Goal: Feedback & Contribution: Contribute content

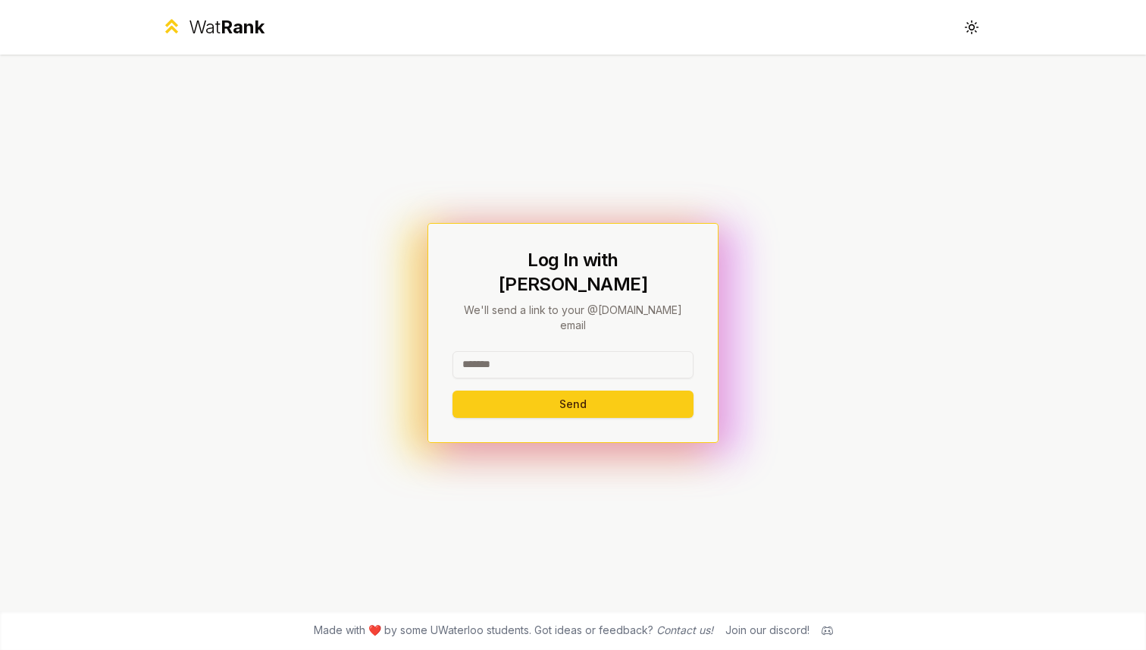
click at [491, 351] on input at bounding box center [573, 364] width 241 height 27
type input "*****"
click at [453, 390] on button "Send" at bounding box center [573, 403] width 241 height 27
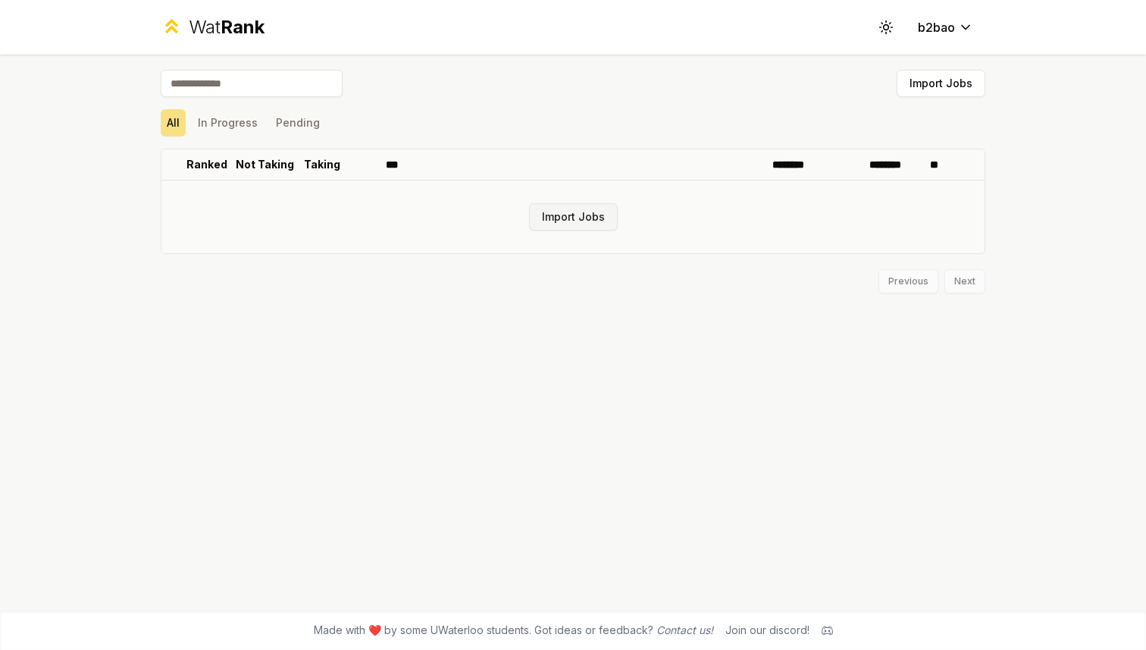
click at [564, 222] on button "Import Jobs" at bounding box center [573, 216] width 89 height 27
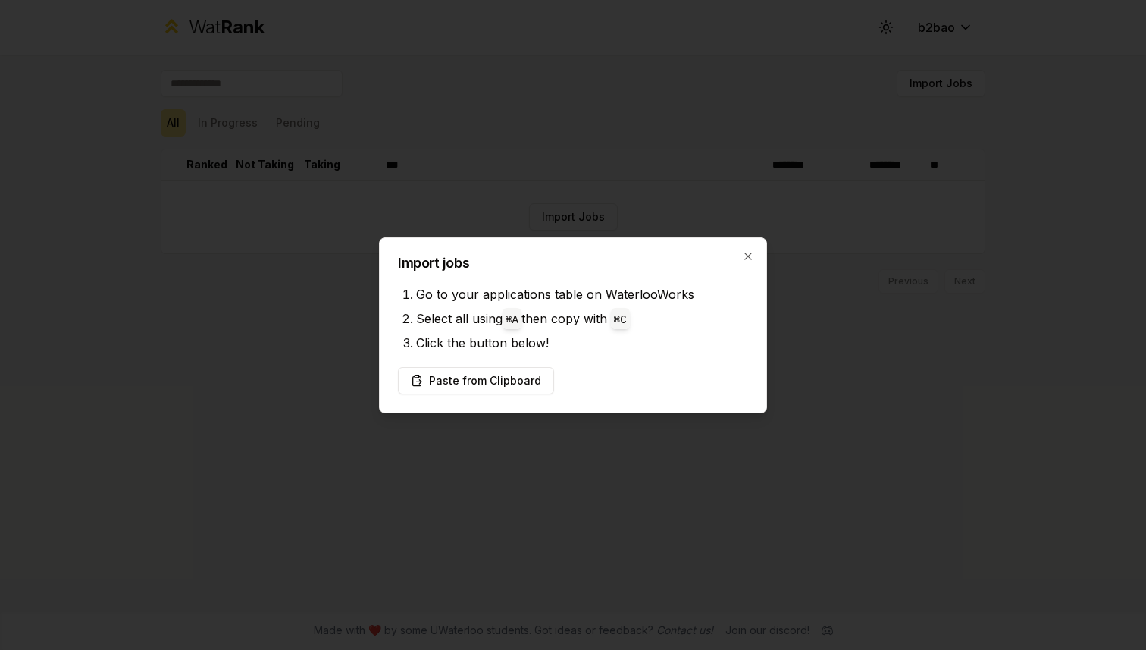
click at [635, 294] on link "WaterlooWorks" at bounding box center [650, 294] width 89 height 15
click at [342, 439] on div at bounding box center [573, 325] width 1146 height 650
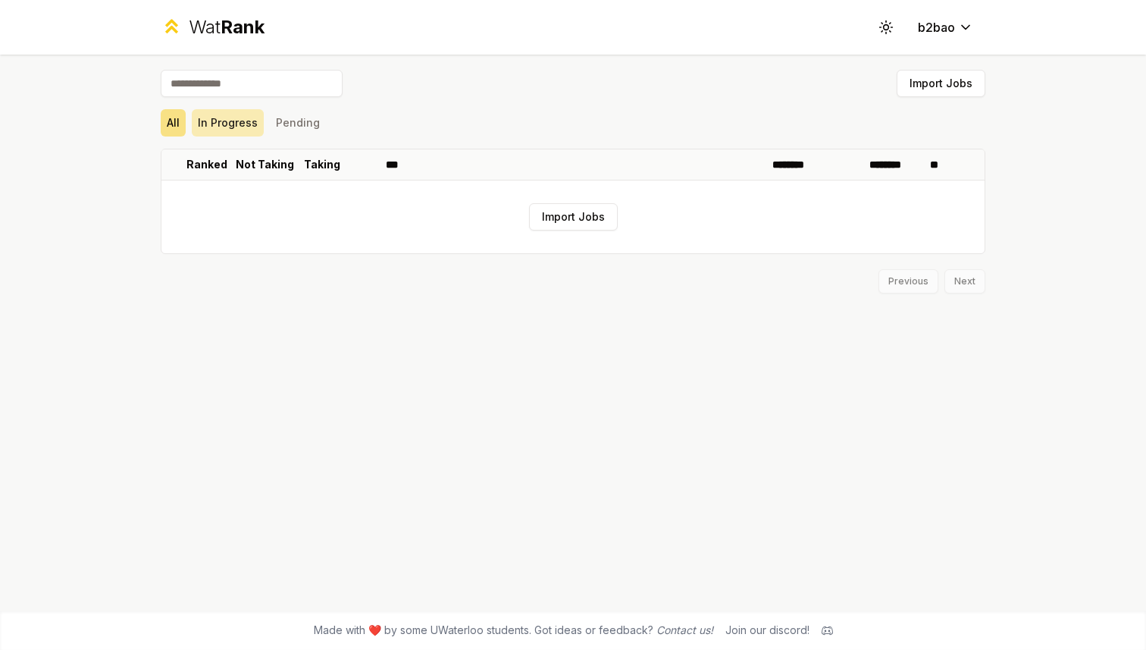
click at [227, 130] on button "In Progress" at bounding box center [228, 122] width 72 height 27
click at [292, 121] on button "Pending" at bounding box center [298, 122] width 56 height 27
click at [180, 121] on button "All" at bounding box center [173, 122] width 25 height 27
click at [214, 87] on input at bounding box center [252, 83] width 182 height 27
type input "*"
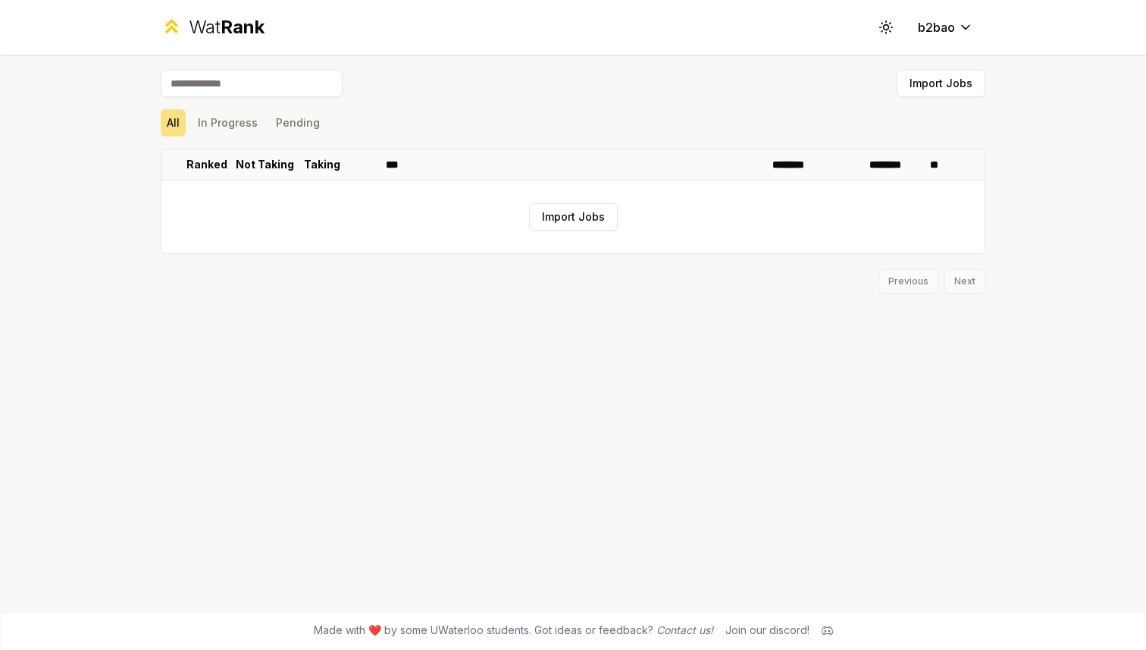
click at [225, 24] on span "Rank" at bounding box center [243, 27] width 44 height 22
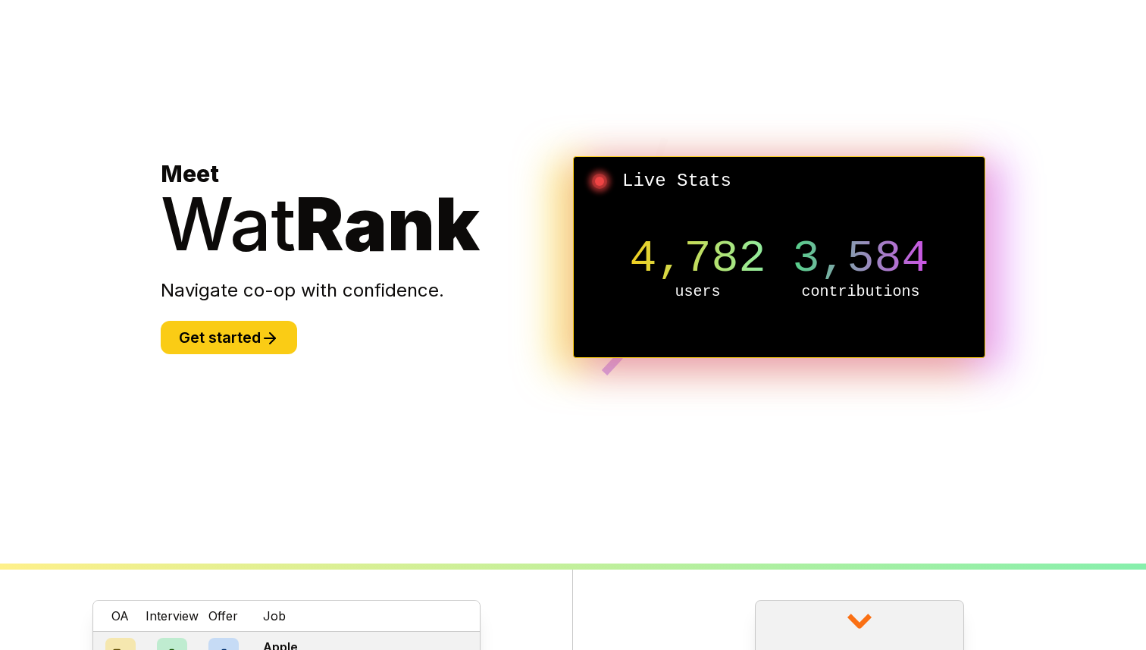
scroll to position [43, 0]
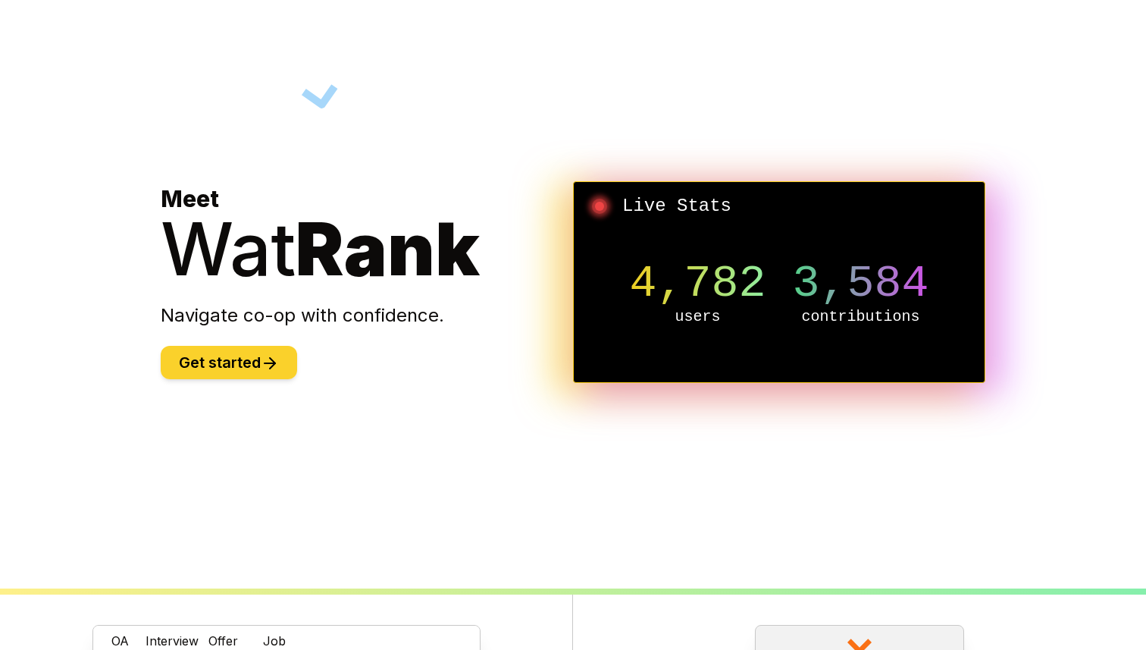
click at [212, 368] on button "Get started" at bounding box center [229, 362] width 136 height 33
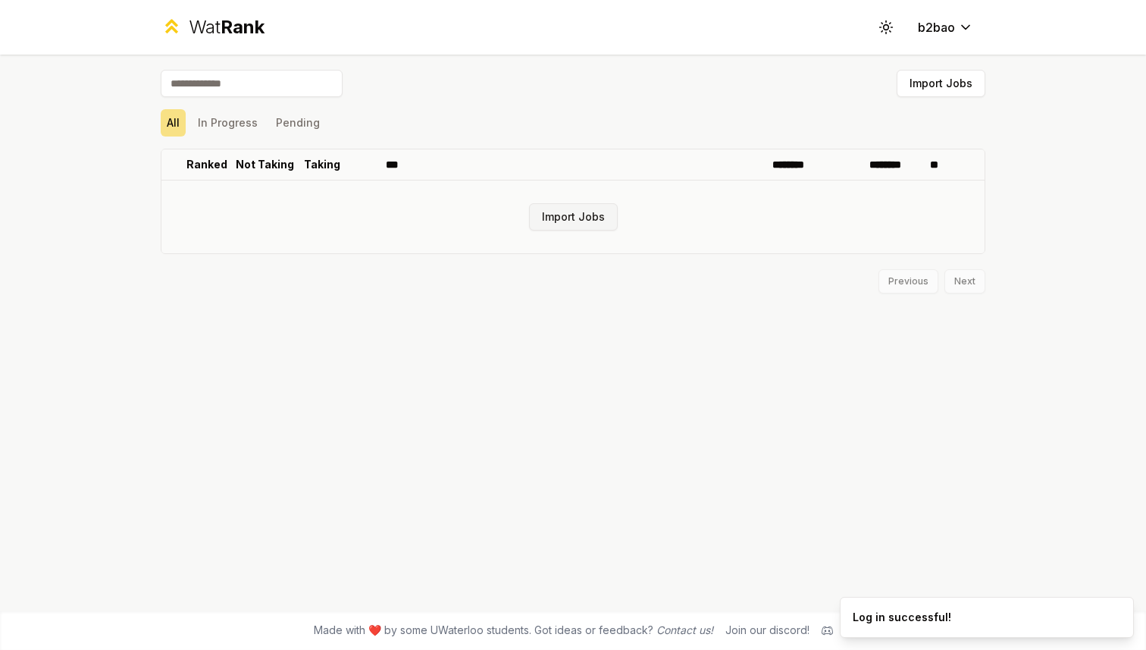
click at [550, 224] on button "Import Jobs" at bounding box center [573, 216] width 89 height 27
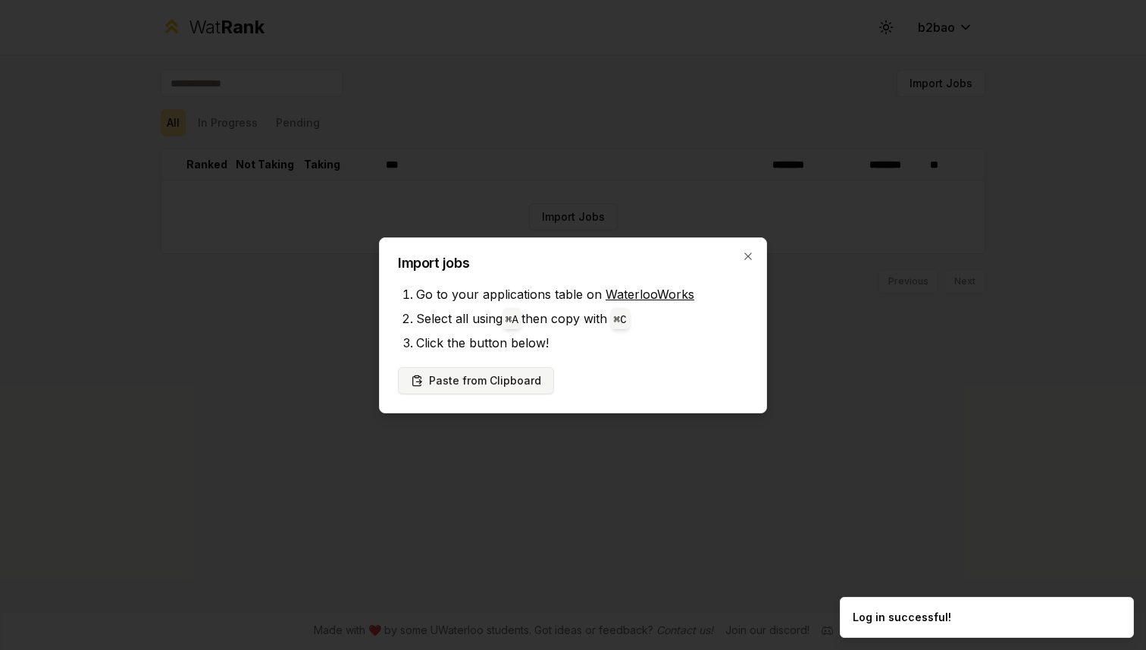
click at [457, 387] on button "Paste from Clipboard" at bounding box center [476, 380] width 156 height 27
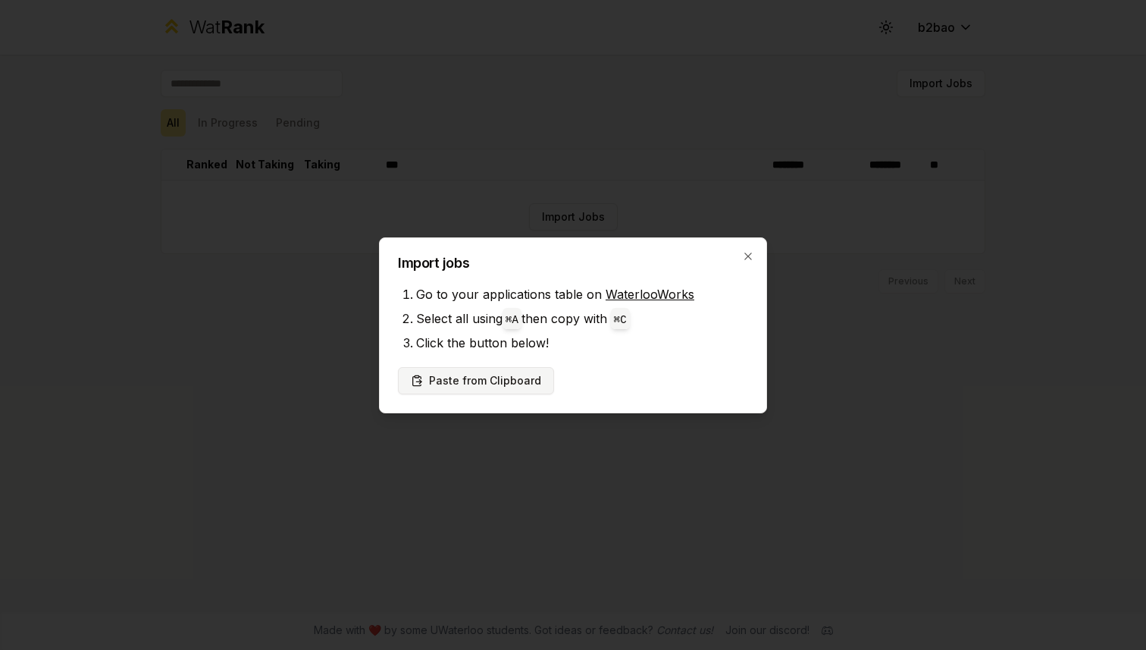
click at [509, 378] on button "Paste from Clipboard" at bounding box center [476, 380] width 156 height 27
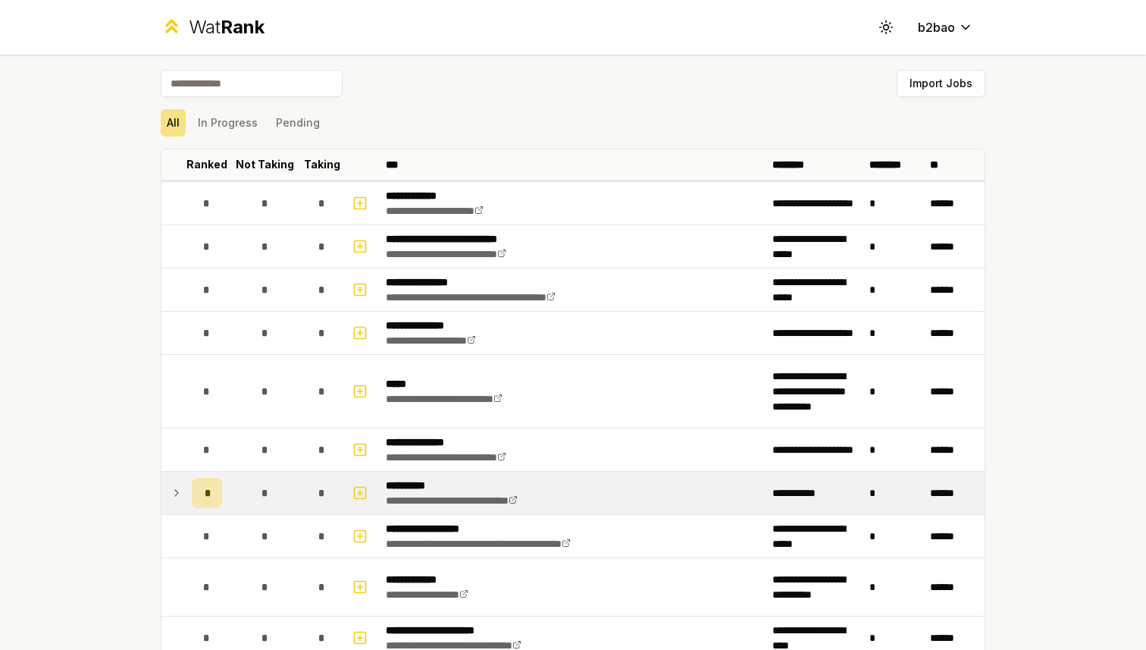
click at [174, 494] on icon at bounding box center [177, 493] width 12 height 18
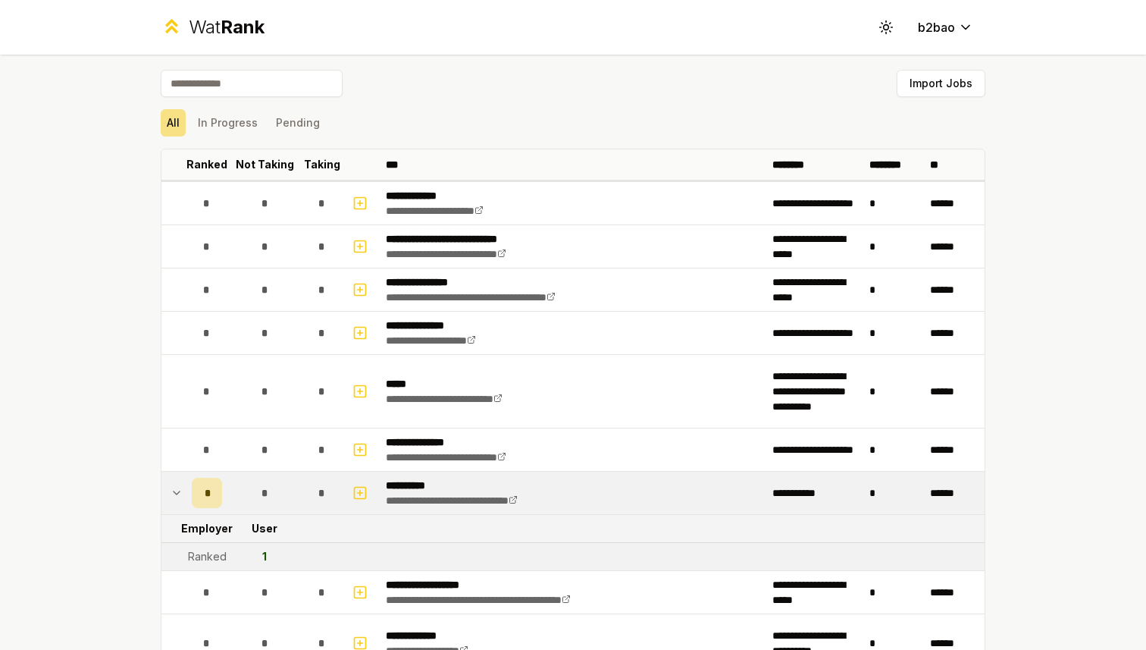
click at [174, 494] on icon at bounding box center [177, 493] width 12 height 18
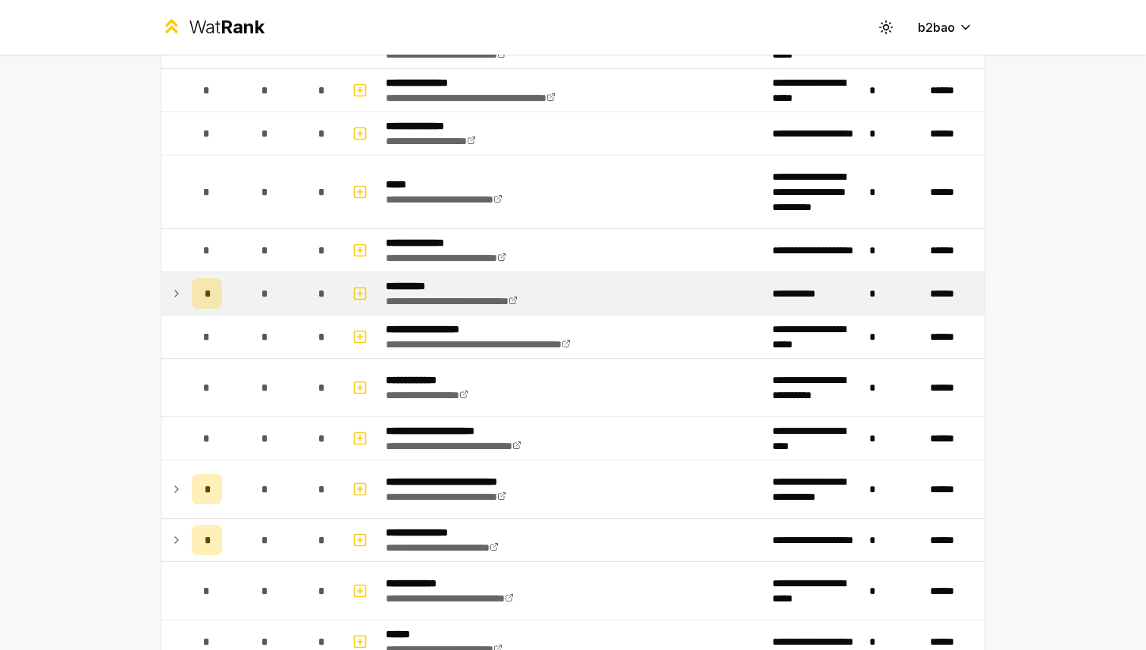
scroll to position [323, 0]
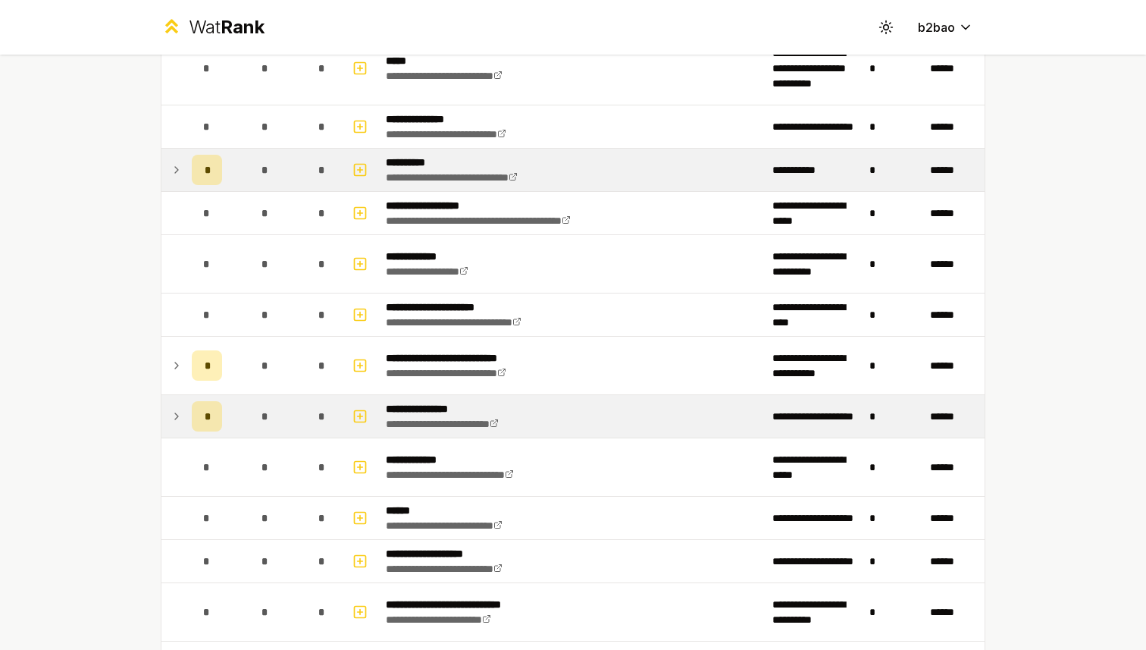
click at [202, 416] on div "*" at bounding box center [207, 416] width 30 height 30
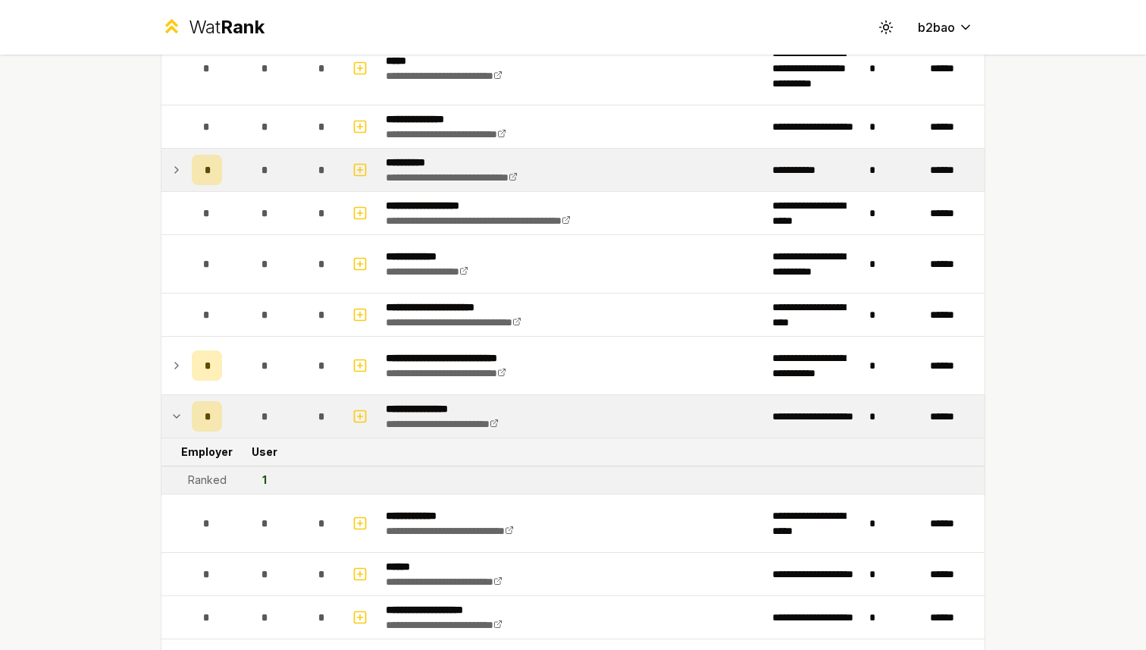
click at [202, 416] on div "*" at bounding box center [207, 416] width 30 height 30
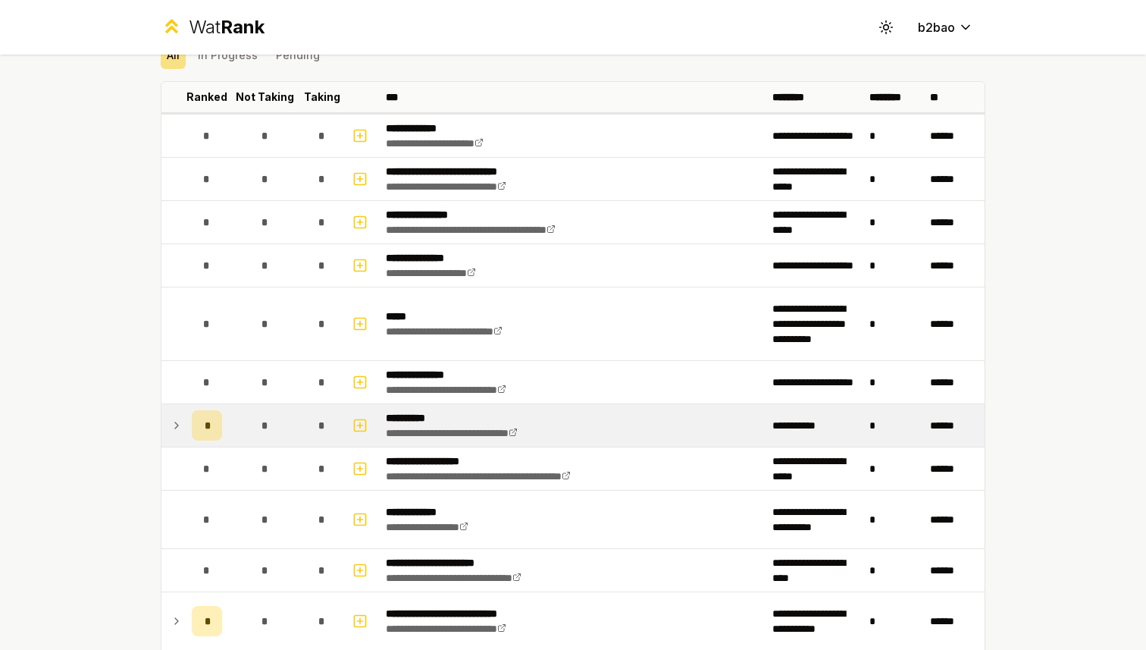
scroll to position [0, 0]
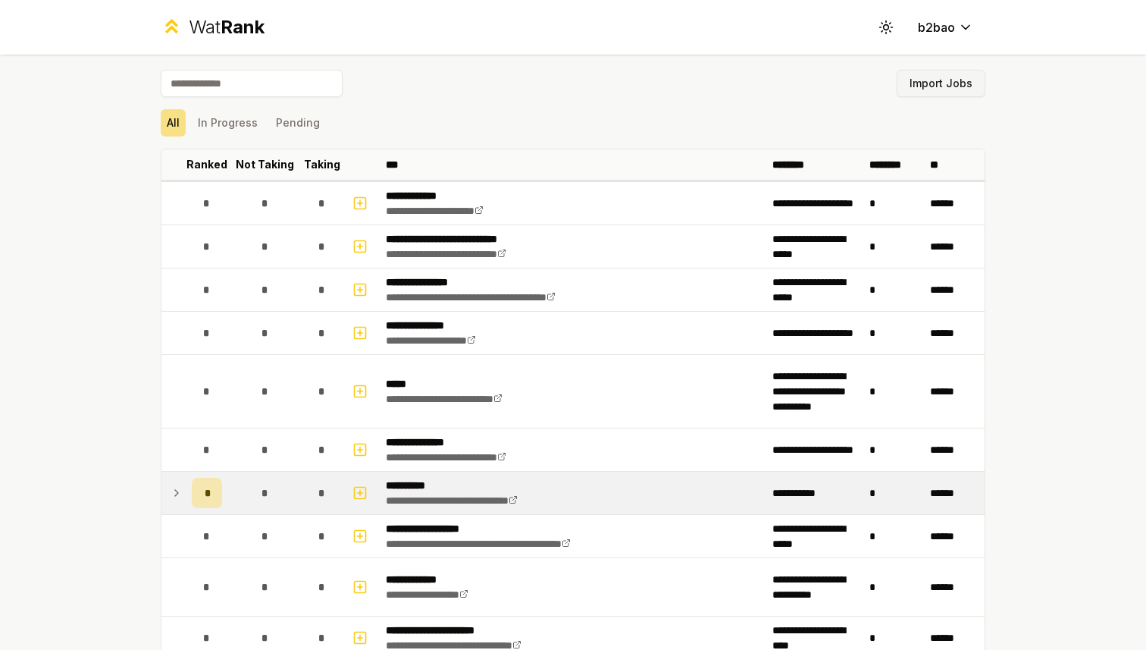
click at [926, 86] on button "Import Jobs" at bounding box center [941, 83] width 89 height 27
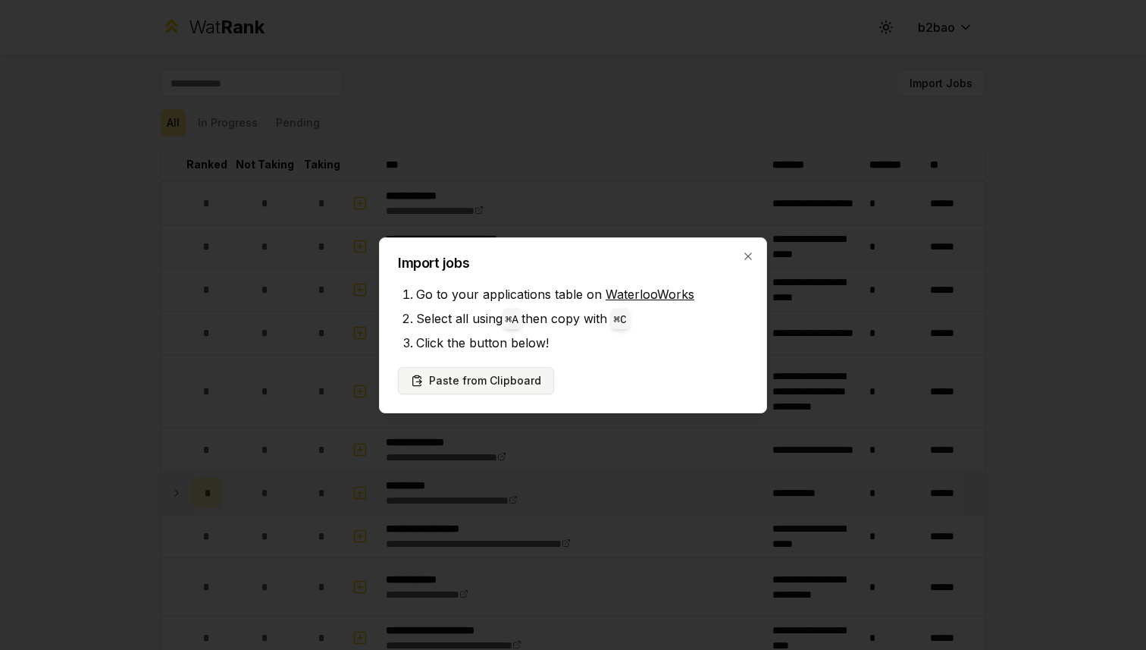
click at [476, 384] on button "Paste from Clipboard" at bounding box center [476, 380] width 156 height 27
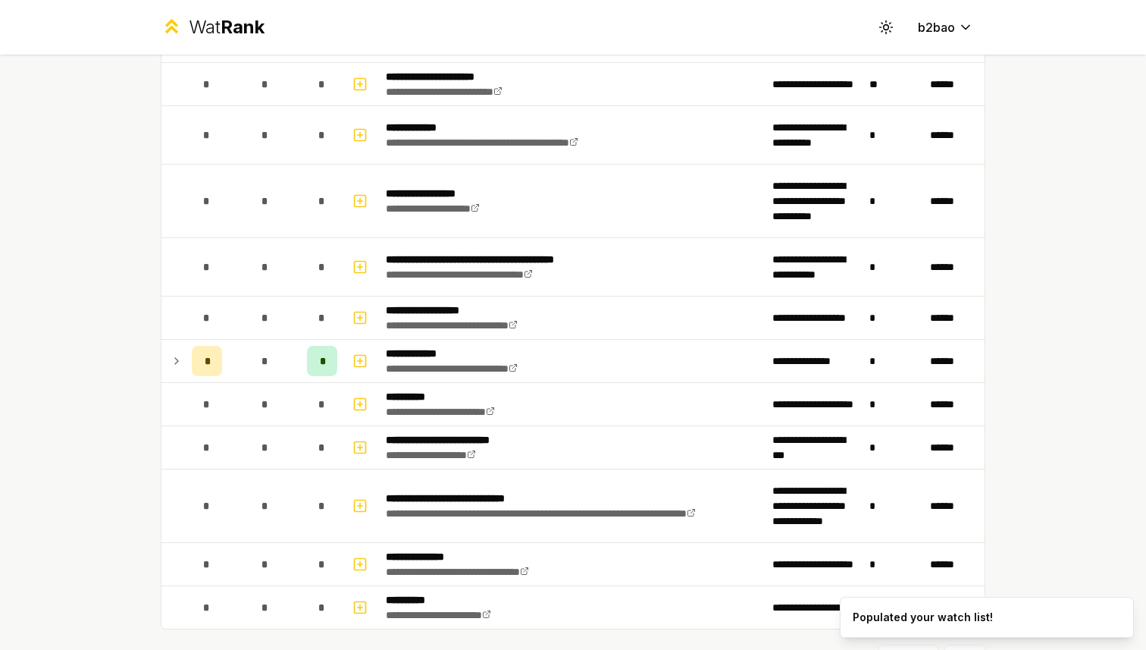
scroll to position [2208, 0]
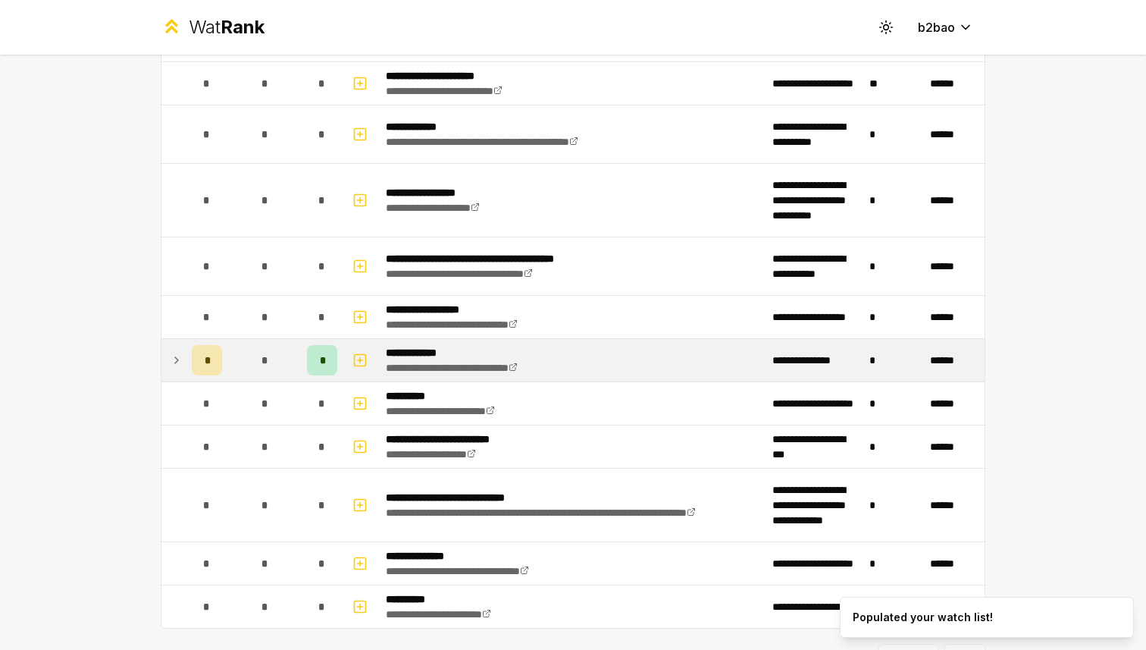
click at [181, 362] on icon at bounding box center [177, 360] width 12 height 18
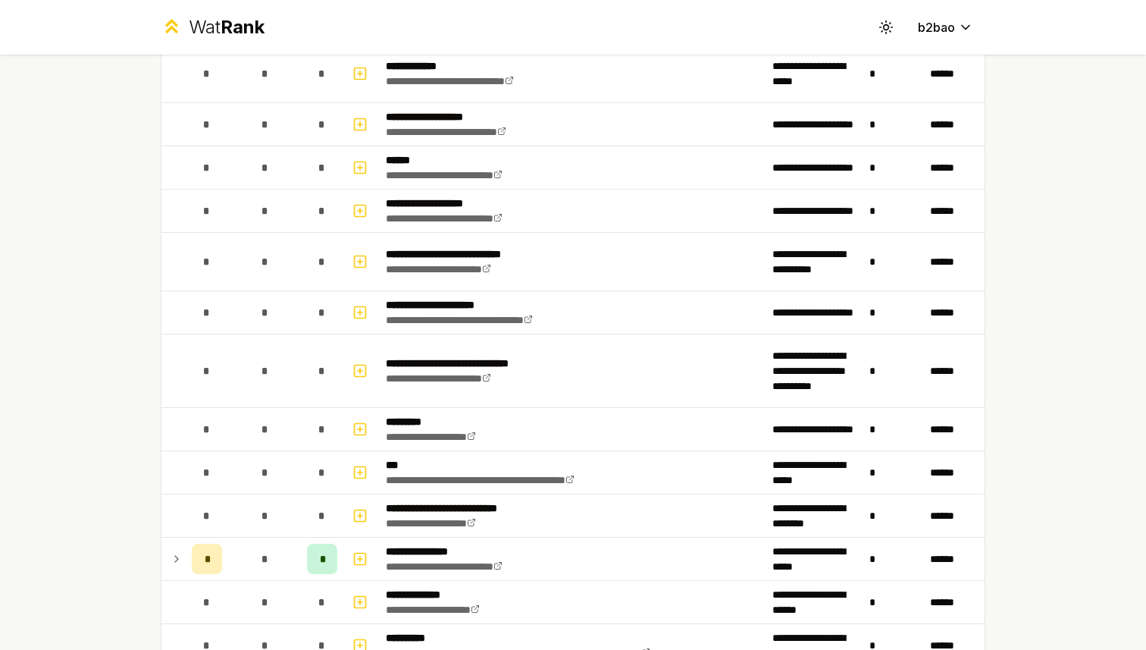
scroll to position [924, 0]
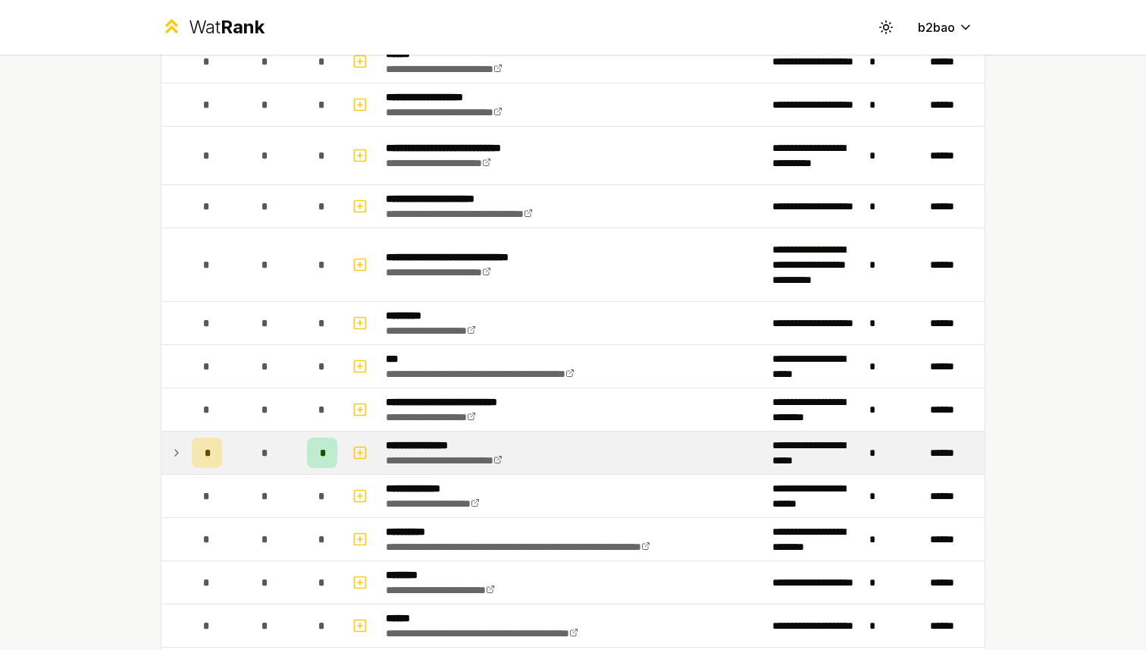
click at [323, 453] on span "*" at bounding box center [322, 452] width 5 height 15
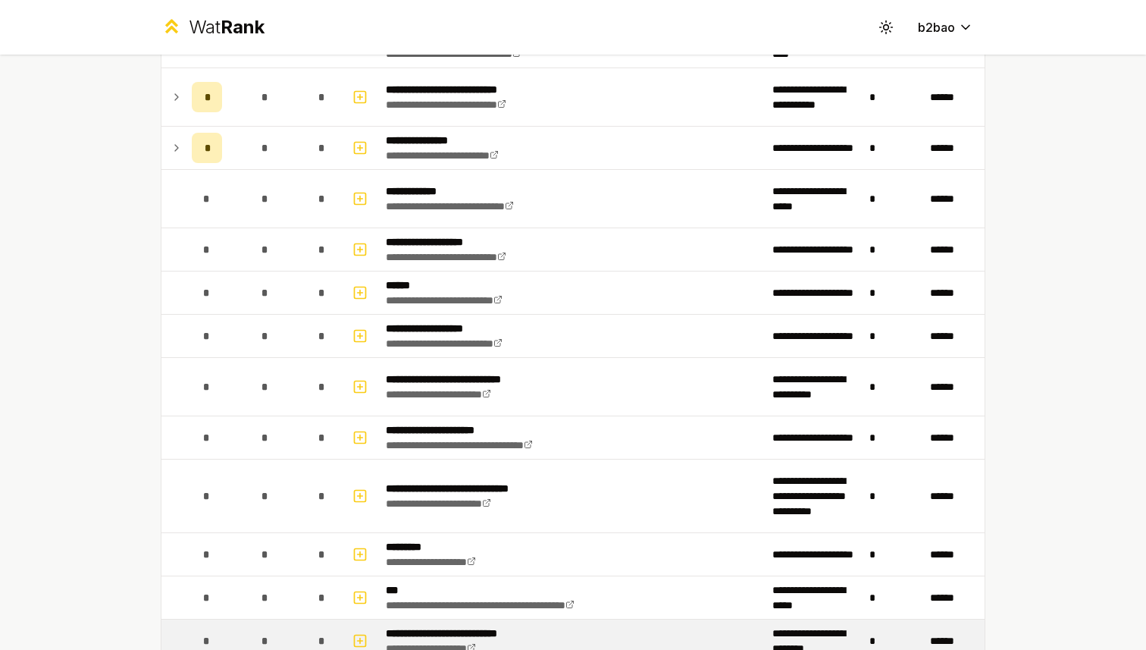
scroll to position [607, 0]
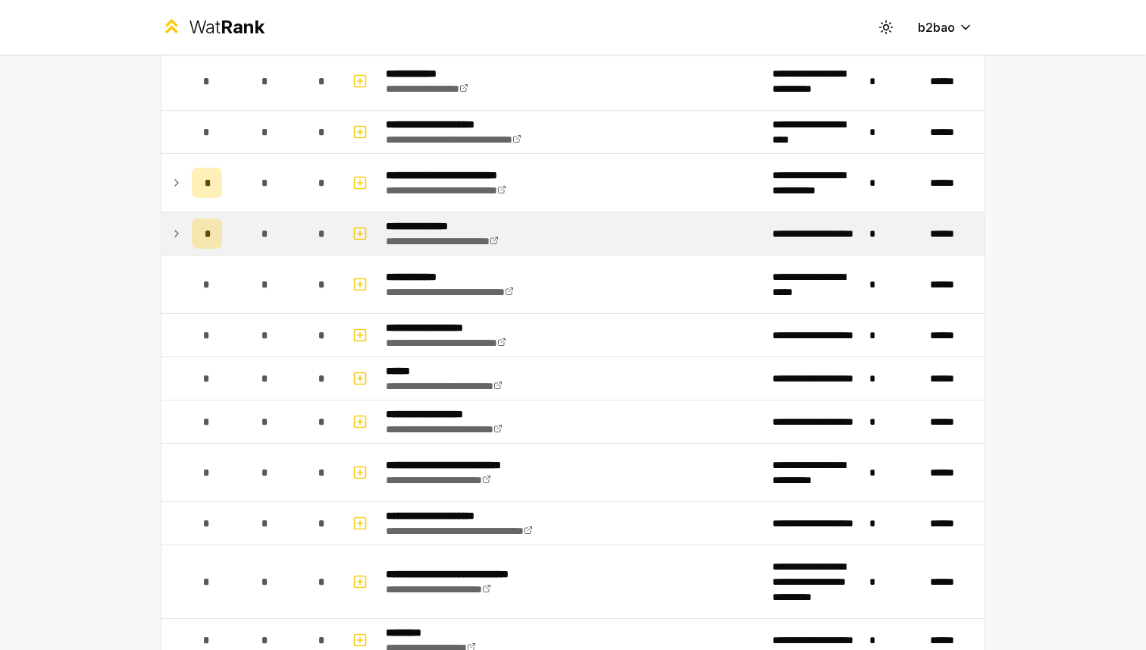
click at [205, 230] on span "*" at bounding box center [207, 233] width 5 height 15
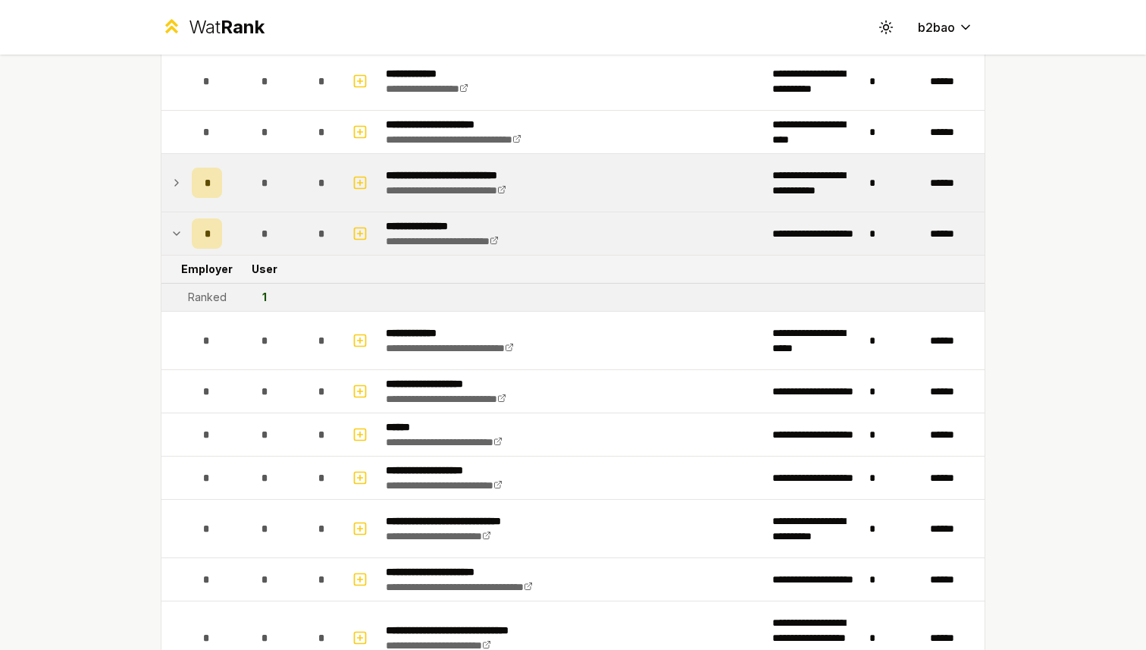
click at [209, 180] on span "*" at bounding box center [207, 182] width 5 height 15
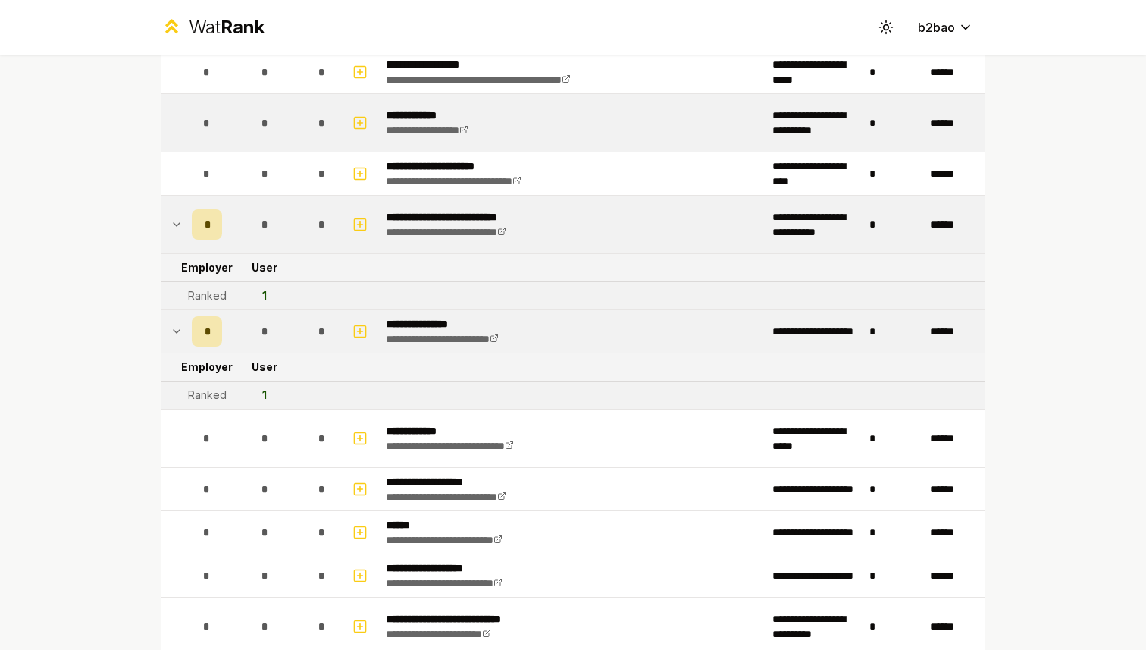
scroll to position [652, 0]
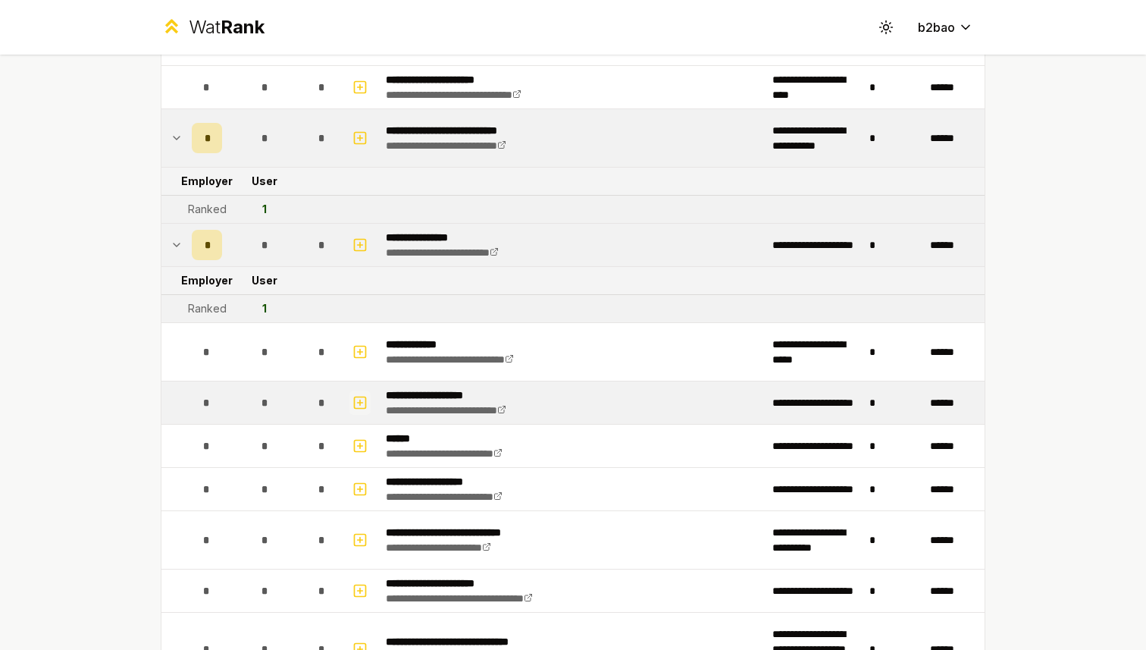
click at [358, 403] on icon "button" at bounding box center [360, 403] width 5 height 0
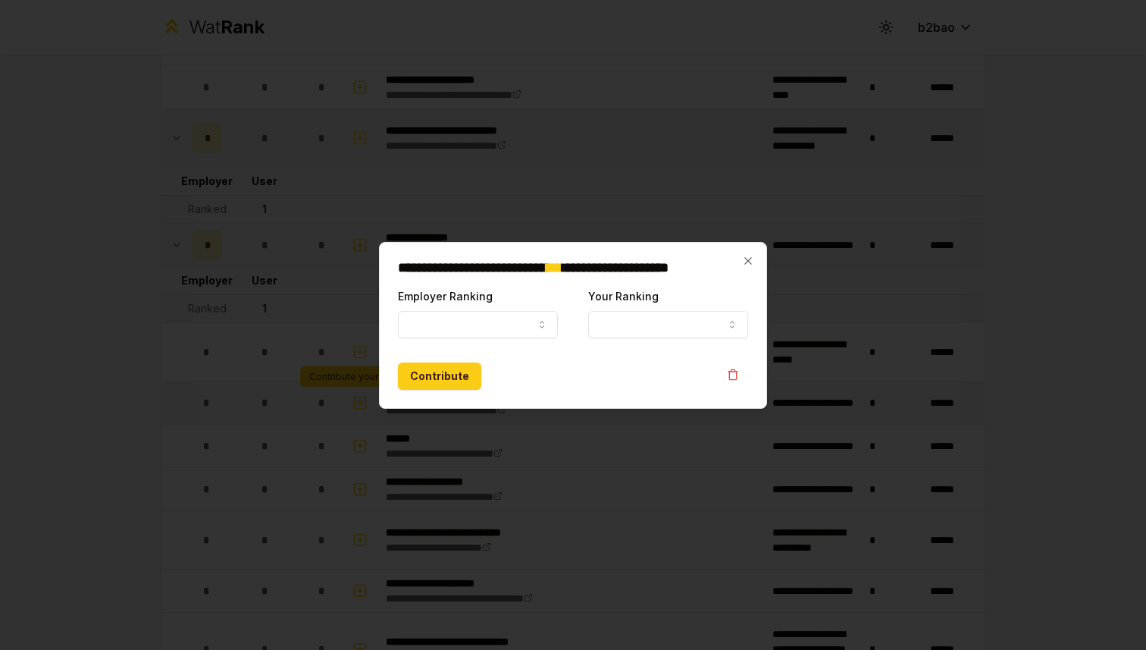
select select
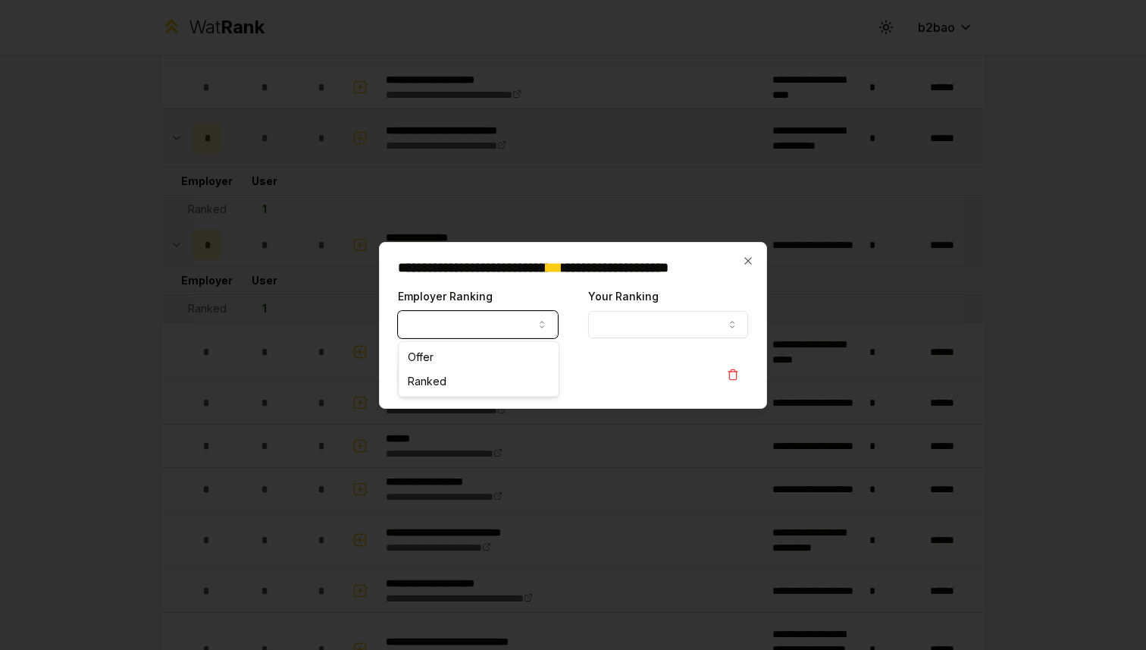
click at [448, 333] on button "Employer Ranking" at bounding box center [478, 324] width 160 height 27
select select "******"
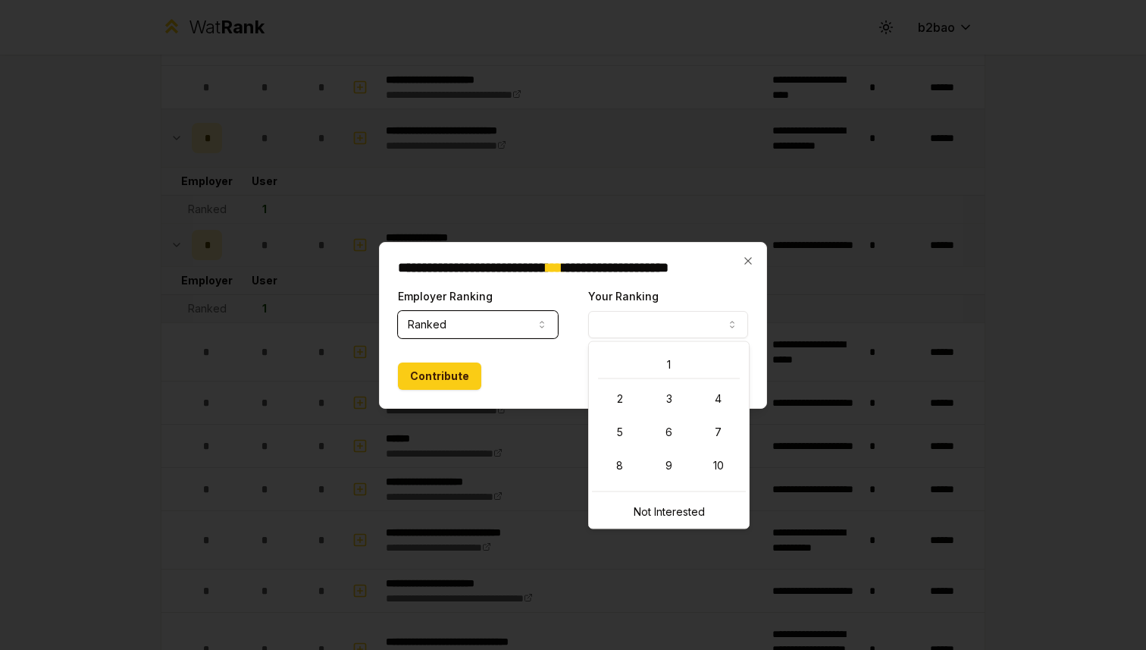
click at [636, 318] on button "Your Ranking" at bounding box center [668, 324] width 160 height 27
select select "*"
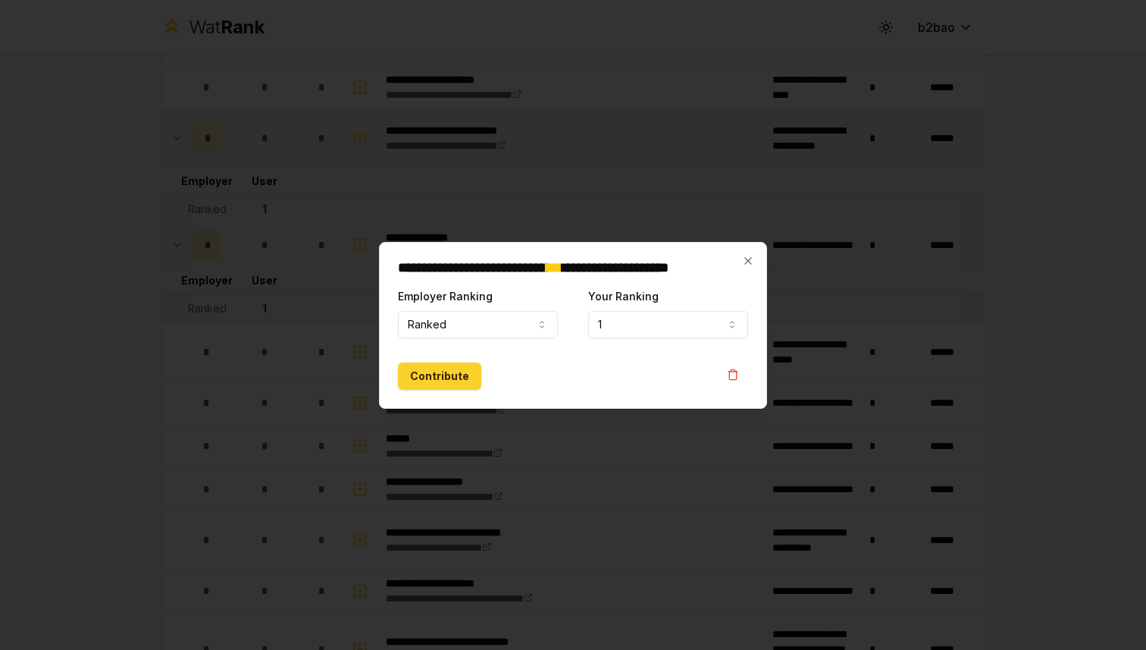
click at [453, 375] on button "Contribute" at bounding box center [439, 375] width 83 height 27
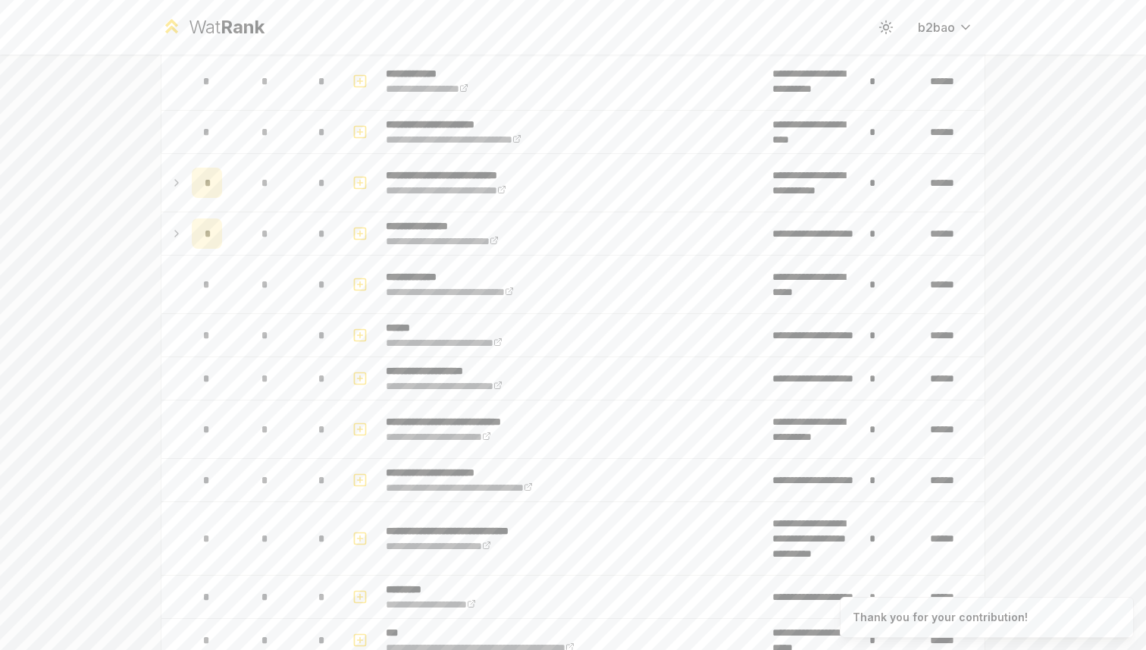
scroll to position [0, 0]
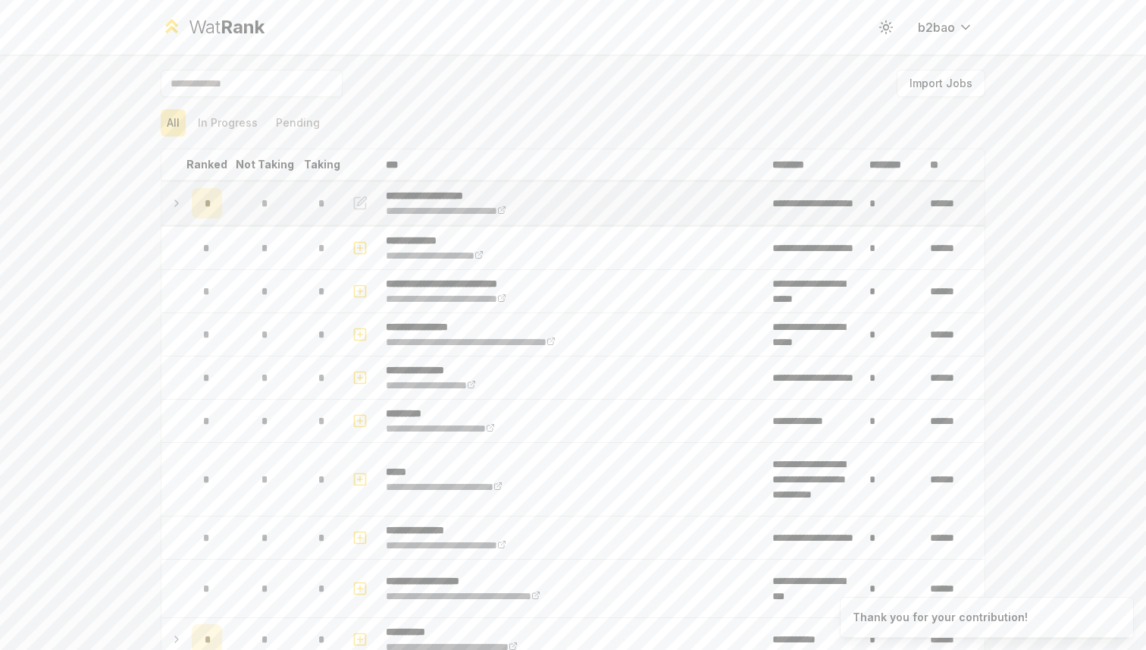
click at [174, 197] on icon at bounding box center [177, 203] width 12 height 18
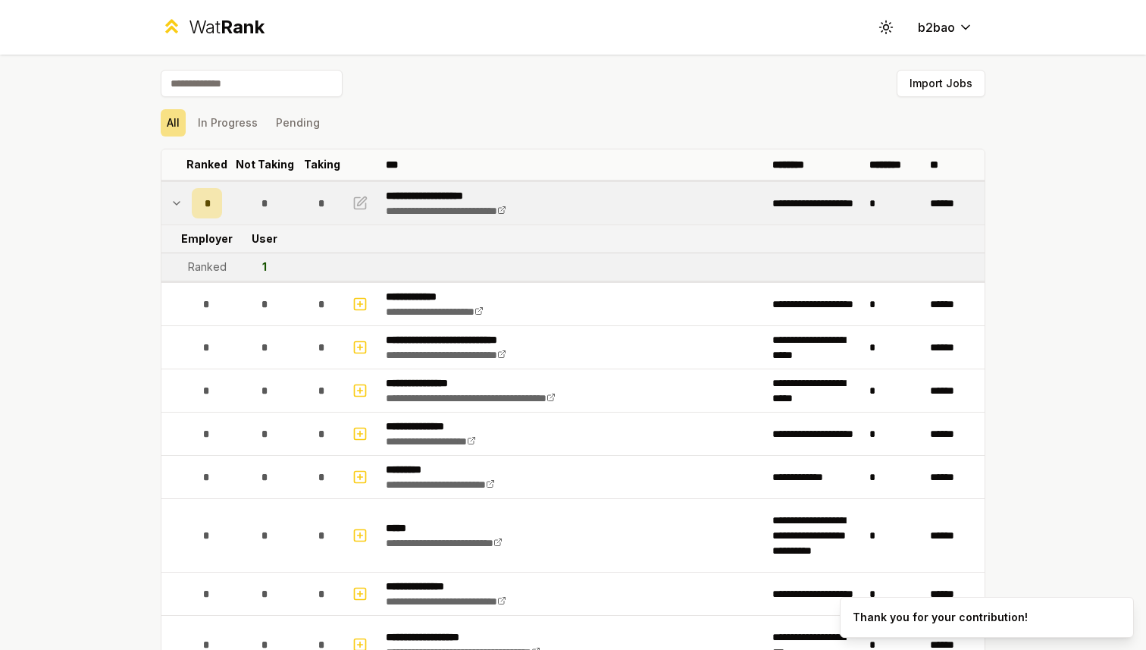
click at [177, 200] on icon at bounding box center [177, 203] width 12 height 18
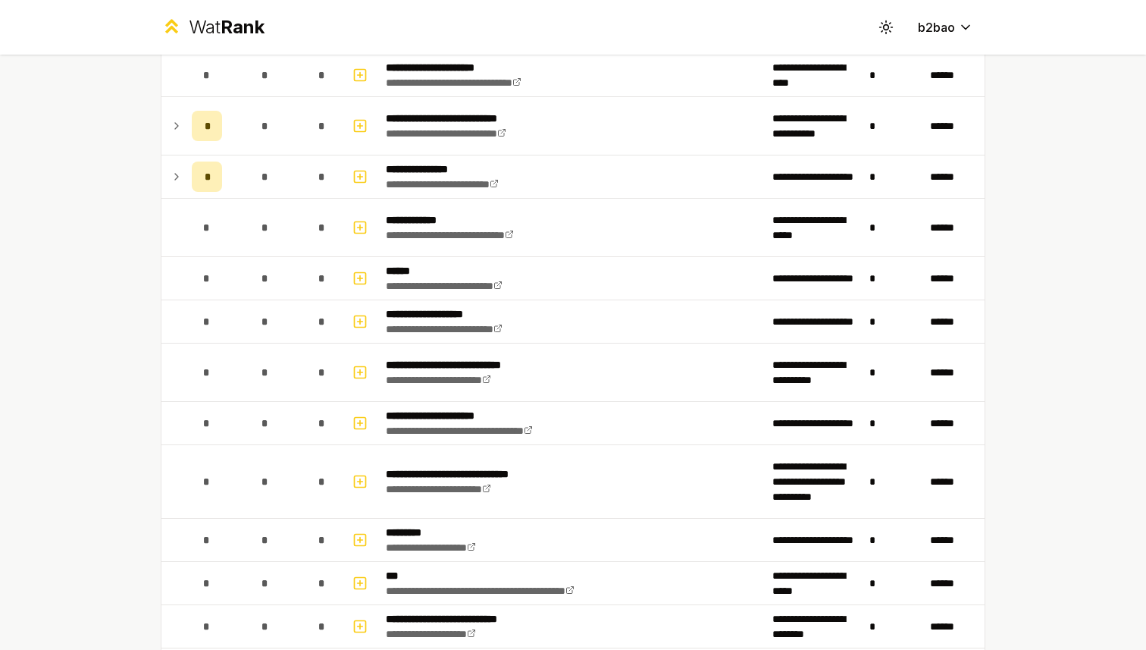
scroll to position [717, 0]
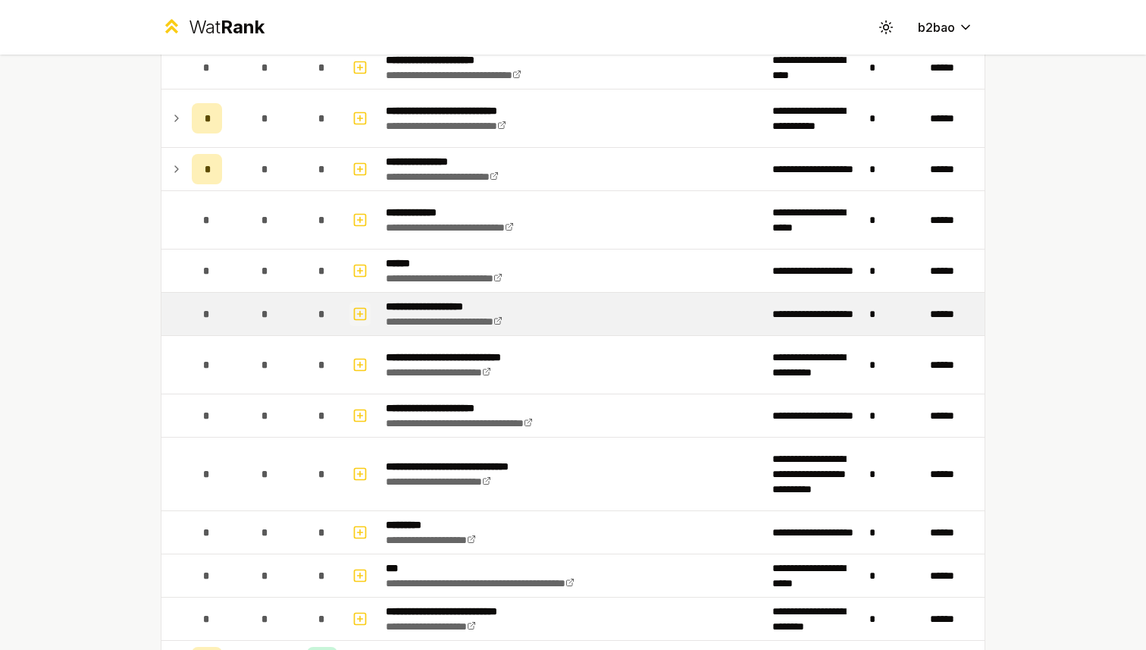
click at [355, 313] on icon "button" at bounding box center [360, 314] width 15 height 18
select select
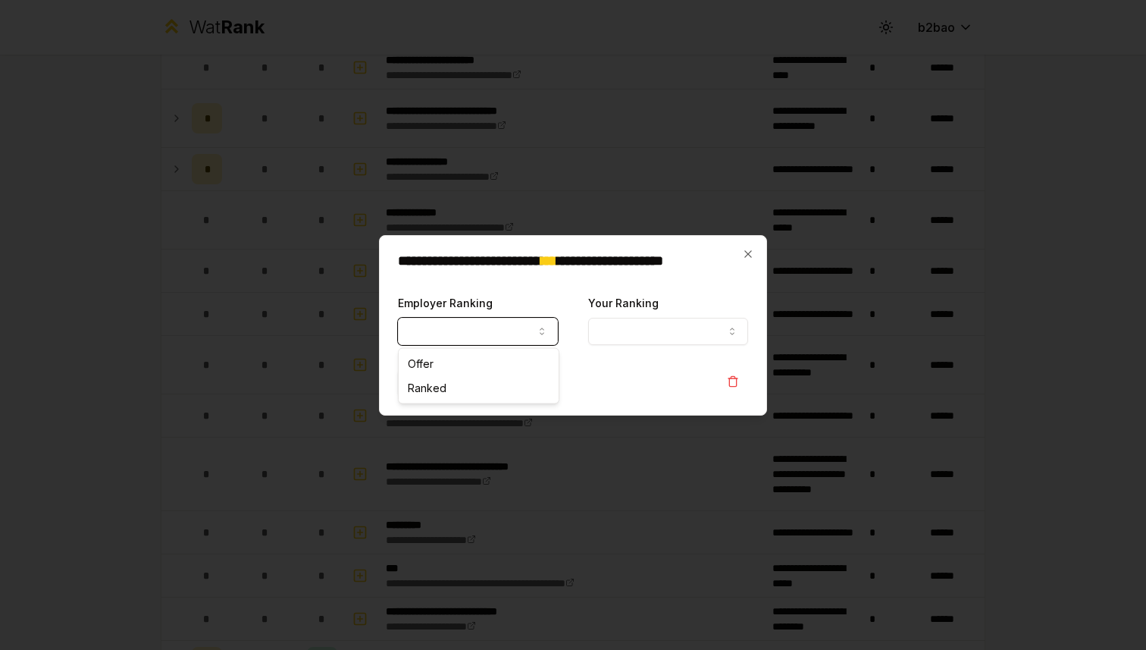
click at [483, 334] on button "Employer Ranking" at bounding box center [478, 331] width 160 height 27
select select "******"
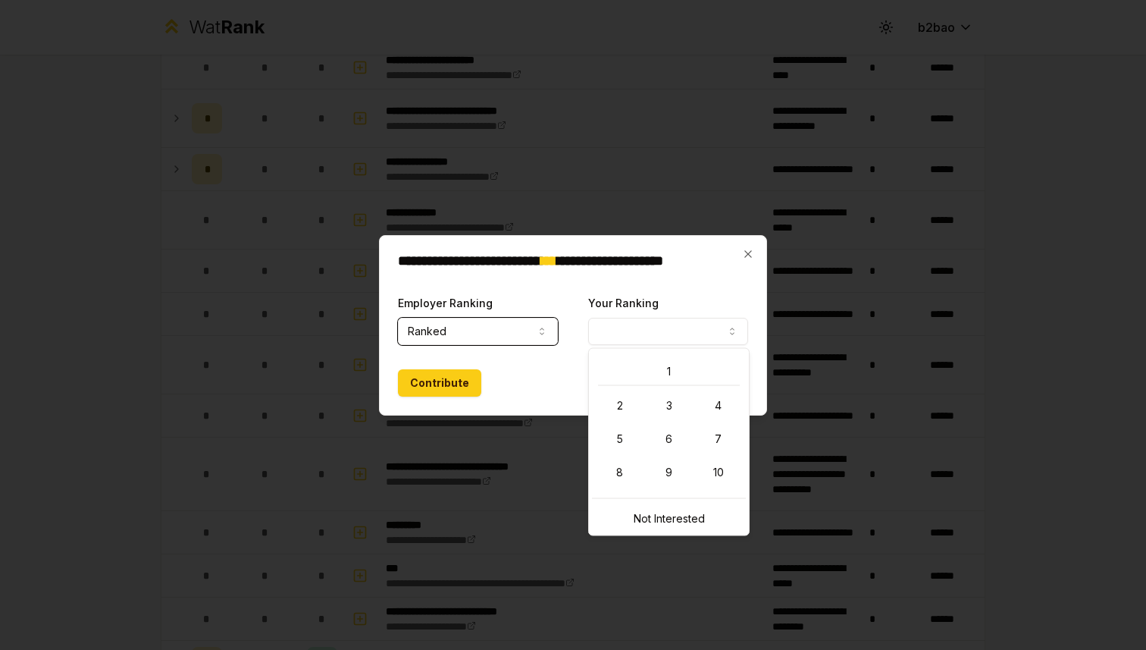
click at [607, 335] on button "Your Ranking" at bounding box center [668, 331] width 160 height 27
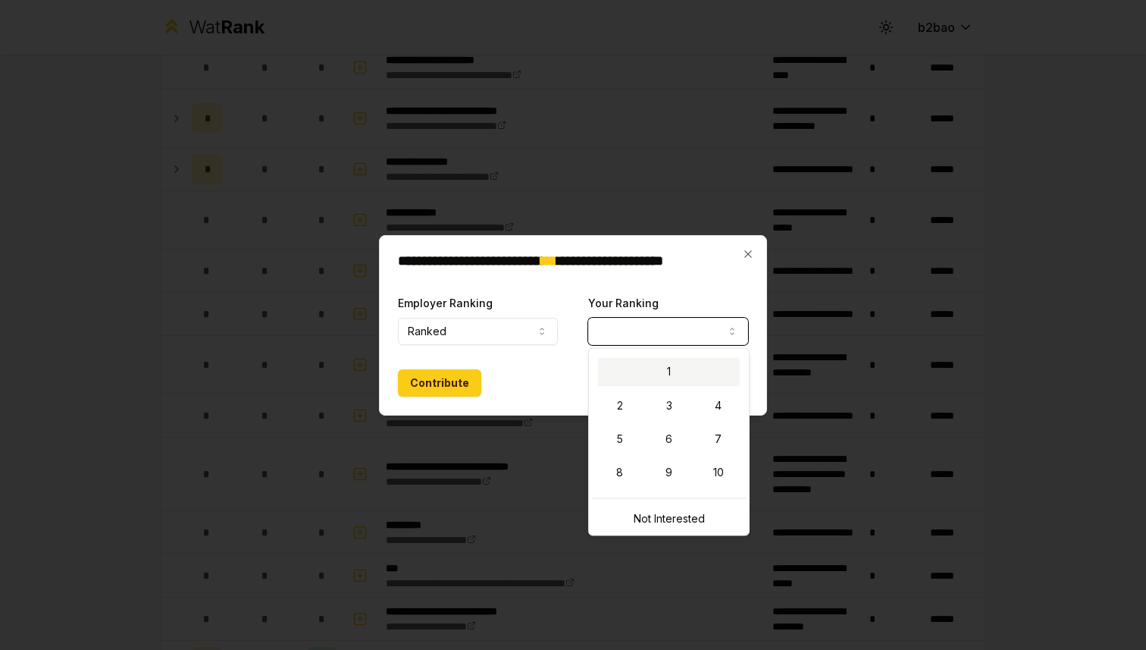
select select "*"
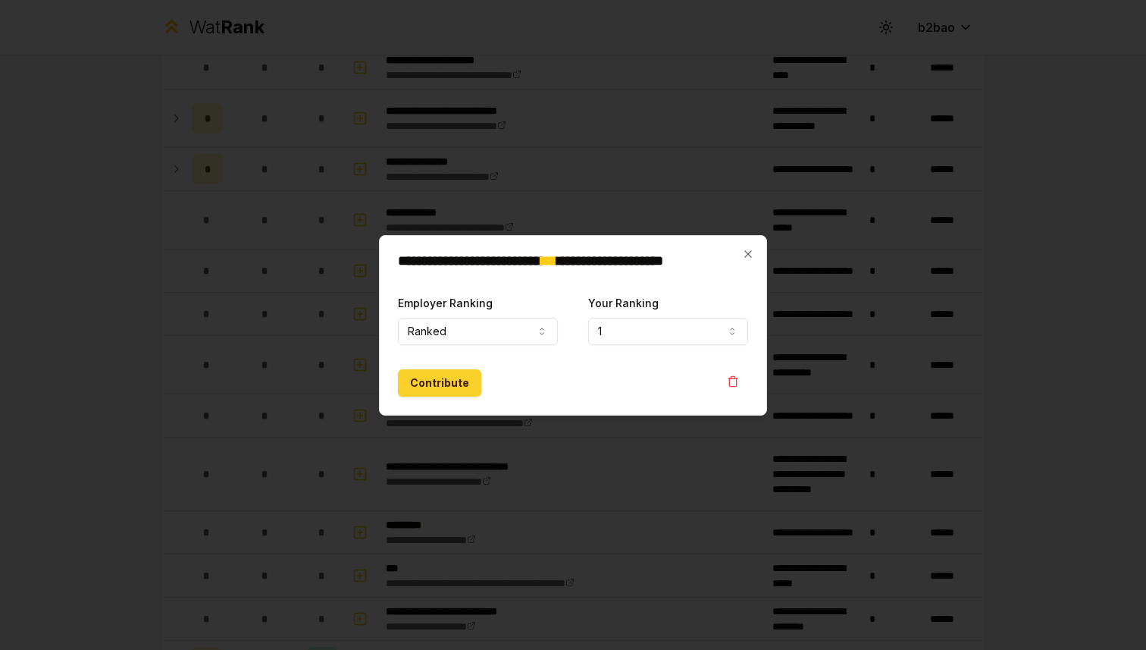
click at [430, 383] on button "Contribute" at bounding box center [439, 382] width 83 height 27
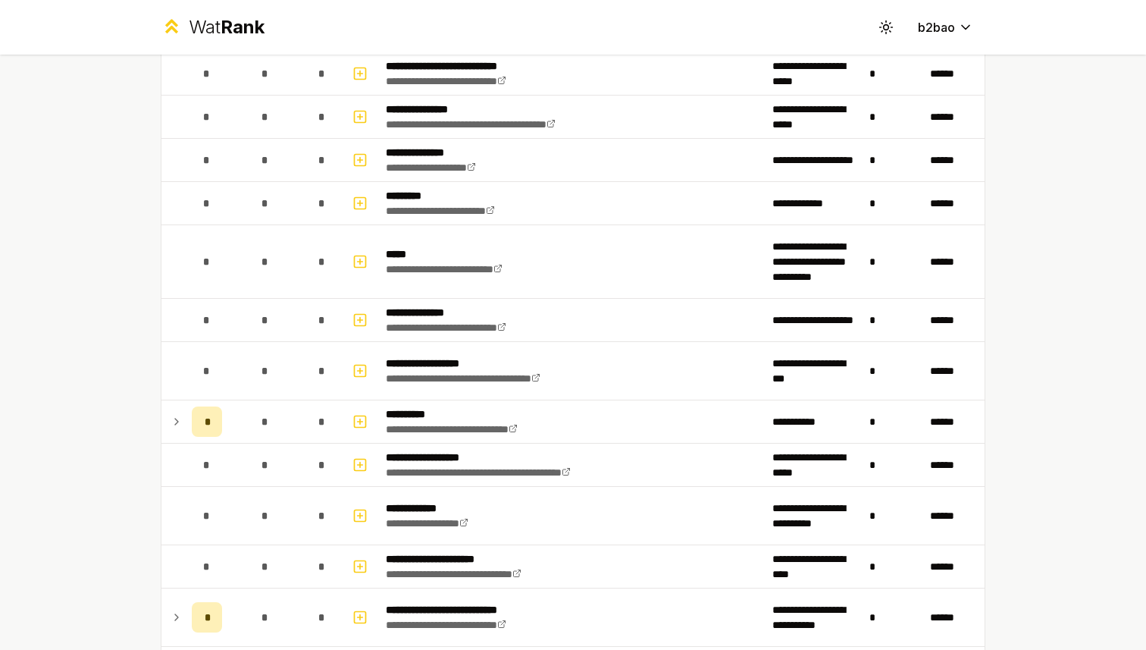
scroll to position [0, 0]
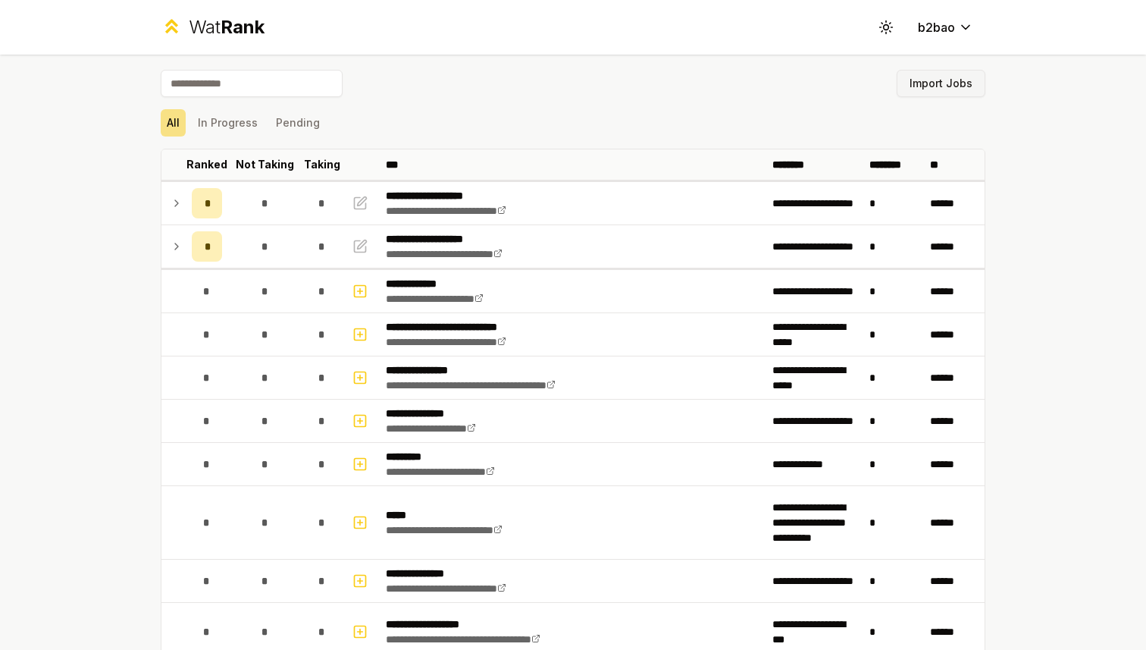
click at [929, 89] on button "Import Jobs" at bounding box center [941, 83] width 89 height 27
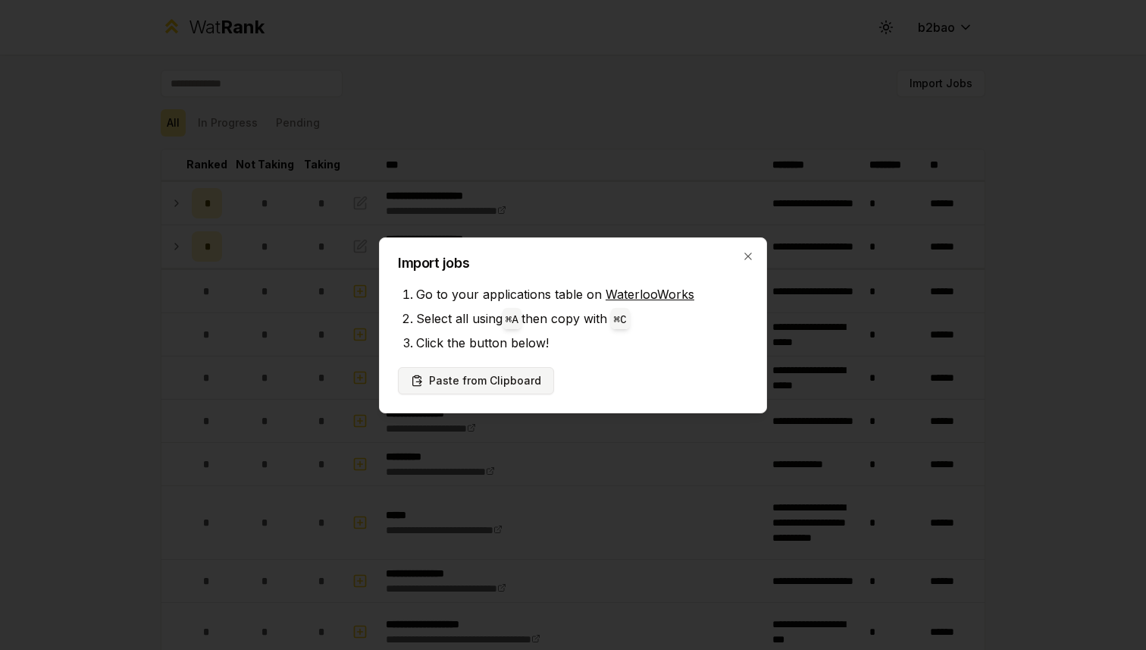
click at [481, 378] on button "Paste from Clipboard" at bounding box center [476, 380] width 156 height 27
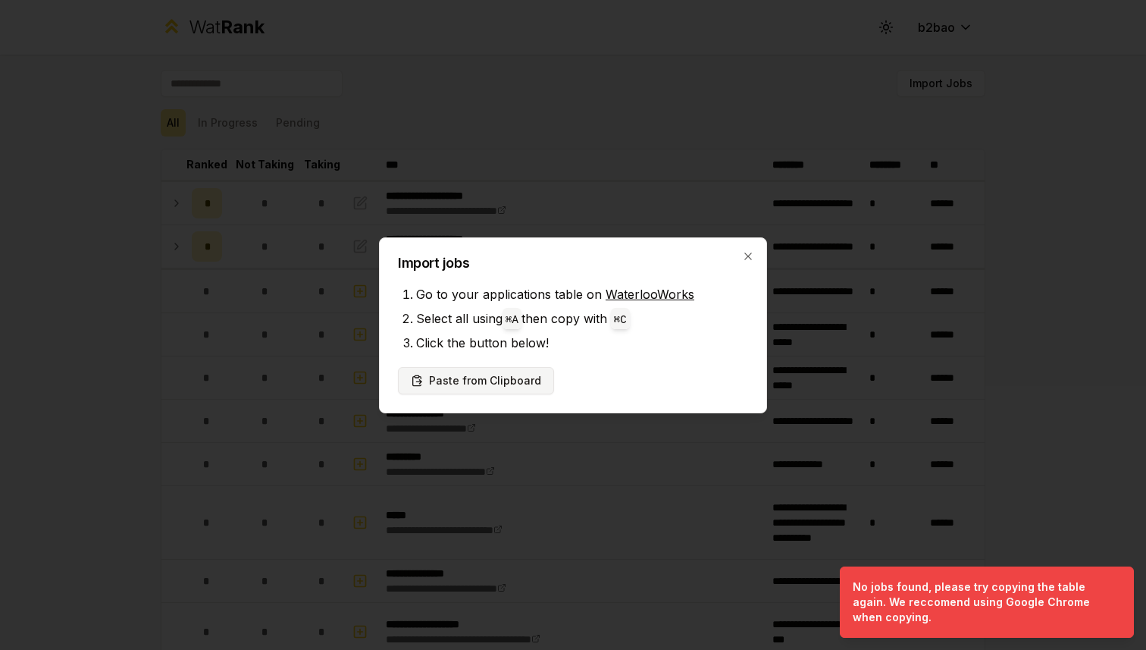
click at [493, 382] on button "Paste from Clipboard" at bounding box center [476, 380] width 156 height 27
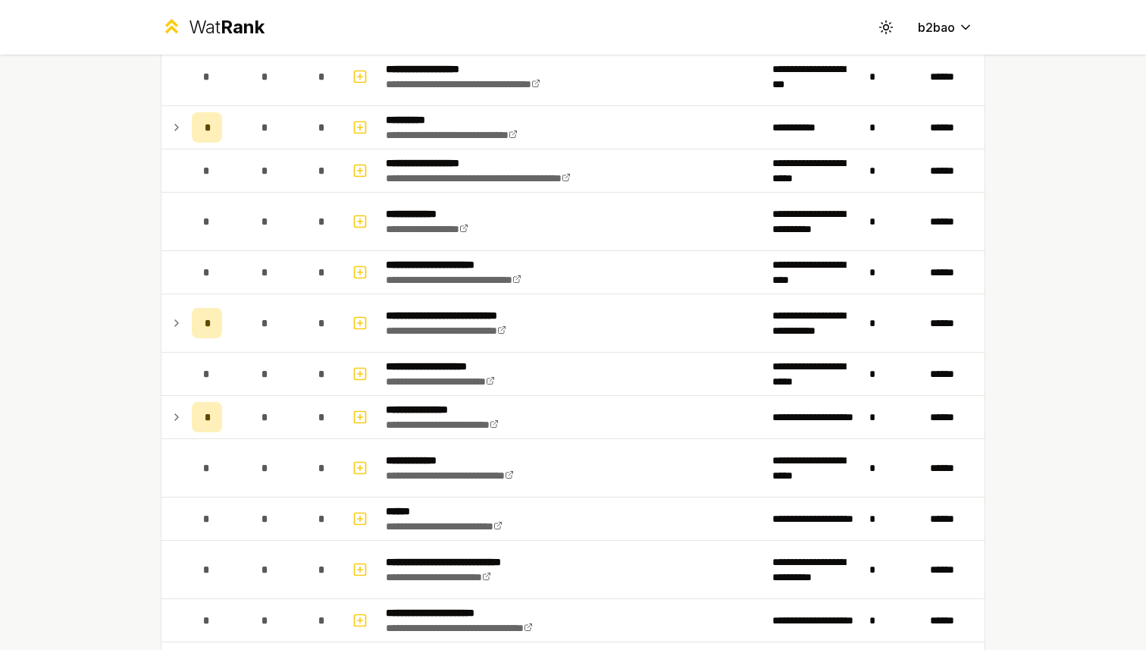
scroll to position [558, 0]
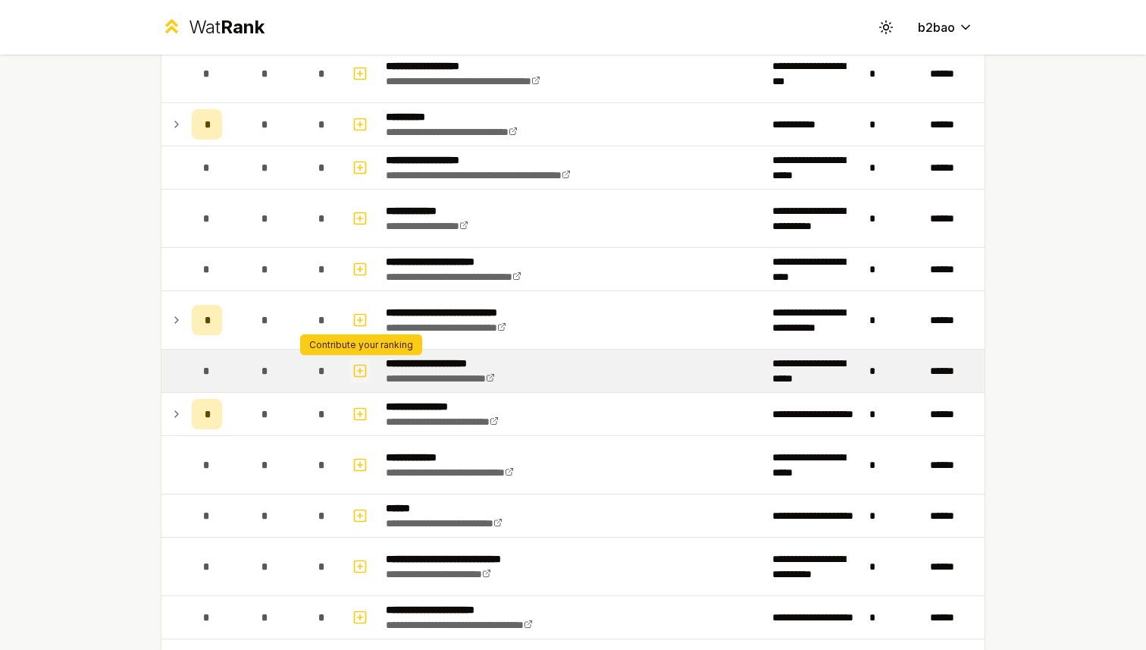
click at [359, 369] on icon "button" at bounding box center [360, 371] width 15 height 18
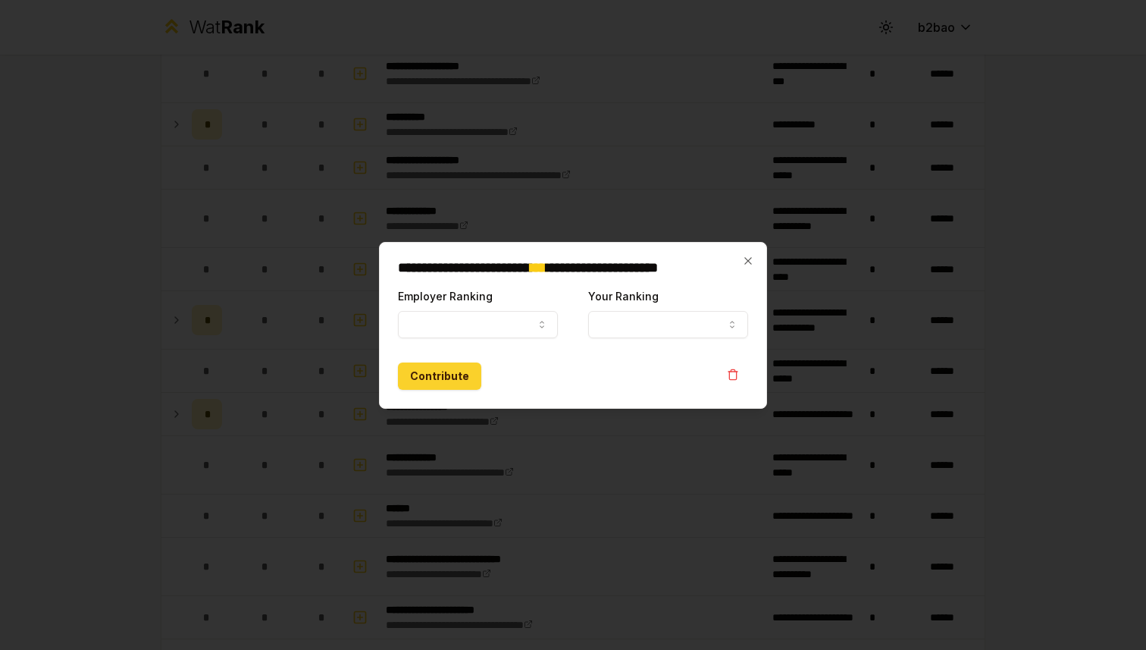
select select
click at [475, 337] on body "**********" at bounding box center [573, 325] width 1146 height 650
select select "******"
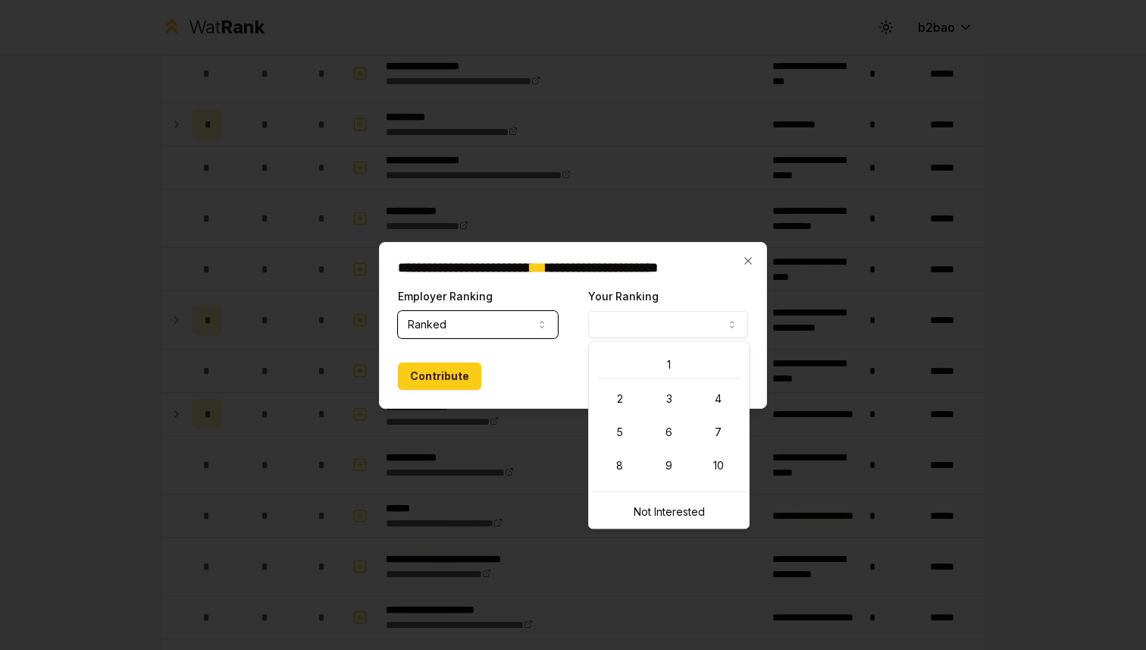
click at [611, 328] on button "Your Ranking" at bounding box center [668, 324] width 160 height 27
select select "*"
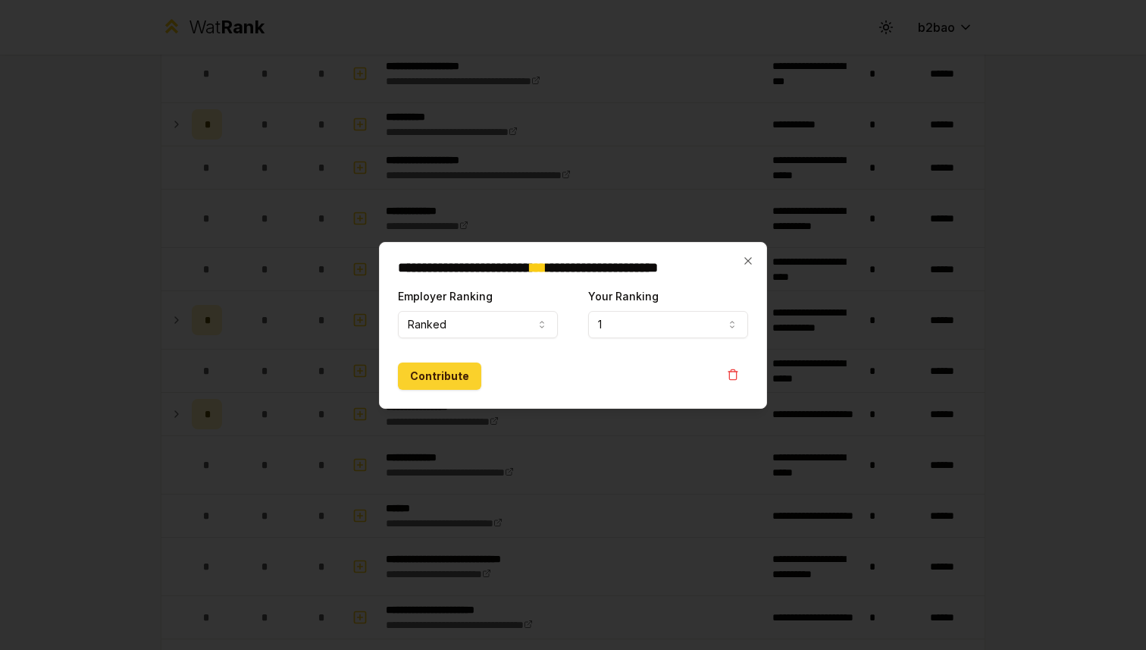
click at [456, 376] on button "Contribute" at bounding box center [439, 375] width 83 height 27
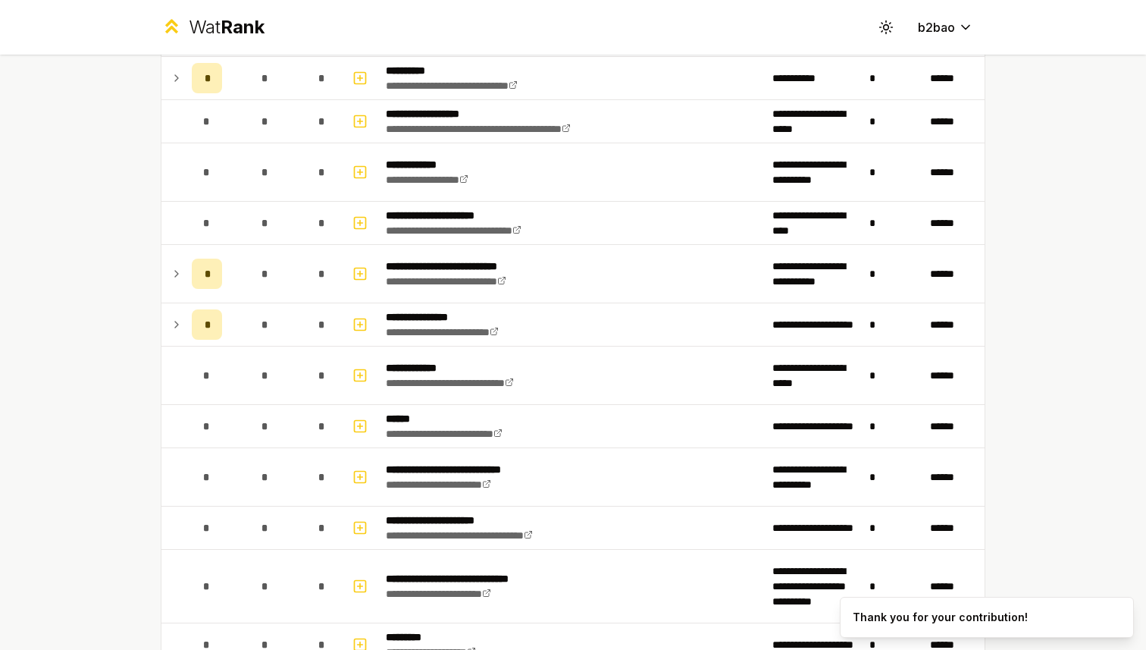
scroll to position [674, 0]
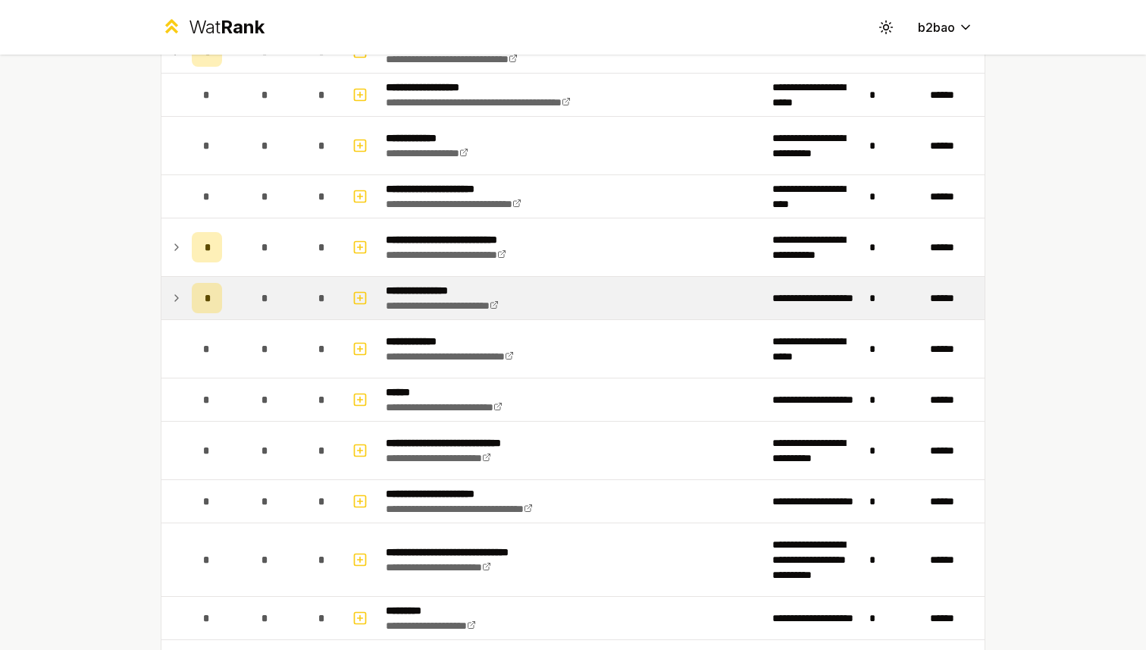
click at [177, 293] on icon at bounding box center [177, 298] width 12 height 18
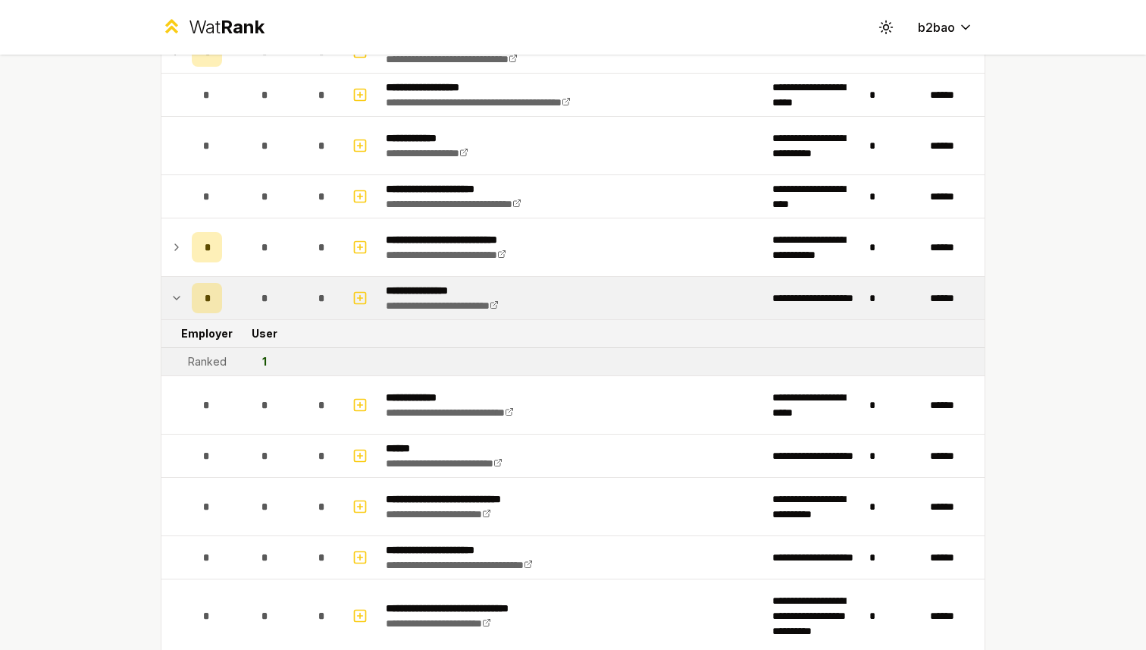
click at [213, 354] on div "Ranked" at bounding box center [207, 361] width 39 height 15
click at [263, 356] on div "1" at bounding box center [264, 361] width 5 height 15
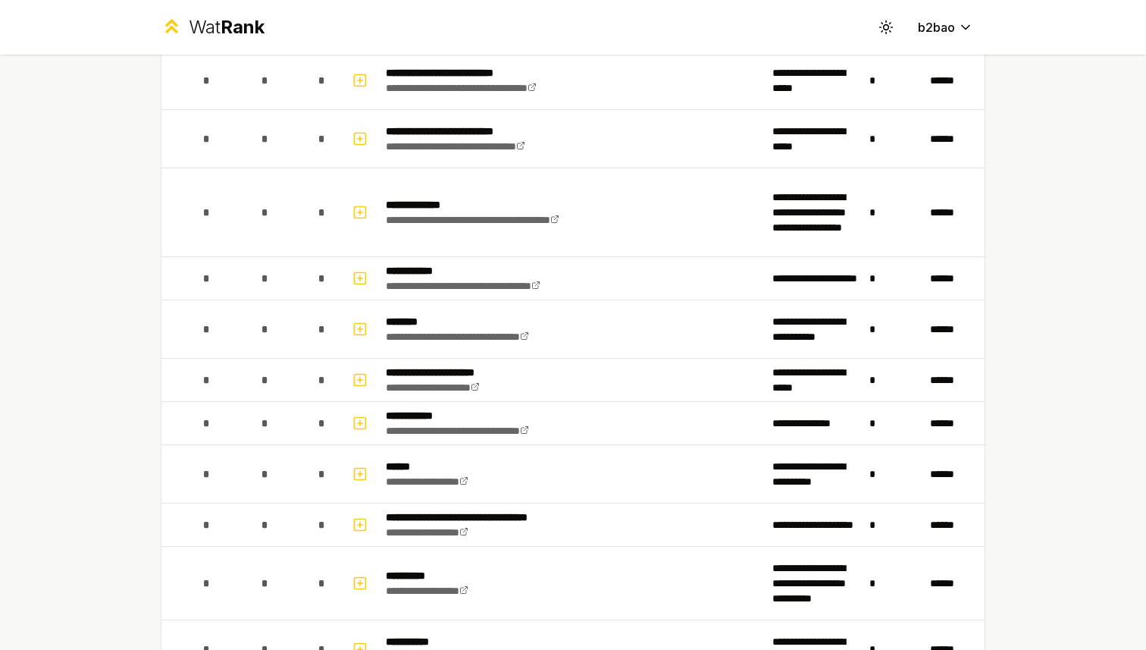
scroll to position [1800, 0]
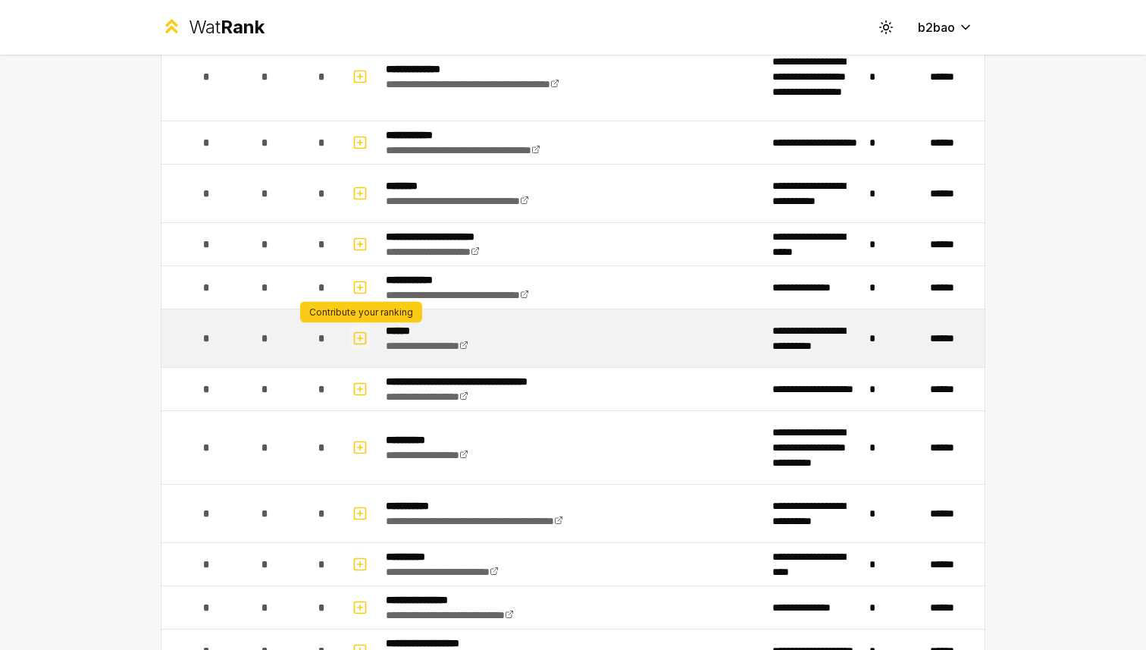
click at [351, 337] on button "button" at bounding box center [360, 338] width 21 height 24
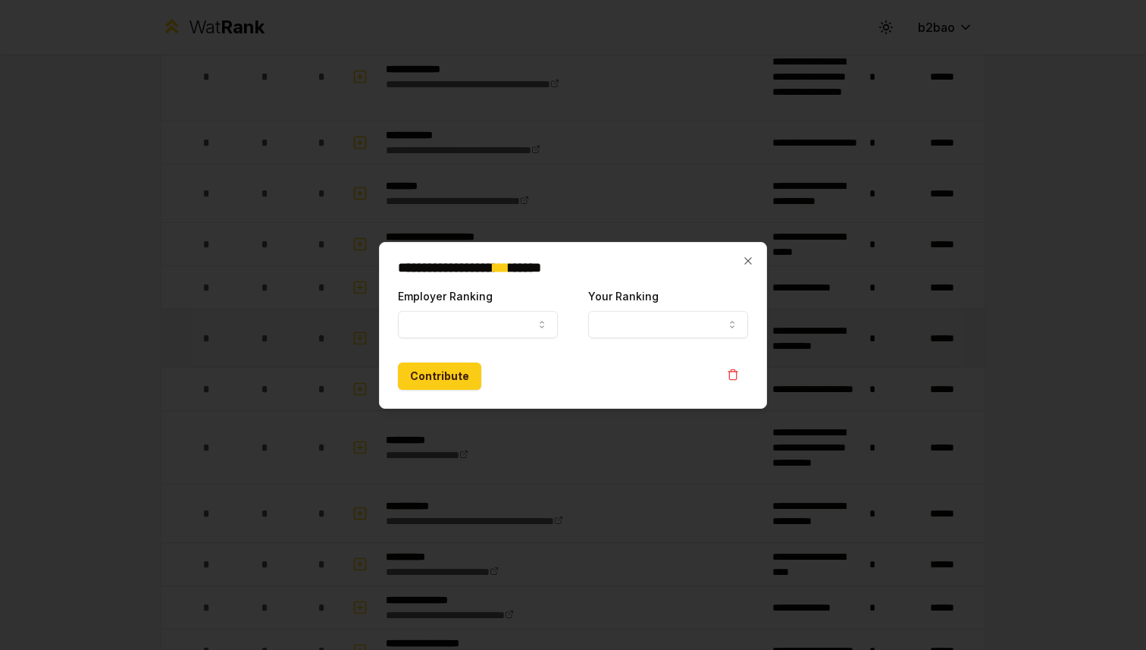
select select
click at [444, 334] on button "Employer Ranking" at bounding box center [478, 324] width 160 height 27
select select "******"
click at [611, 328] on button "Your Ranking" at bounding box center [668, 324] width 160 height 27
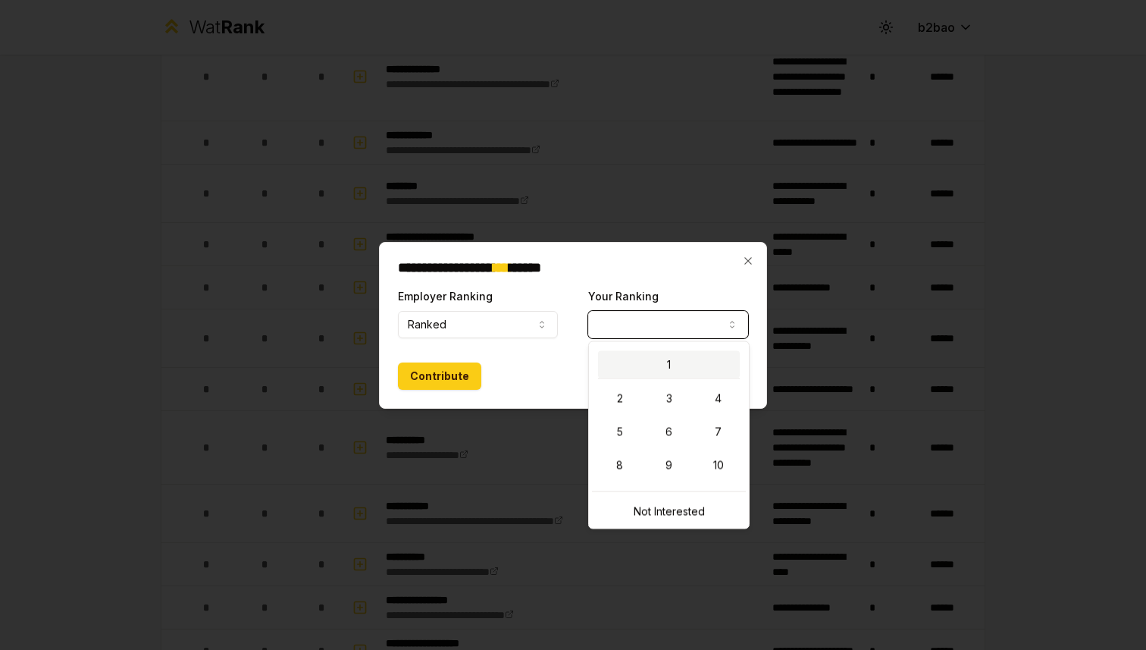
select select "*"
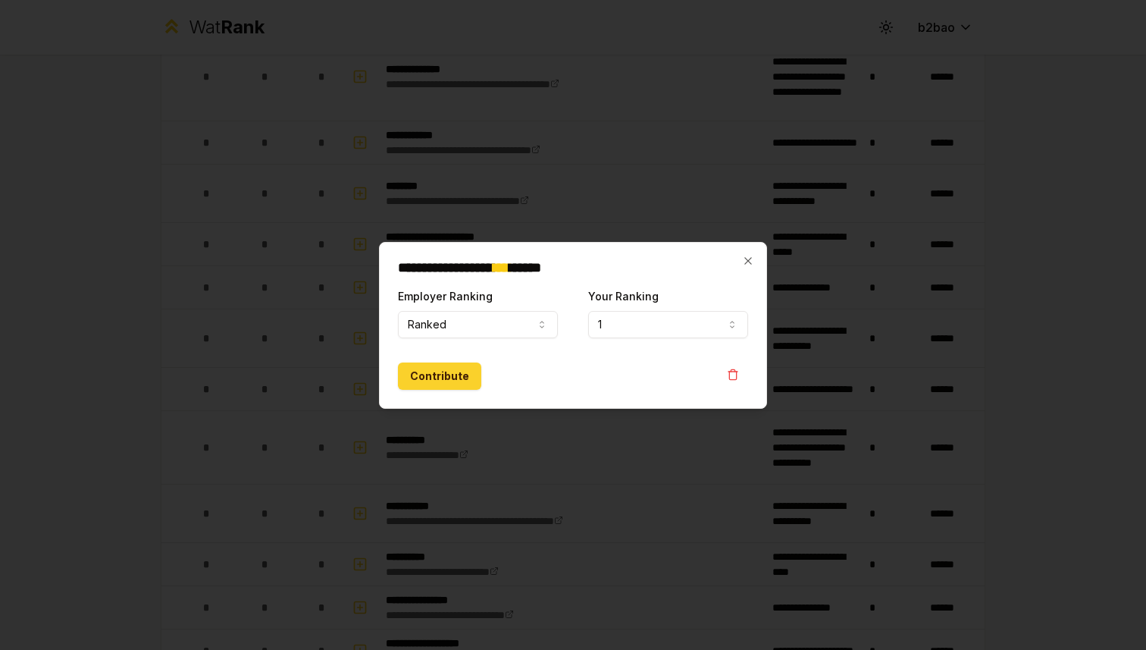
click at [453, 372] on button "Contribute" at bounding box center [439, 375] width 83 height 27
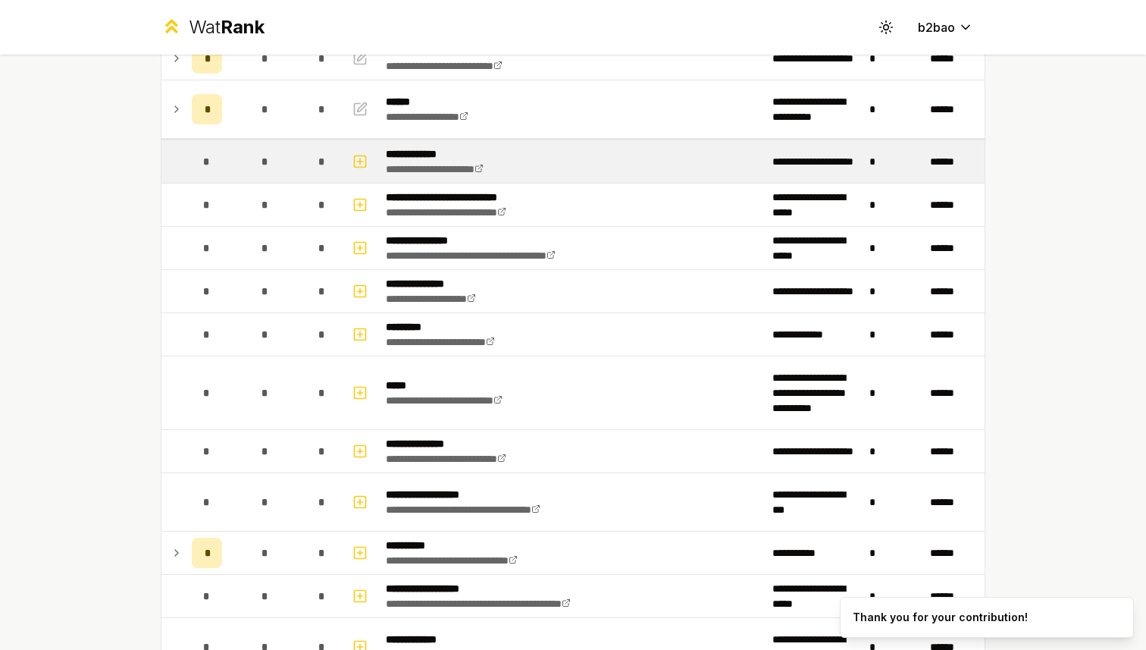
scroll to position [0, 0]
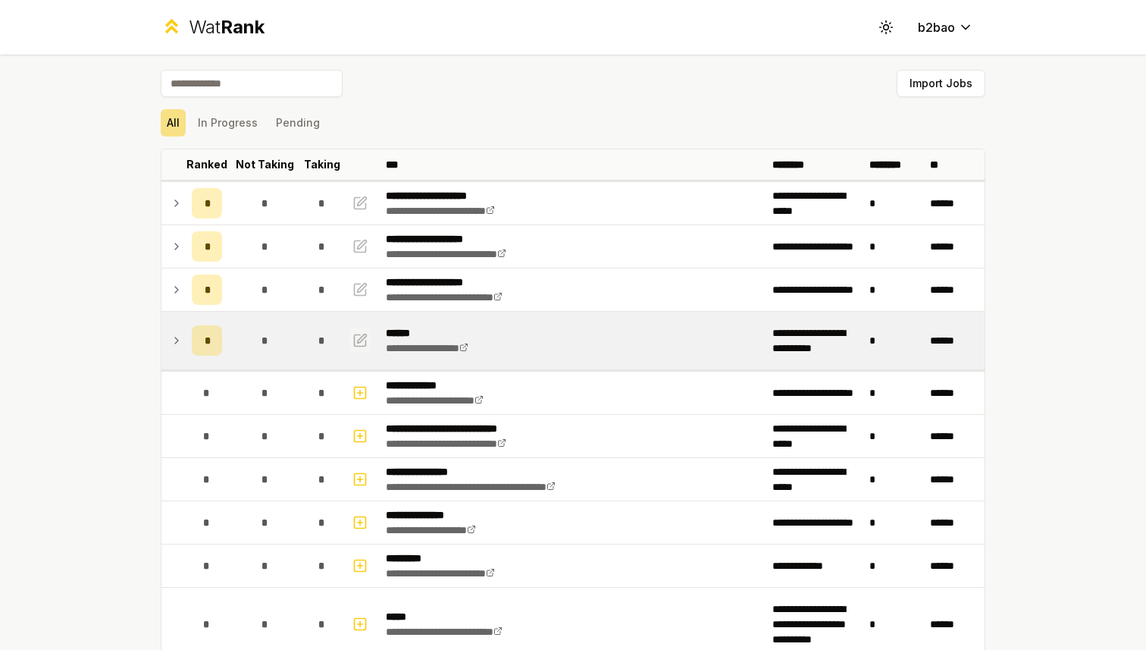
click at [360, 336] on icon "button" at bounding box center [360, 340] width 15 height 18
select select "******"
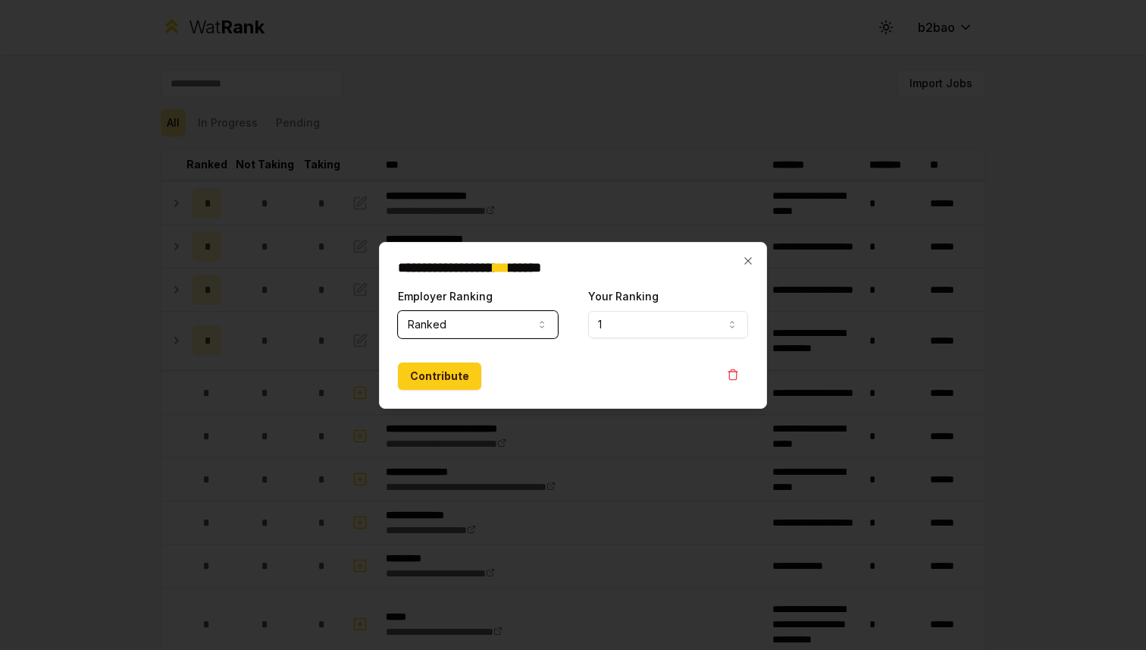
click at [610, 317] on button "1" at bounding box center [668, 324] width 160 height 27
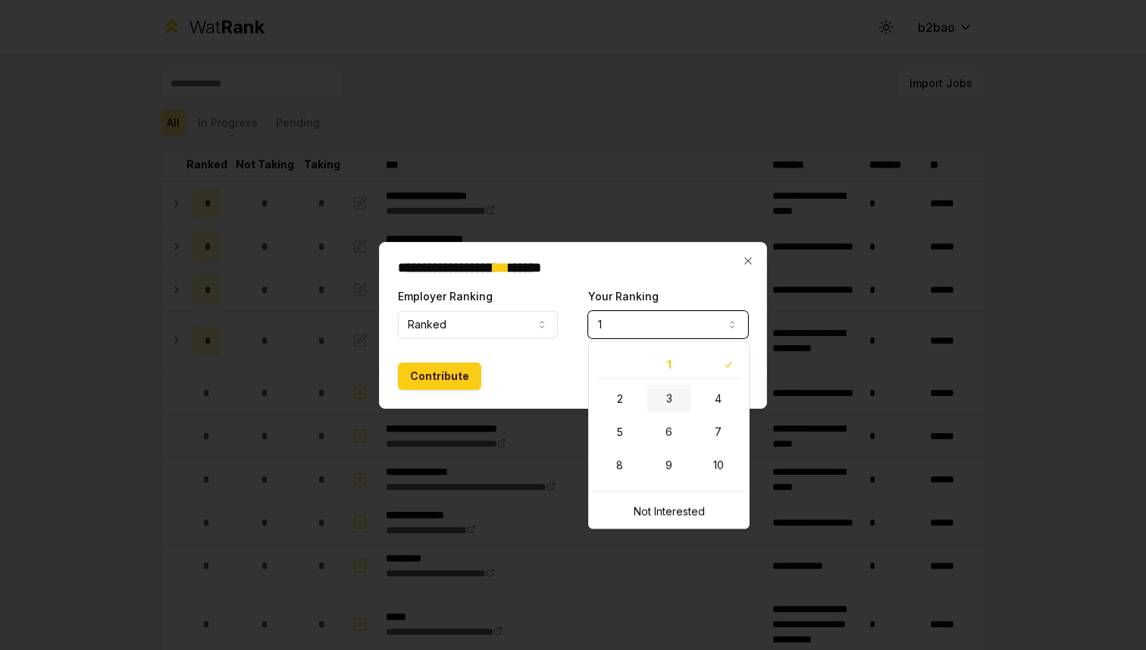
select select "*"
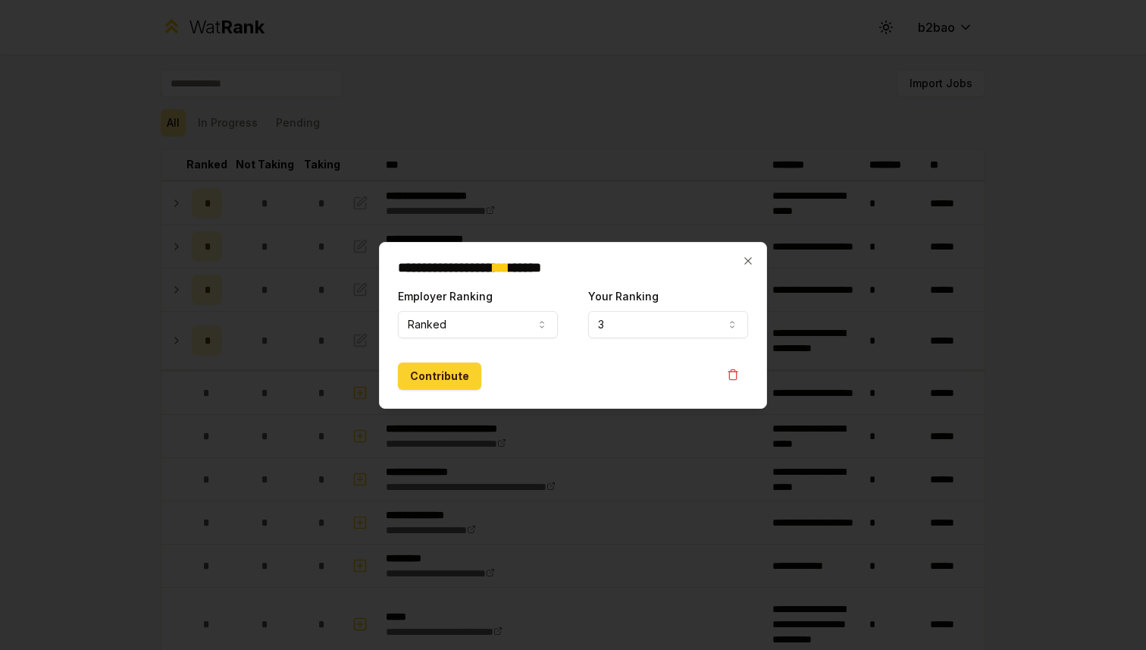
click at [452, 384] on button "Contribute" at bounding box center [439, 375] width 83 height 27
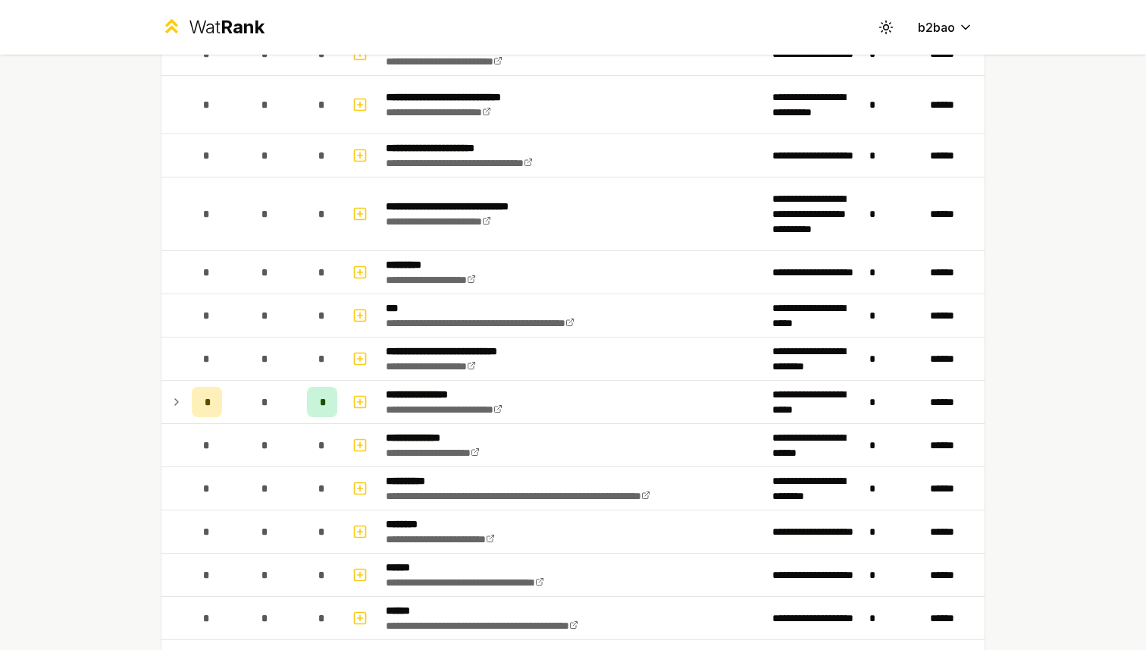
scroll to position [1076, 0]
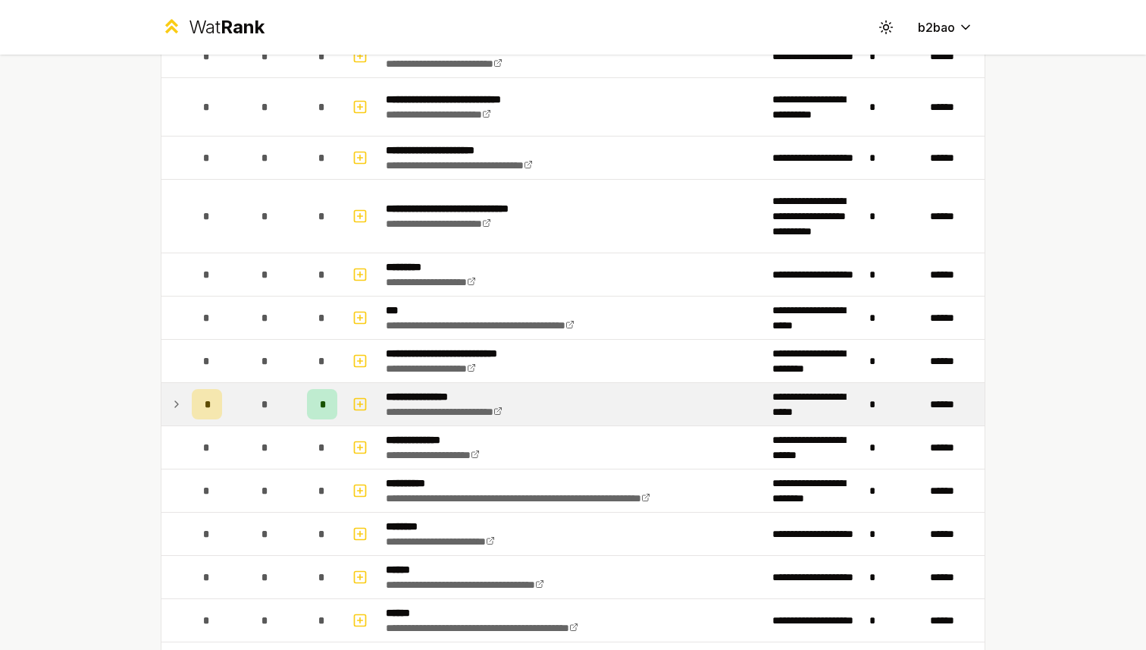
click at [319, 403] on div "*" at bounding box center [322, 404] width 30 height 30
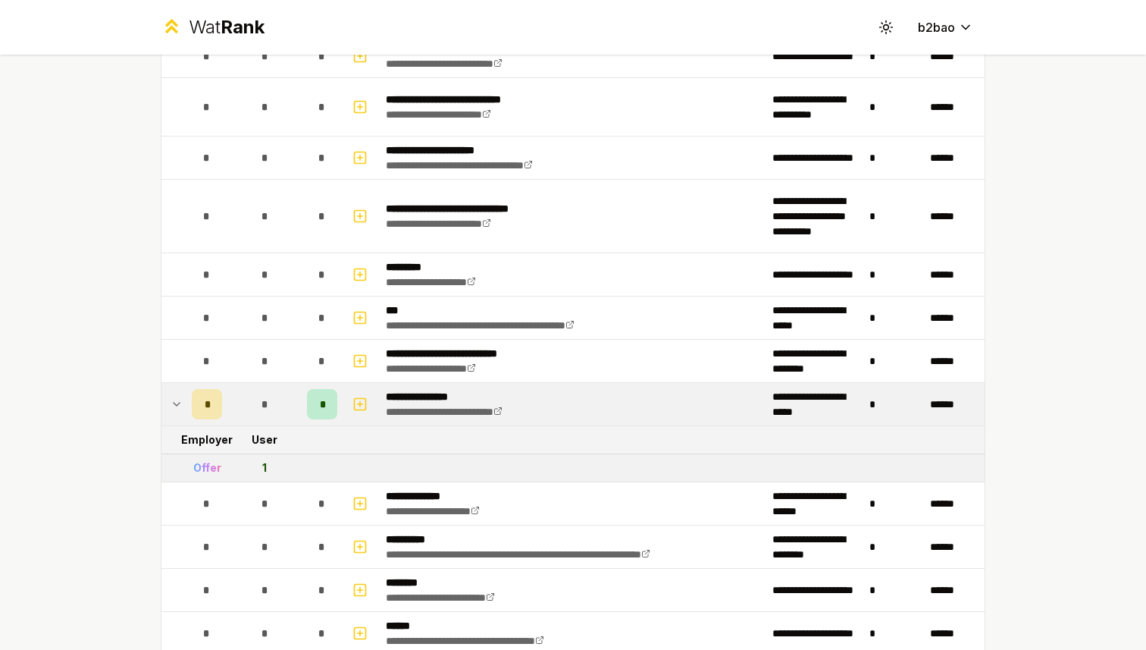
click at [319, 403] on div "*" at bounding box center [322, 404] width 30 height 30
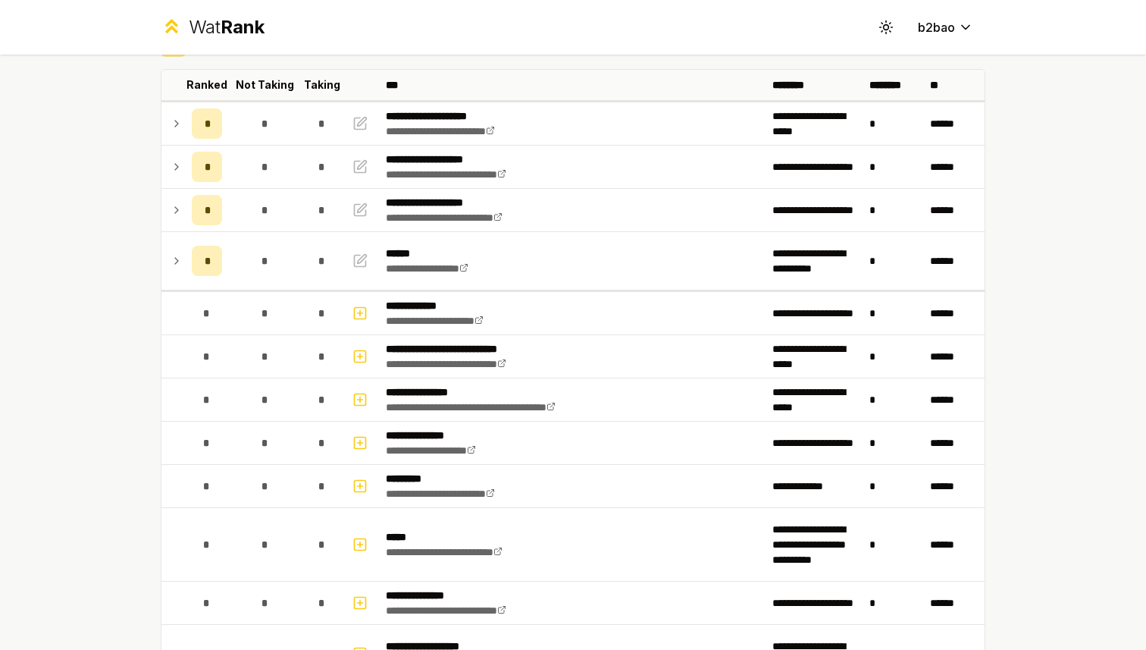
scroll to position [0, 0]
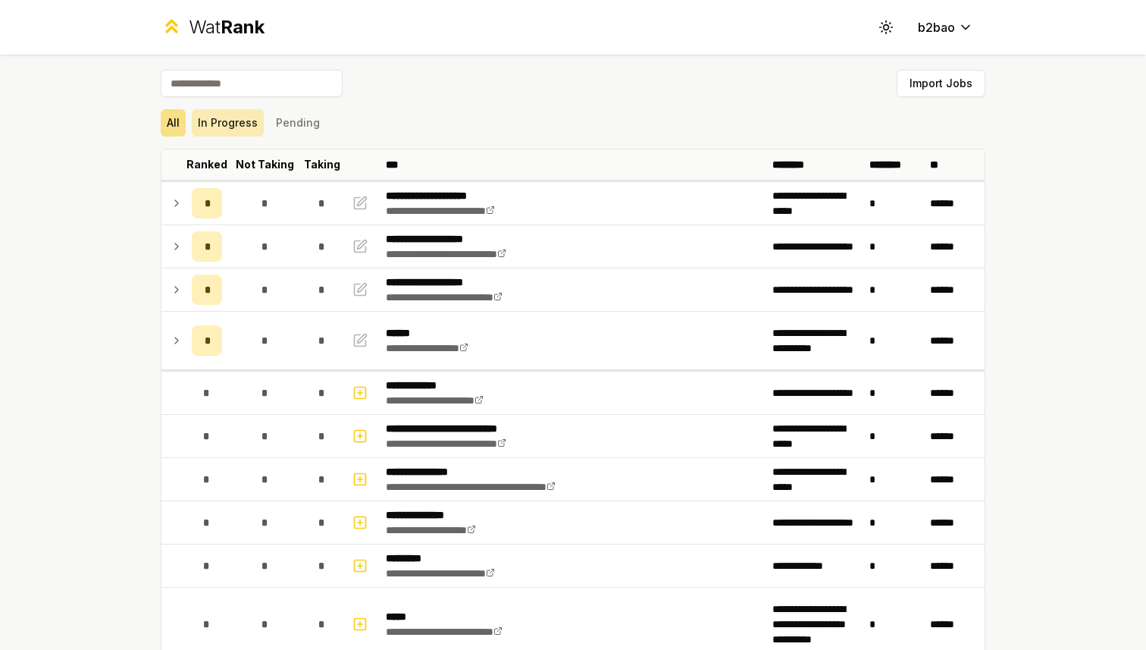
click at [244, 124] on button "In Progress" at bounding box center [228, 122] width 72 height 27
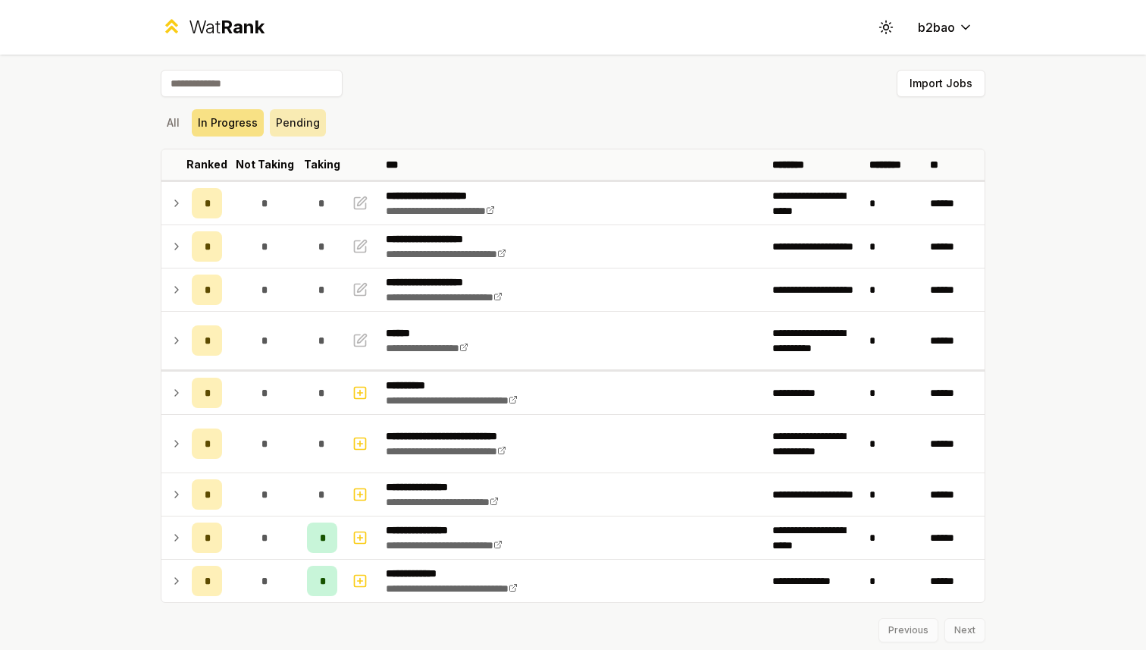
click at [293, 122] on button "Pending" at bounding box center [298, 122] width 56 height 27
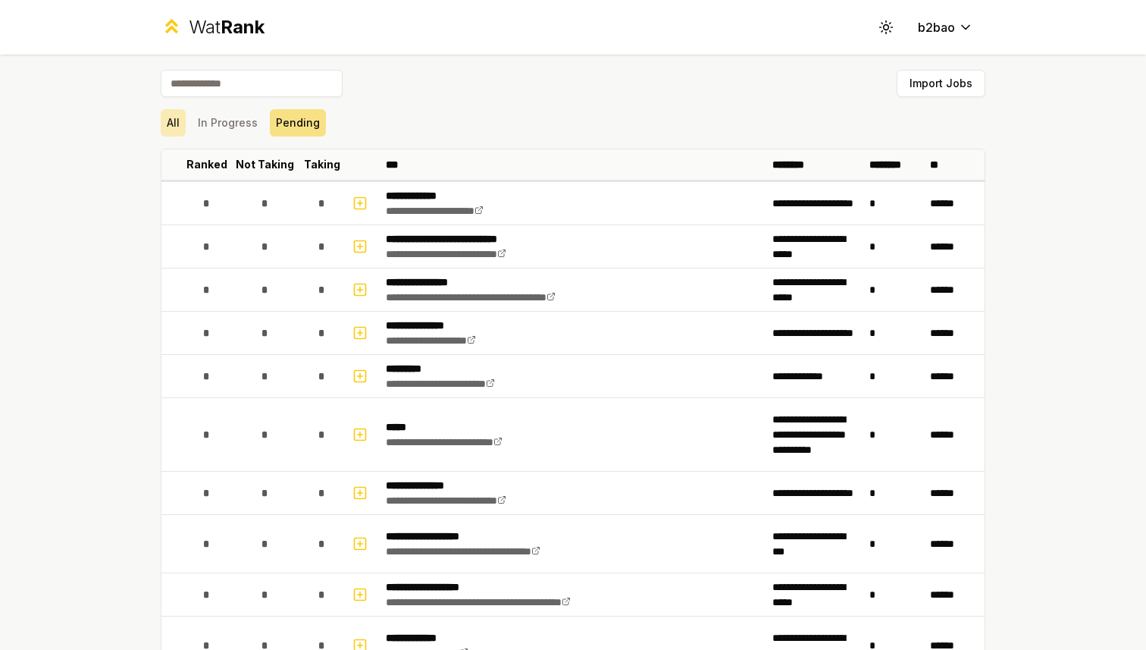
click at [171, 115] on button "All" at bounding box center [173, 122] width 25 height 27
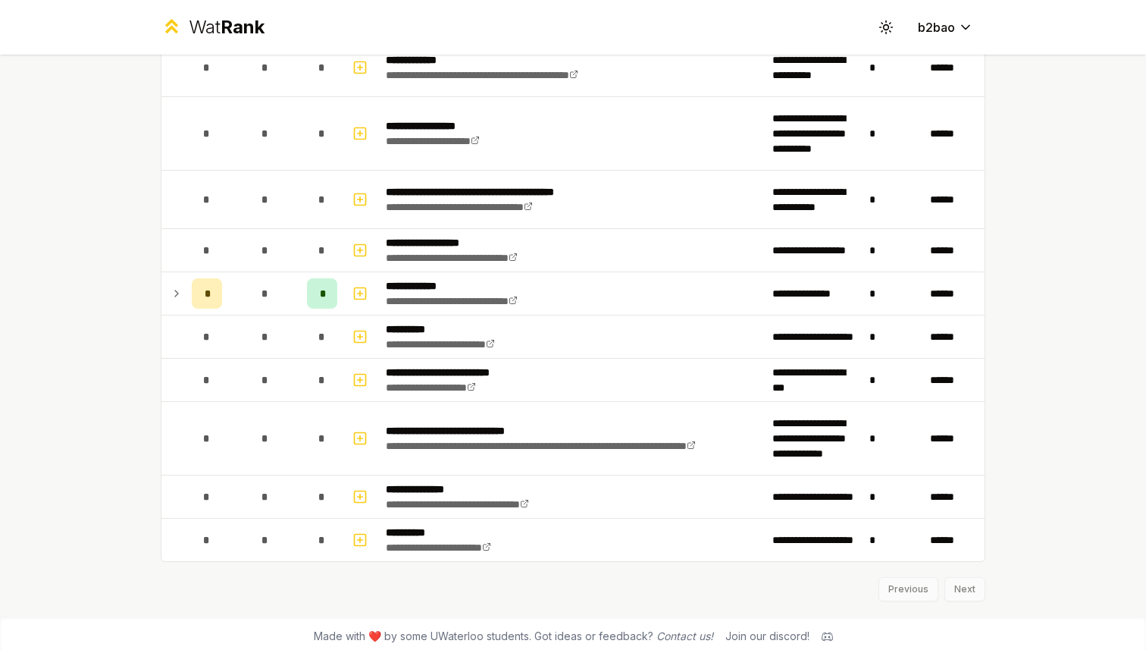
scroll to position [2513, 0]
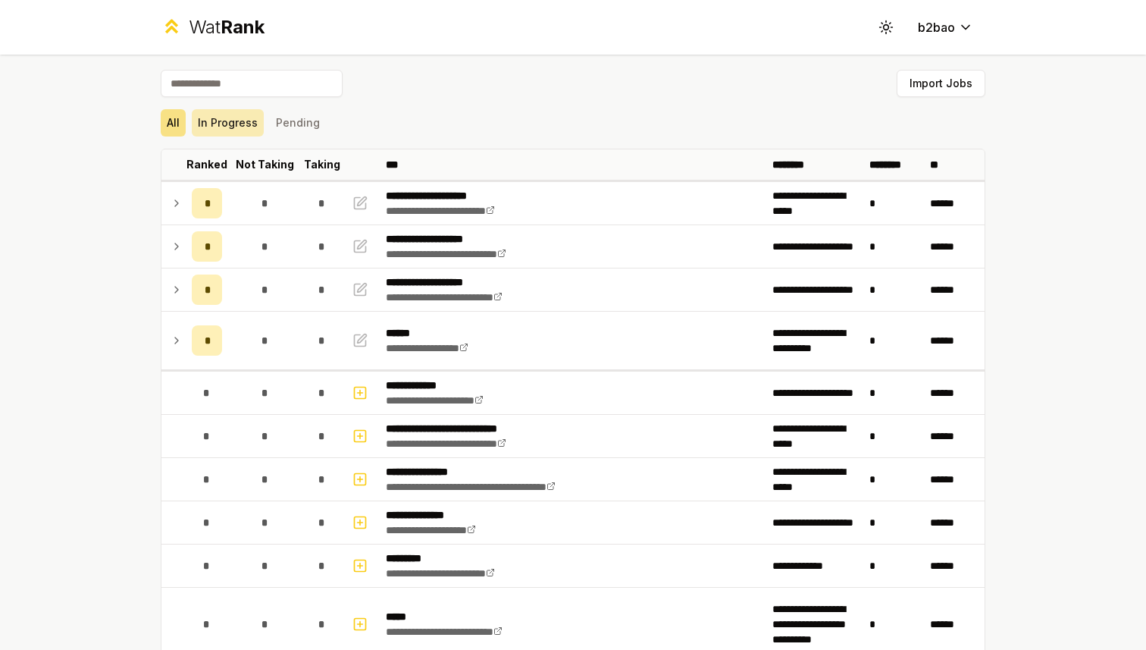
click at [246, 117] on button "In Progress" at bounding box center [228, 122] width 72 height 27
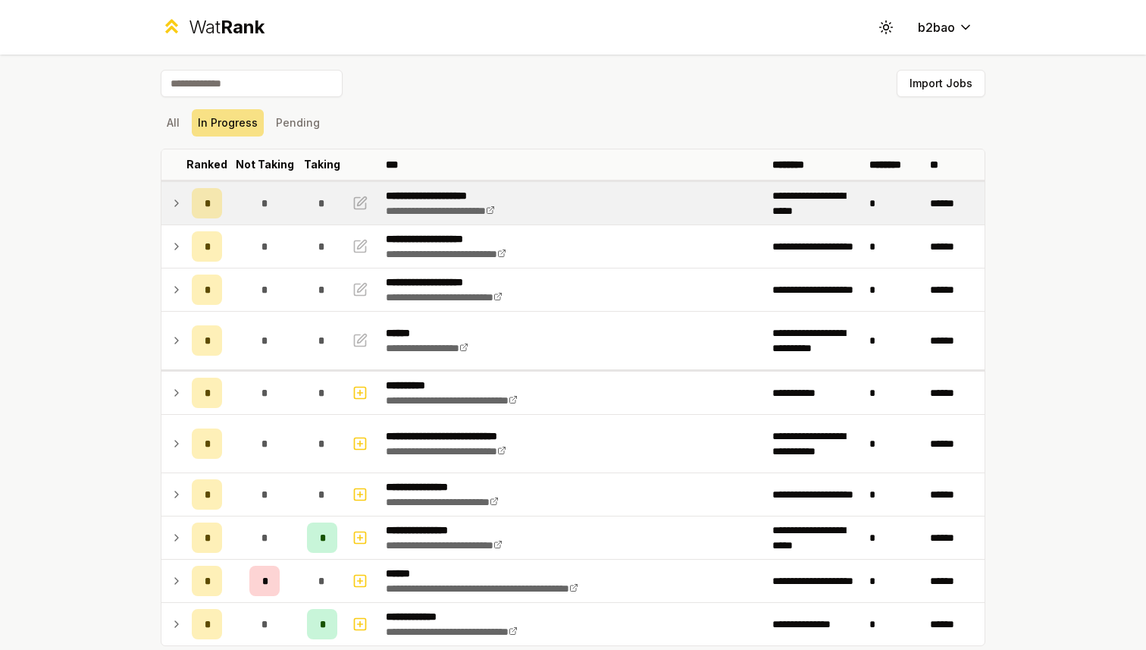
scroll to position [90, 0]
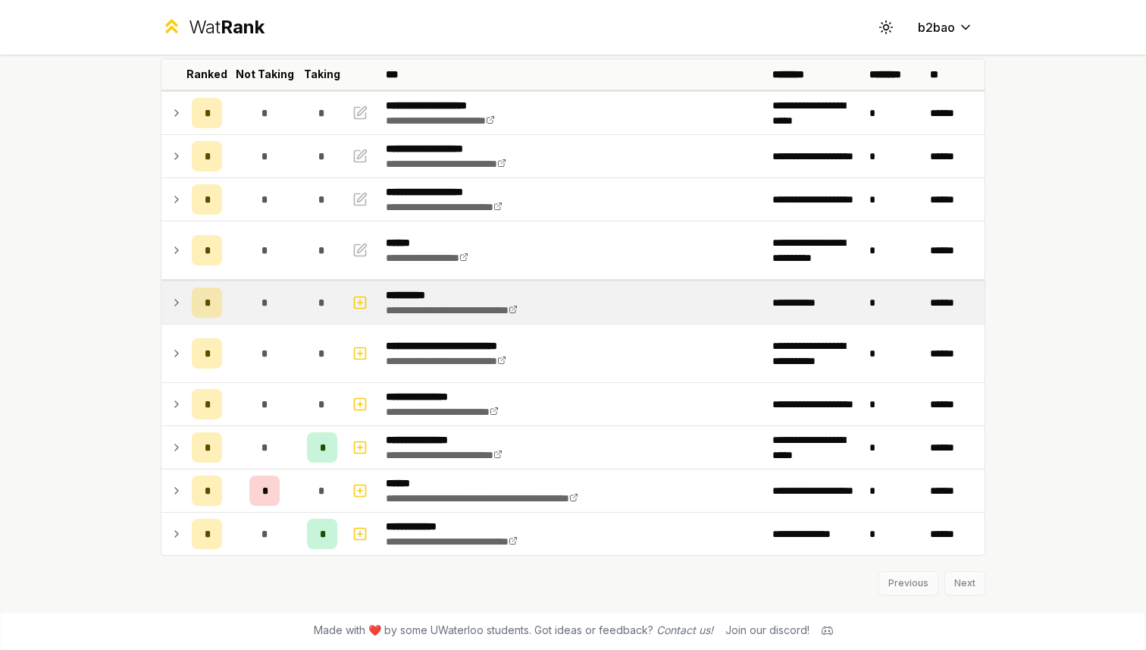
click at [180, 304] on icon at bounding box center [177, 302] width 12 height 18
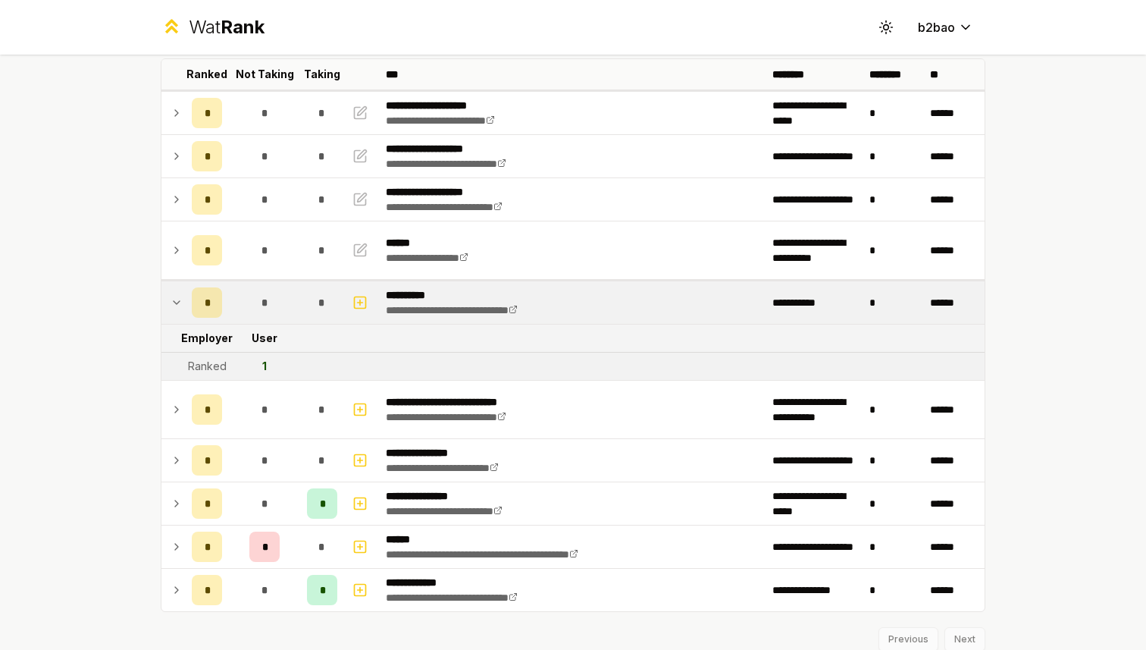
click at [180, 304] on icon at bounding box center [177, 302] width 12 height 18
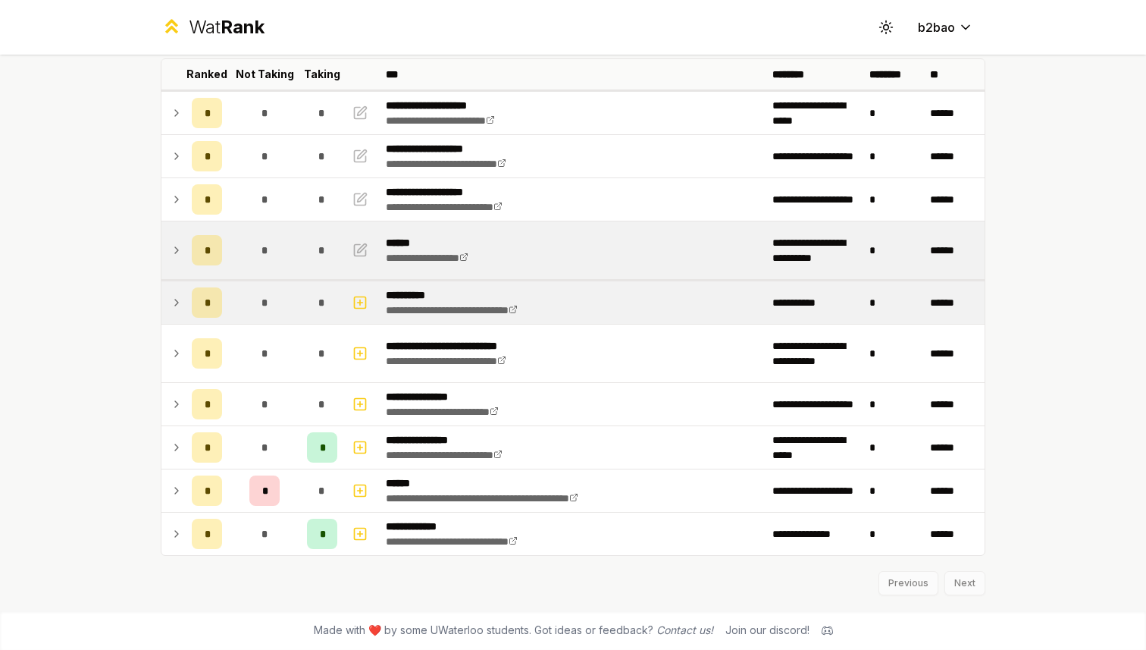
click at [180, 256] on icon at bounding box center [177, 250] width 12 height 18
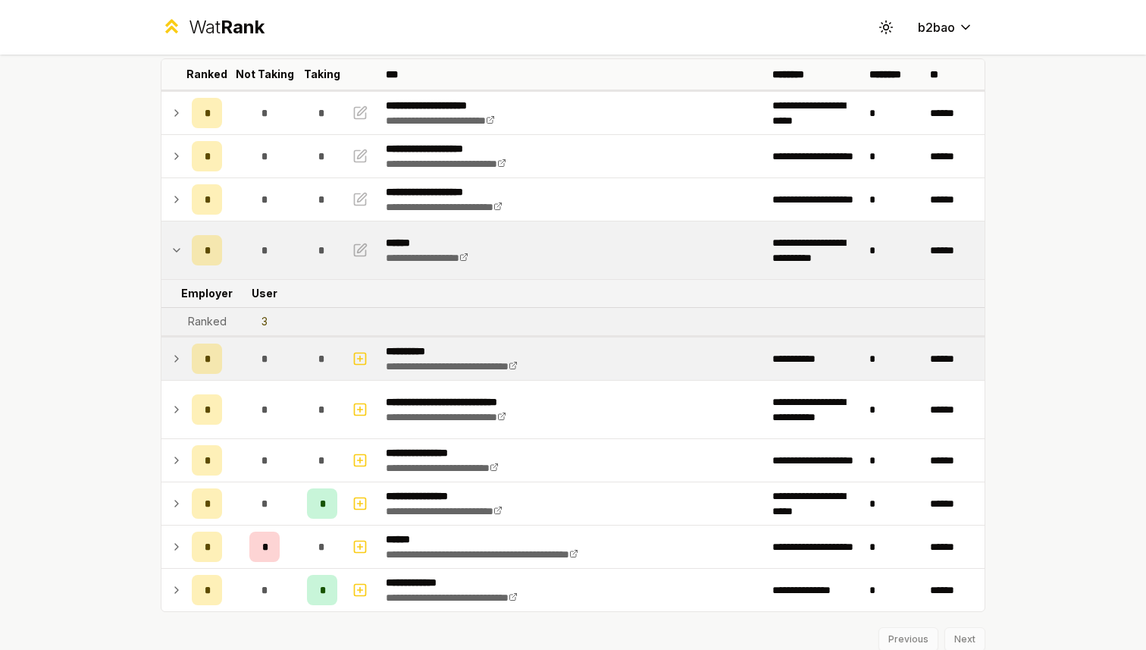
click at [182, 352] on icon at bounding box center [177, 359] width 12 height 18
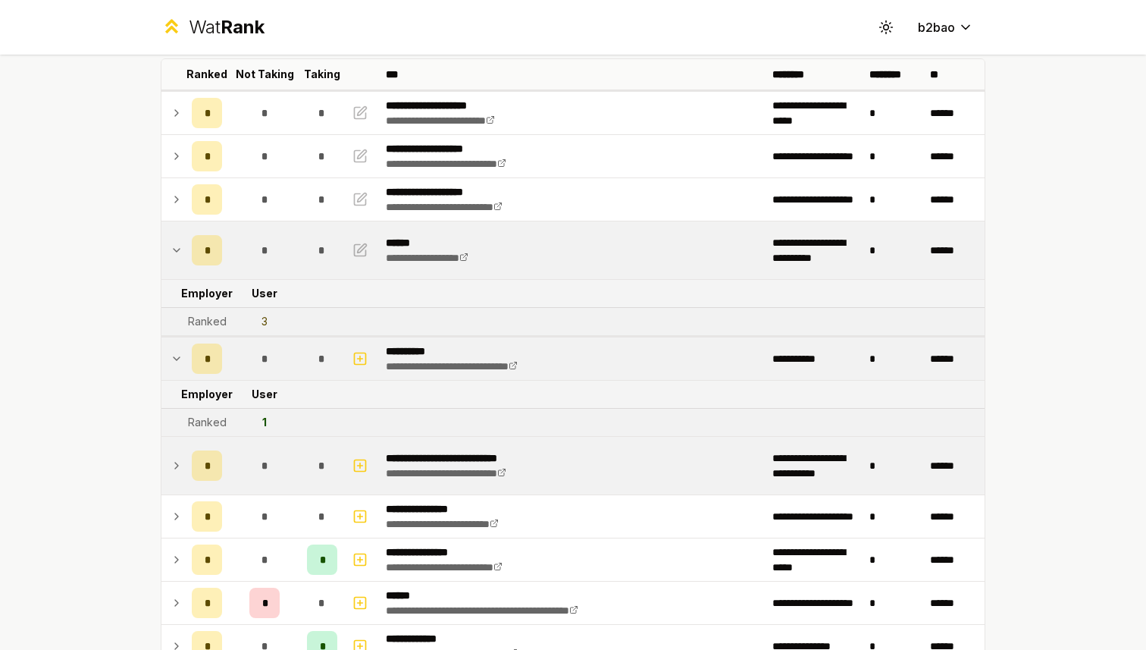
click at [177, 455] on td at bounding box center [173, 466] width 24 height 58
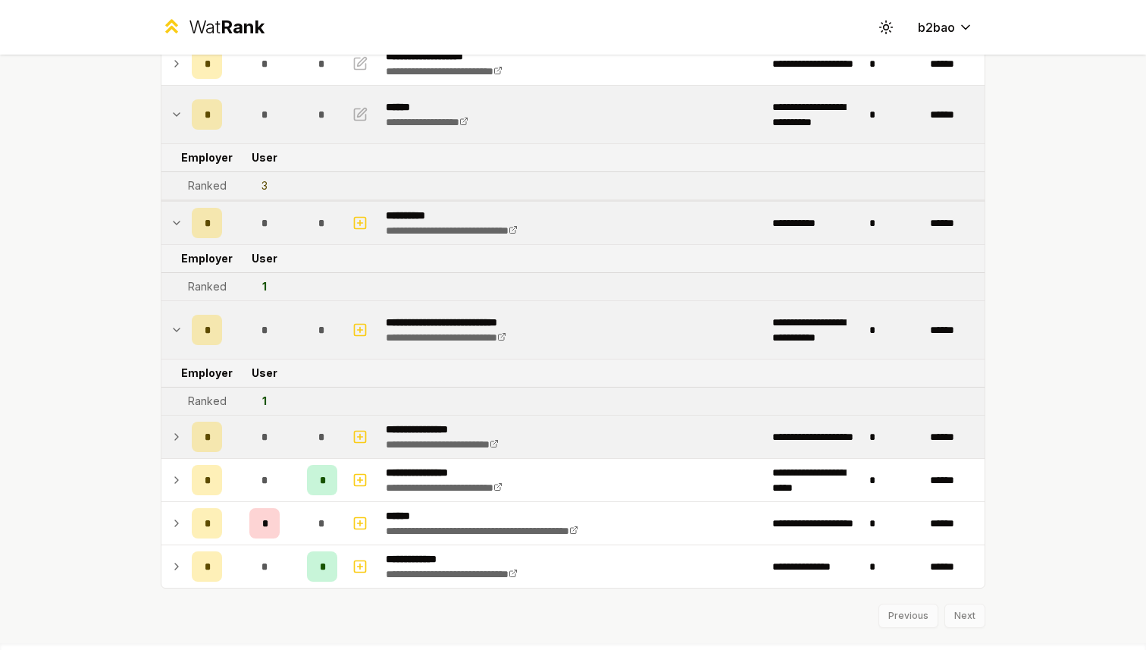
click at [177, 434] on icon at bounding box center [177, 437] width 12 height 18
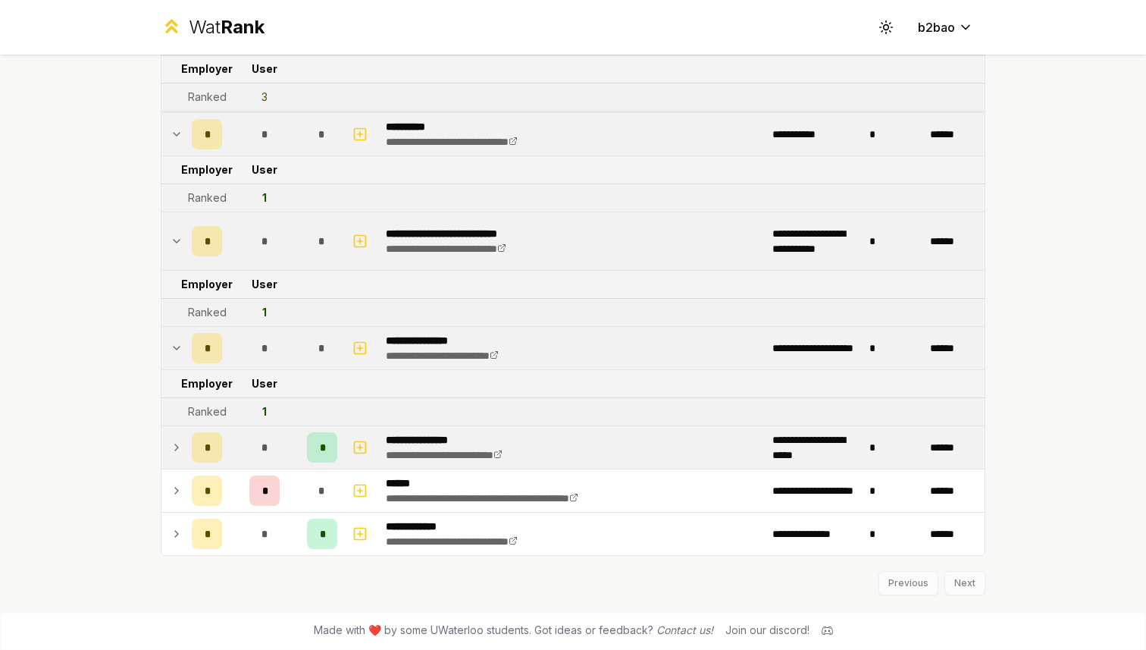
click at [177, 443] on icon at bounding box center [177, 447] width 12 height 18
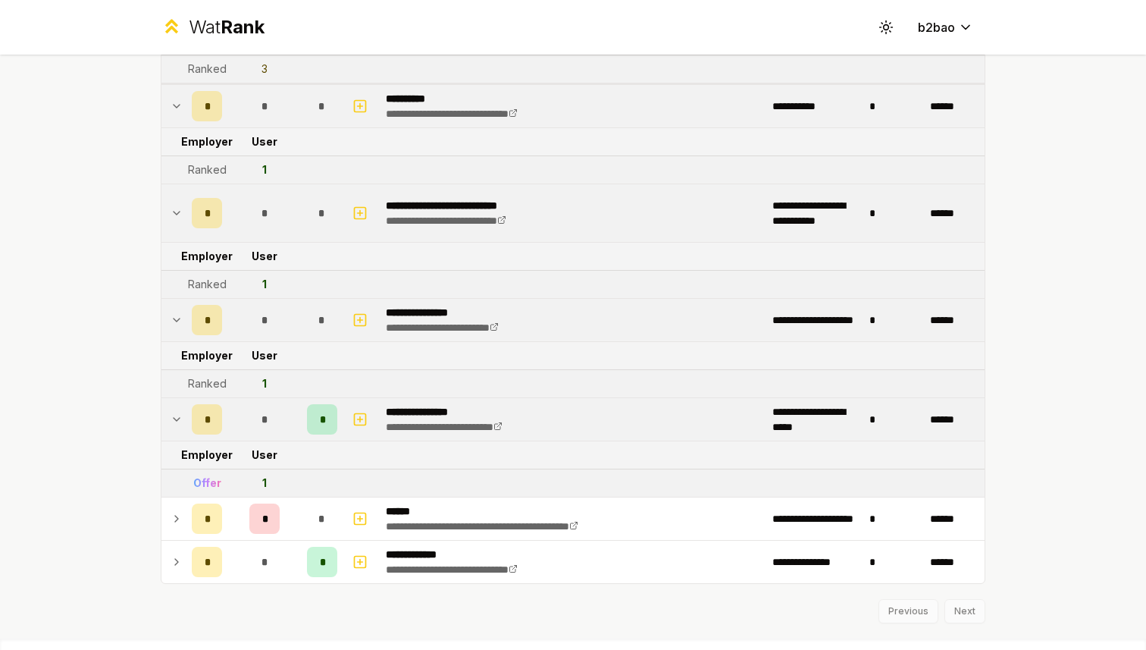
scroll to position [371, 0]
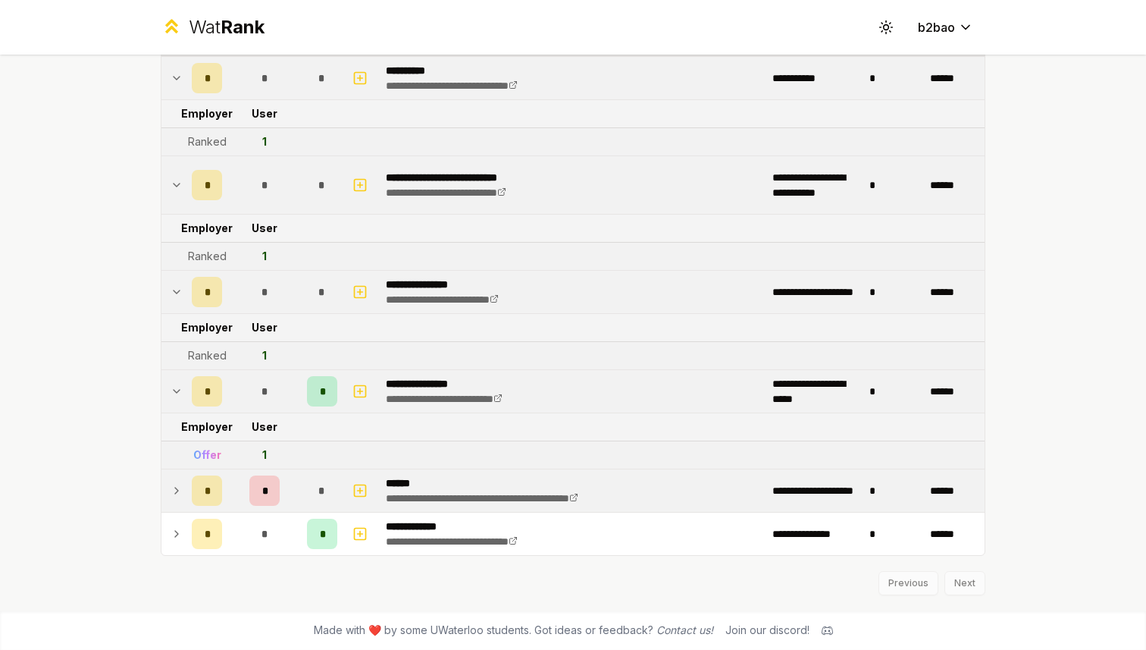
click at [177, 488] on icon at bounding box center [177, 490] width 12 height 18
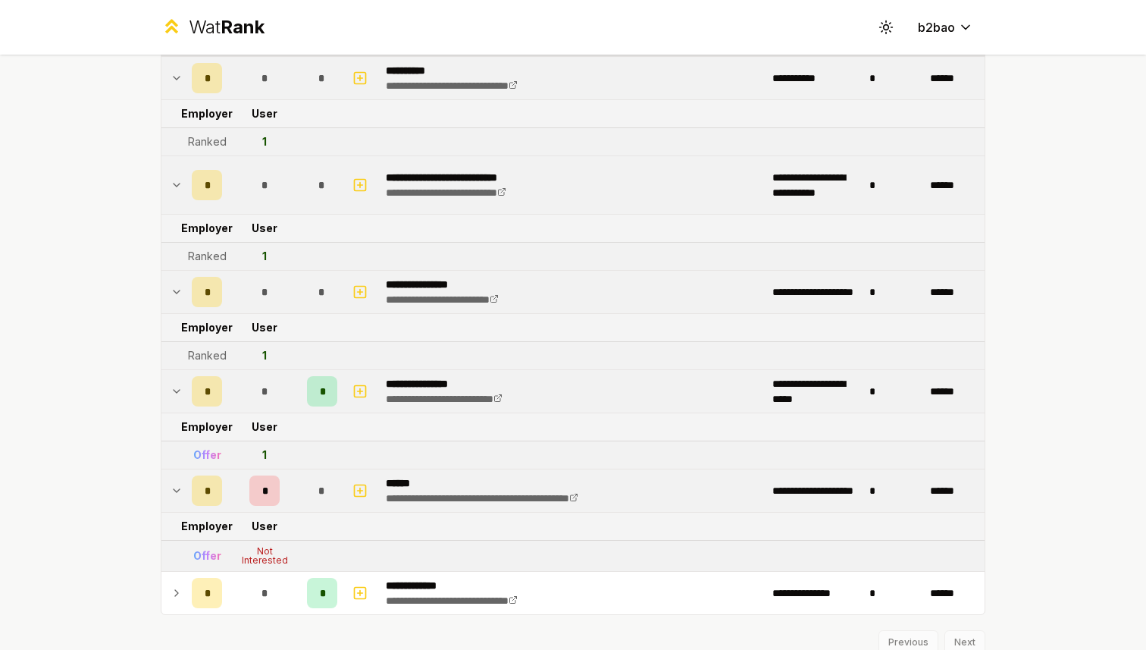
scroll to position [430, 0]
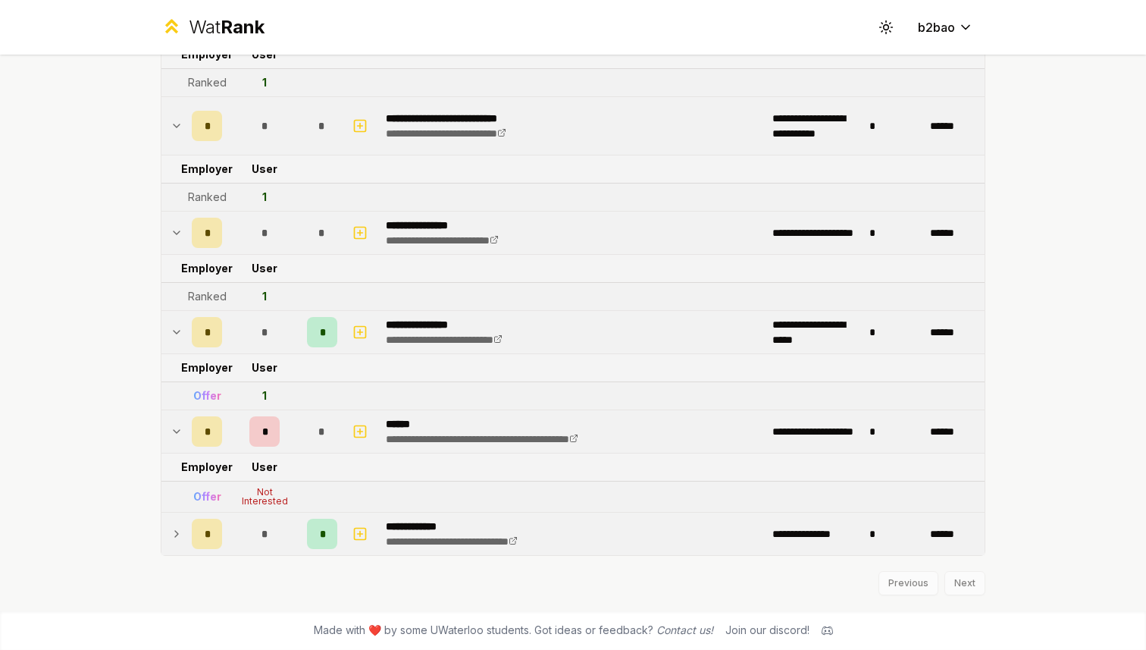
click at [179, 526] on icon at bounding box center [177, 534] width 12 height 18
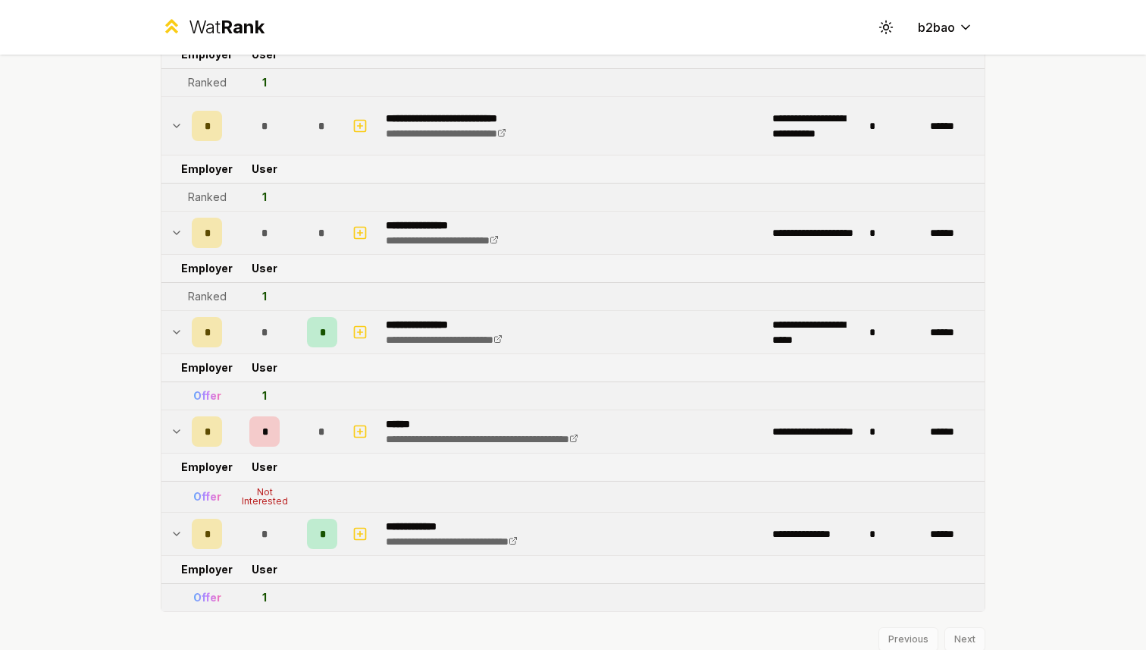
scroll to position [486, 0]
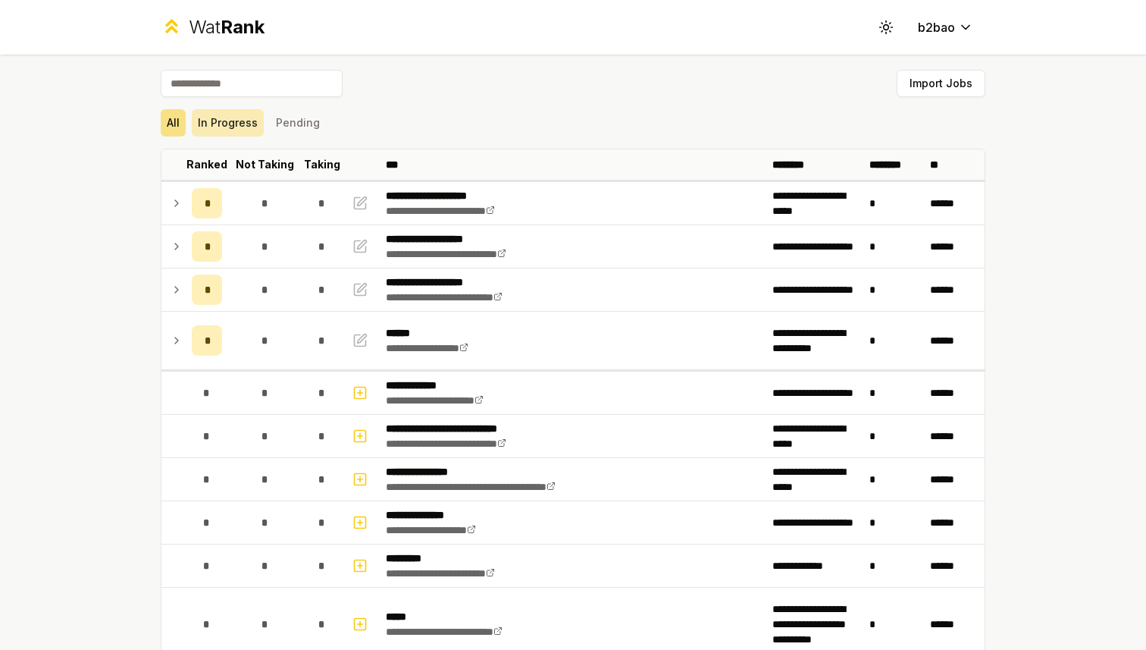
click at [230, 121] on button "In Progress" at bounding box center [228, 122] width 72 height 27
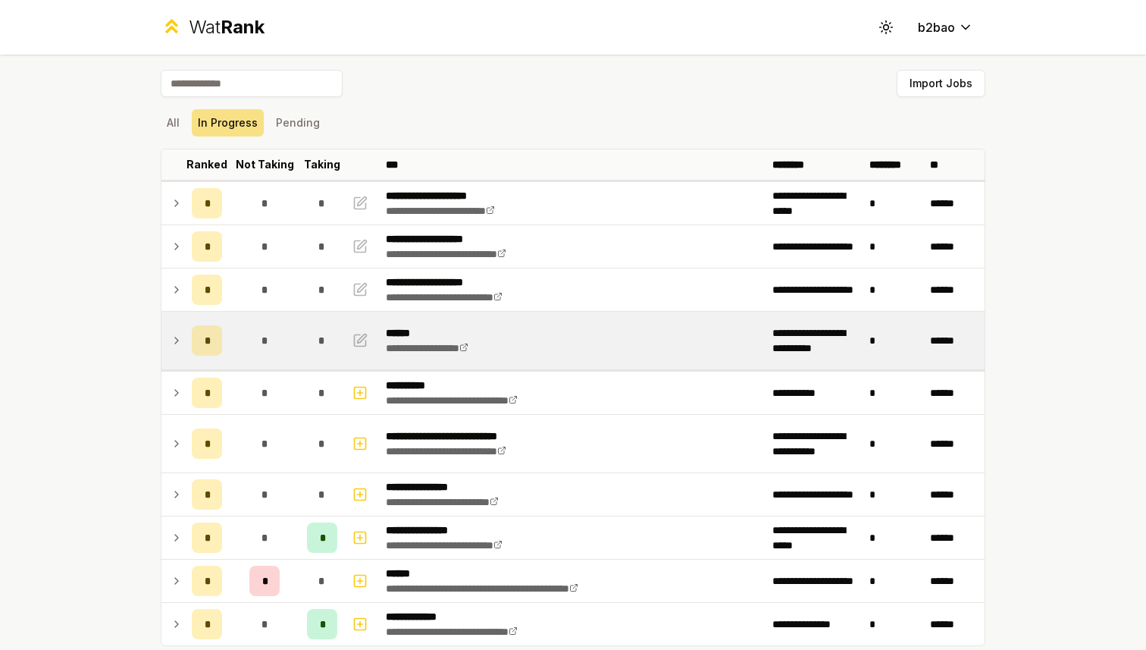
click at [180, 337] on icon at bounding box center [177, 340] width 12 height 18
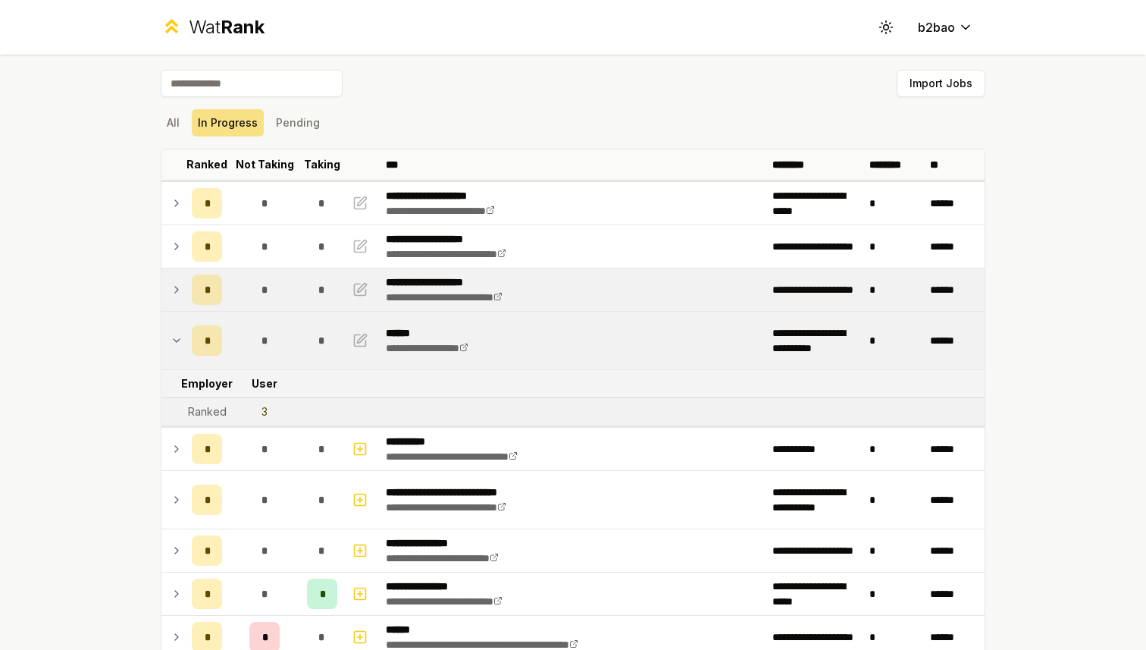
click at [174, 285] on icon at bounding box center [177, 290] width 12 height 18
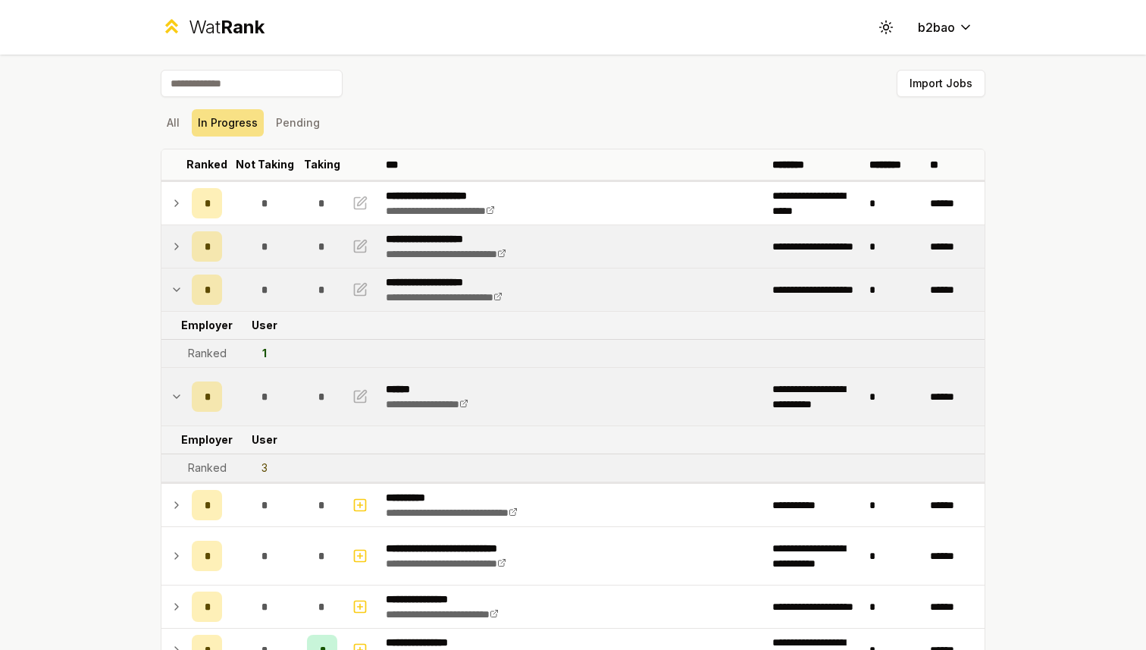
click at [178, 239] on icon at bounding box center [177, 246] width 12 height 18
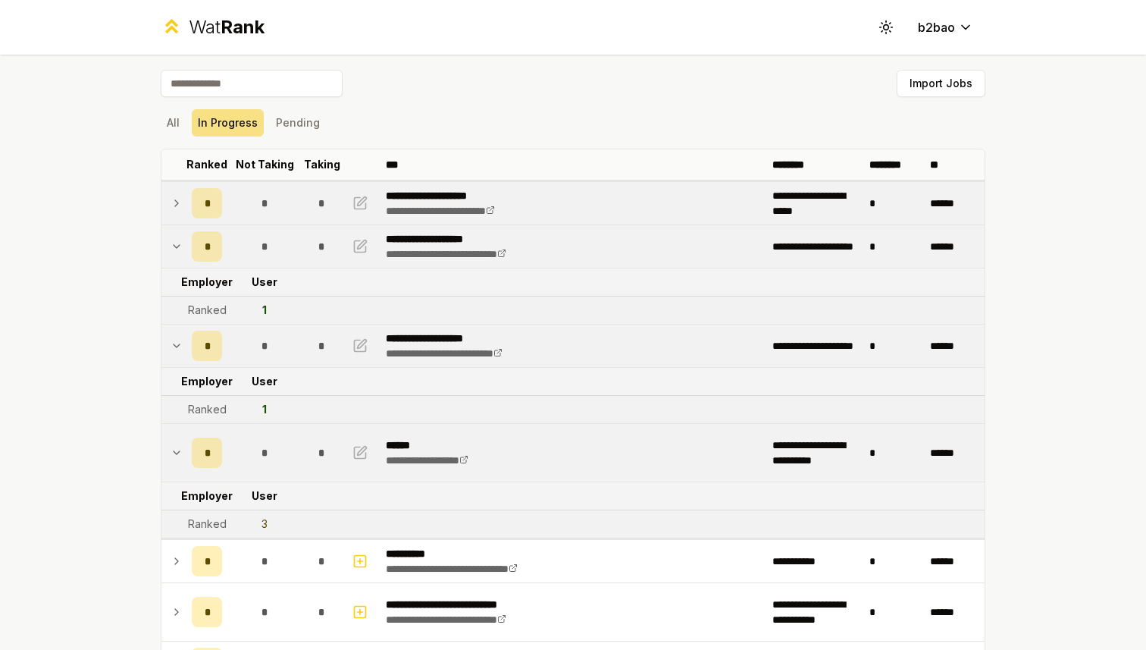
click at [182, 199] on icon at bounding box center [177, 203] width 12 height 18
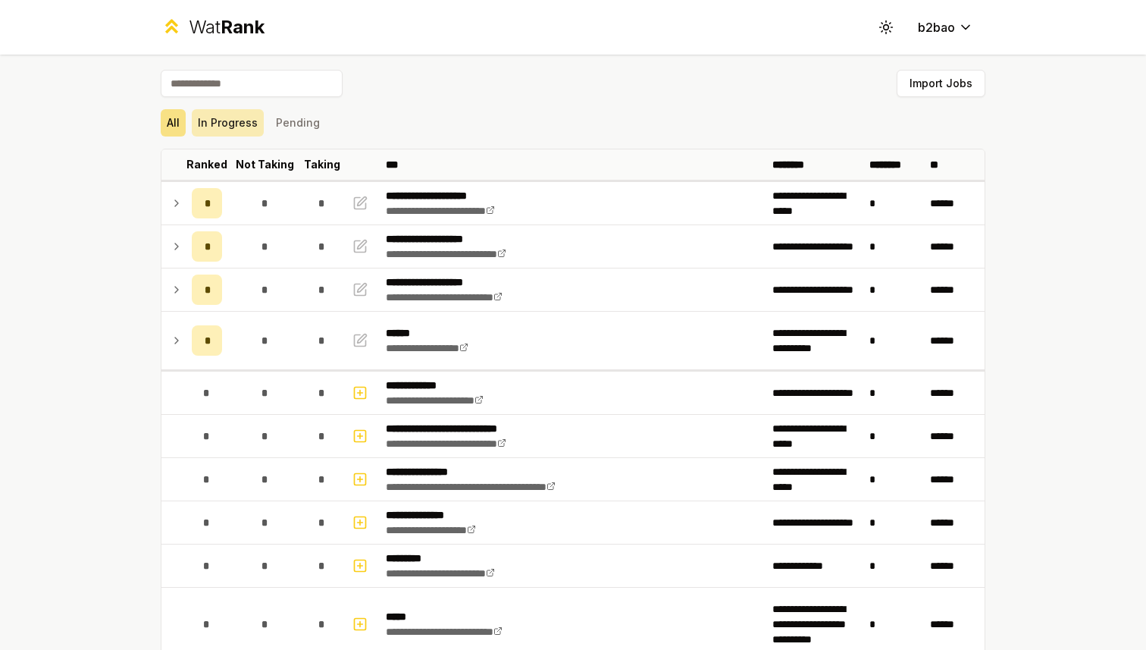
click at [208, 126] on button "In Progress" at bounding box center [228, 122] width 72 height 27
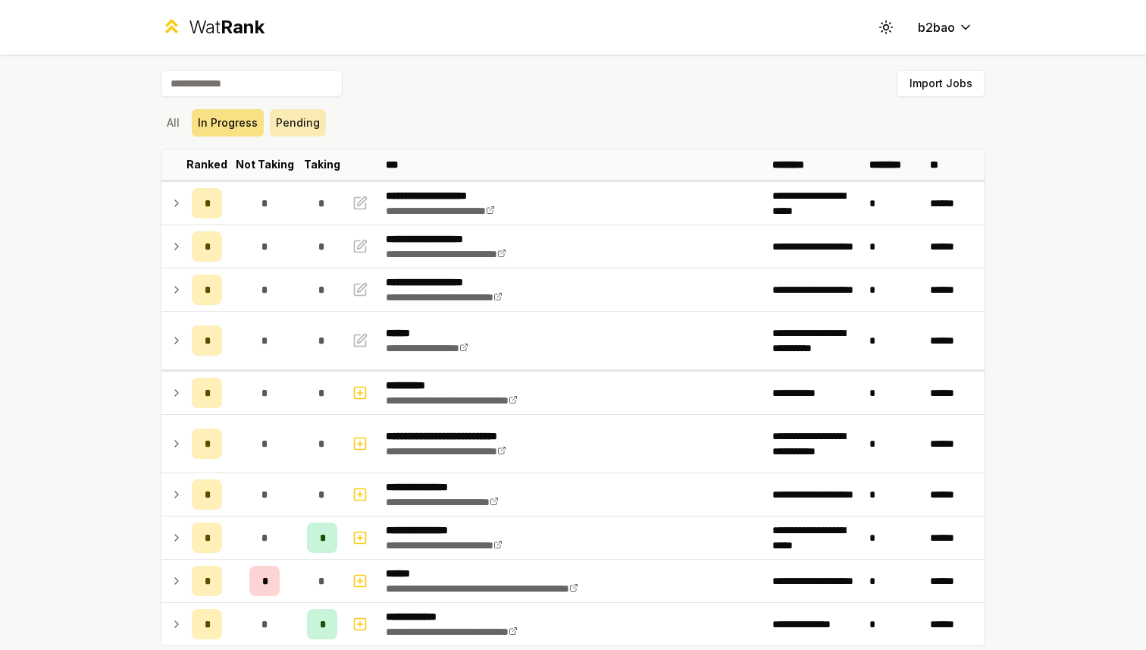
click at [306, 126] on button "Pending" at bounding box center [298, 122] width 56 height 27
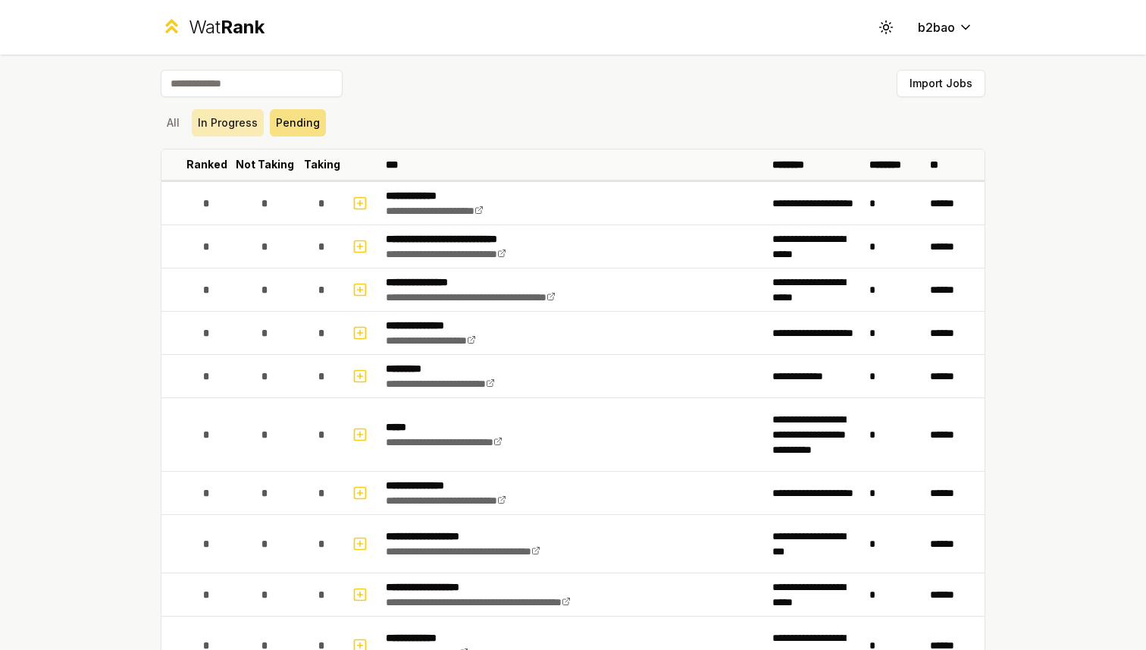
click at [211, 125] on button "In Progress" at bounding box center [228, 122] width 72 height 27
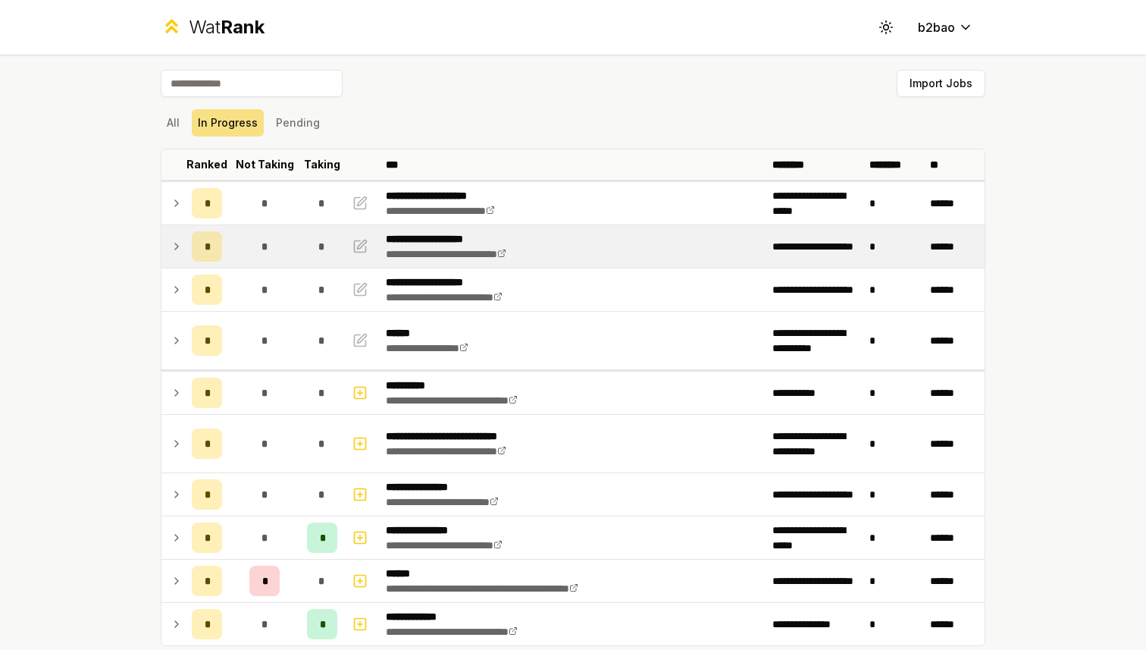
scroll to position [90, 0]
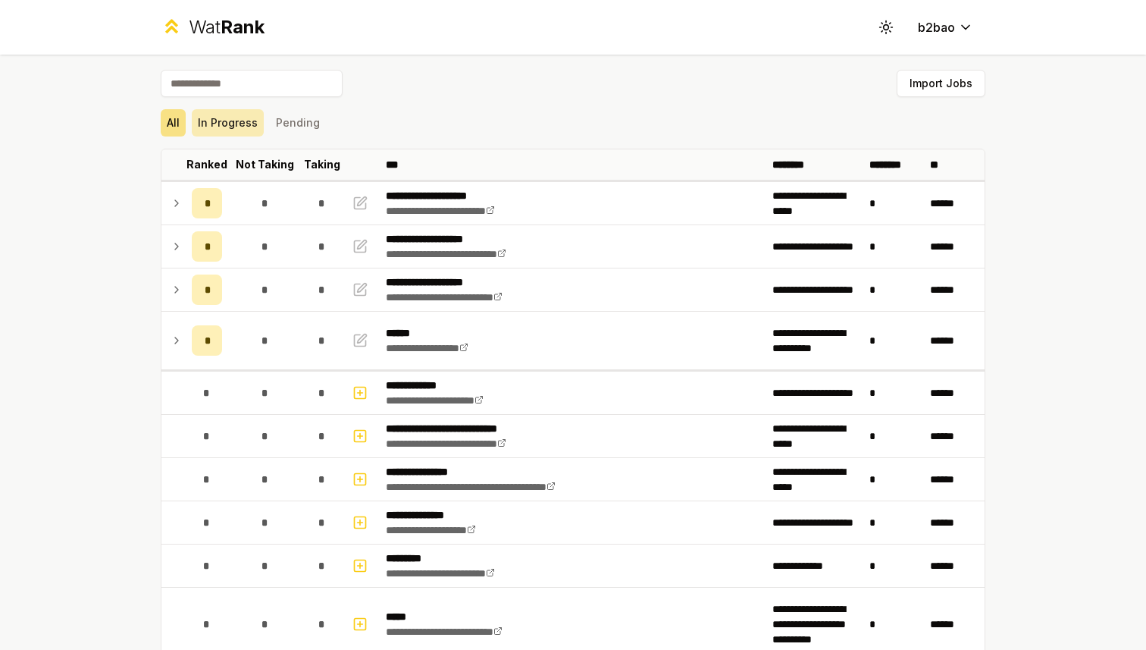
click at [232, 123] on button "In Progress" at bounding box center [228, 122] width 72 height 27
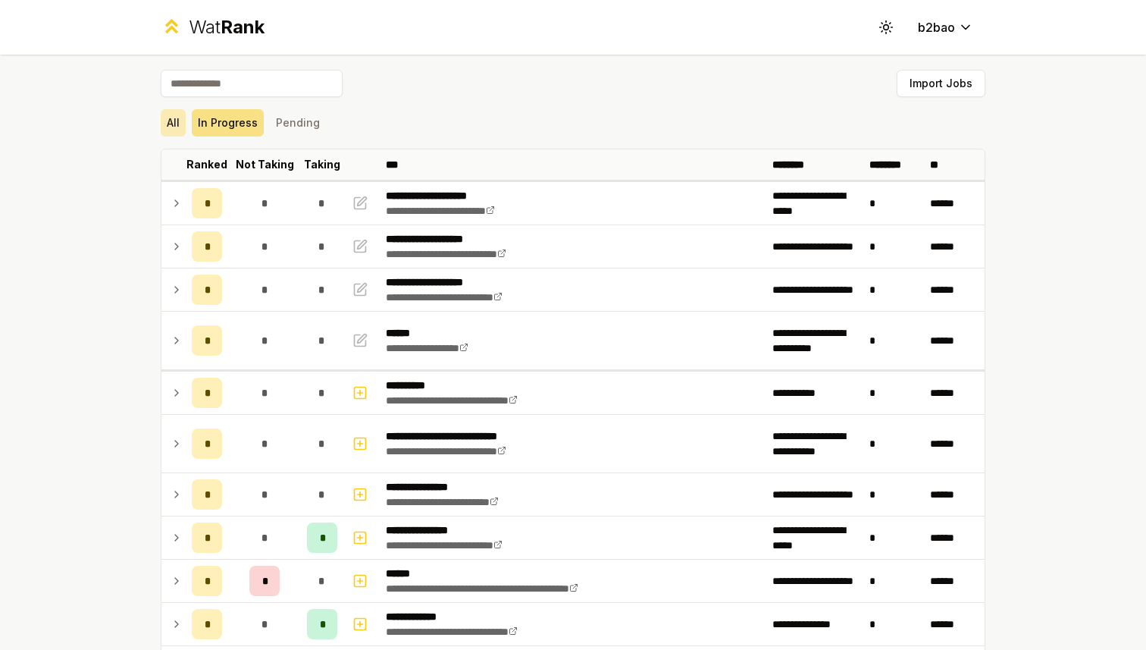
click at [168, 127] on button "All" at bounding box center [173, 122] width 25 height 27
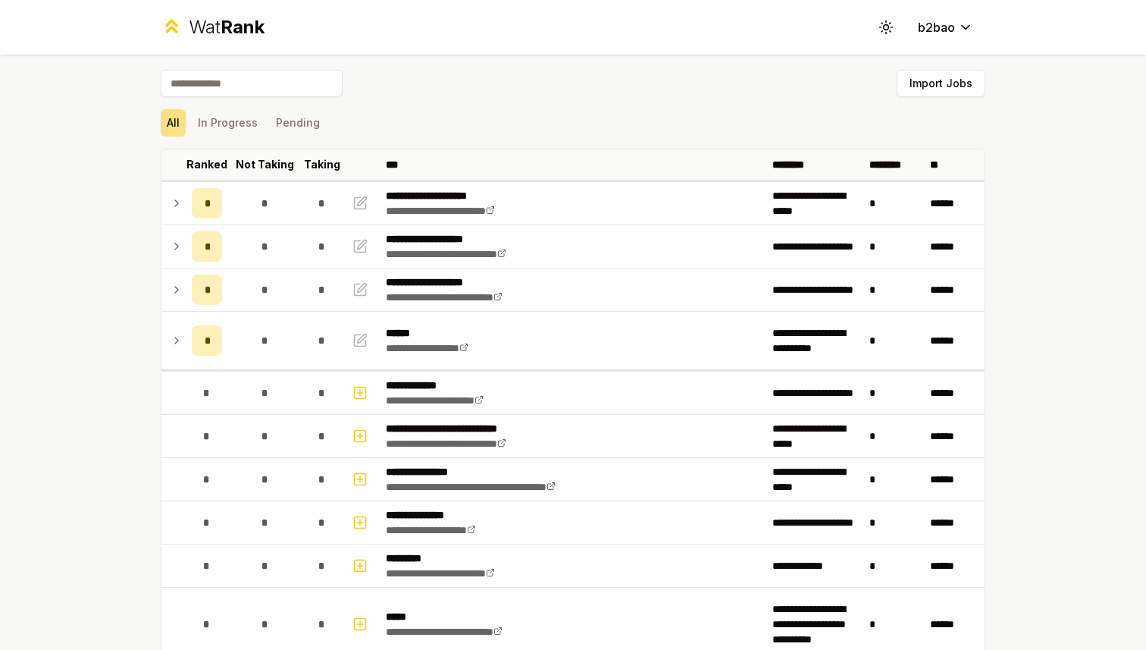
click at [221, 33] on span "Rank" at bounding box center [243, 27] width 44 height 22
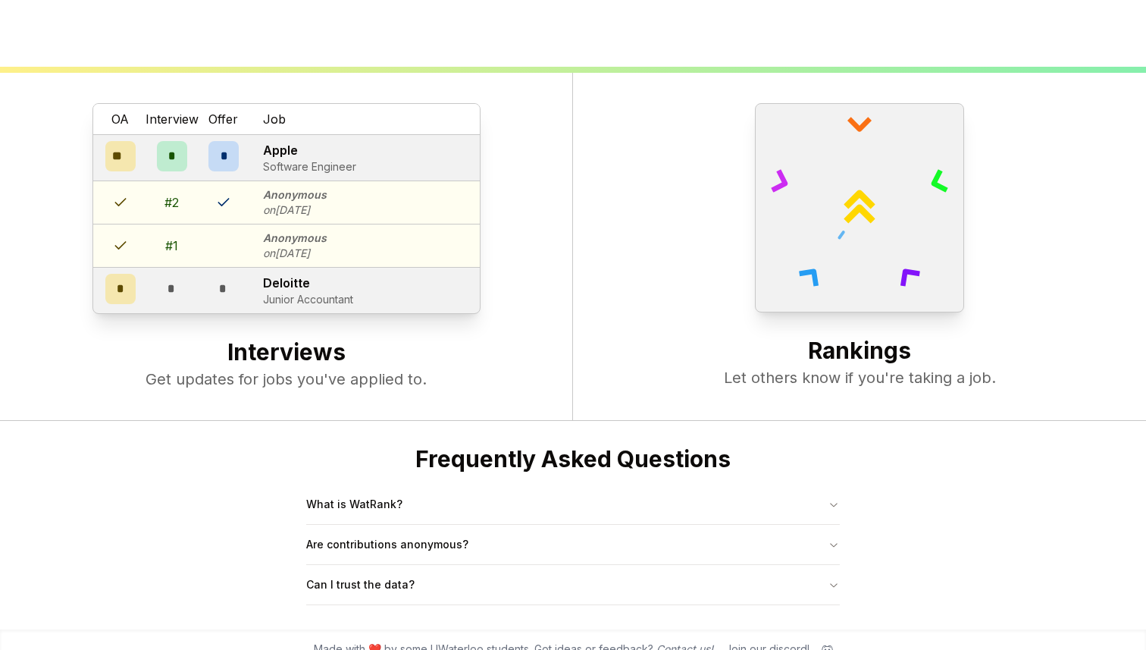
scroll to position [584, 0]
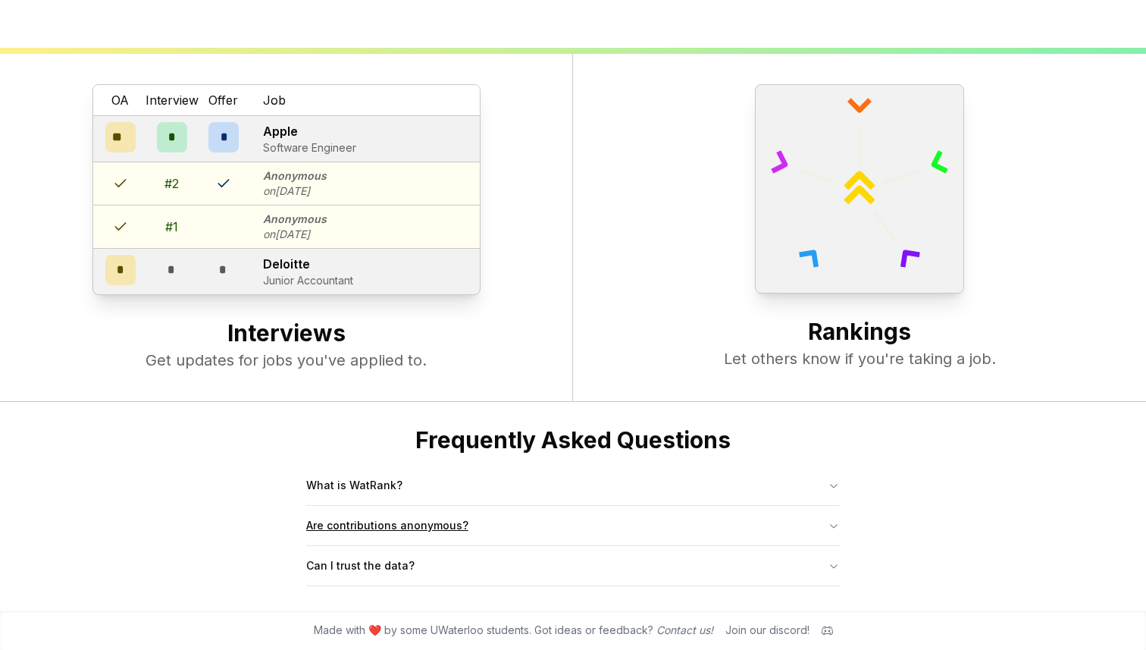
click at [428, 527] on button "Are contributions anonymous?" at bounding box center [573, 525] width 534 height 39
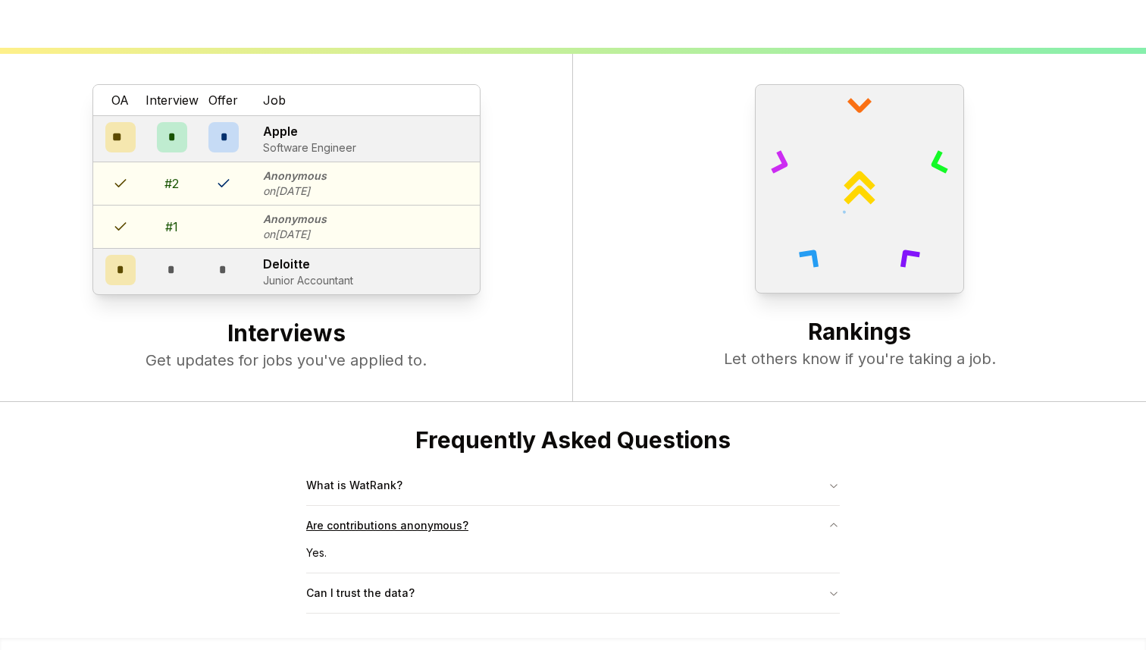
scroll to position [611, 0]
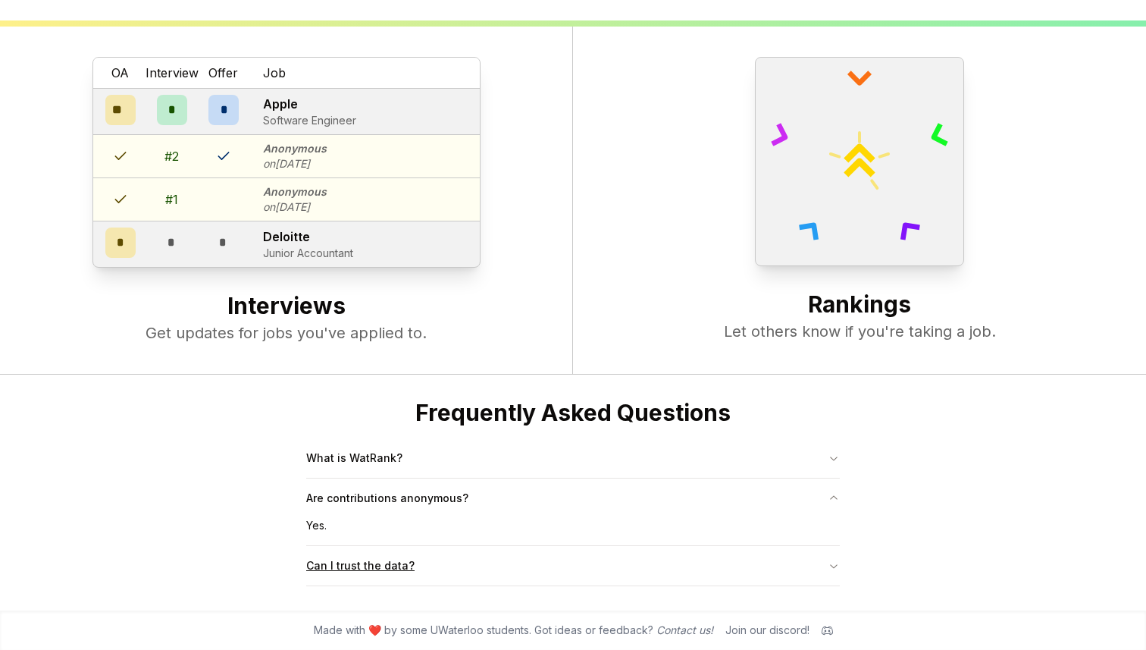
click at [387, 566] on button "Can I trust the data?" at bounding box center [573, 565] width 534 height 39
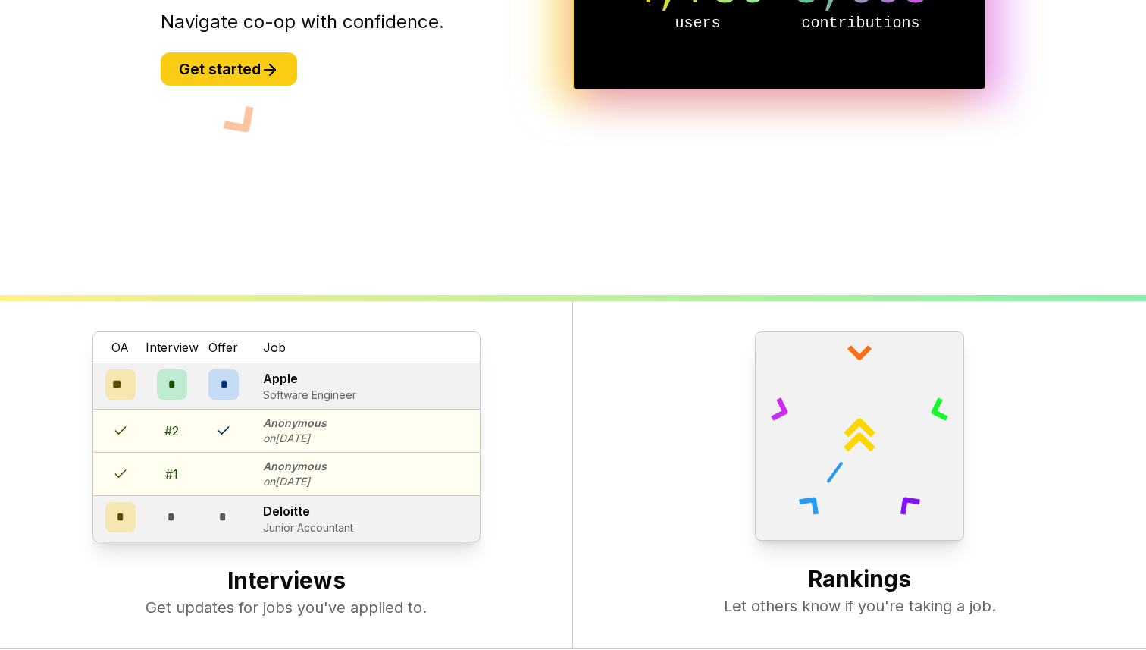
scroll to position [0, 0]
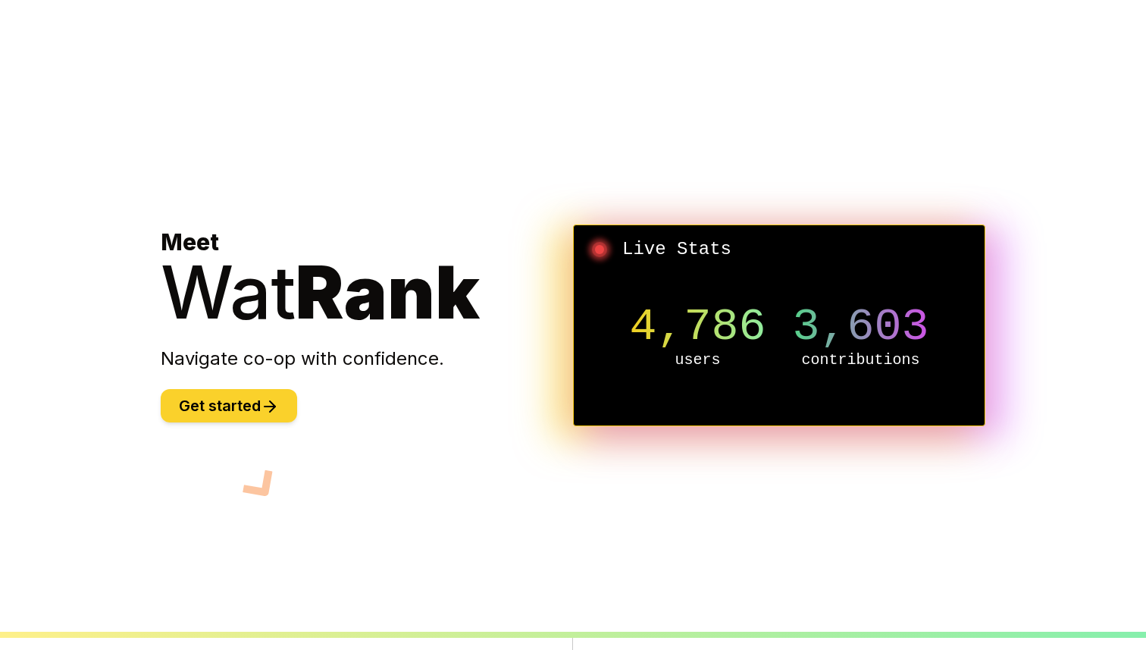
click at [258, 401] on button "Get started" at bounding box center [229, 405] width 136 height 33
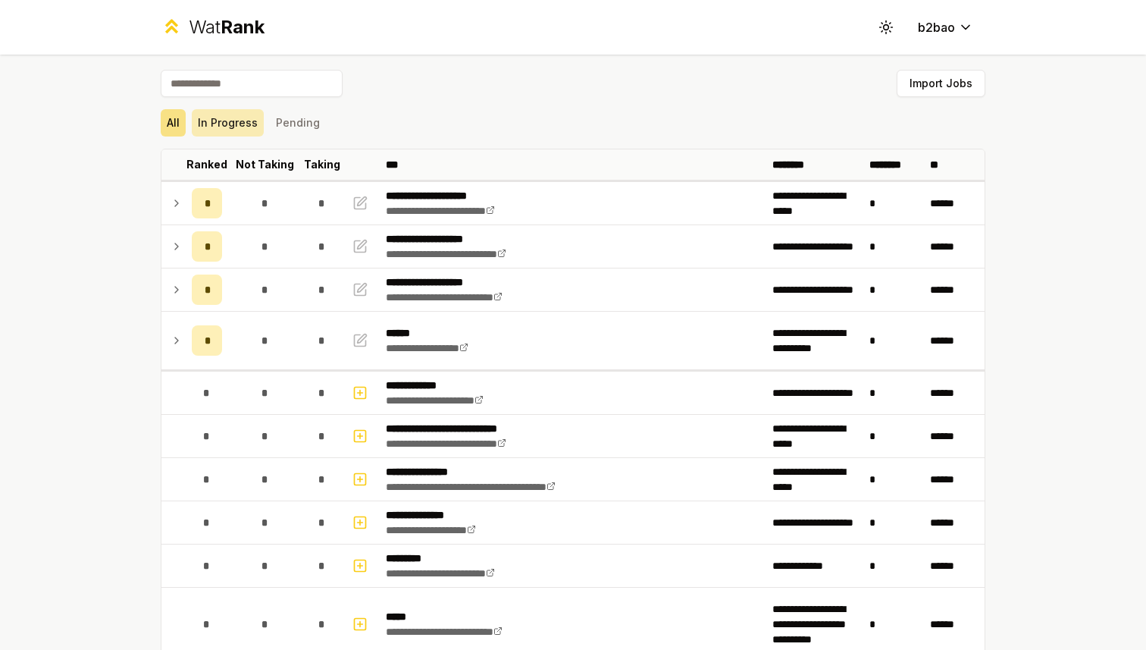
click at [247, 127] on button "In Progress" at bounding box center [228, 122] width 72 height 27
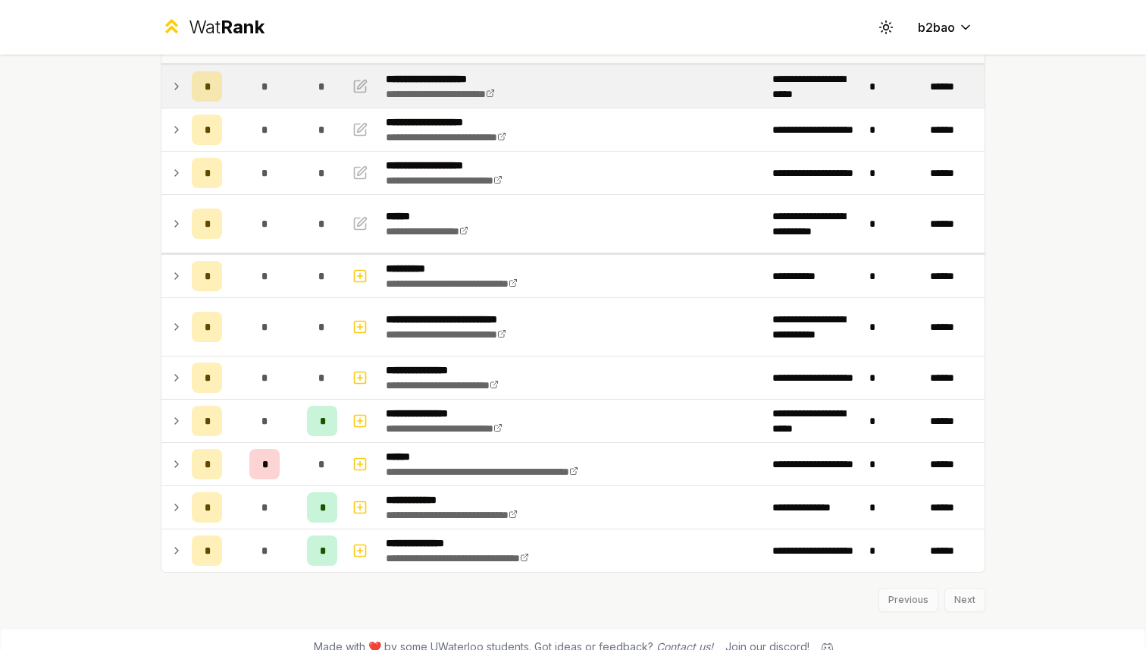
scroll to position [133, 0]
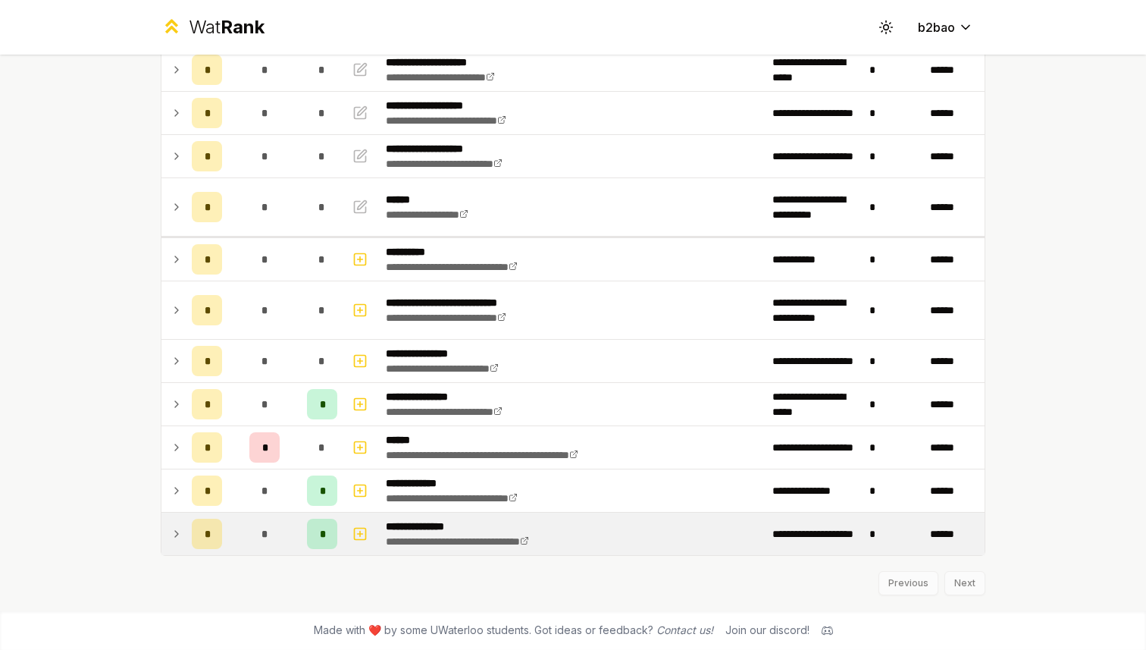
click at [177, 528] on icon at bounding box center [177, 534] width 12 height 18
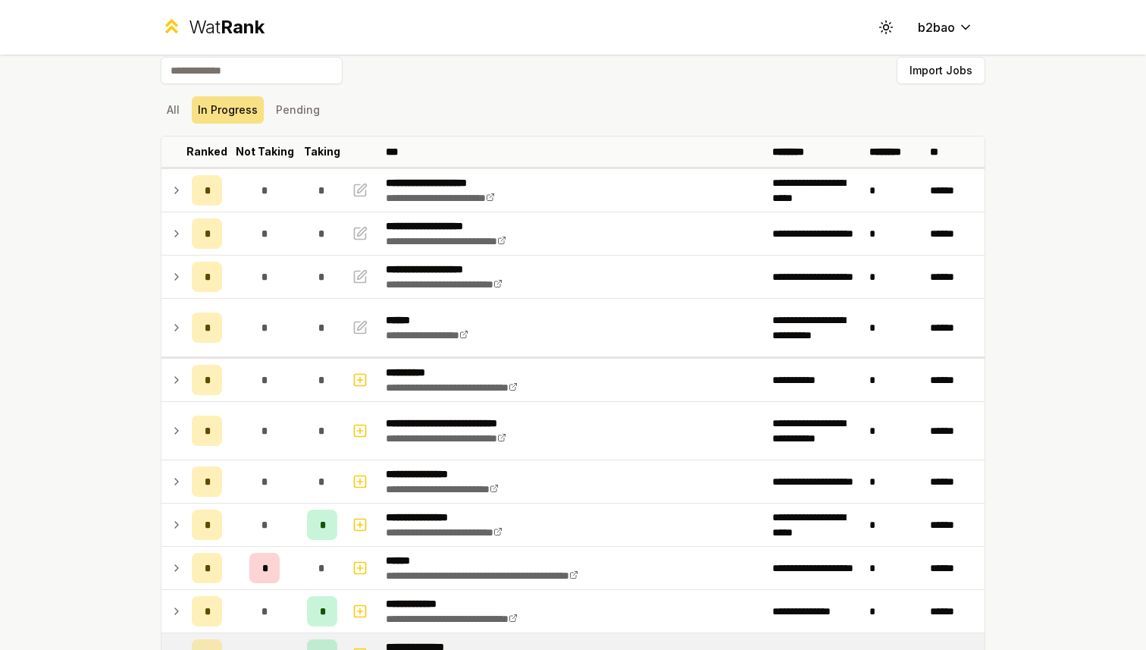
scroll to position [0, 0]
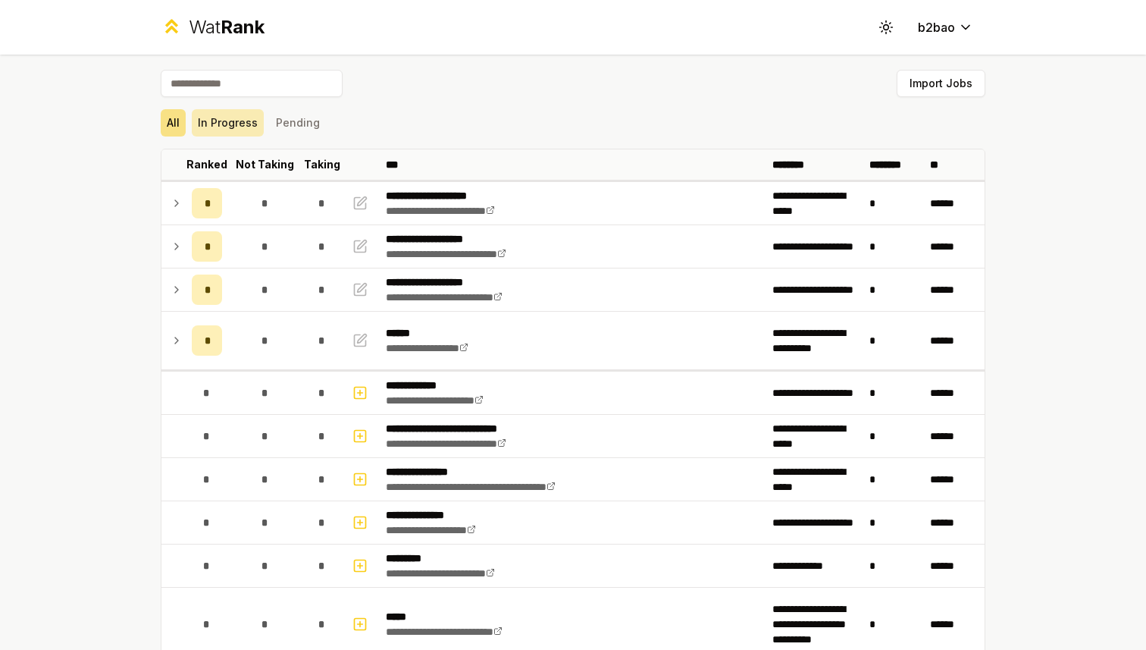
click at [235, 130] on button "In Progress" at bounding box center [228, 122] width 72 height 27
click at [240, 124] on button "In Progress" at bounding box center [228, 122] width 72 height 27
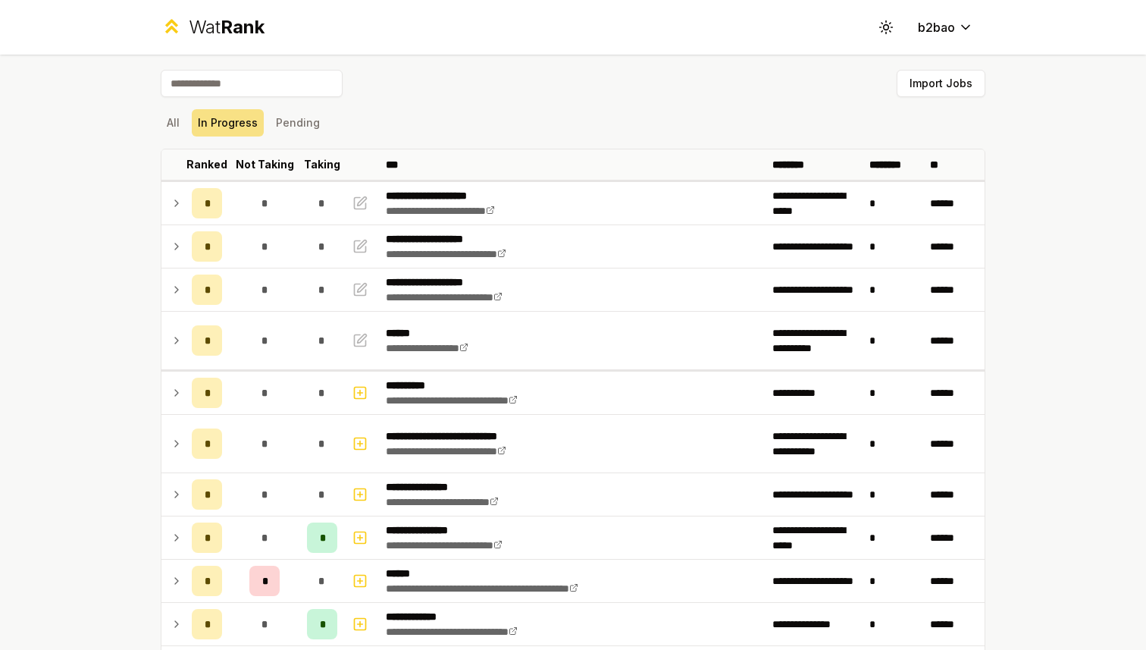
click at [237, 35] on span "Rank" at bounding box center [243, 27] width 44 height 22
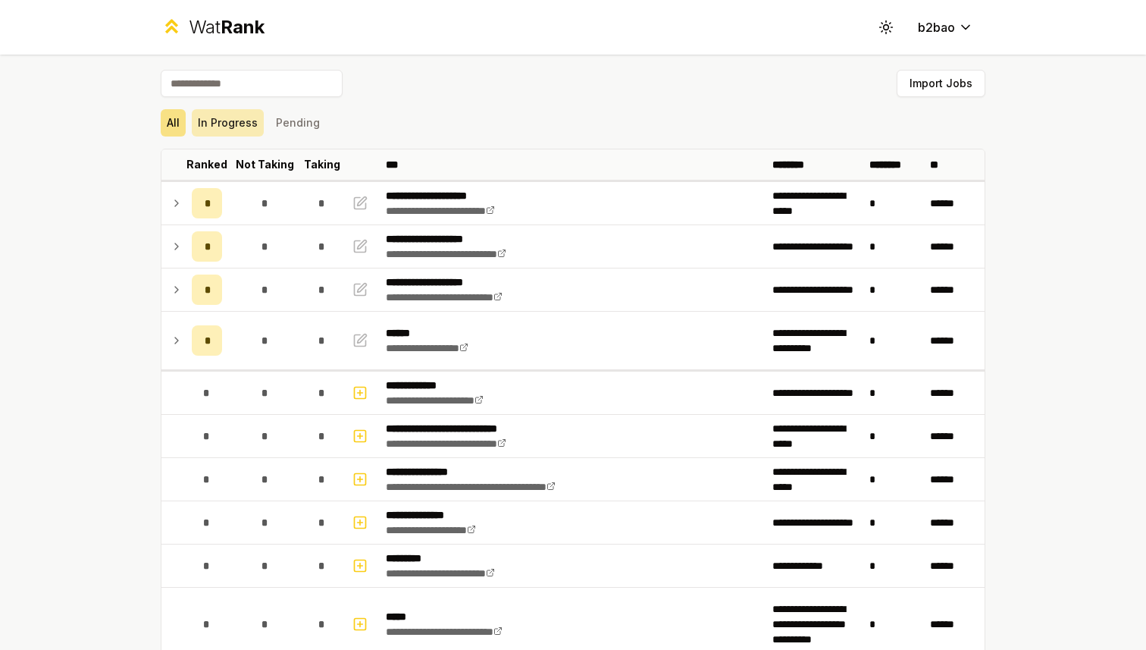
click at [240, 126] on button "In Progress" at bounding box center [228, 122] width 72 height 27
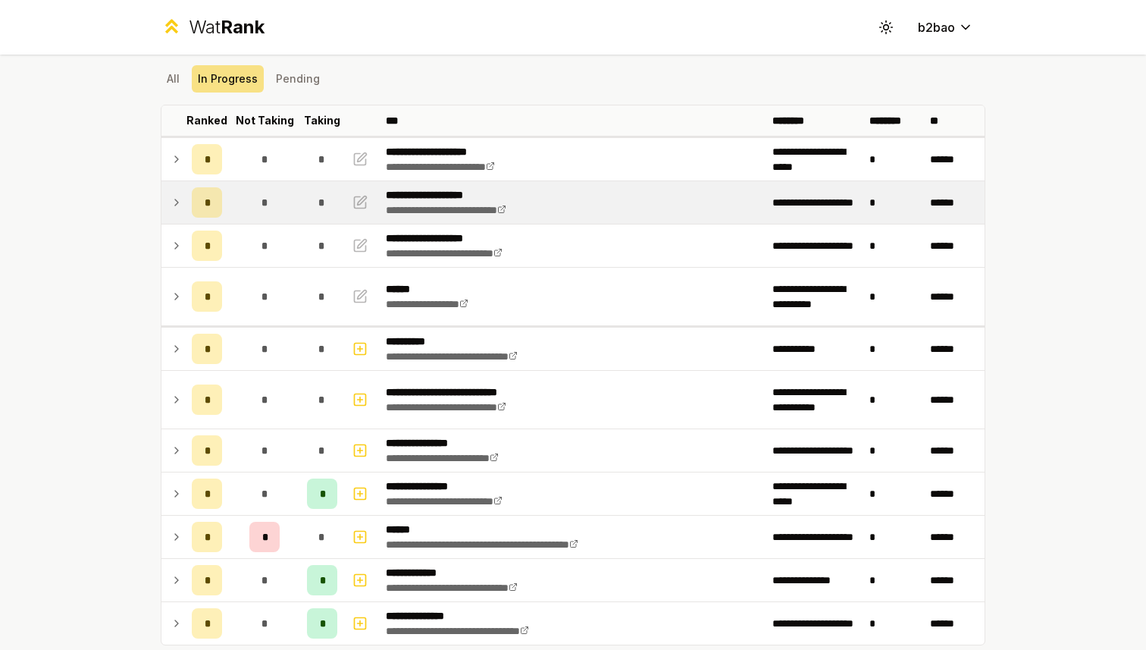
scroll to position [43, 0]
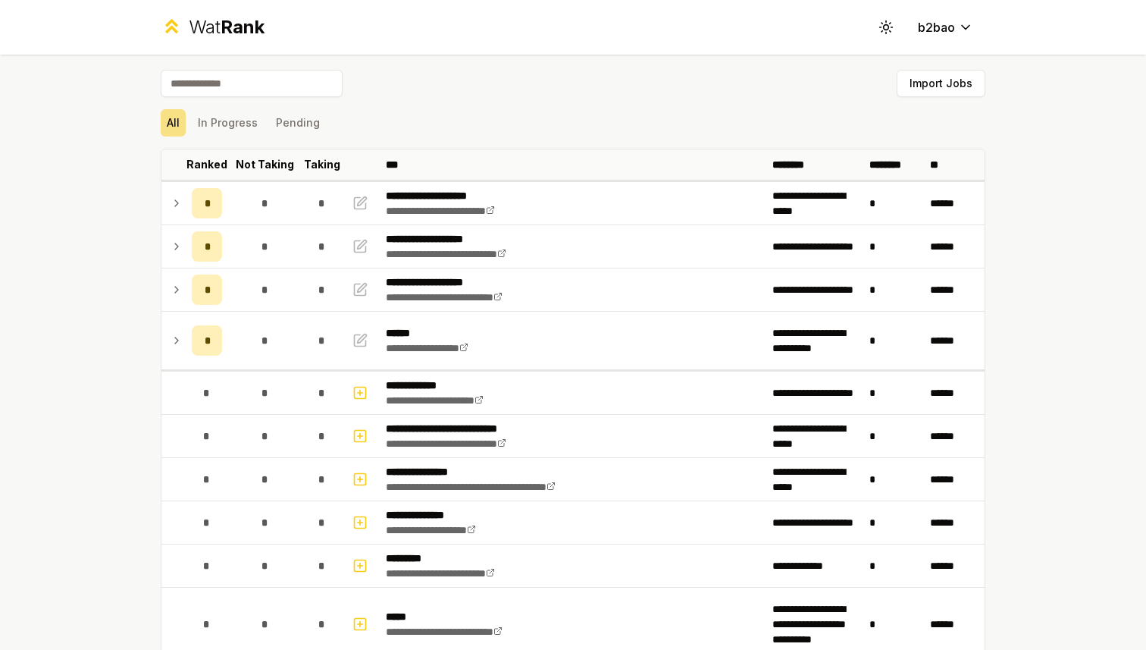
click at [199, 34] on div "Wat Rank" at bounding box center [227, 27] width 76 height 24
click at [240, 128] on button "In Progress" at bounding box center [228, 122] width 72 height 27
click at [205, 26] on div "Wat Rank" at bounding box center [227, 27] width 76 height 24
click at [231, 119] on button "In Progress" at bounding box center [228, 122] width 72 height 27
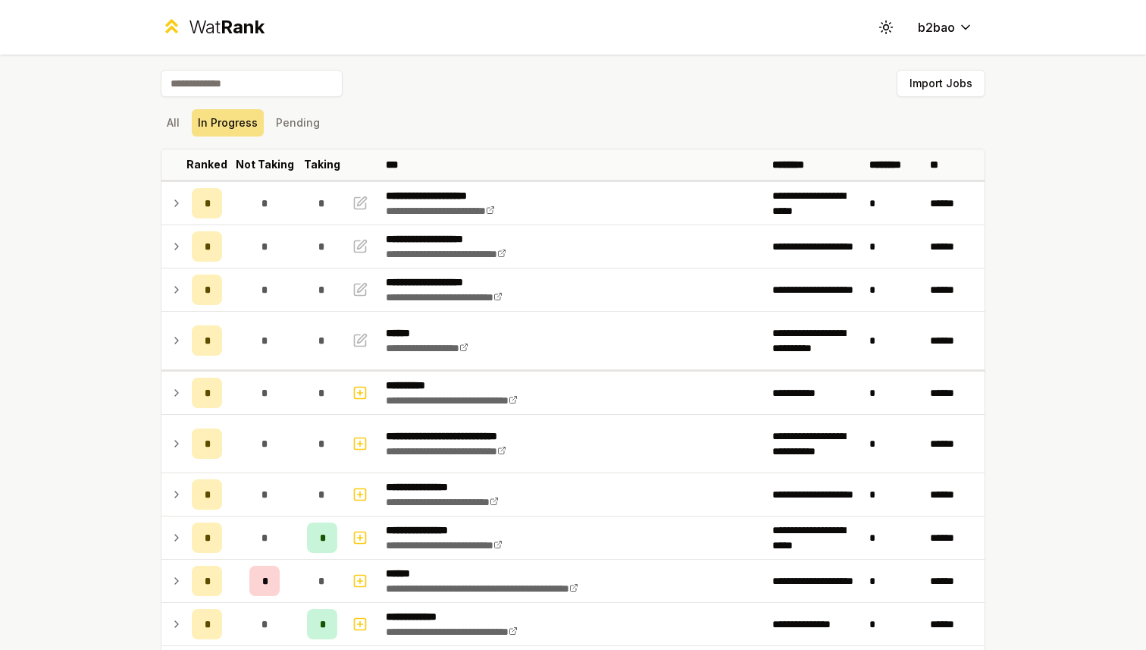
click at [186, 20] on div "Wat Rank" at bounding box center [213, 27] width 104 height 24
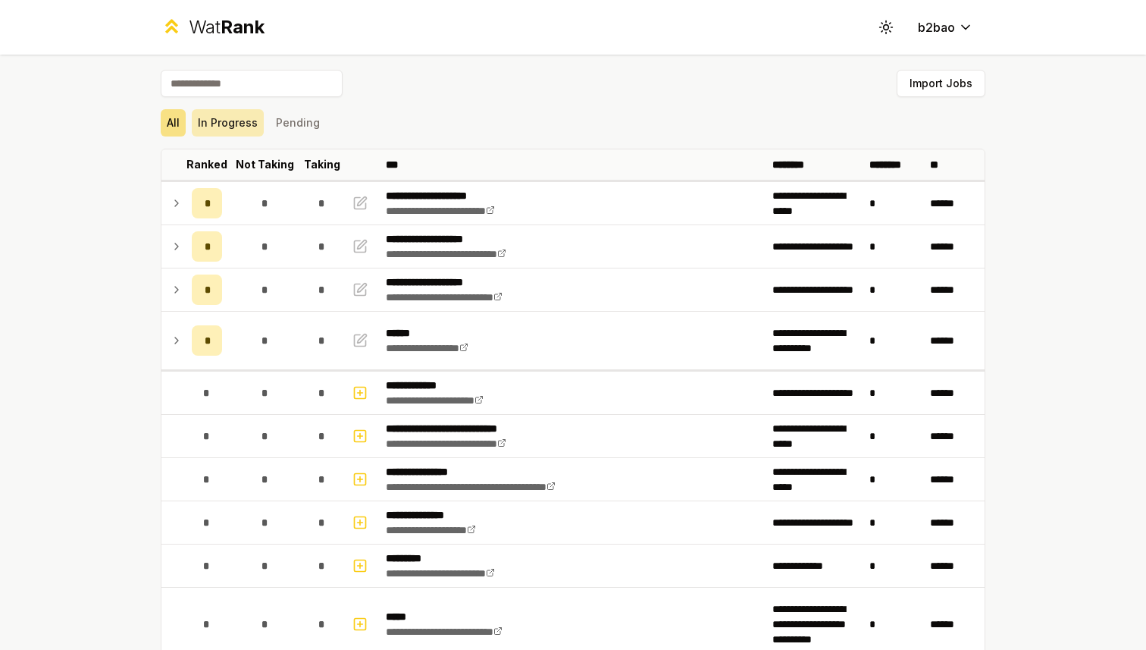
click at [235, 119] on button "In Progress" at bounding box center [228, 122] width 72 height 27
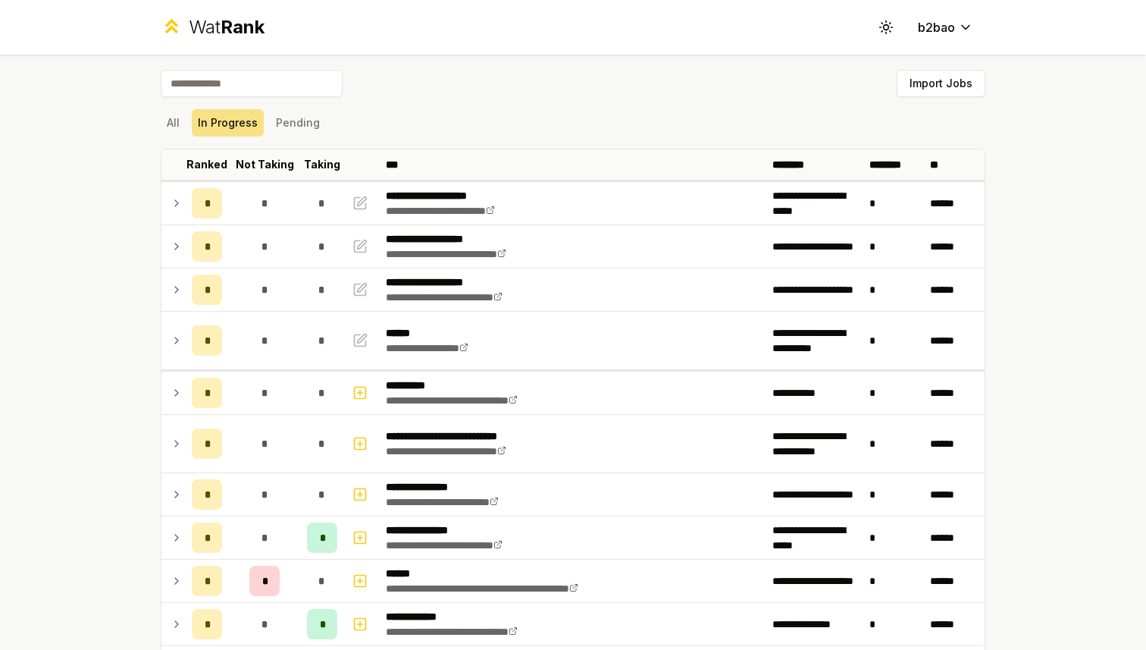
click at [221, 36] on span "Rank" at bounding box center [243, 27] width 44 height 22
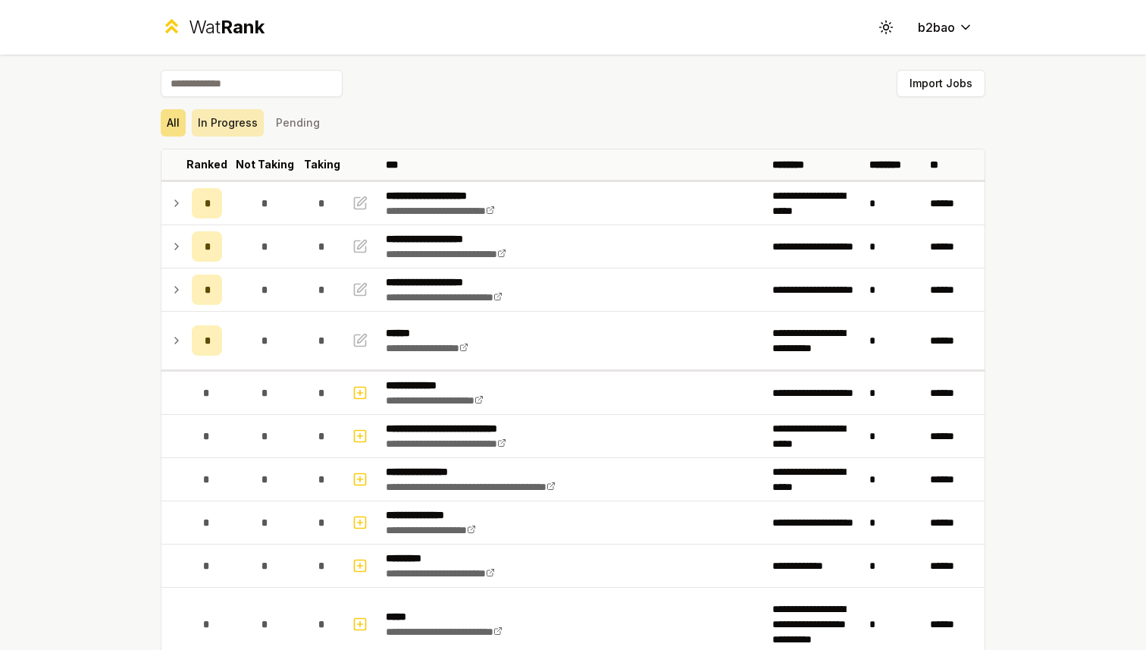
click at [234, 121] on button "In Progress" at bounding box center [228, 122] width 72 height 27
click at [194, 25] on div "Wat Rank" at bounding box center [227, 27] width 76 height 24
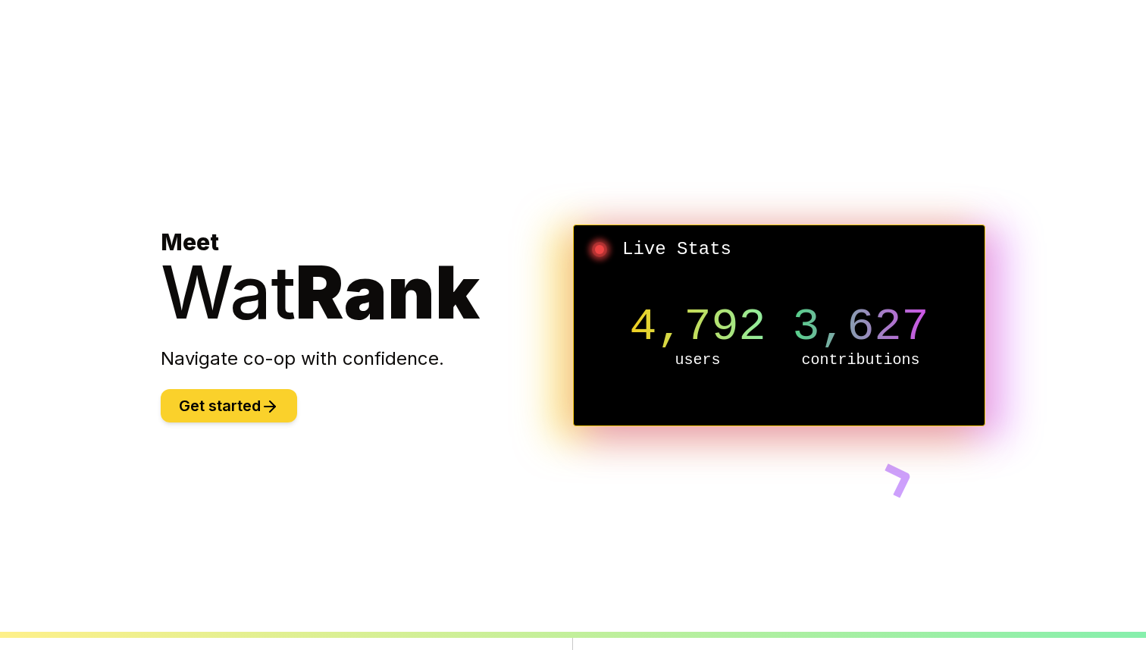
click at [202, 404] on button "Get started" at bounding box center [229, 405] width 136 height 33
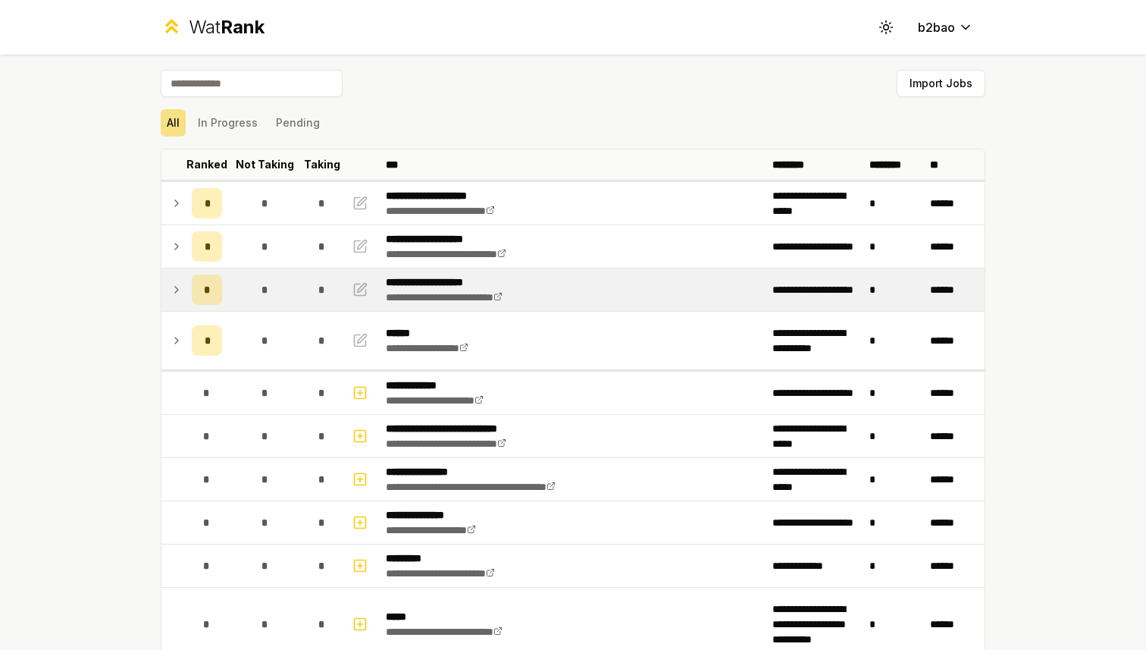
click at [184, 295] on td at bounding box center [173, 289] width 24 height 42
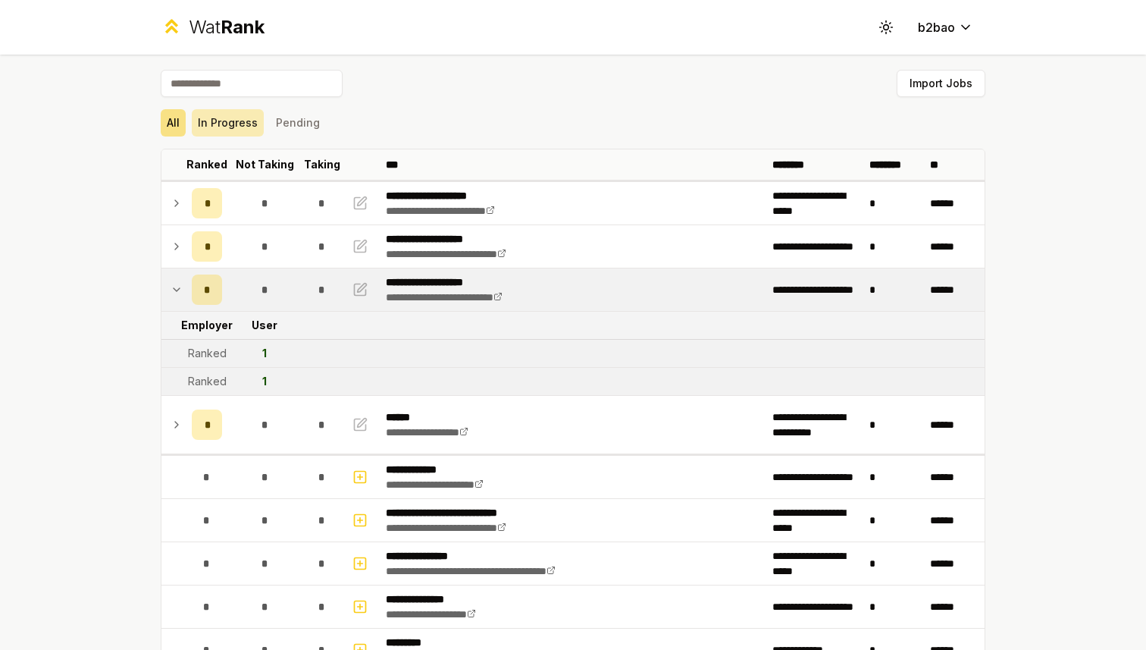
click at [222, 118] on button "In Progress" at bounding box center [228, 122] width 72 height 27
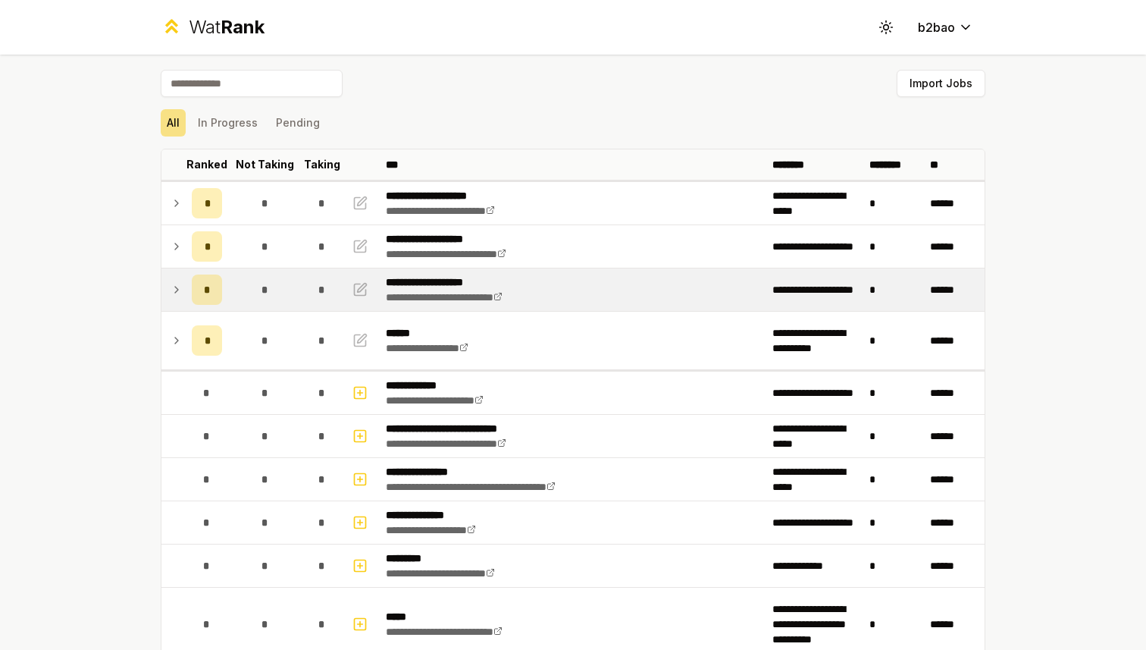
click at [179, 293] on icon at bounding box center [177, 290] width 12 height 18
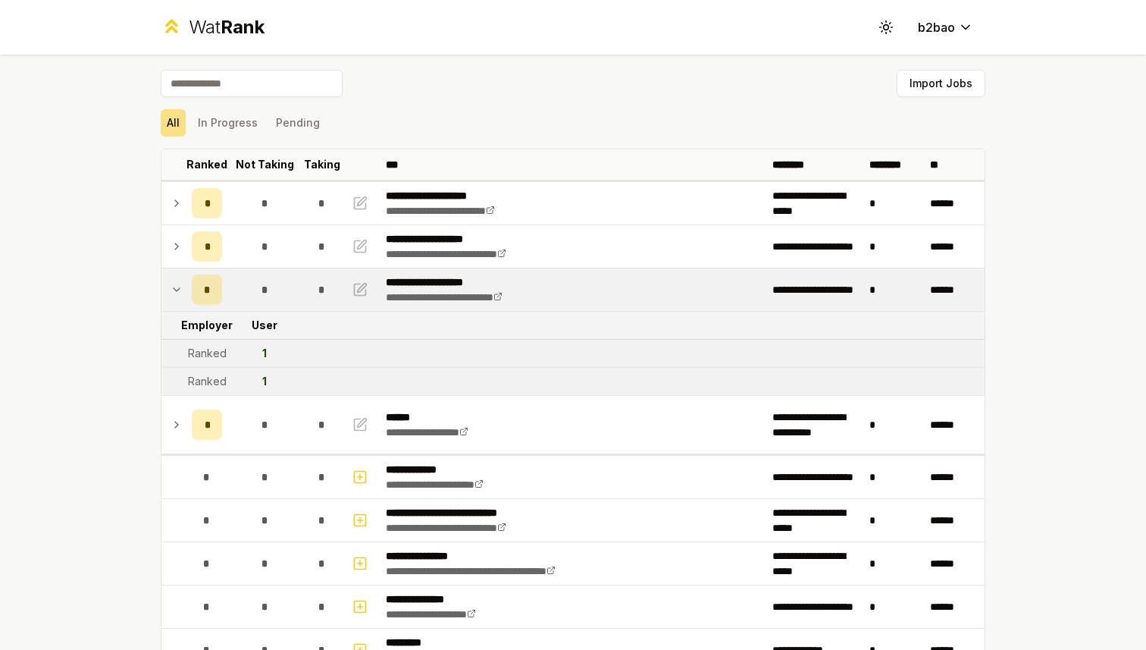
click at [178, 293] on icon at bounding box center [177, 290] width 12 height 18
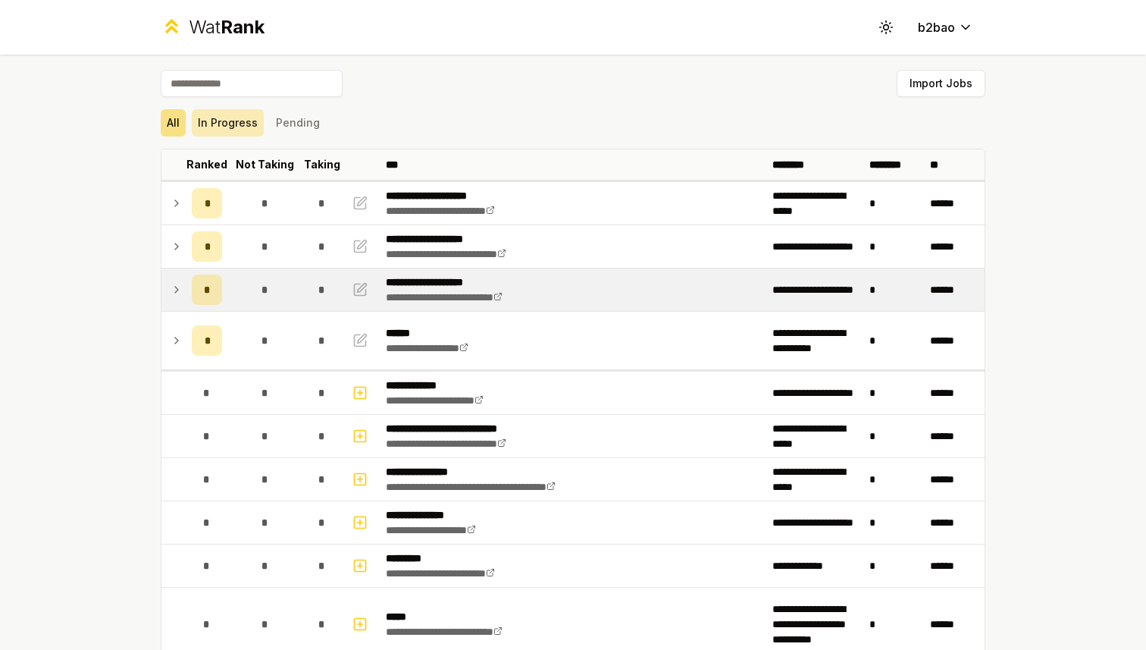
click at [224, 134] on button "In Progress" at bounding box center [228, 122] width 72 height 27
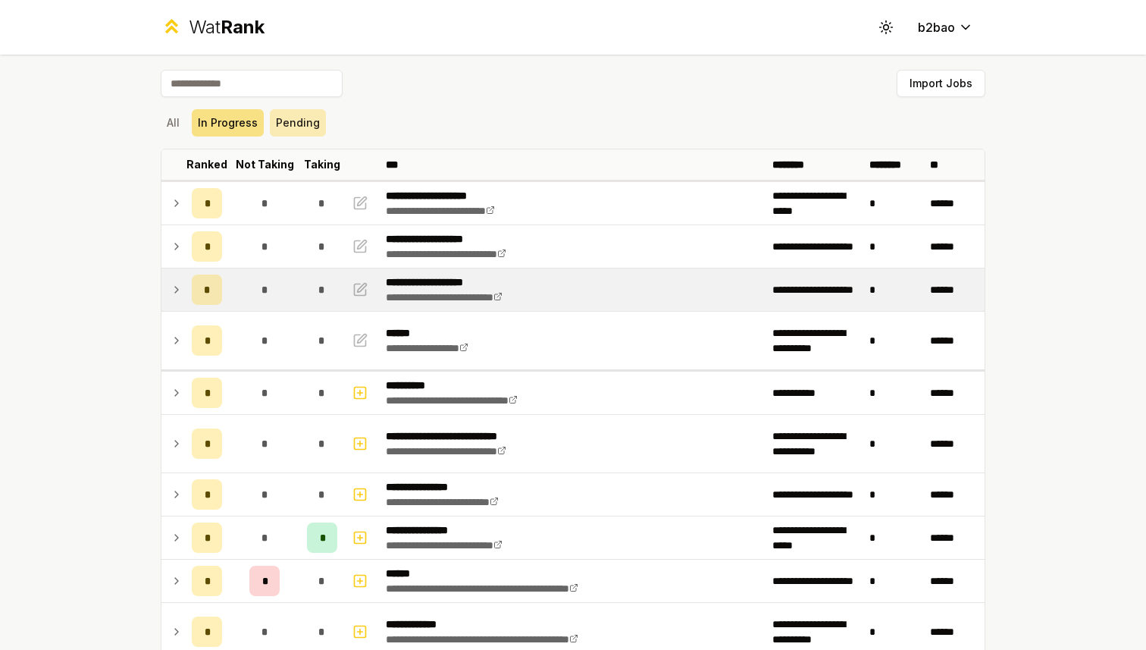
click at [294, 125] on button "Pending" at bounding box center [298, 122] width 56 height 27
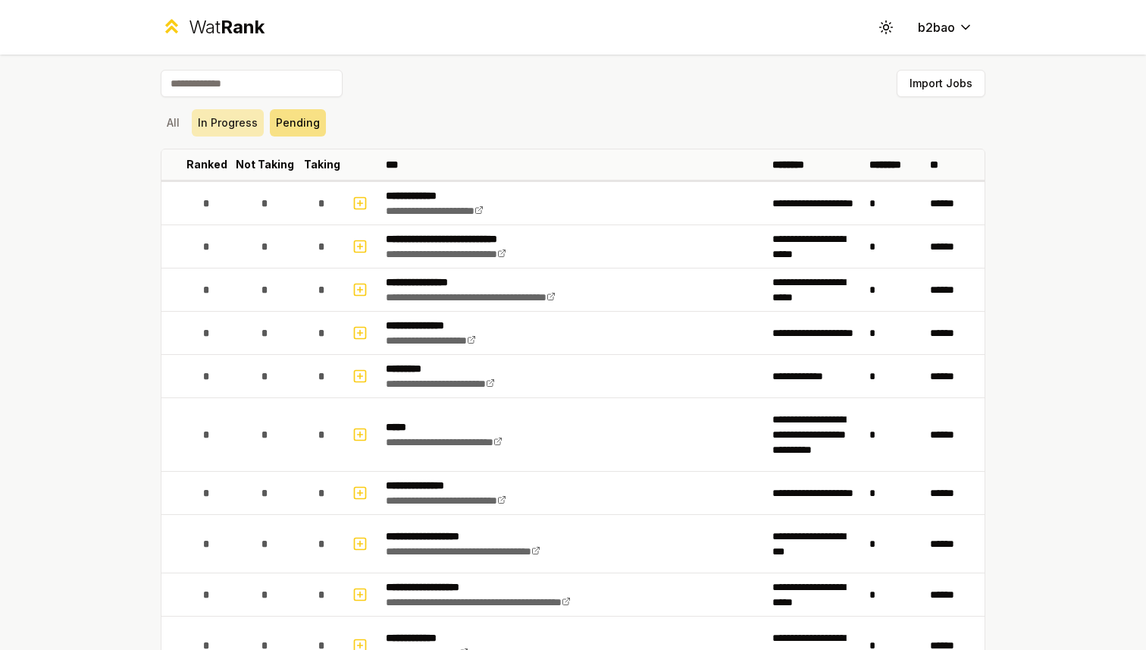
click at [230, 119] on button "In Progress" at bounding box center [228, 122] width 72 height 27
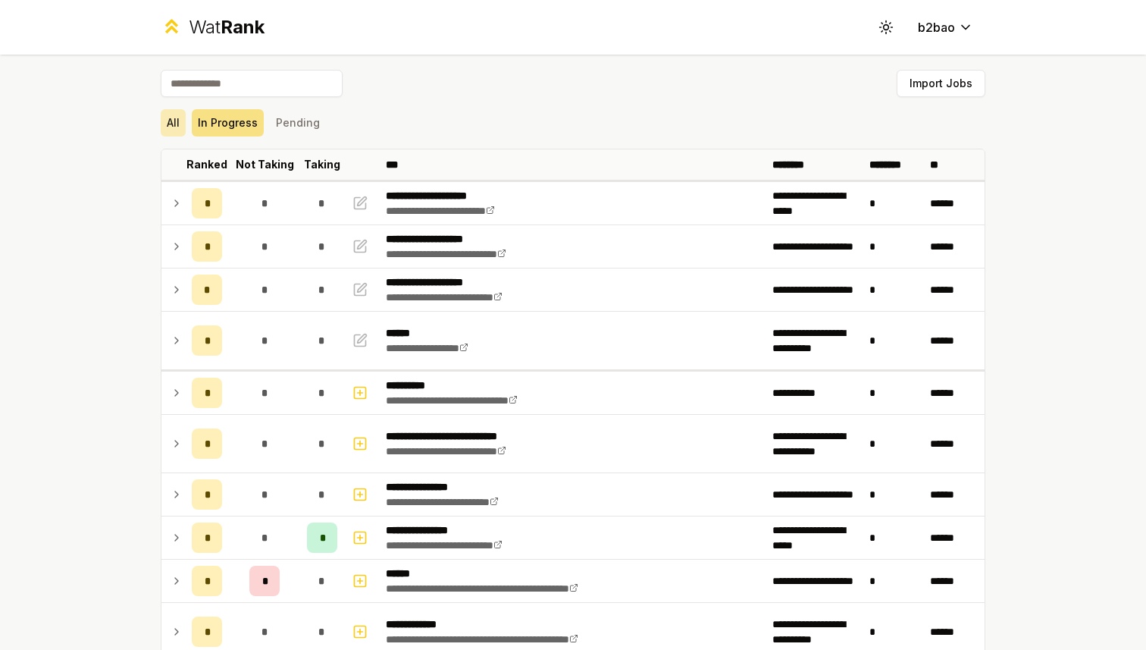
click at [166, 132] on button "All" at bounding box center [173, 122] width 25 height 27
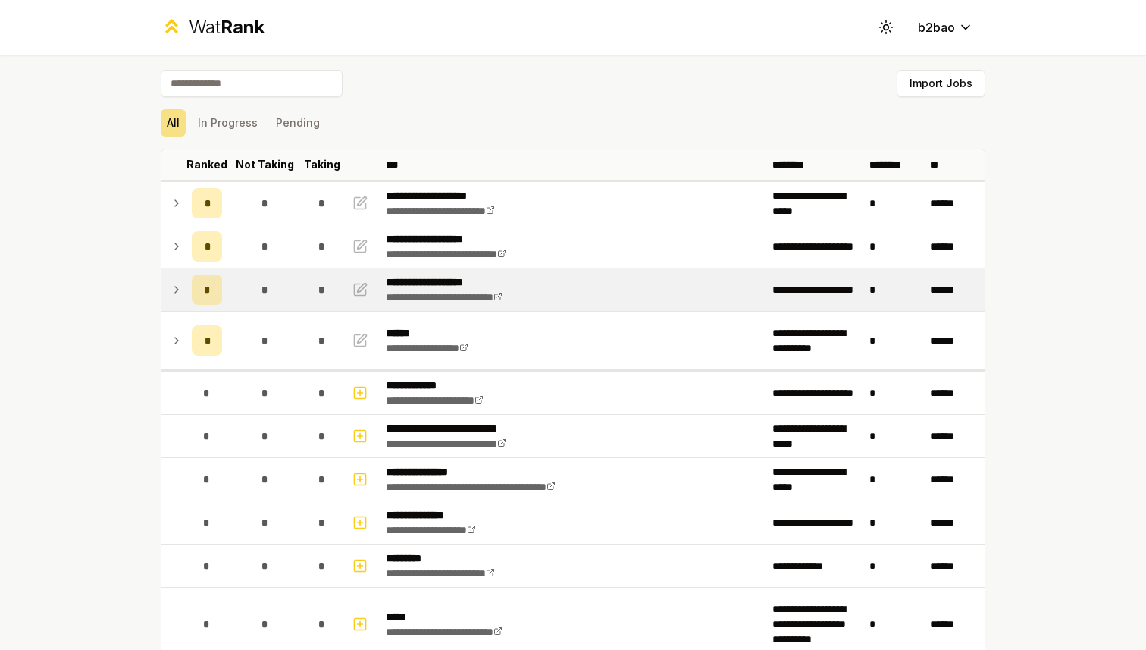
click at [183, 295] on td at bounding box center [173, 289] width 24 height 42
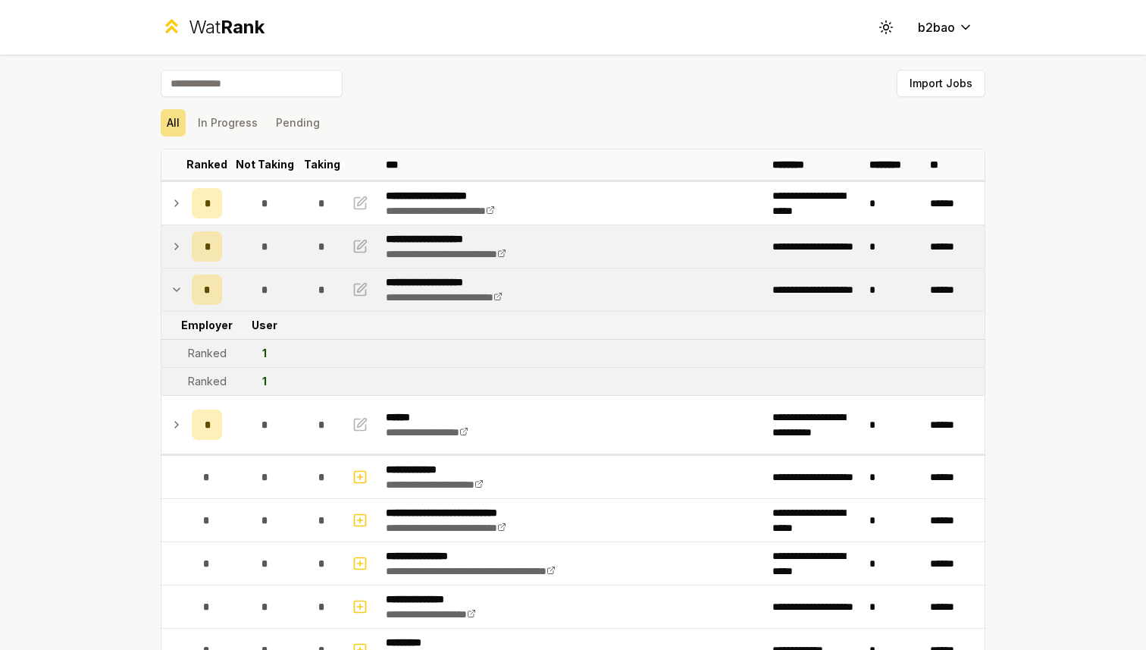
click at [182, 249] on icon at bounding box center [177, 246] width 12 height 18
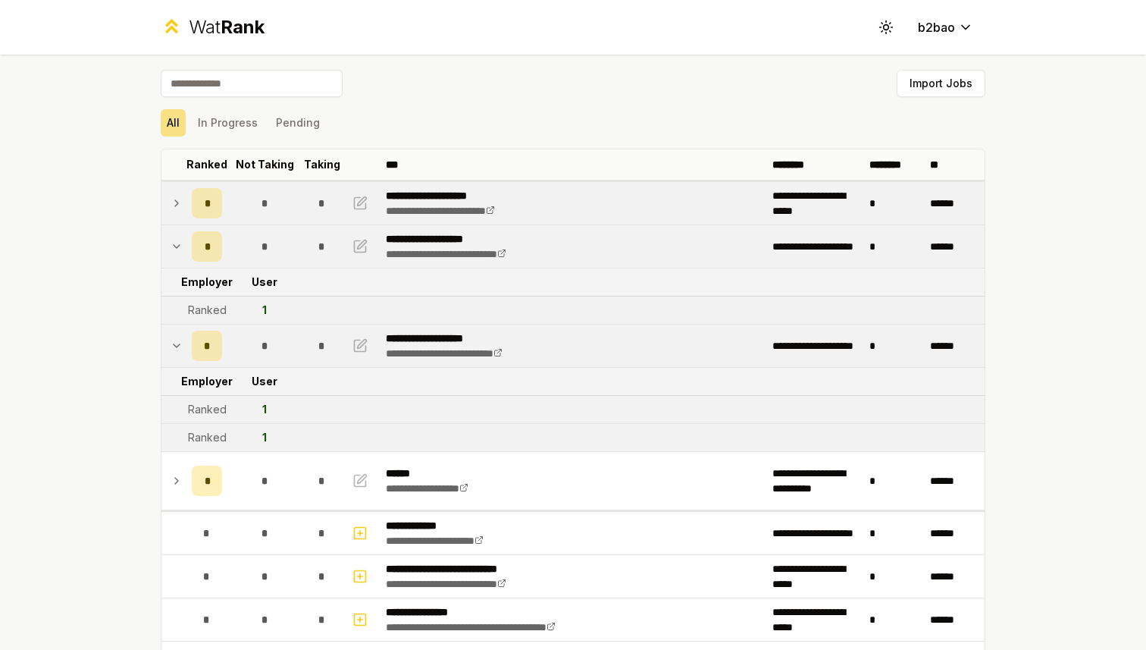
click at [180, 219] on td at bounding box center [173, 203] width 24 height 42
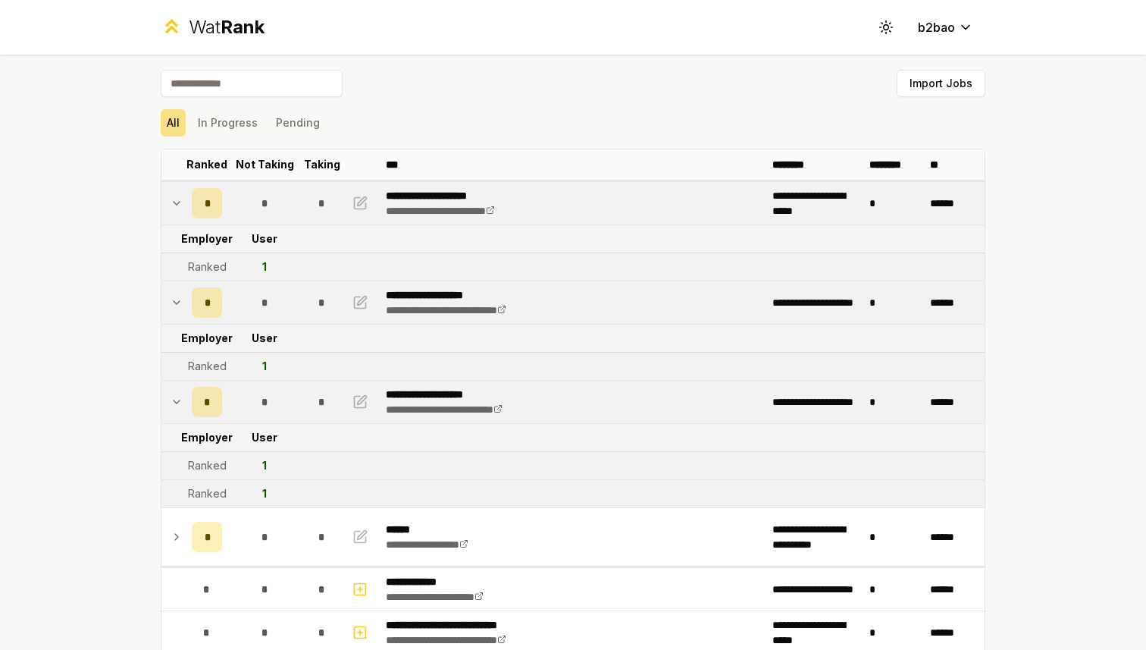
click at [210, 34] on div "Wat Rank" at bounding box center [227, 27] width 76 height 24
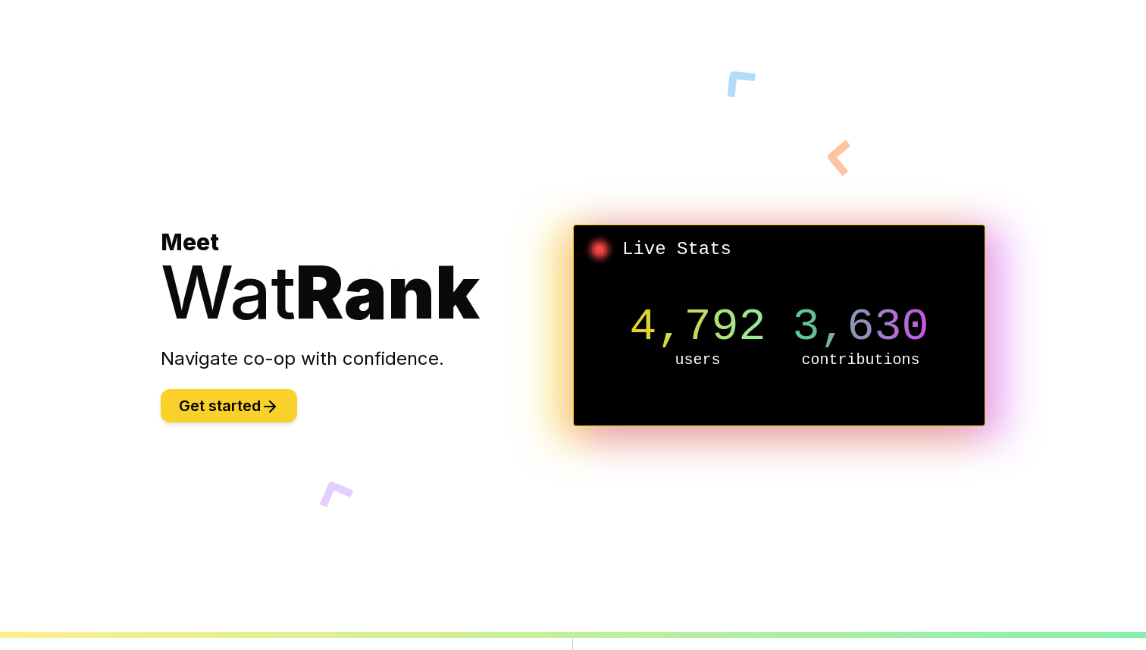
click at [259, 409] on button "Get started" at bounding box center [229, 405] width 136 height 33
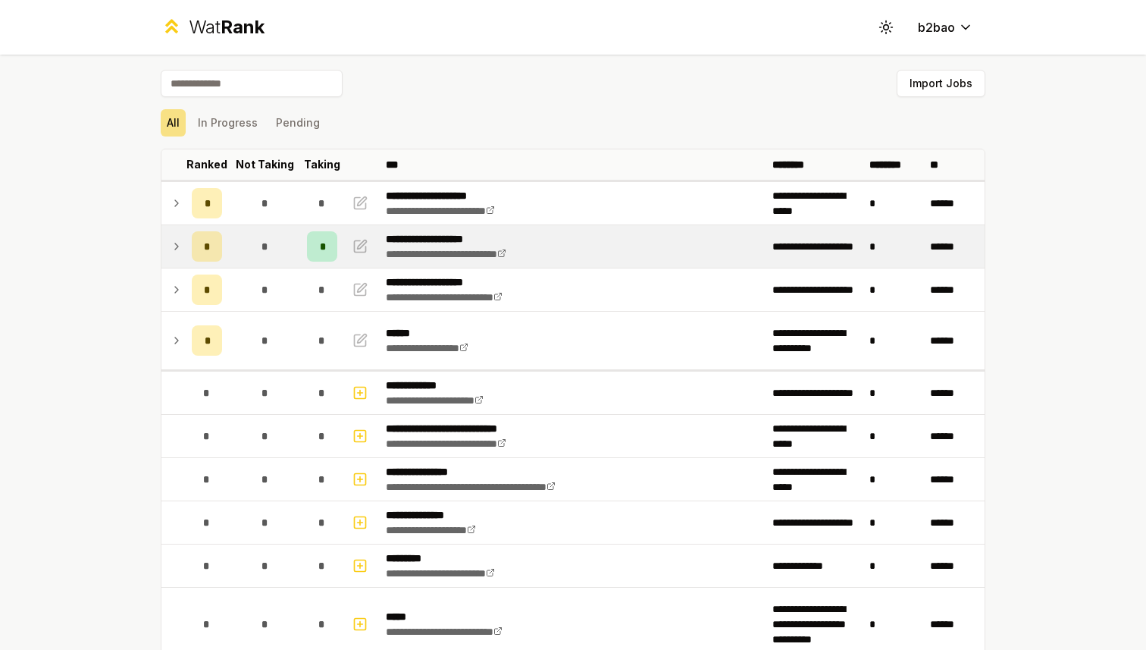
click at [172, 243] on icon at bounding box center [177, 246] width 12 height 18
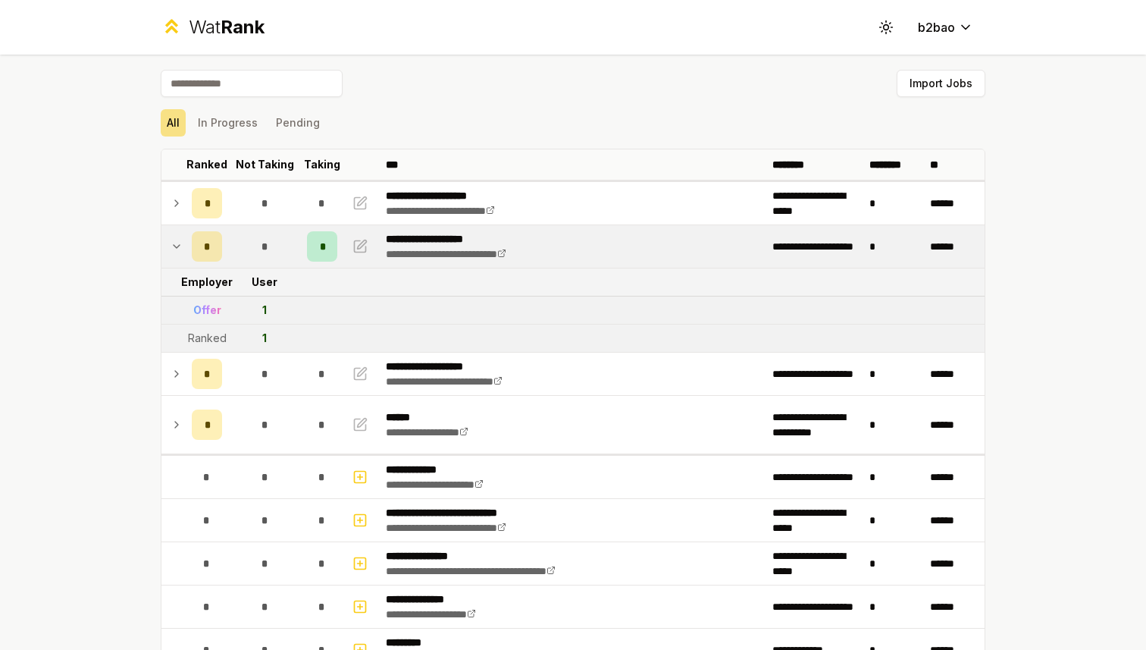
click at [174, 245] on icon at bounding box center [177, 246] width 12 height 18
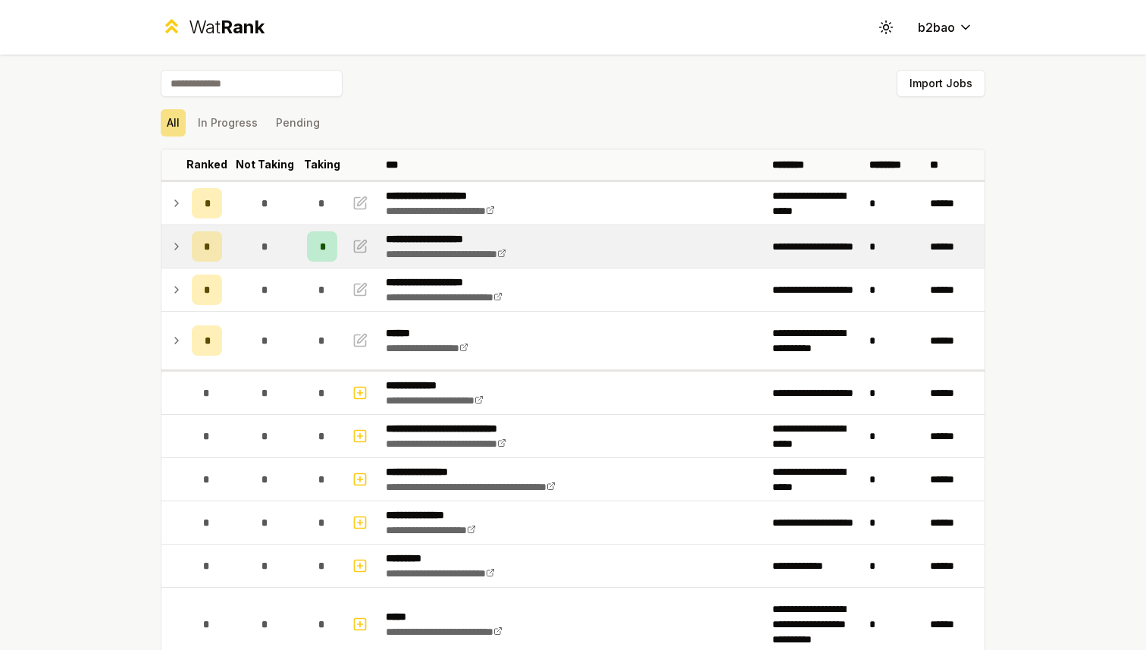
click at [176, 247] on icon at bounding box center [176, 246] width 3 height 6
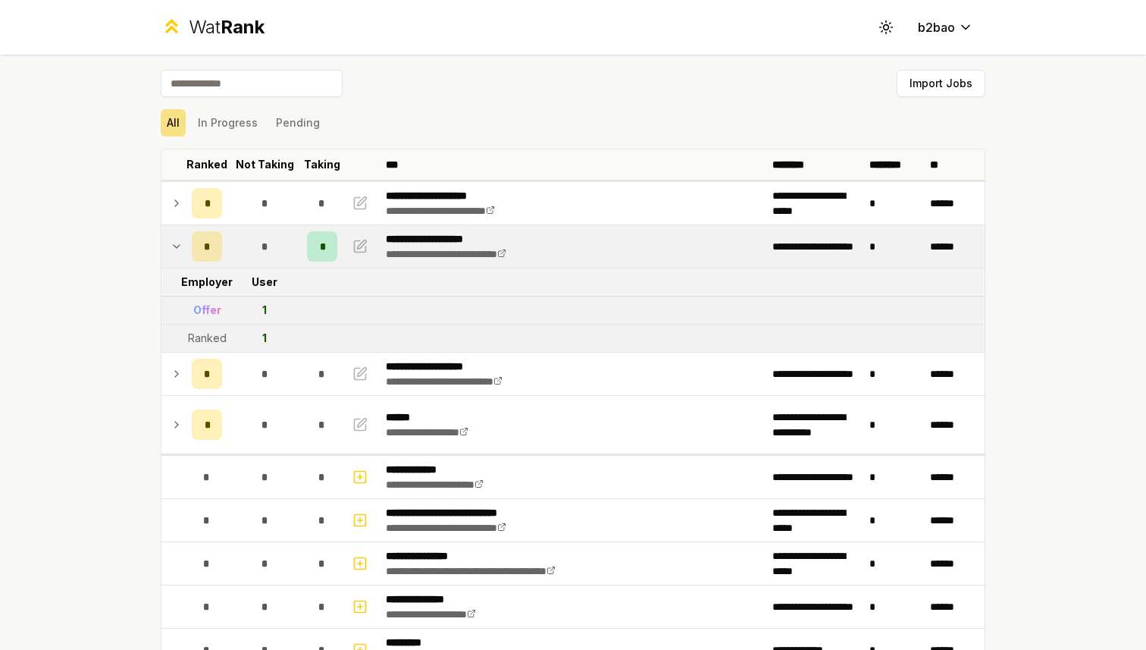
click at [177, 243] on icon at bounding box center [177, 246] width 12 height 18
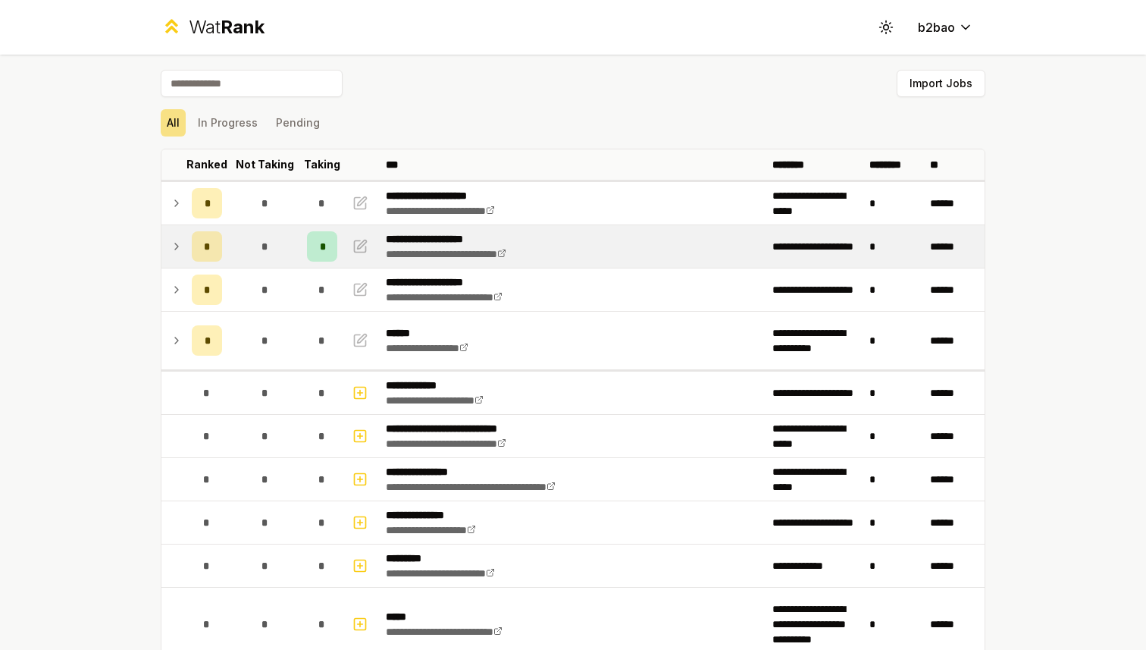
click at [177, 251] on icon at bounding box center [177, 246] width 12 height 18
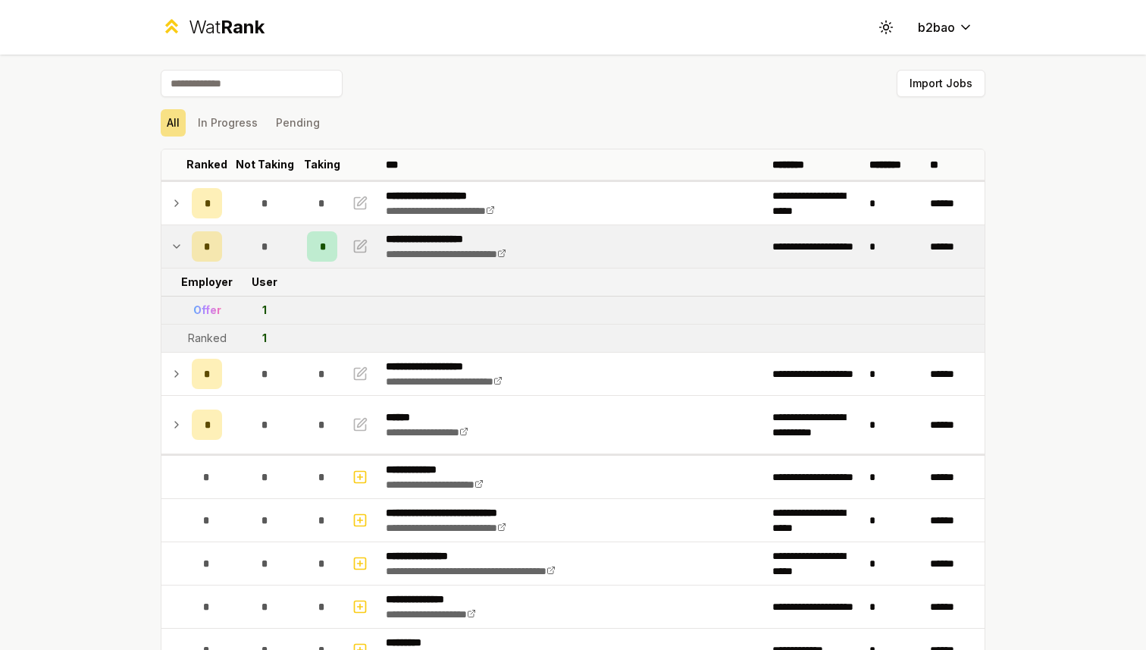
click at [180, 243] on icon at bounding box center [177, 246] width 12 height 18
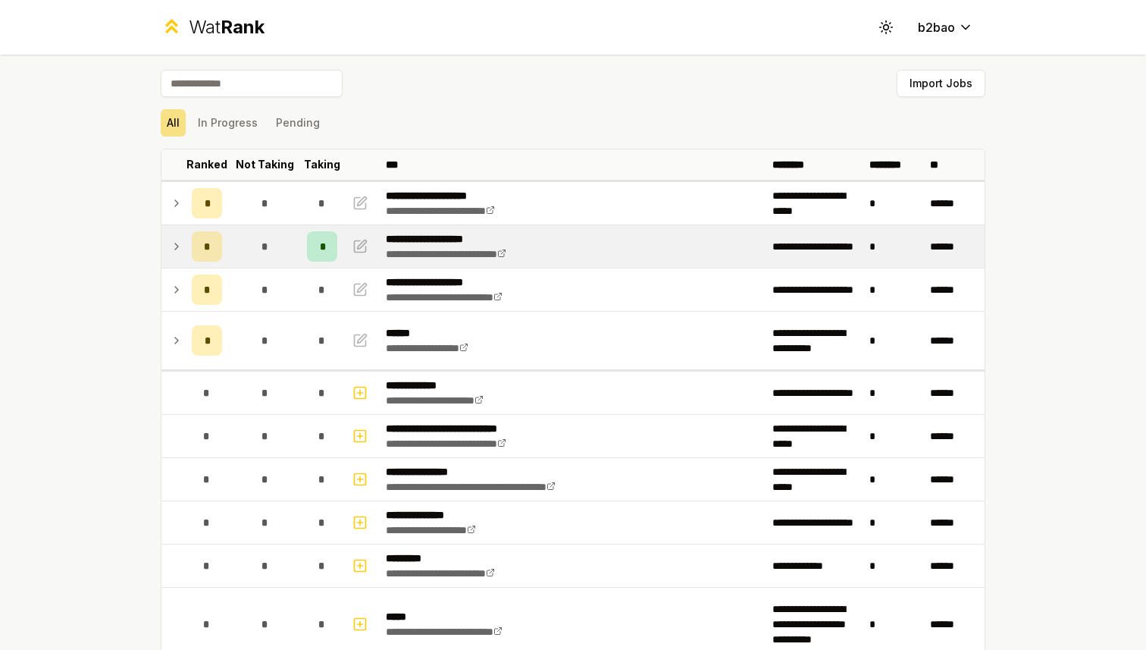
click at [202, 28] on div "Wat Rank" at bounding box center [227, 27] width 76 height 24
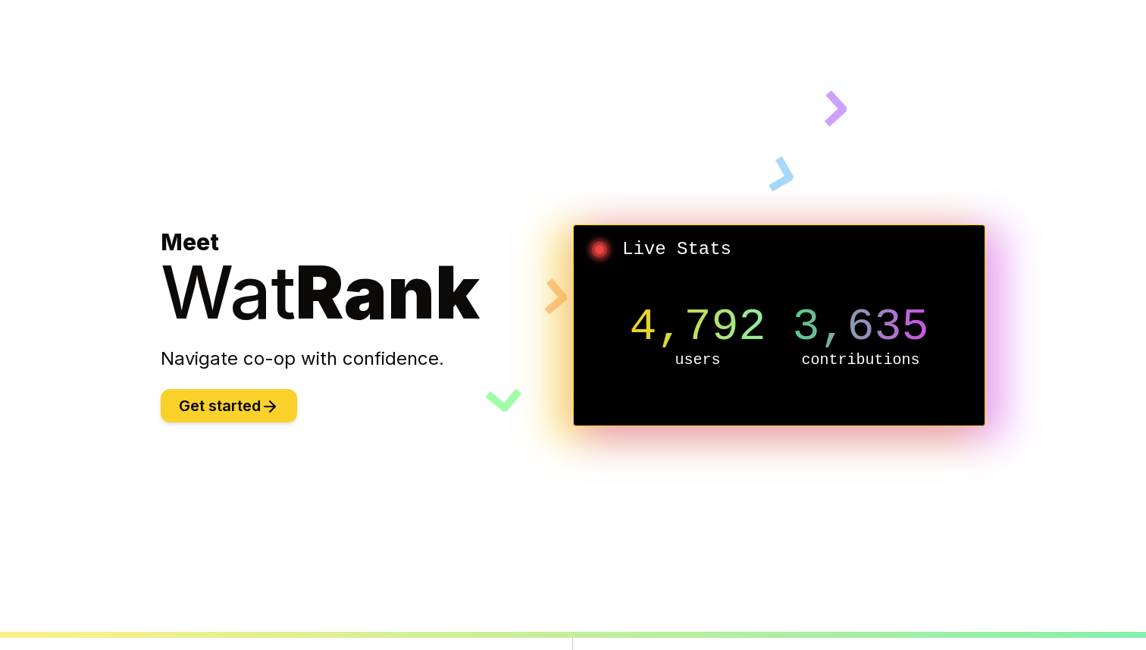
click at [224, 403] on button "Get started" at bounding box center [229, 405] width 136 height 33
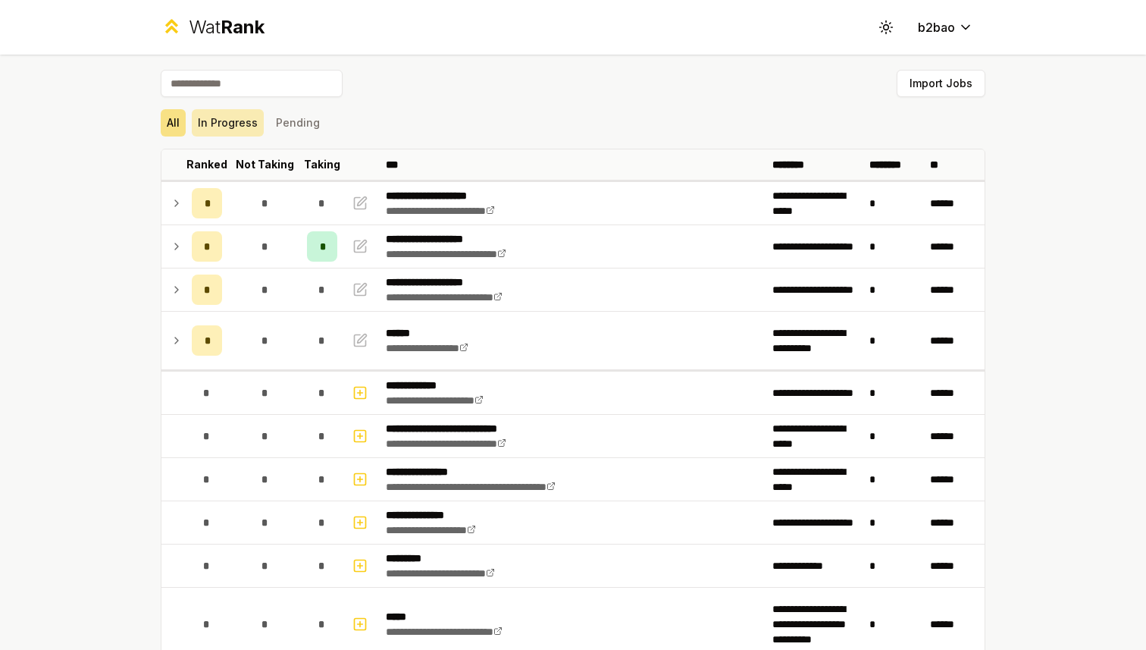
click at [232, 133] on button "In Progress" at bounding box center [228, 122] width 72 height 27
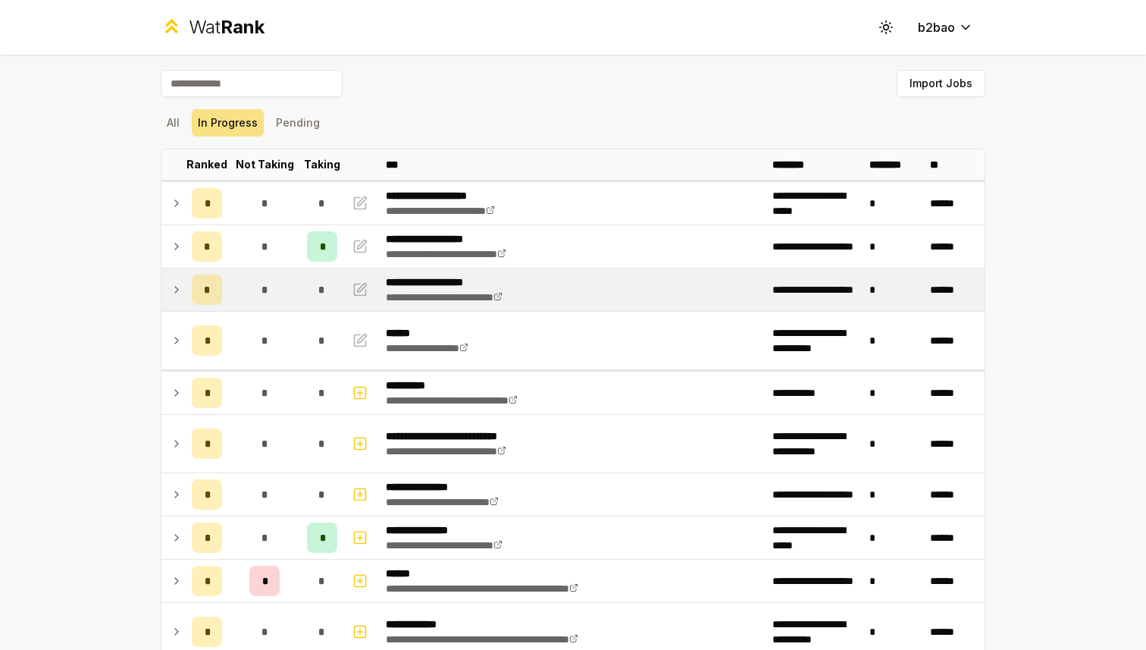
click at [180, 288] on icon at bounding box center [177, 290] width 12 height 18
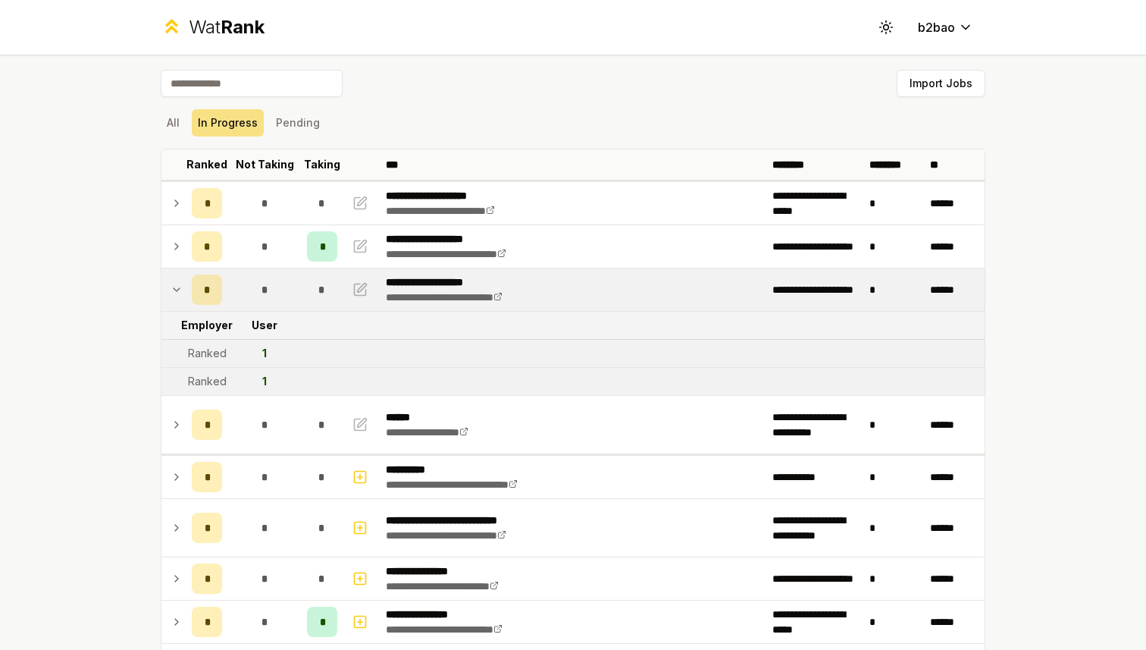
click at [180, 288] on icon at bounding box center [177, 290] width 12 height 18
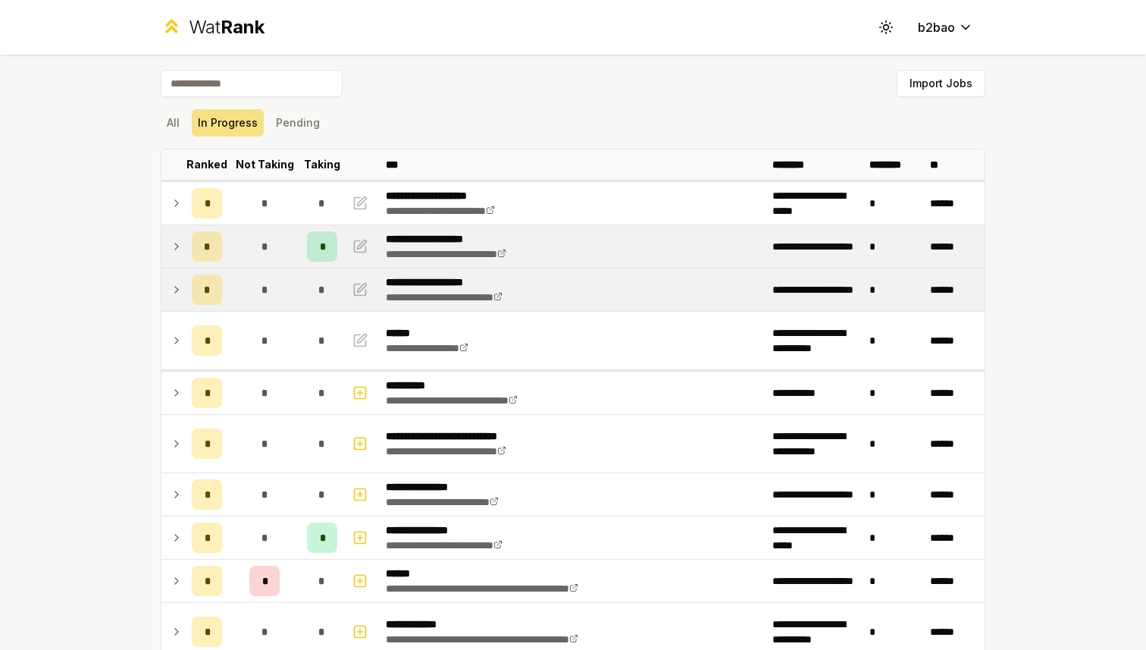
click at [177, 247] on icon at bounding box center [177, 246] width 12 height 18
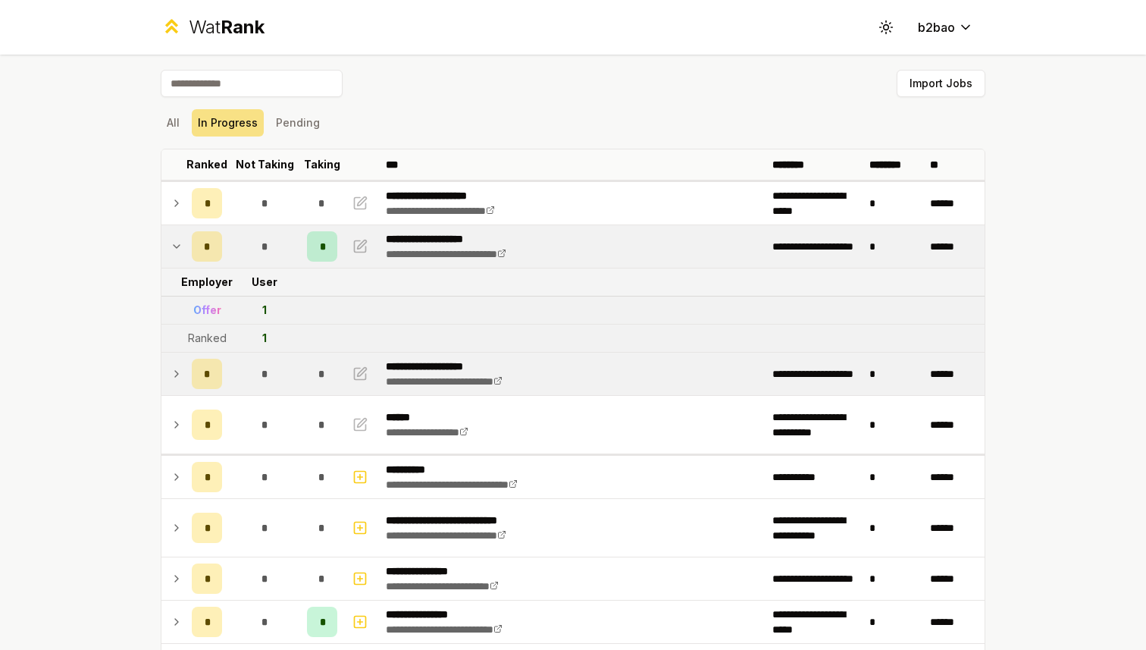
click at [177, 247] on icon at bounding box center [177, 246] width 12 height 18
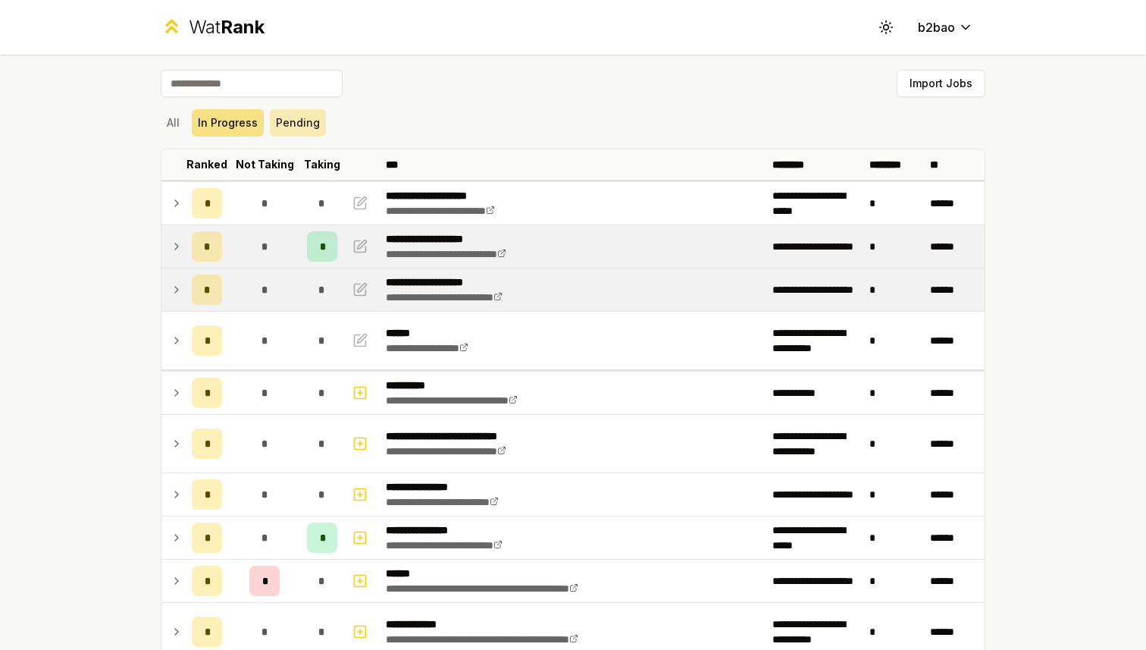
click at [284, 119] on button "Pending" at bounding box center [298, 122] width 56 height 27
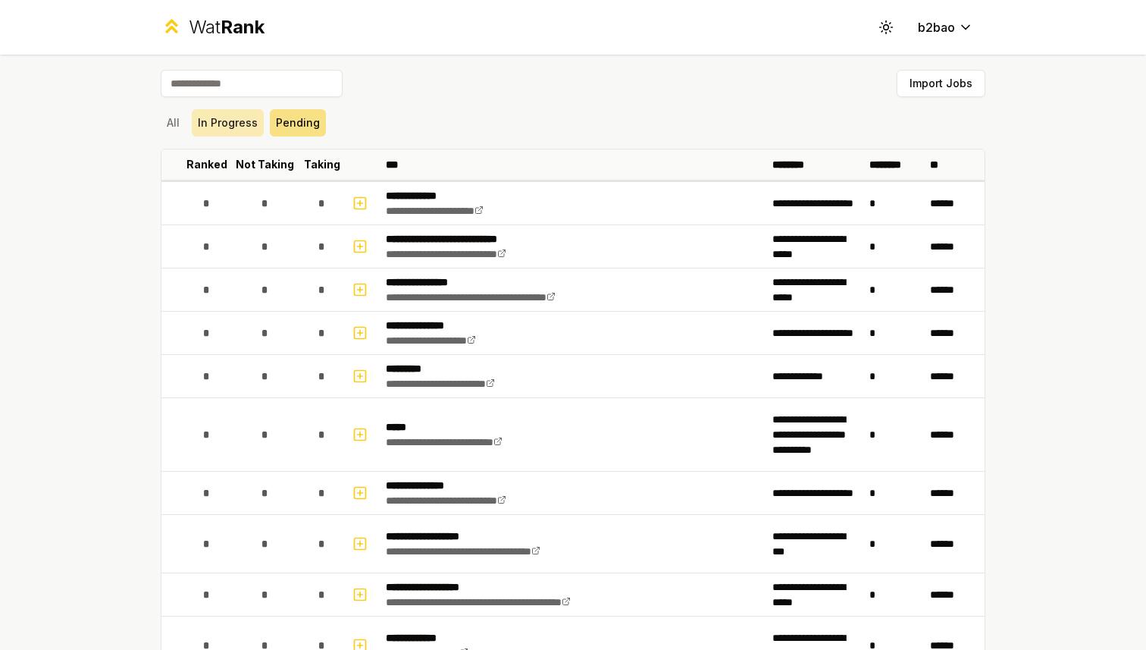
click at [227, 122] on button "In Progress" at bounding box center [228, 122] width 72 height 27
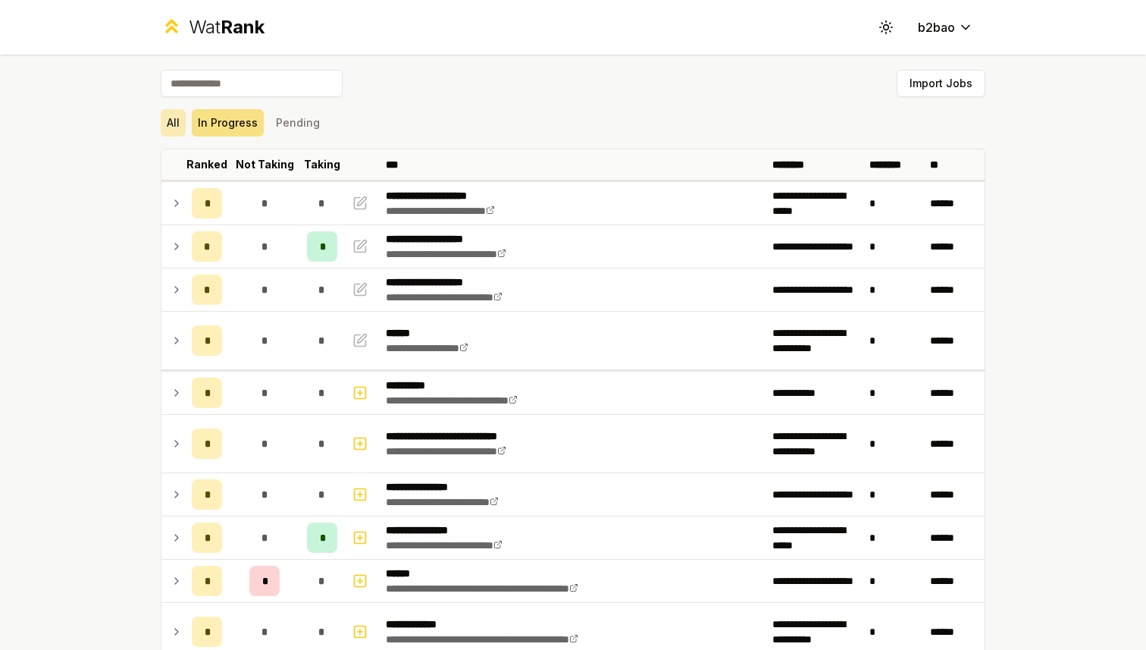
click at [181, 121] on button "All" at bounding box center [173, 122] width 25 height 27
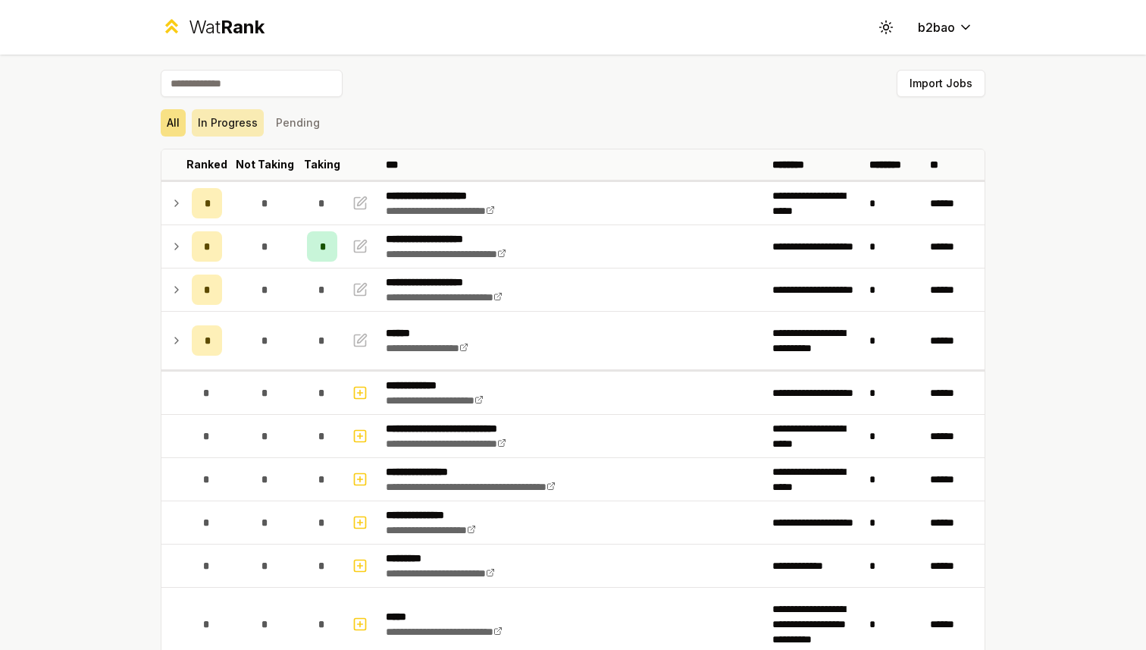
click at [220, 118] on button "In Progress" at bounding box center [228, 122] width 72 height 27
click at [207, 27] on div "Wat Rank" at bounding box center [227, 27] width 76 height 24
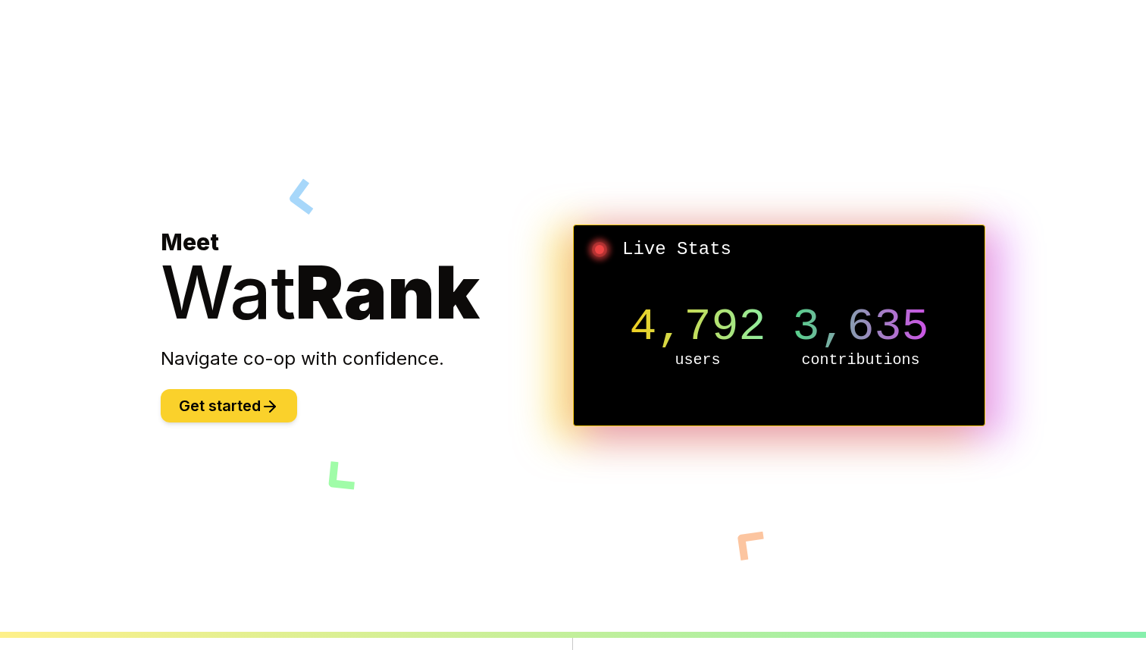
click at [270, 409] on icon at bounding box center [270, 406] width 18 height 18
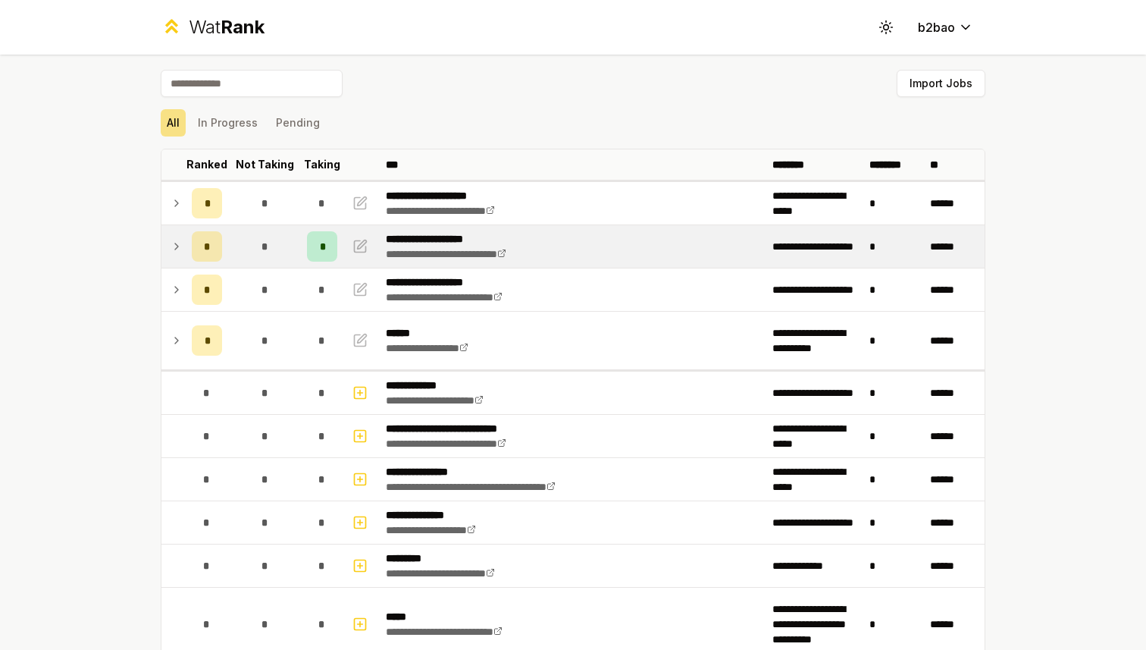
click at [181, 247] on icon at bounding box center [177, 246] width 12 height 18
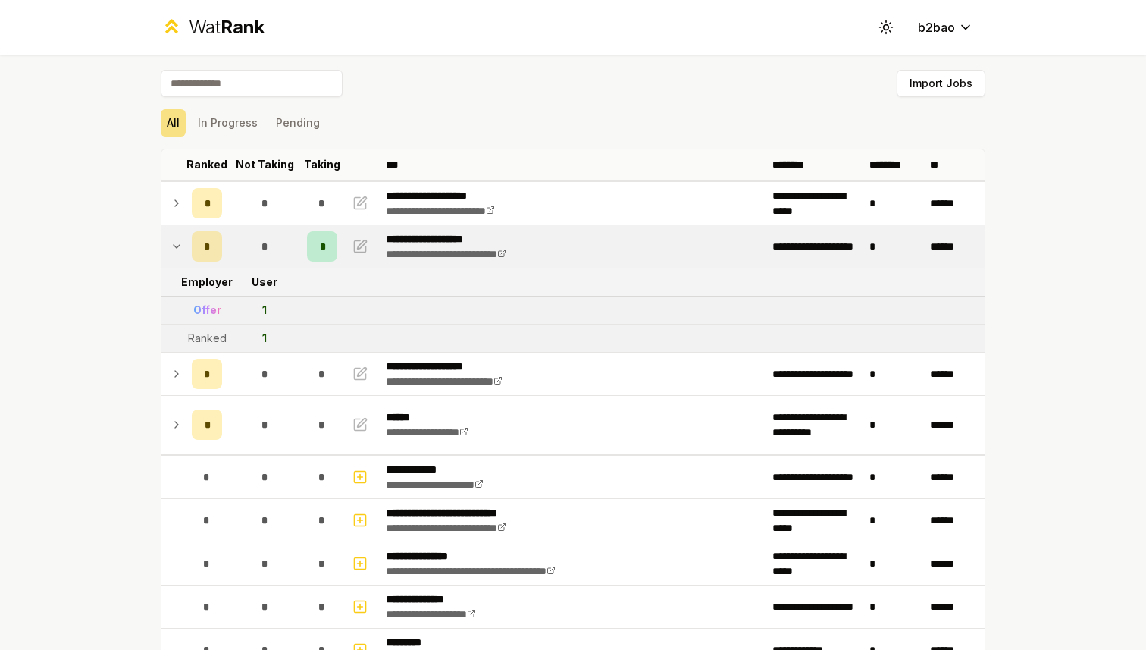
click at [181, 247] on icon at bounding box center [177, 246] width 12 height 18
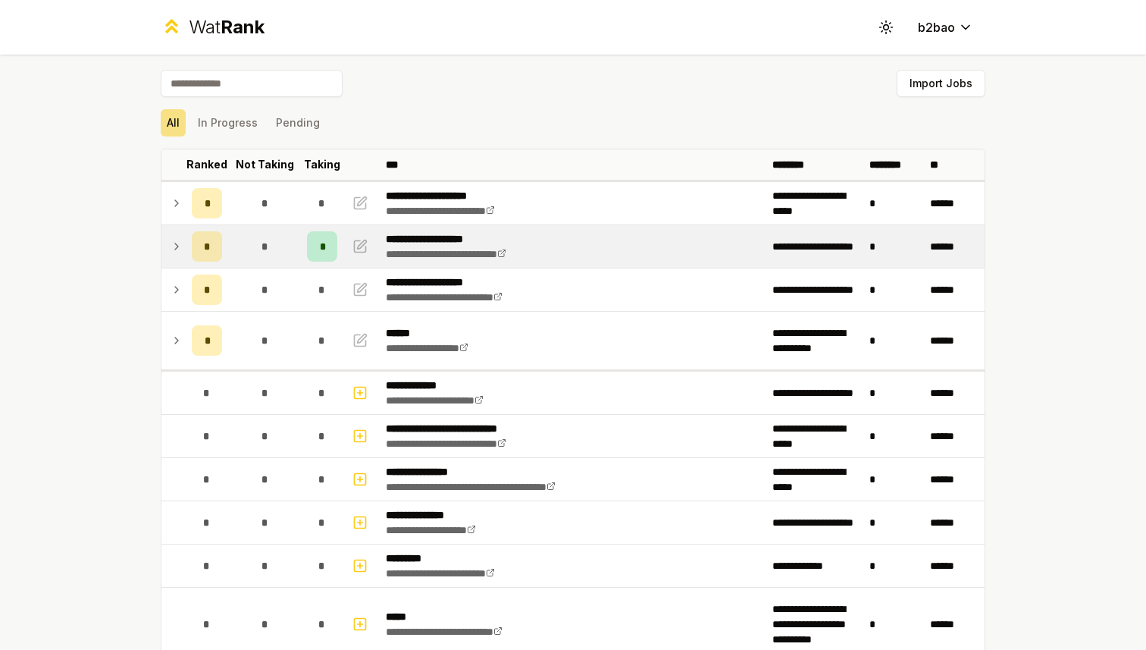
click at [180, 241] on icon at bounding box center [177, 246] width 12 height 18
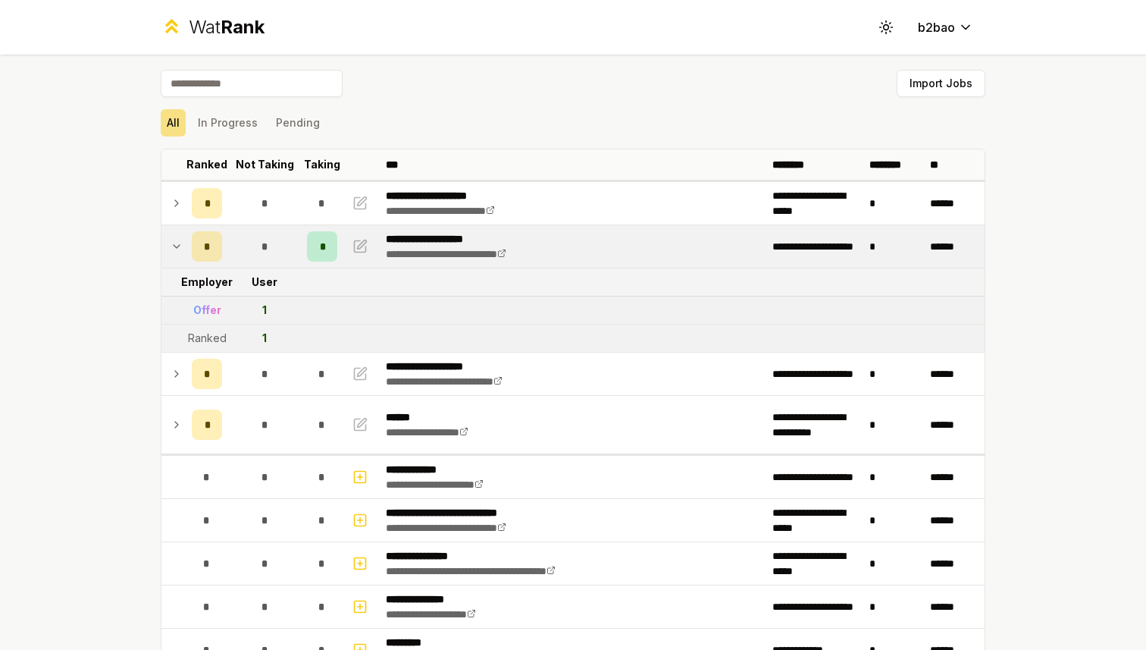
click at [178, 244] on icon at bounding box center [177, 246] width 12 height 18
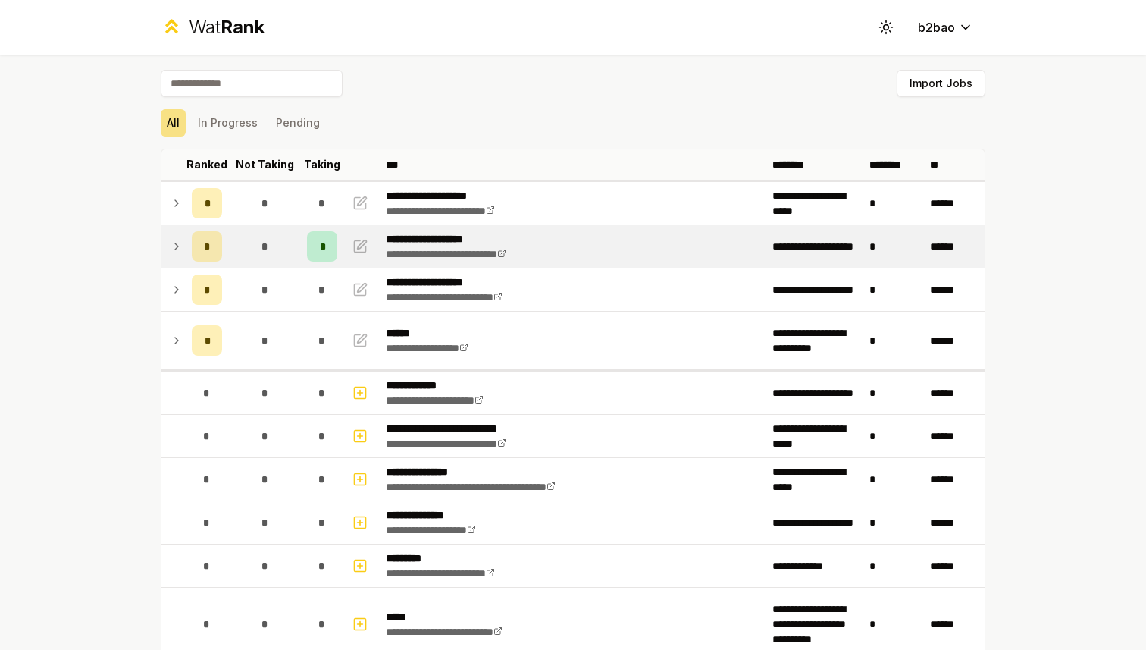
click at [177, 245] on icon at bounding box center [176, 246] width 3 height 6
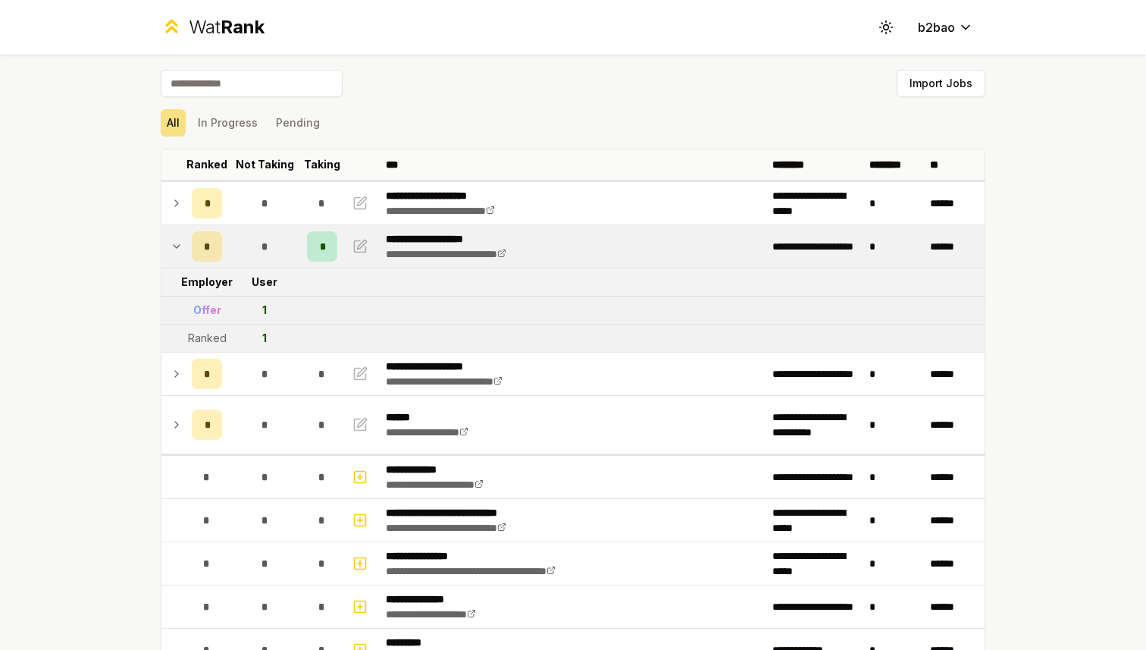
click at [190, 31] on div "Wat Rank" at bounding box center [227, 27] width 76 height 24
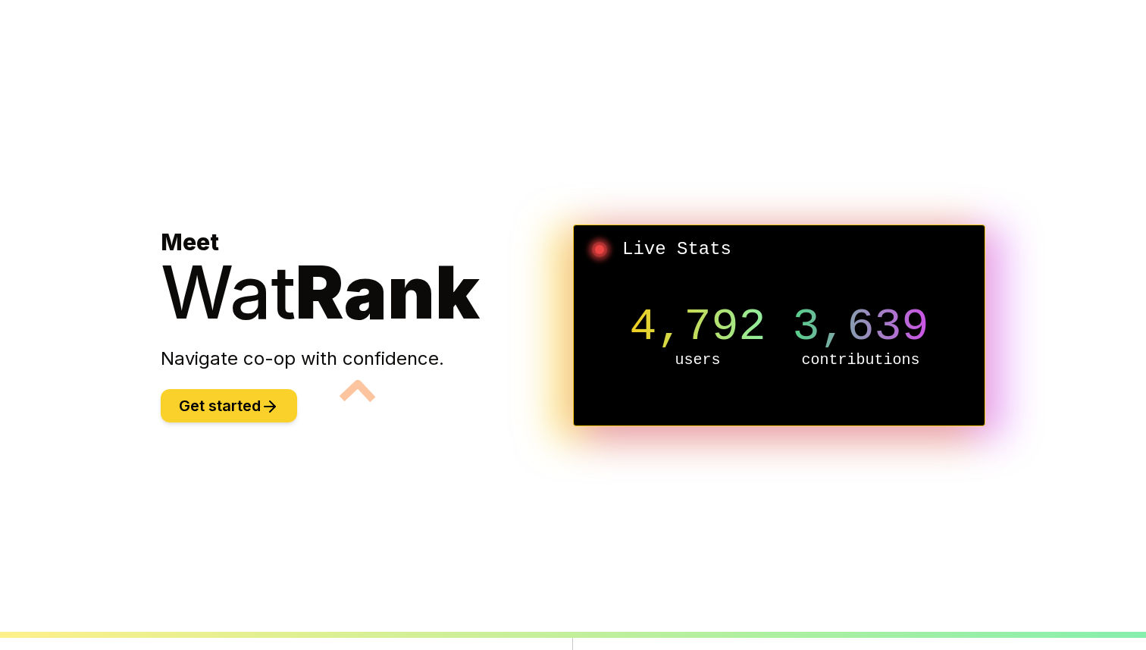
click at [274, 406] on icon at bounding box center [270, 406] width 11 height 0
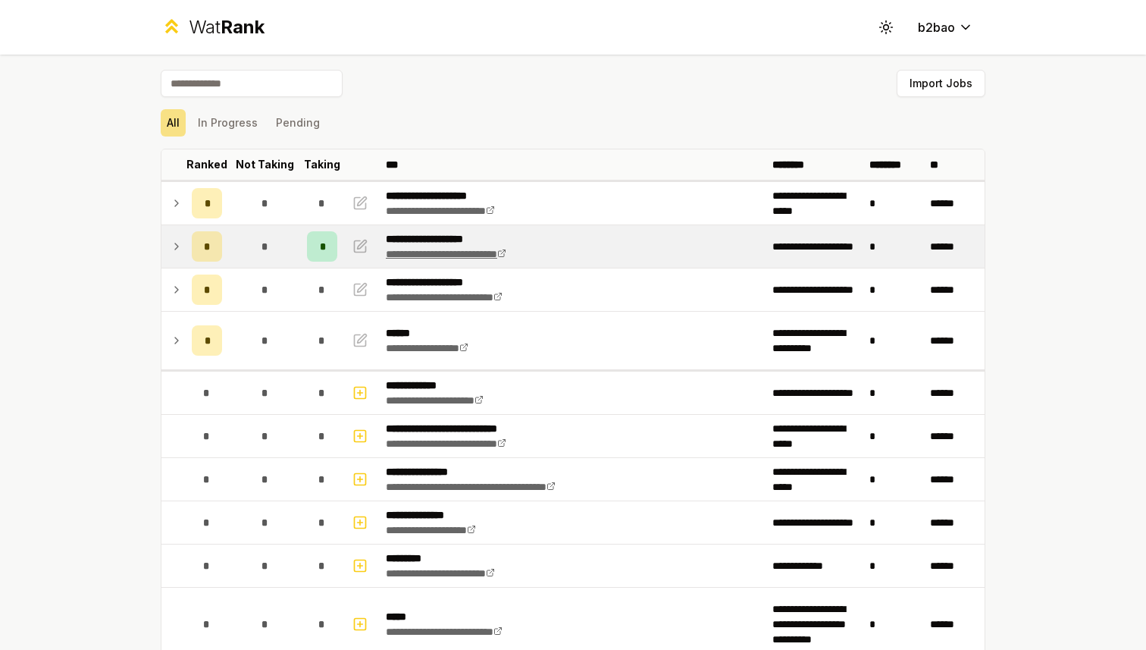
click at [506, 254] on icon at bounding box center [501, 253] width 9 height 9
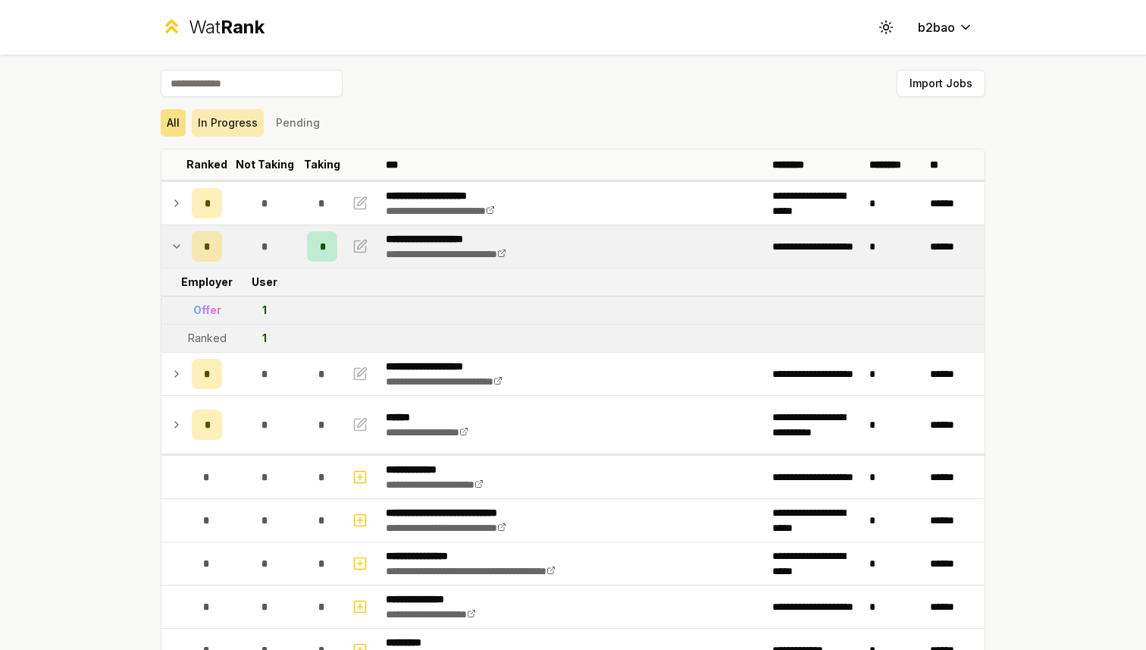
click at [218, 123] on button "In Progress" at bounding box center [228, 122] width 72 height 27
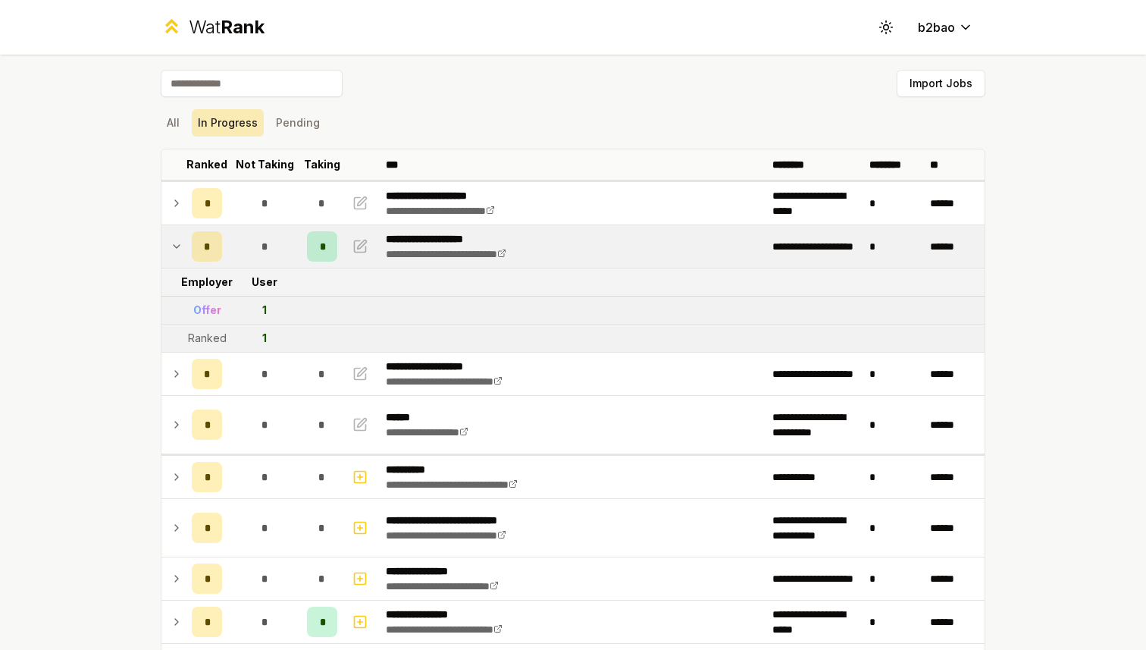
click at [238, 124] on button "In Progress" at bounding box center [228, 122] width 72 height 27
click at [273, 124] on button "Pending" at bounding box center [298, 122] width 56 height 27
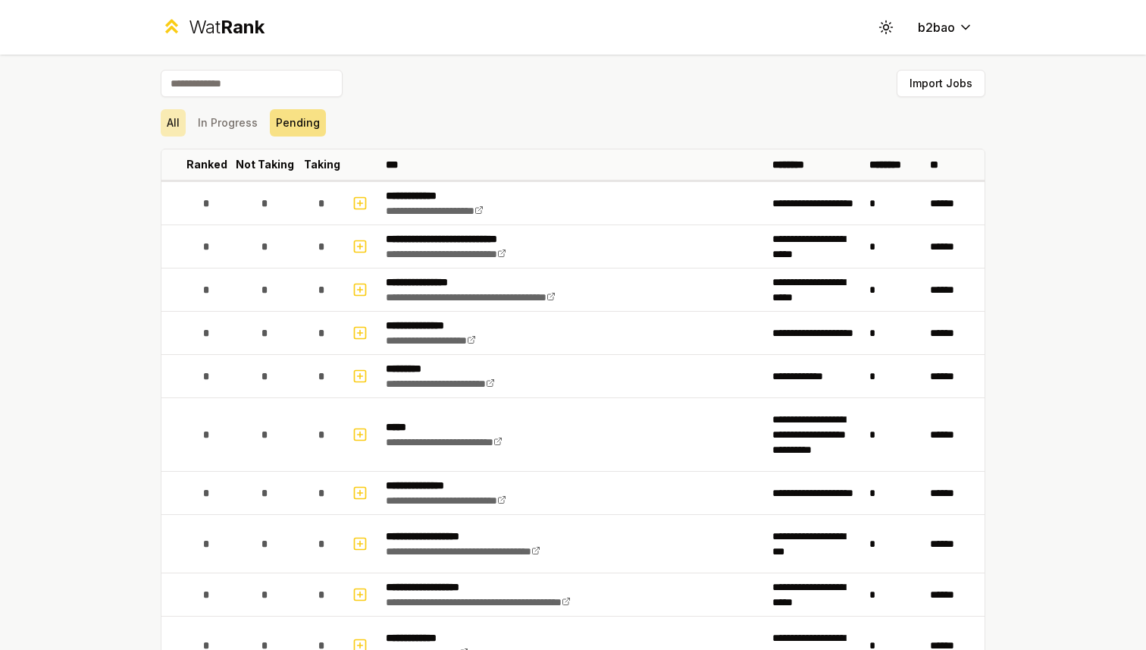
click at [177, 120] on button "All" at bounding box center [173, 122] width 25 height 27
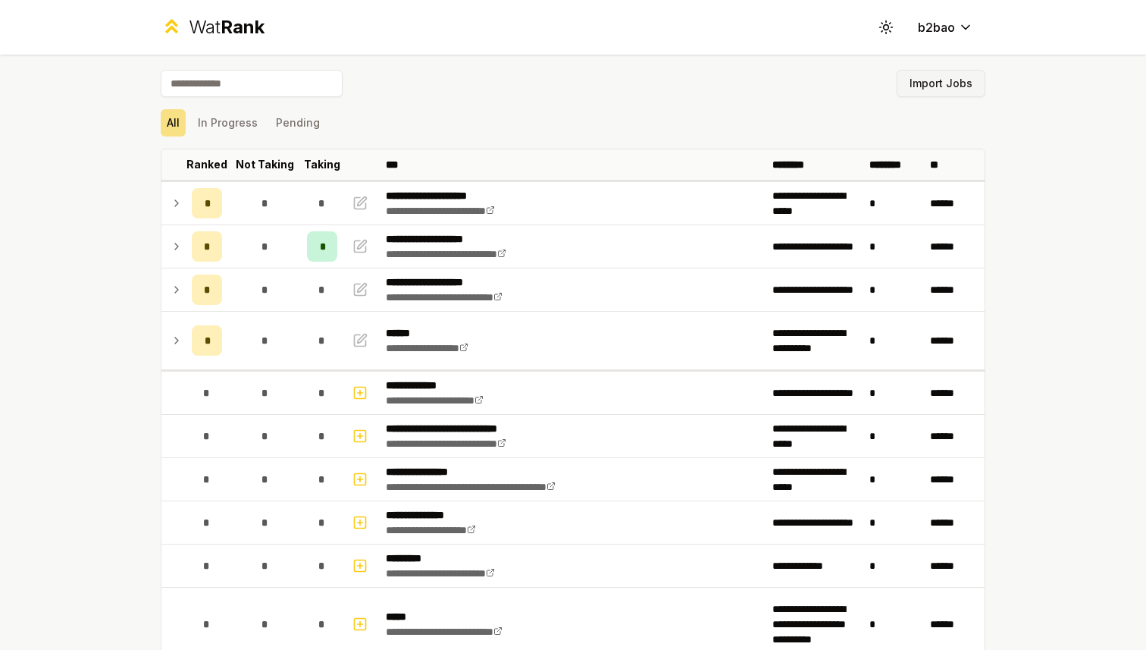
click at [928, 83] on button "Import Jobs" at bounding box center [941, 83] width 89 height 27
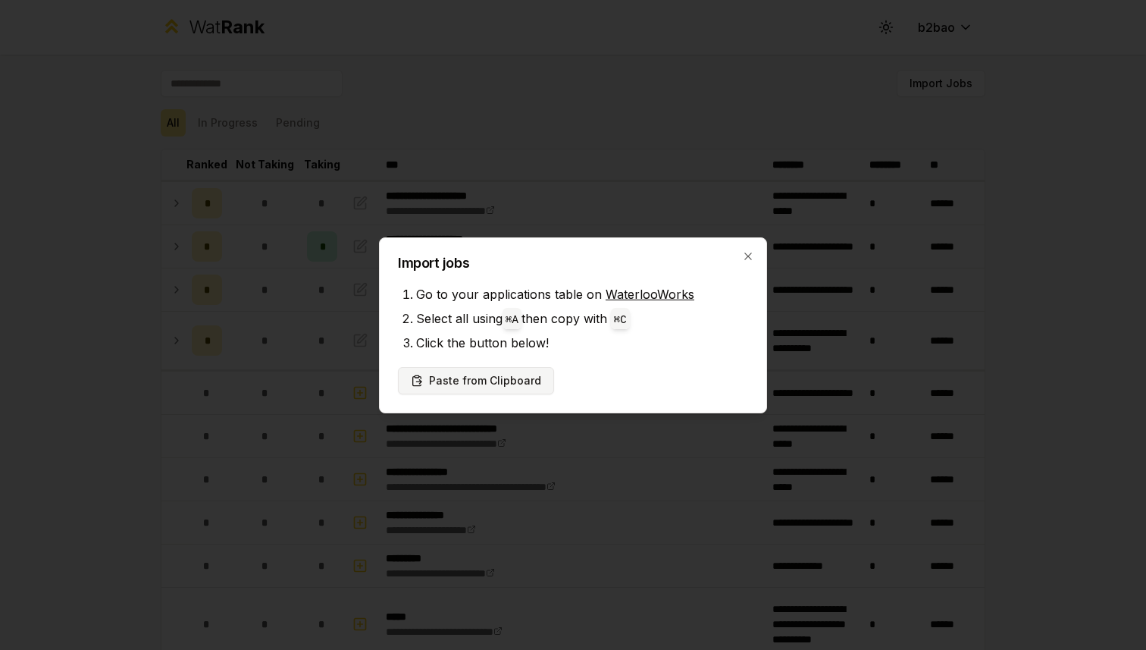
click at [447, 381] on button "Paste from Clipboard" at bounding box center [476, 380] width 156 height 27
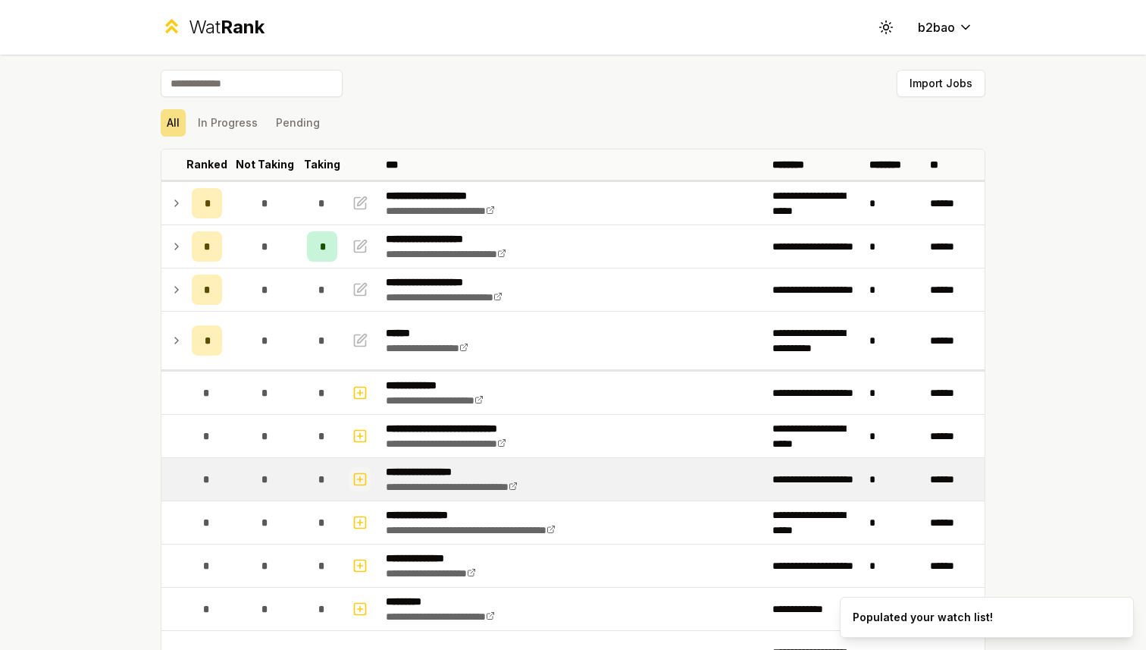
click at [360, 478] on icon "button" at bounding box center [360, 478] width 0 height 5
select select
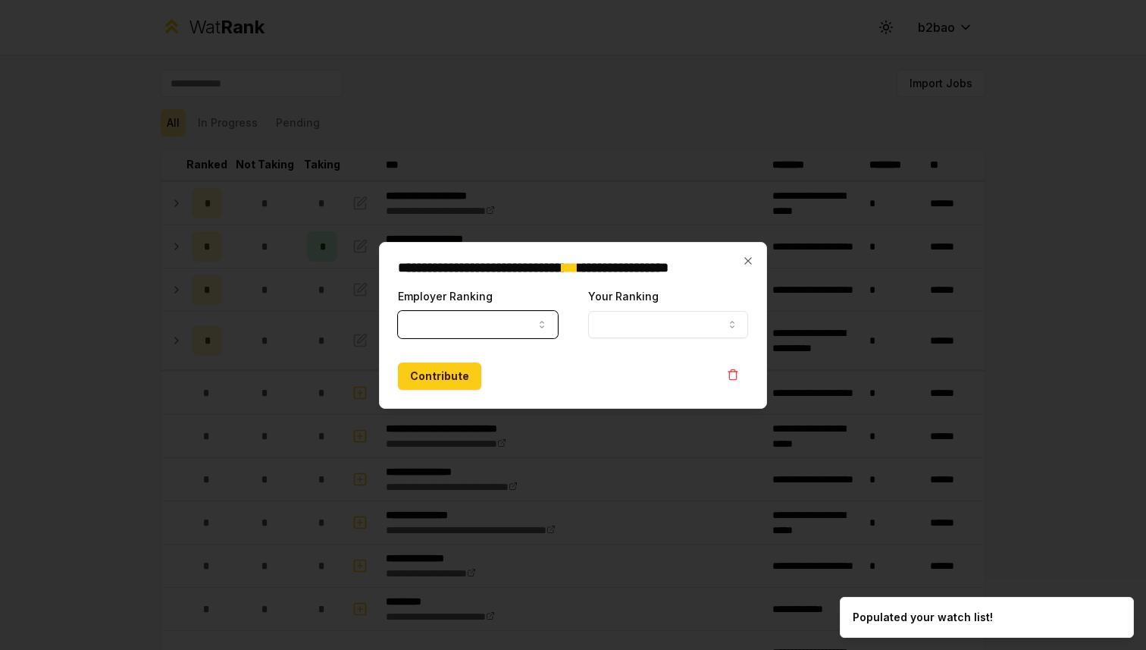
click at [465, 324] on button "Employer Ranking" at bounding box center [478, 324] width 160 height 27
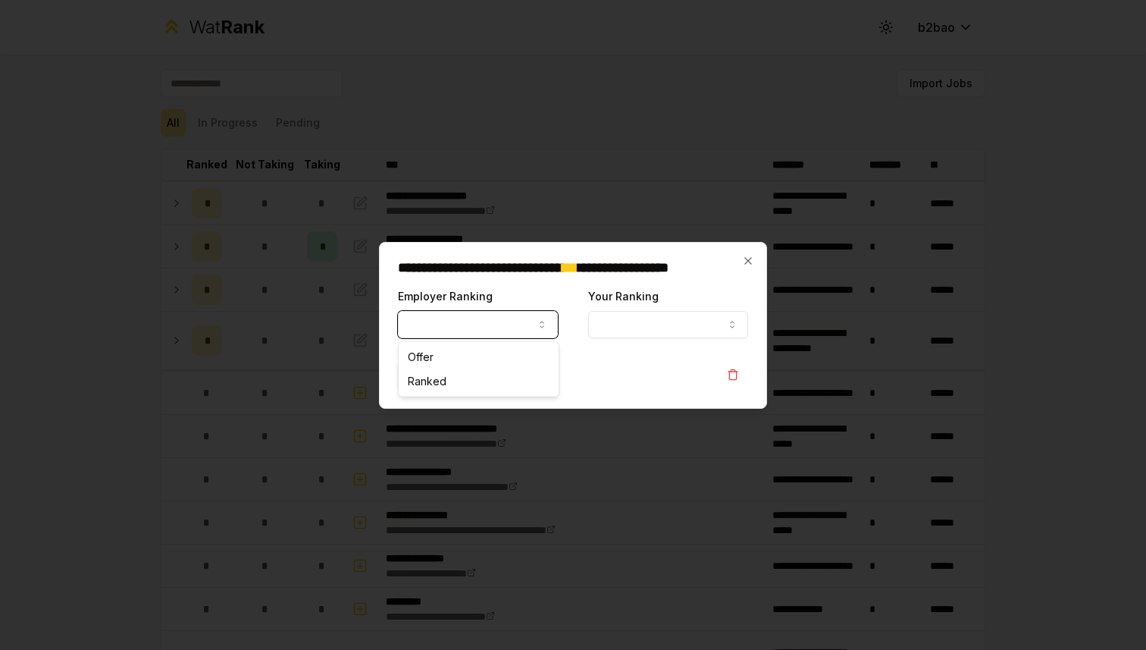
select select "******"
click at [621, 333] on button "Your Ranking" at bounding box center [668, 324] width 160 height 27
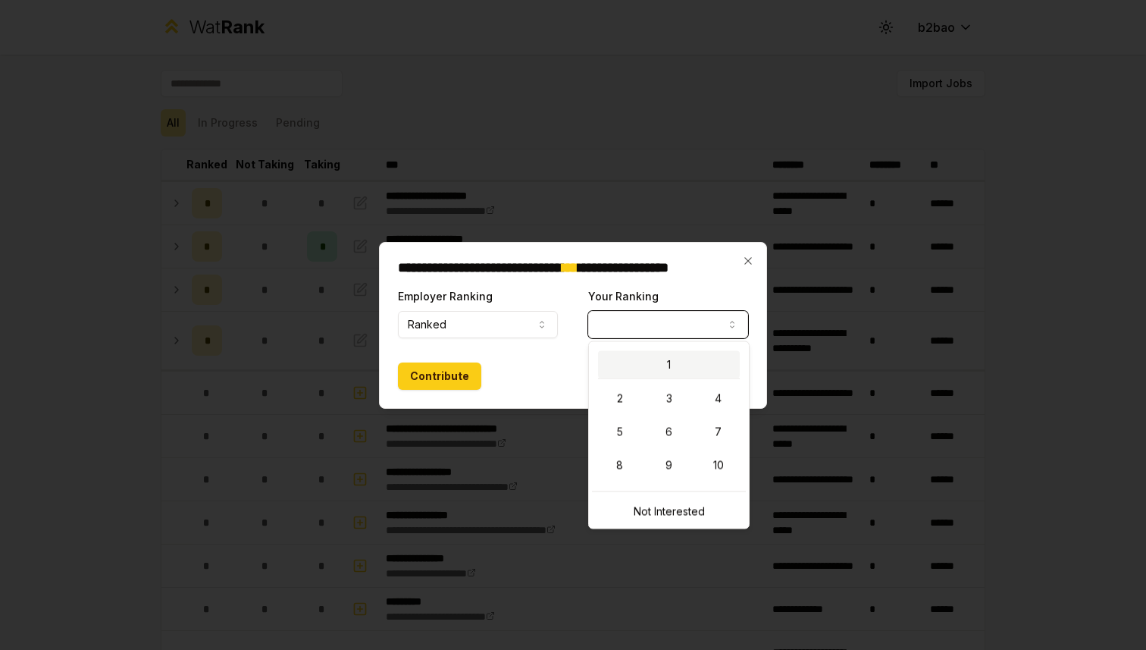
select select "*"
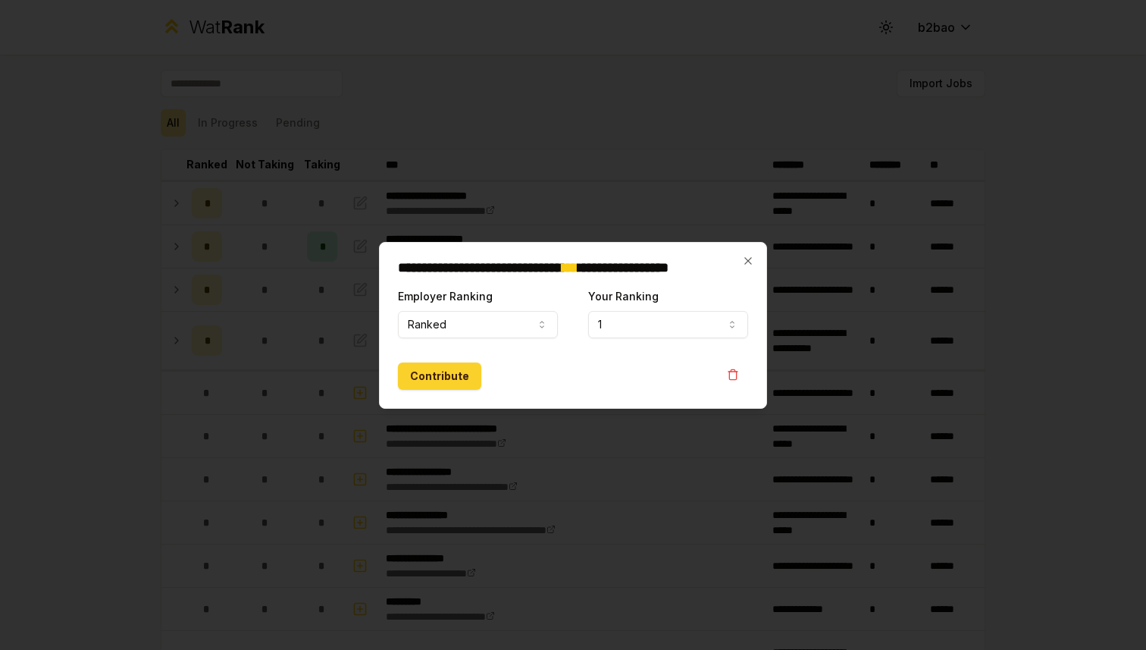
click at [429, 383] on button "Contribute" at bounding box center [439, 375] width 83 height 27
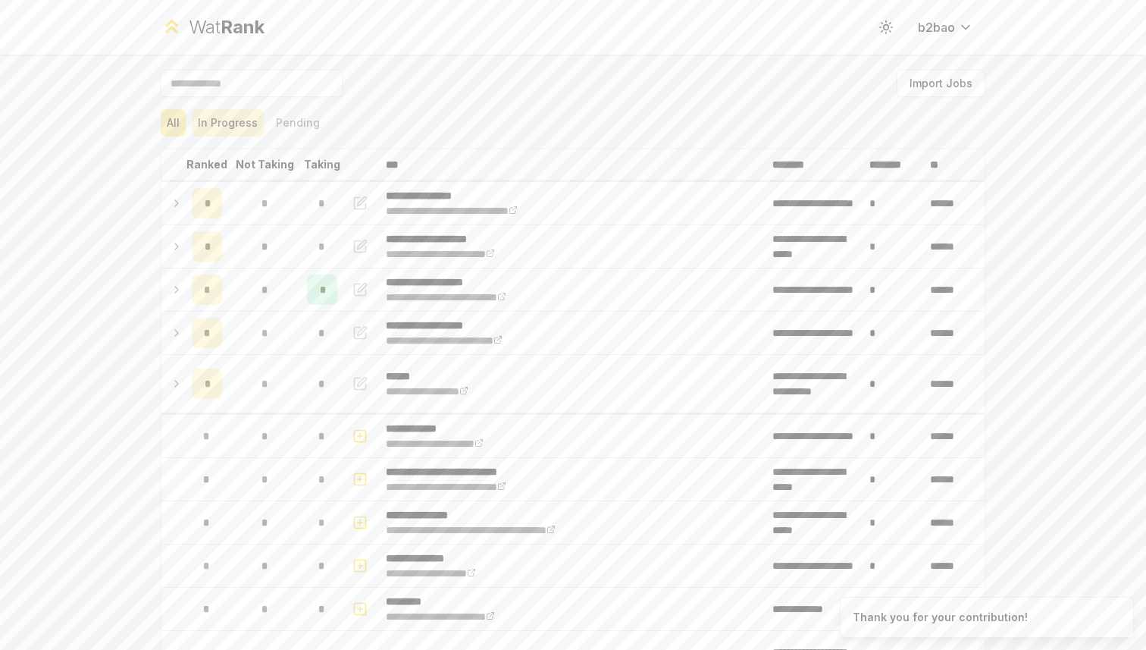
click at [243, 122] on button "In Progress" at bounding box center [228, 122] width 72 height 27
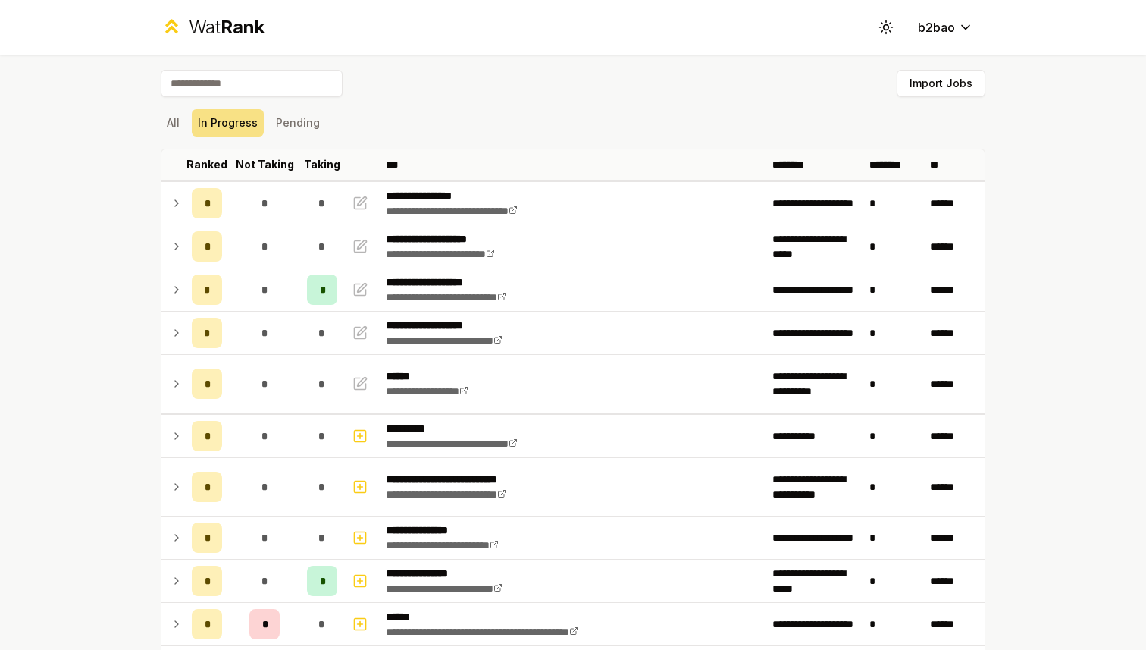
click at [224, 27] on span "Rank" at bounding box center [243, 27] width 44 height 22
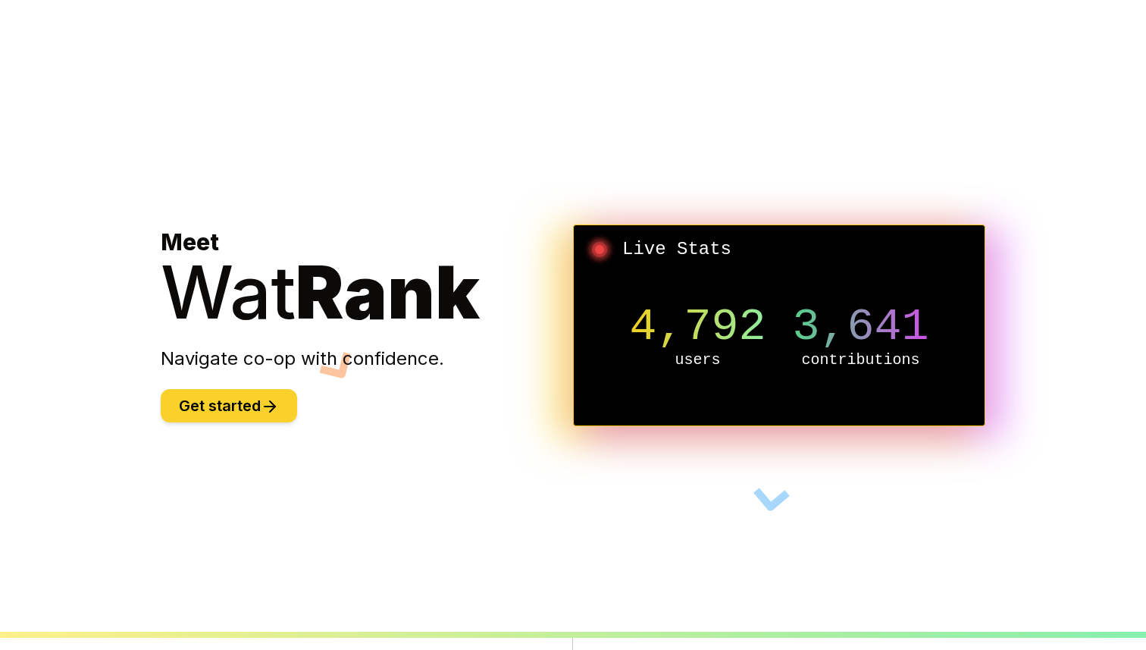
click at [201, 403] on button "Get started" at bounding box center [229, 405] width 136 height 33
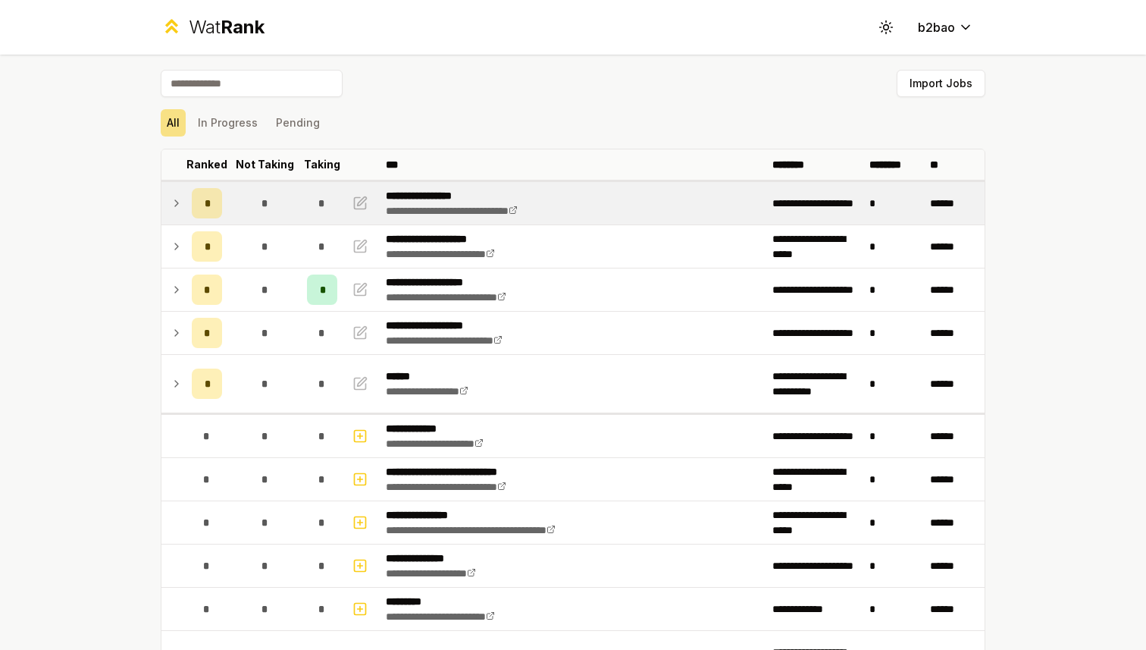
click at [177, 201] on icon at bounding box center [177, 203] width 12 height 18
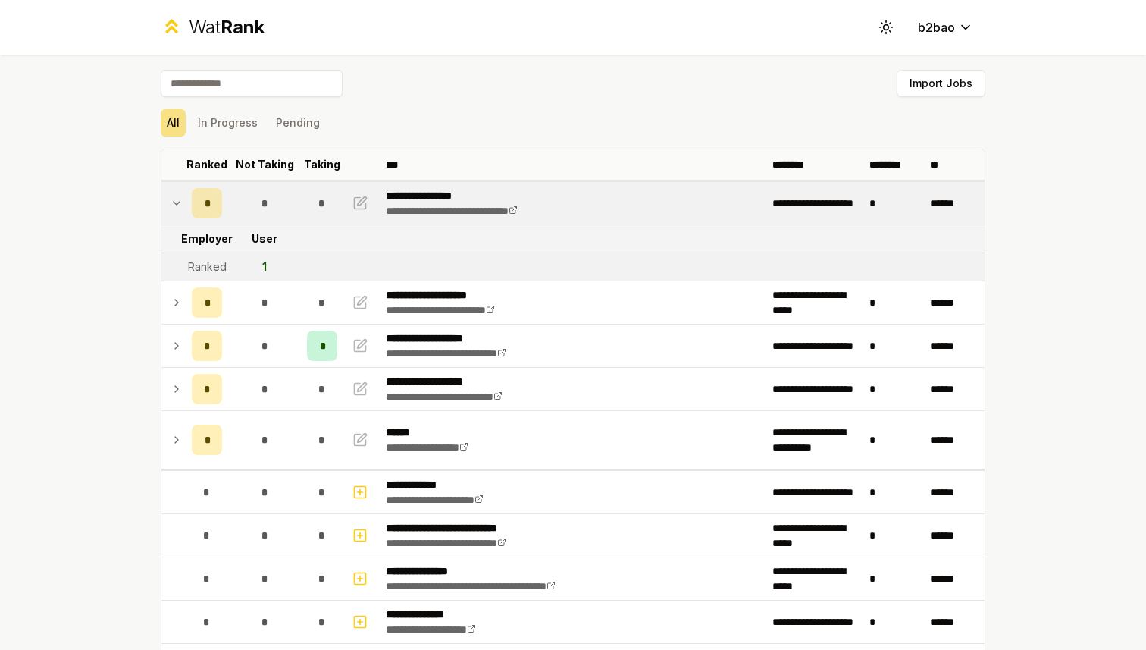
click at [176, 201] on icon at bounding box center [177, 203] width 12 height 18
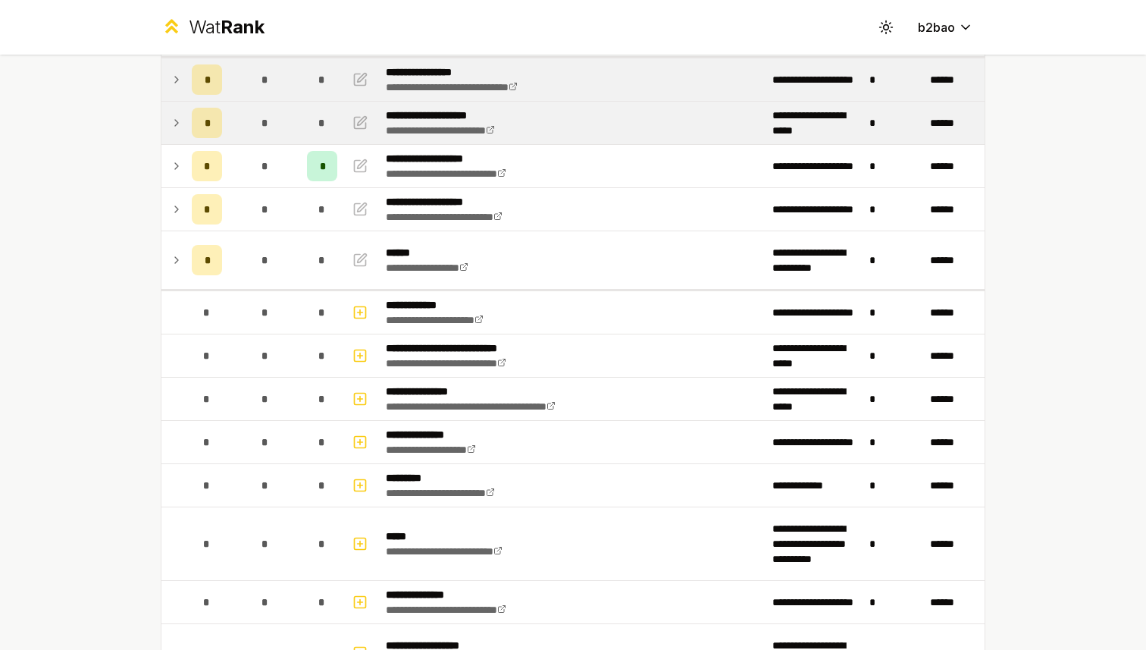
scroll to position [203, 0]
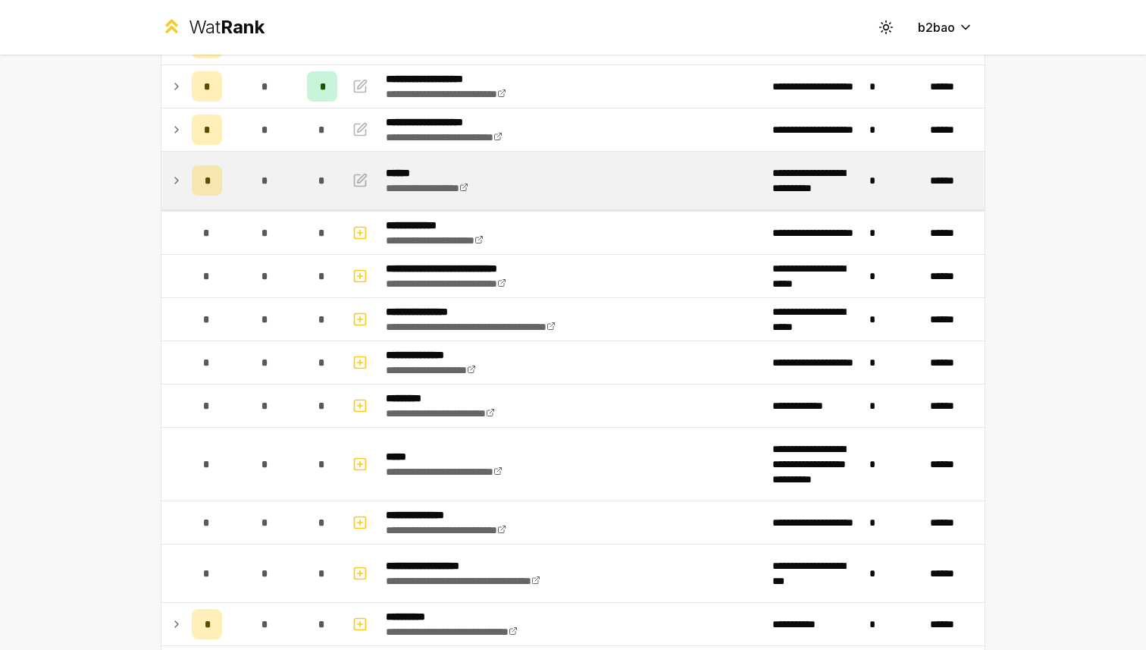
click at [180, 183] on icon at bounding box center [177, 180] width 12 height 18
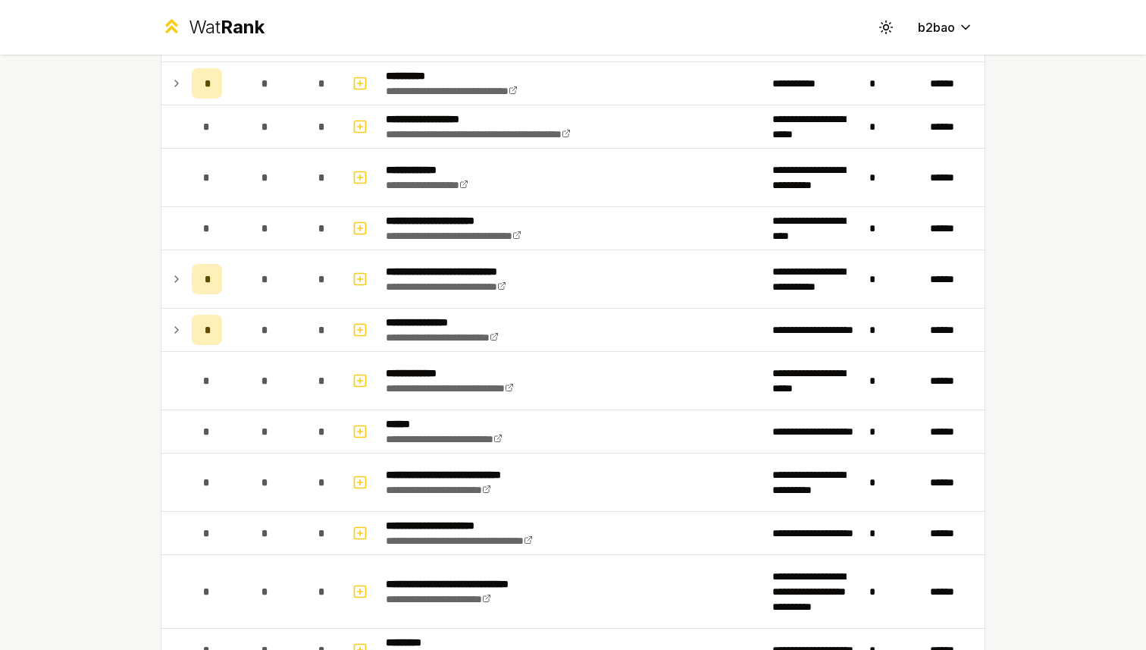
scroll to position [0, 0]
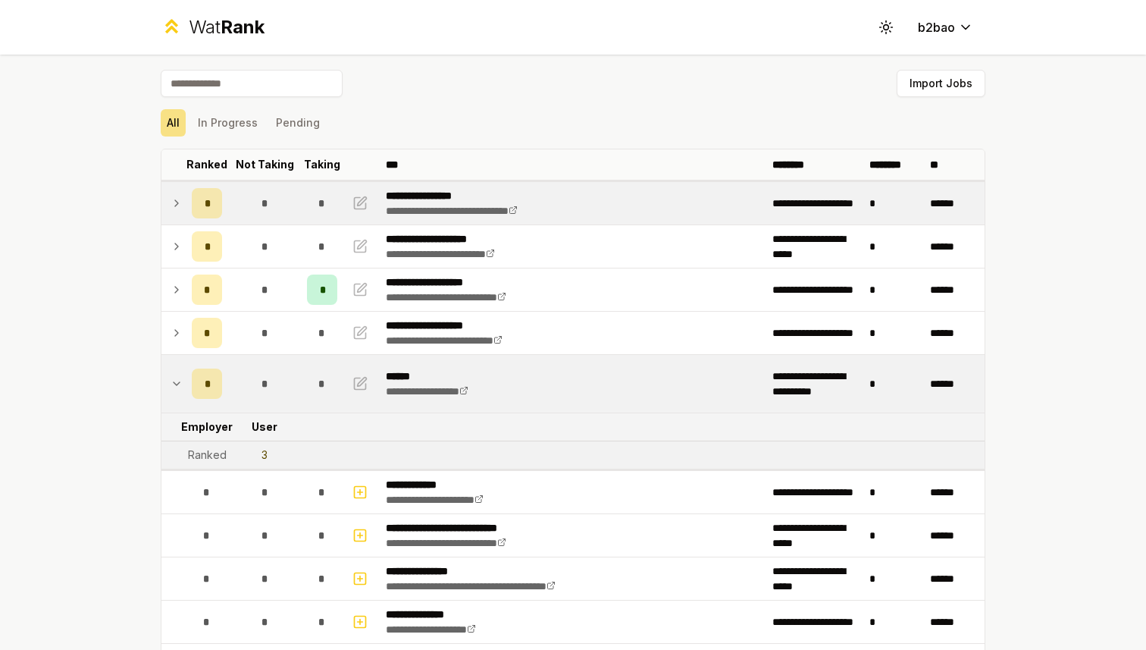
click at [214, 19] on div "Wat Rank" at bounding box center [227, 27] width 76 height 24
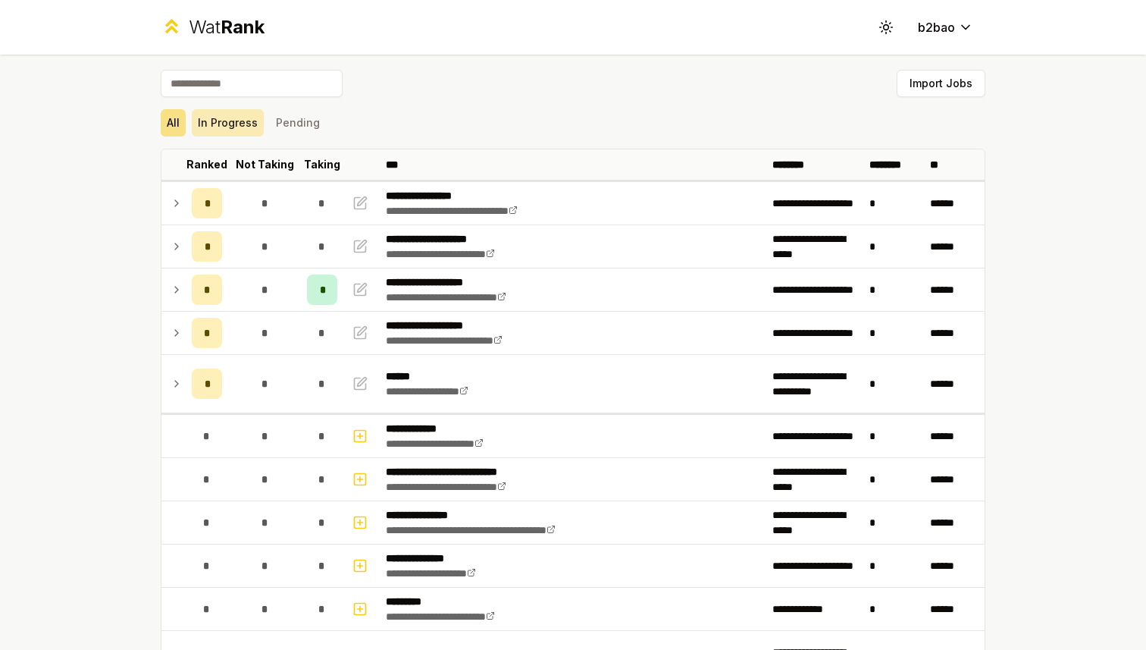
click at [221, 131] on button "In Progress" at bounding box center [228, 122] width 72 height 27
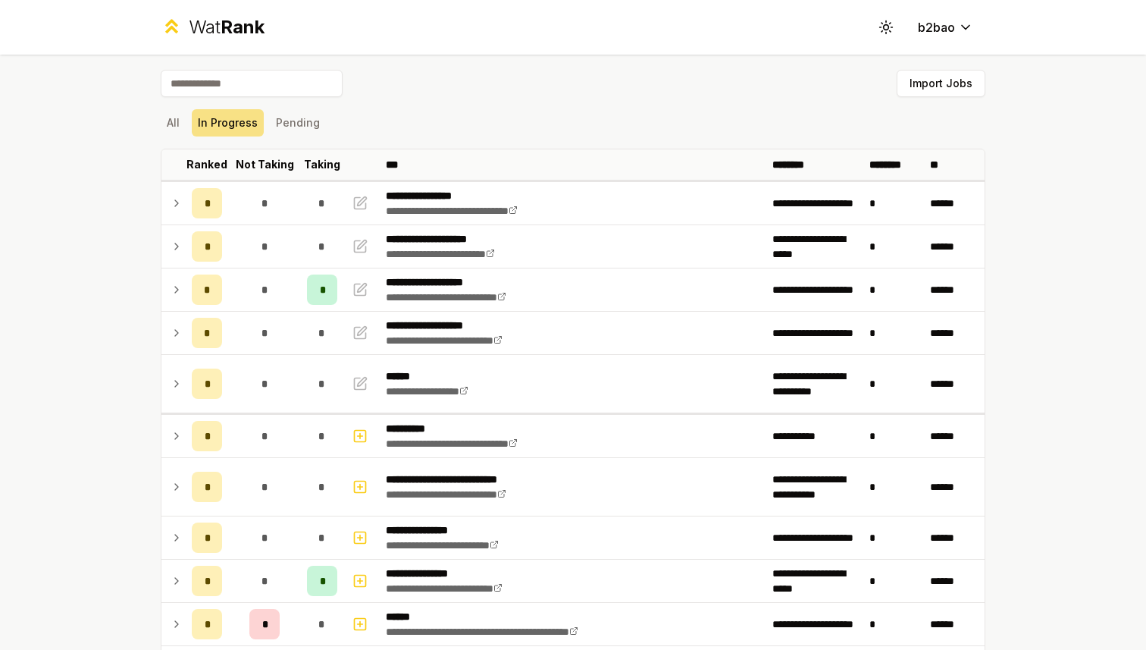
click at [180, 22] on icon at bounding box center [172, 26] width 22 height 22
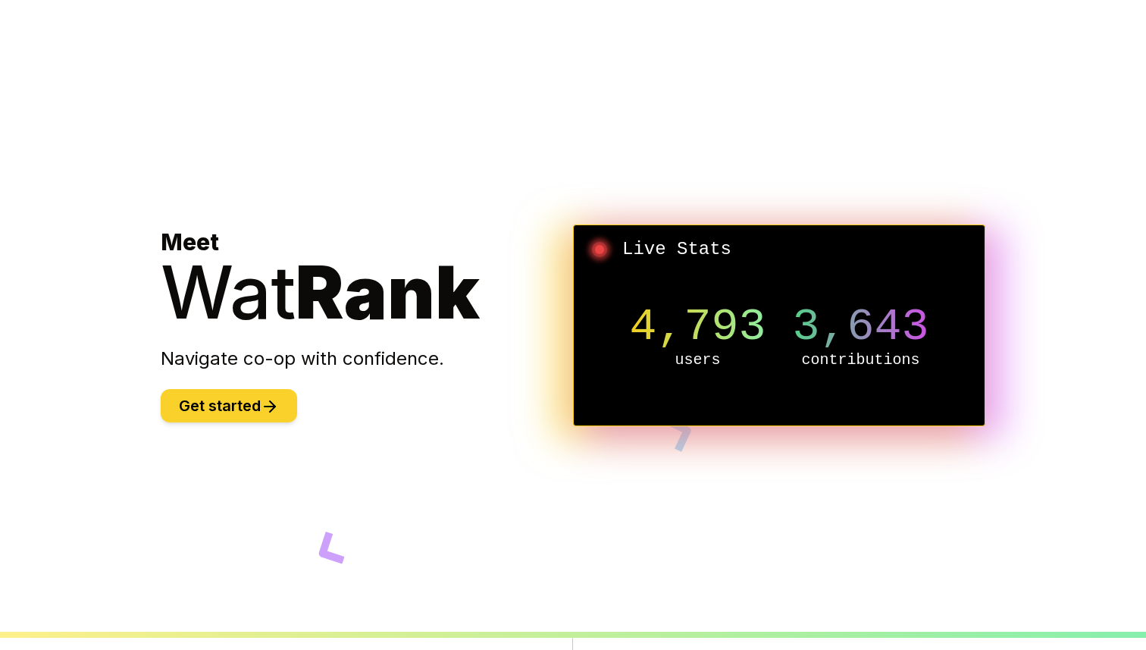
click at [260, 400] on button "Get started" at bounding box center [229, 405] width 136 height 33
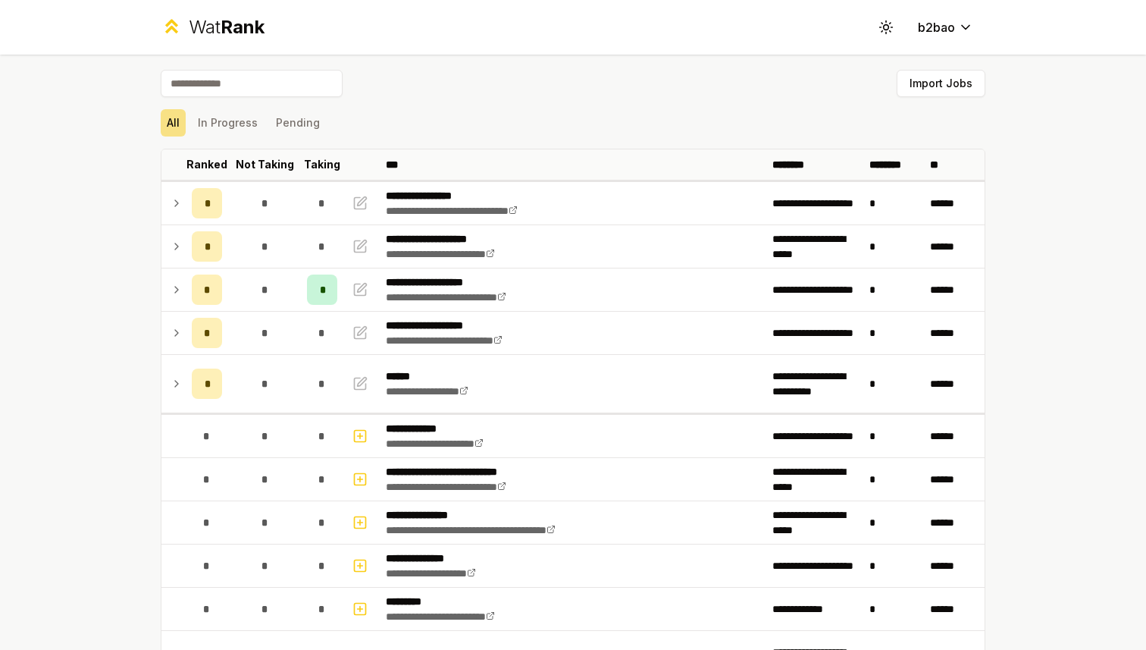
click at [203, 24] on div "Wat Rank" at bounding box center [227, 27] width 76 height 24
click at [213, 130] on button "In Progress" at bounding box center [228, 122] width 72 height 27
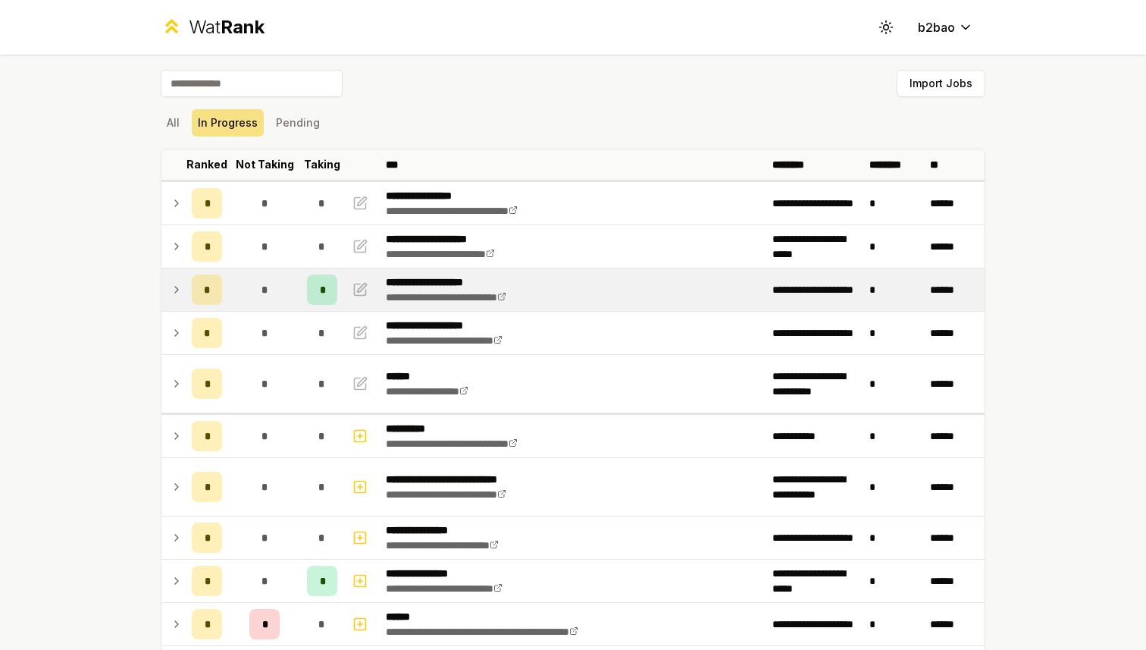
click at [181, 289] on icon at bounding box center [177, 290] width 12 height 18
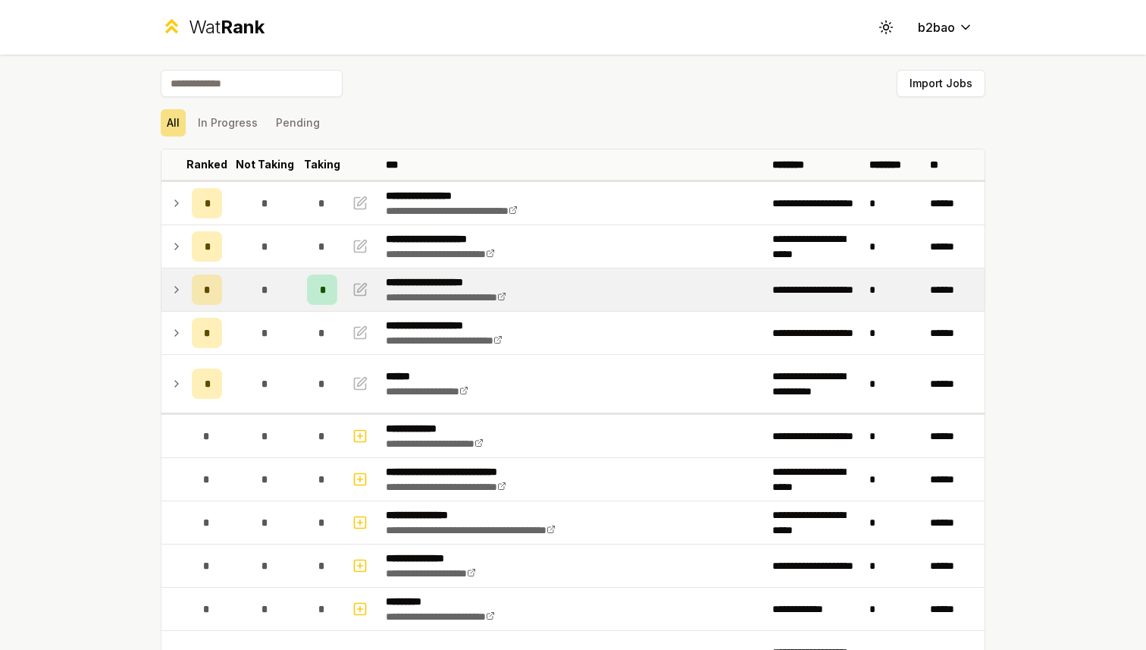
click at [180, 284] on icon at bounding box center [177, 290] width 12 height 18
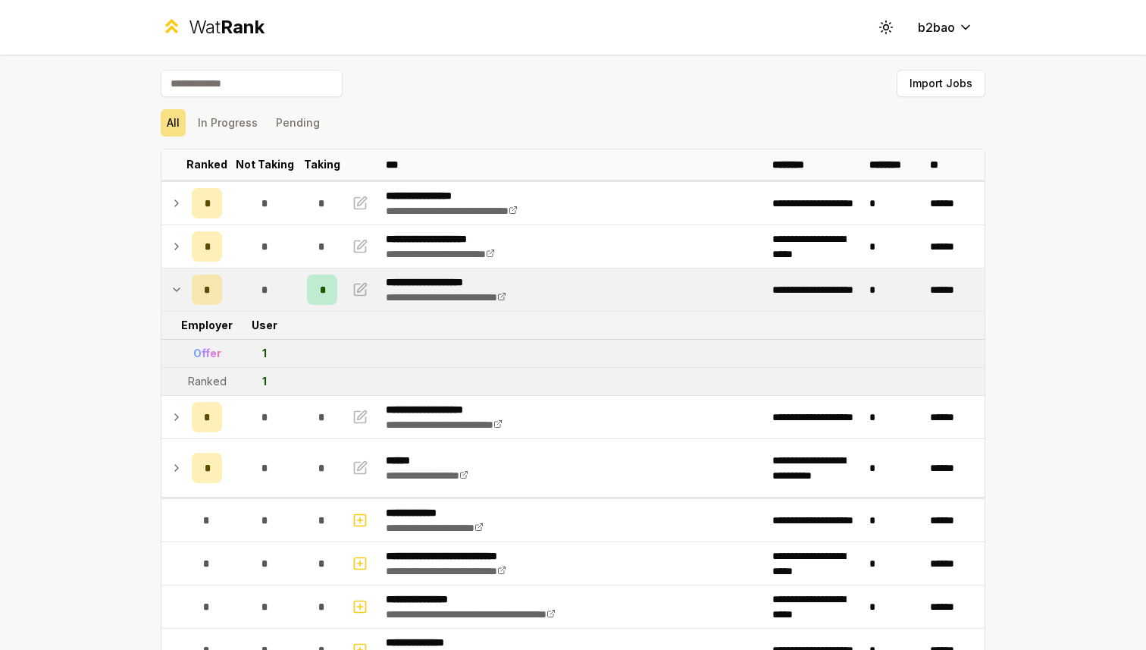
click at [209, 30] on div "Wat Rank" at bounding box center [227, 27] width 76 height 24
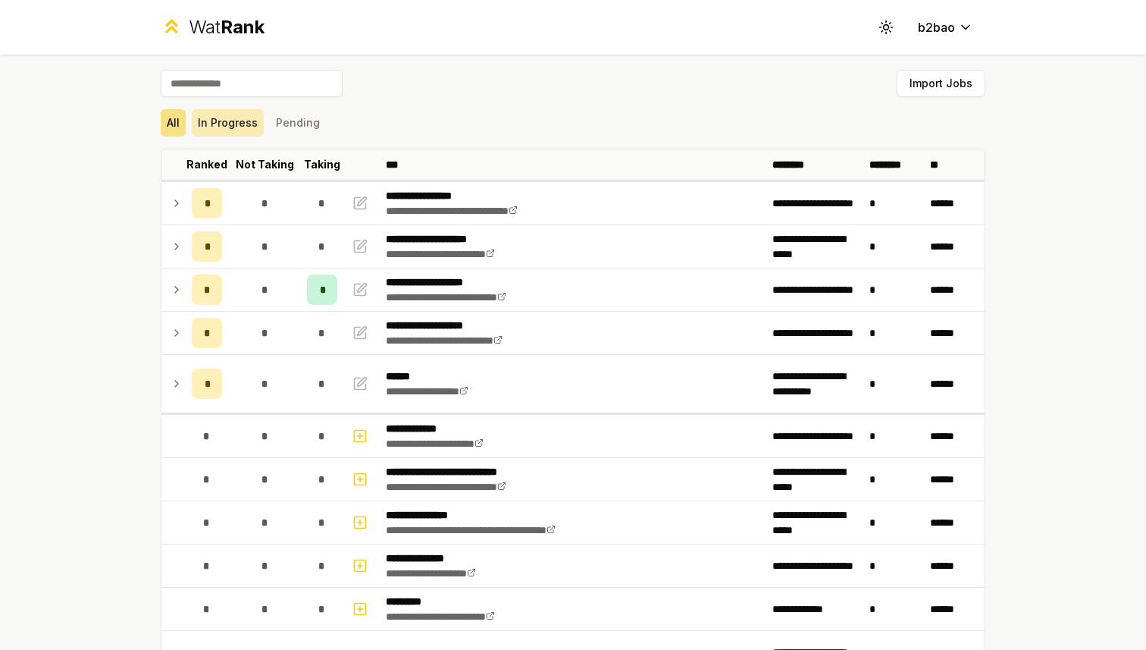
click at [230, 124] on button "In Progress" at bounding box center [228, 122] width 72 height 27
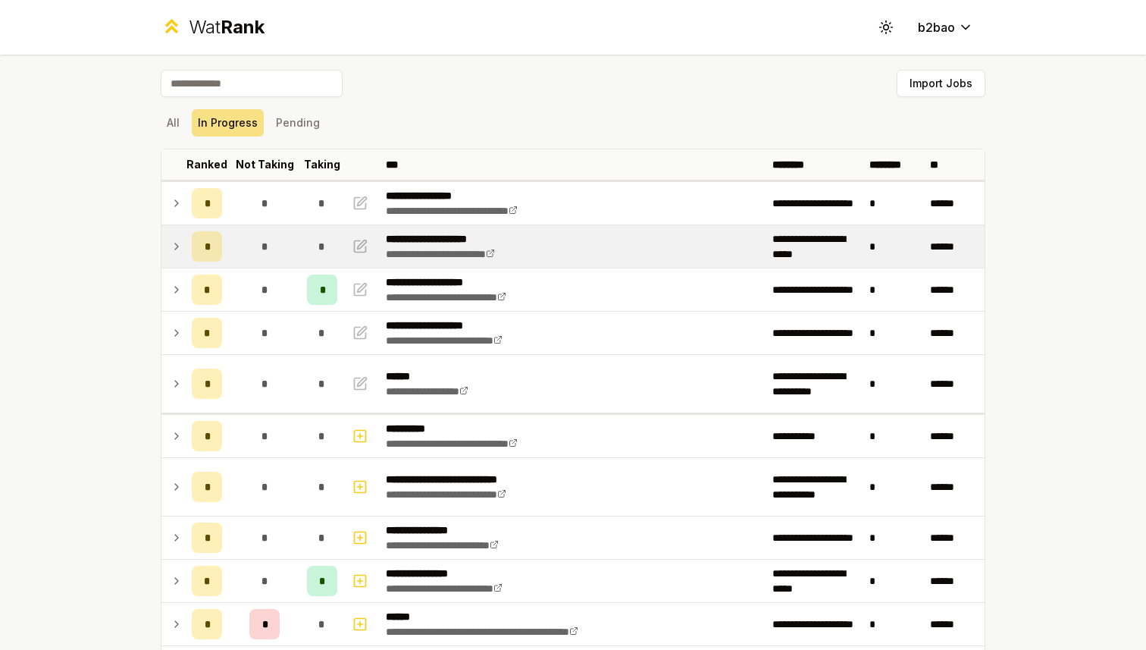
click at [174, 247] on icon at bounding box center [177, 246] width 12 height 18
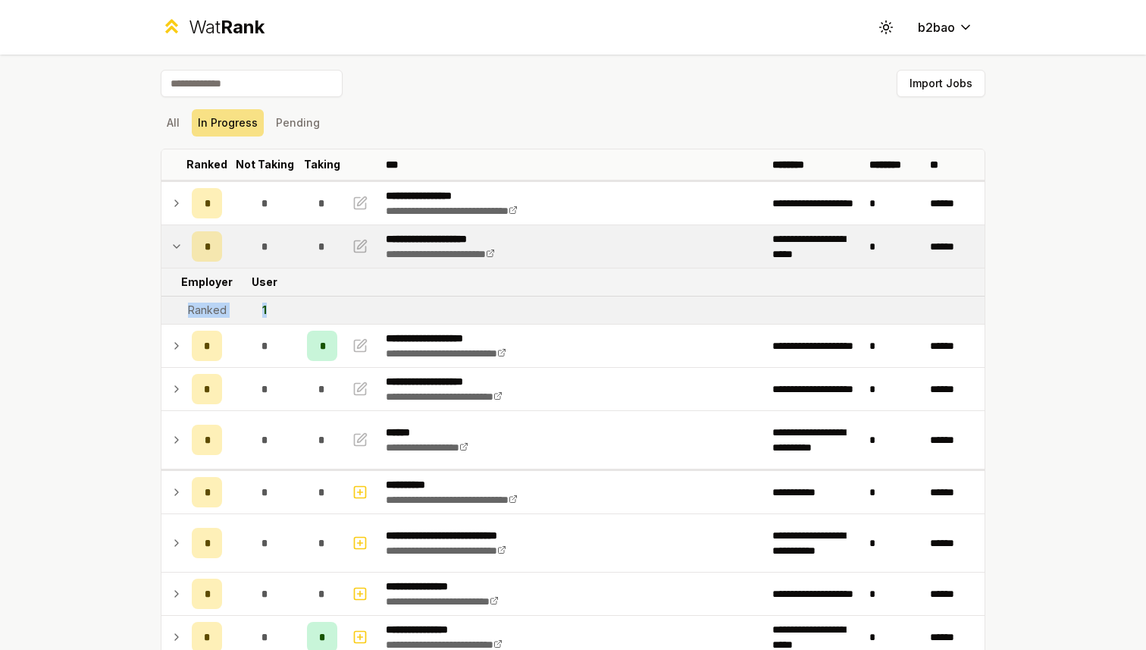
drag, startPoint x: 183, startPoint y: 310, endPoint x: 293, endPoint y: 313, distance: 109.2
click at [293, 313] on tr "Ranked 1" at bounding box center [572, 310] width 823 height 28
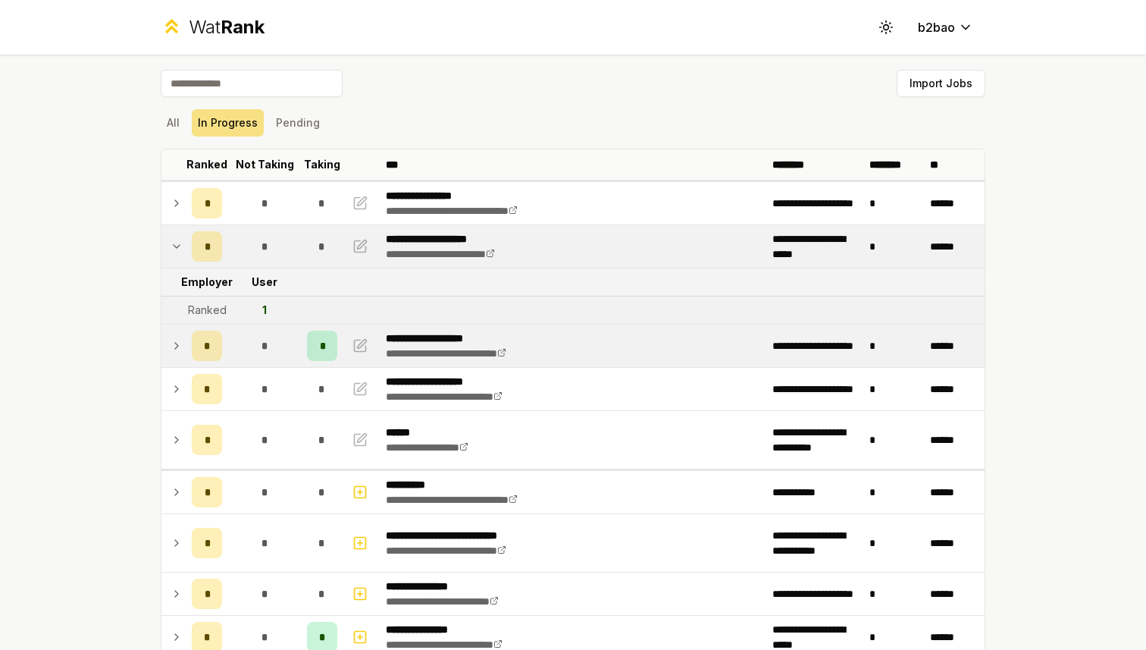
click at [176, 343] on icon at bounding box center [176, 346] width 3 height 6
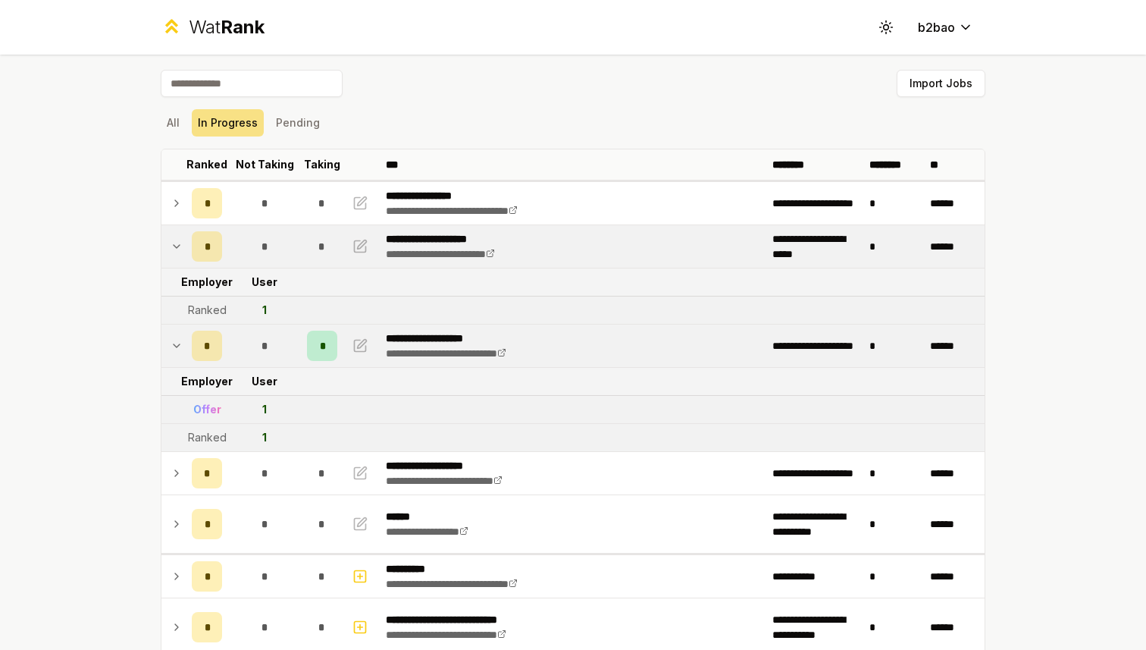
click at [175, 343] on icon at bounding box center [177, 346] width 12 height 18
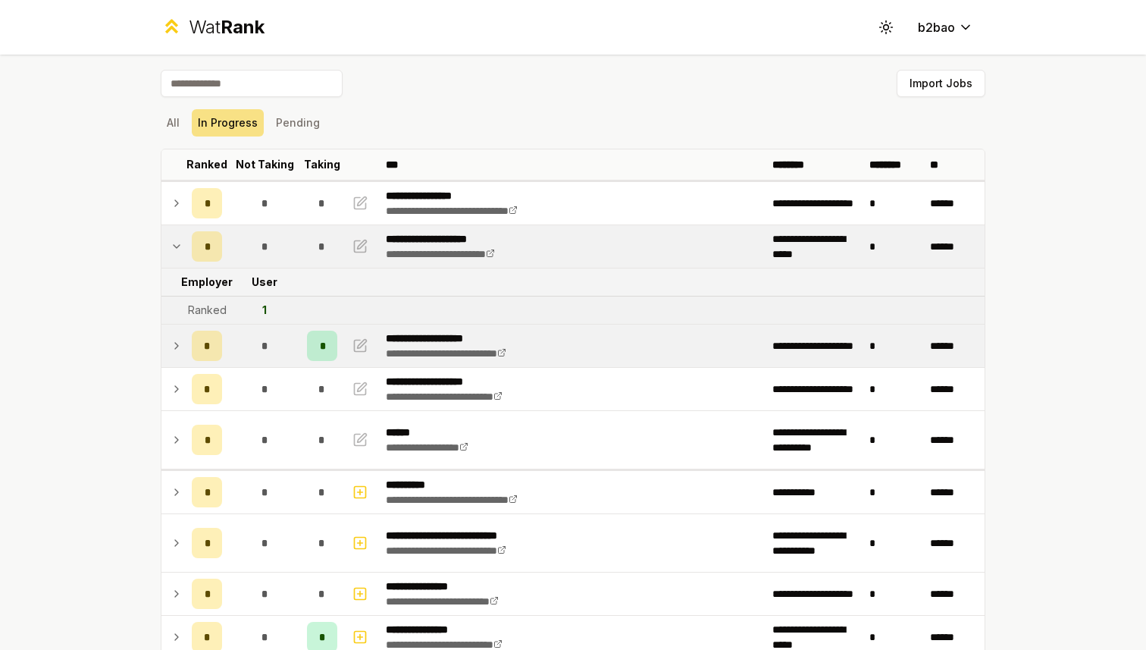
click at [178, 345] on icon at bounding box center [177, 346] width 12 height 18
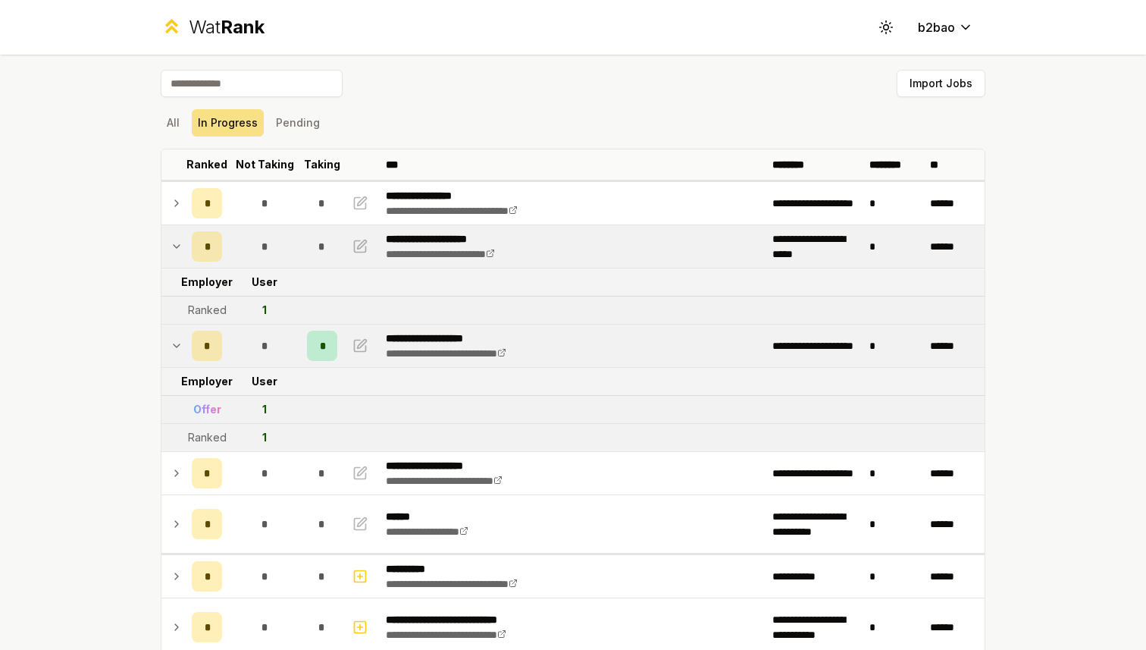
click at [177, 343] on icon at bounding box center [177, 346] width 12 height 18
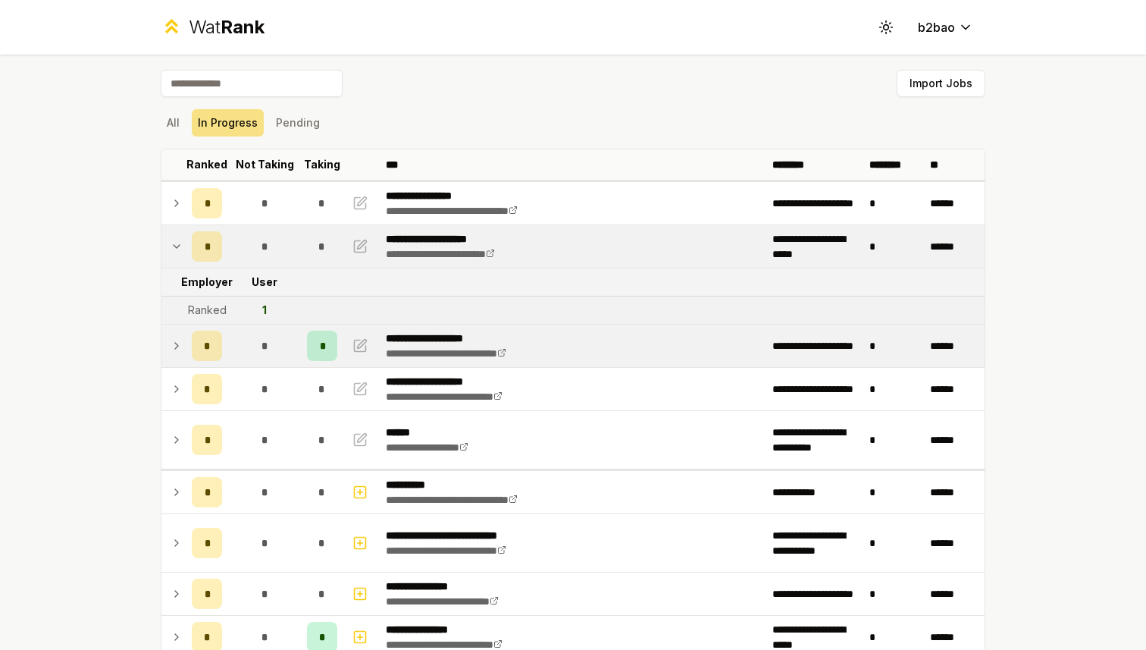
click at [178, 244] on icon at bounding box center [177, 246] width 12 height 18
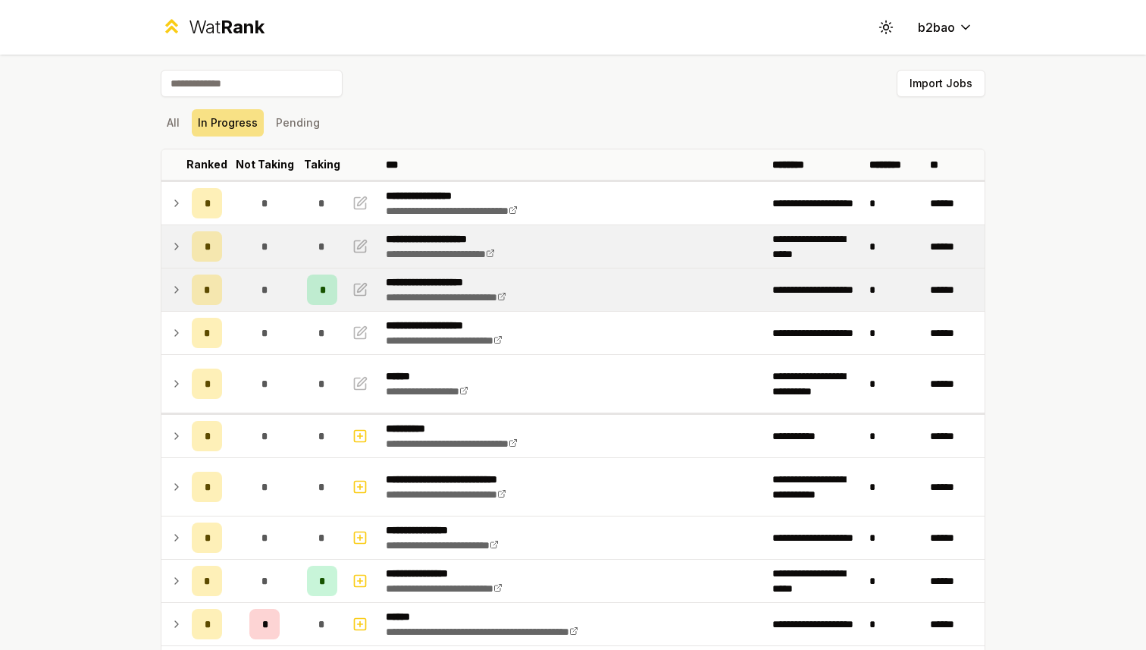
click at [178, 244] on icon at bounding box center [177, 246] width 12 height 18
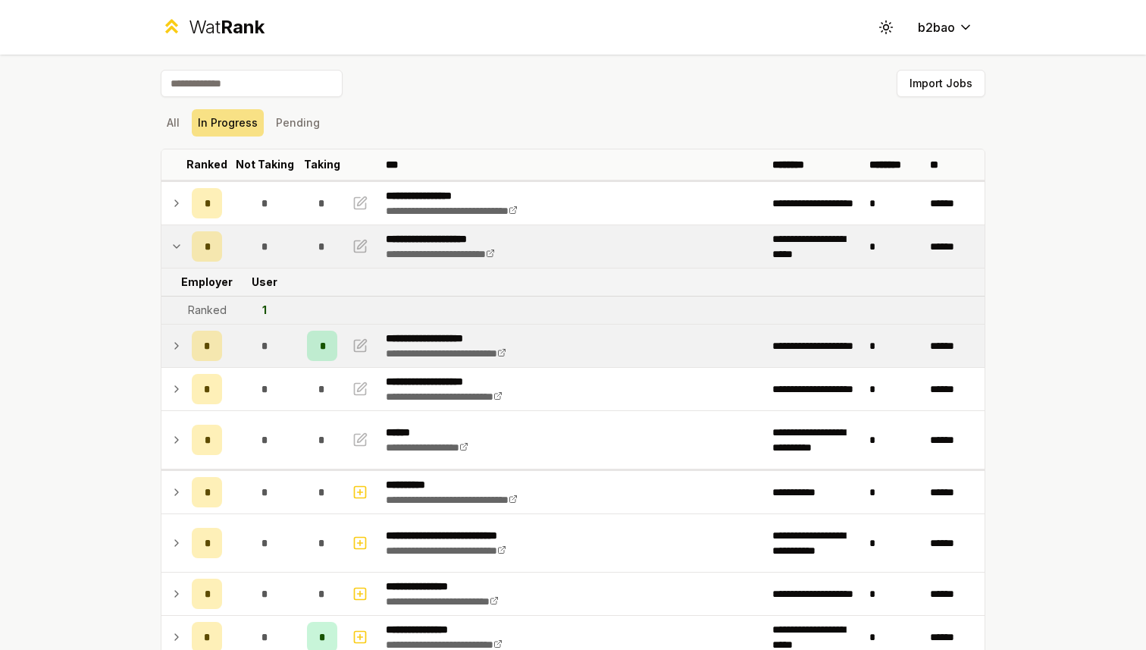
click at [209, 27] on div "Wat Rank" at bounding box center [227, 27] width 76 height 24
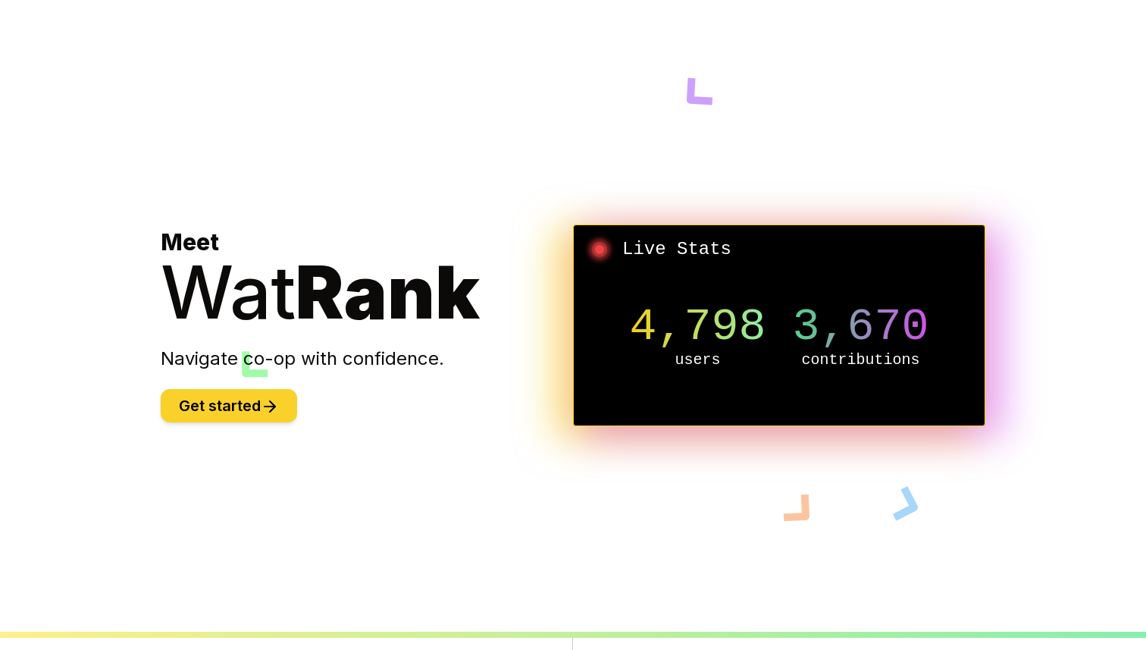
click at [266, 408] on icon at bounding box center [270, 406] width 18 height 18
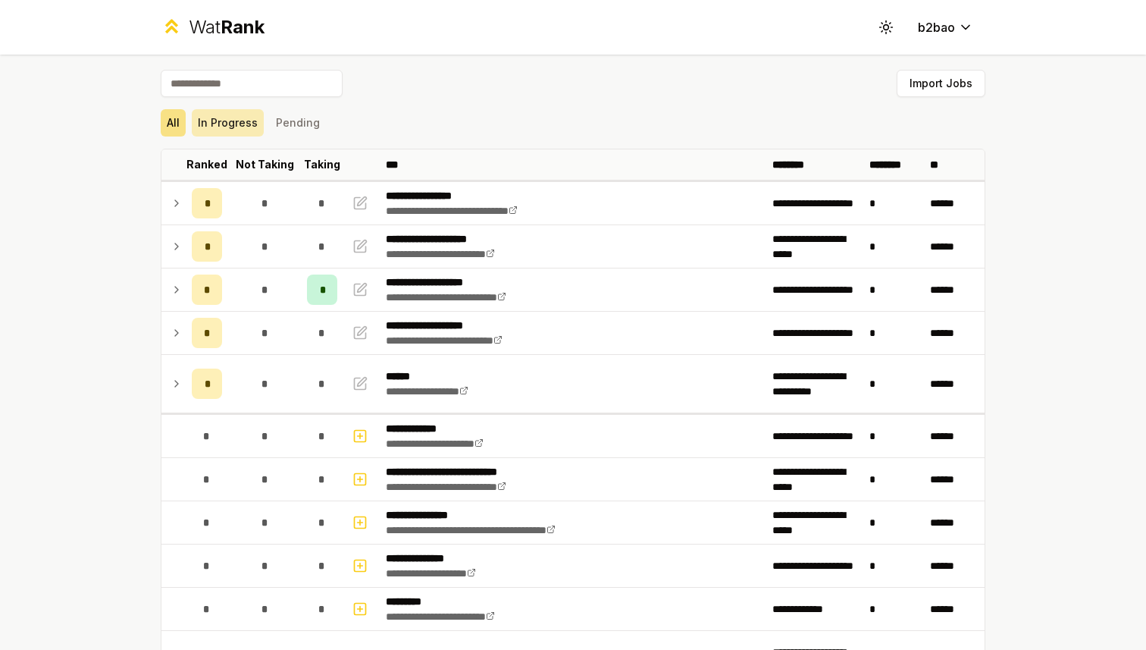
click at [225, 123] on button "In Progress" at bounding box center [228, 122] width 72 height 27
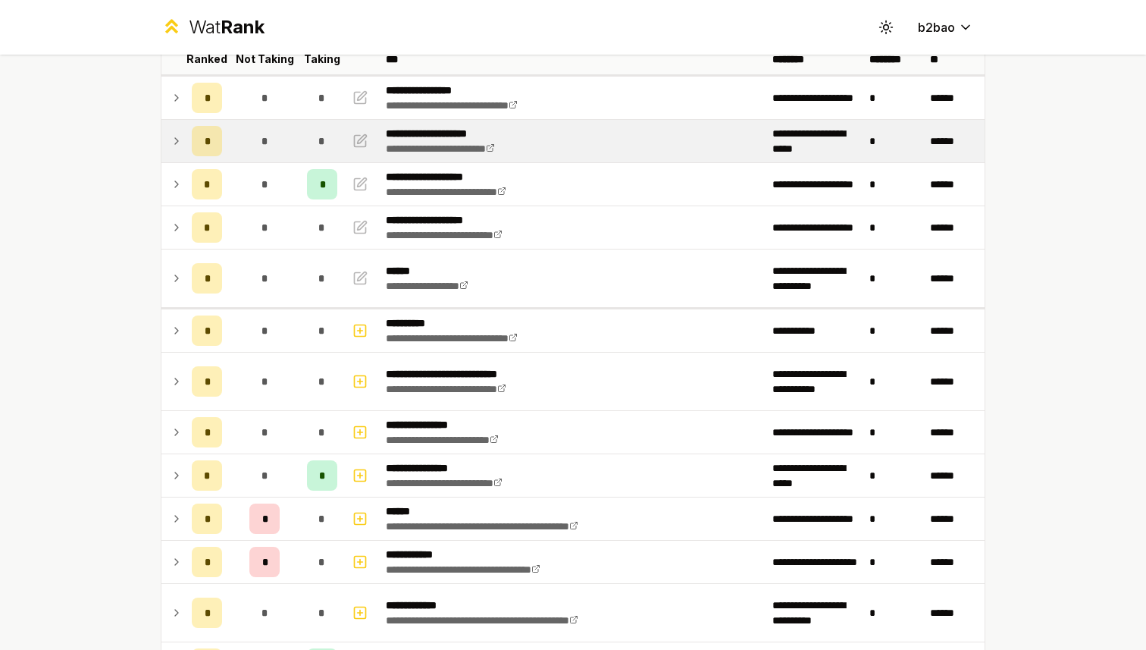
scroll to position [278, 0]
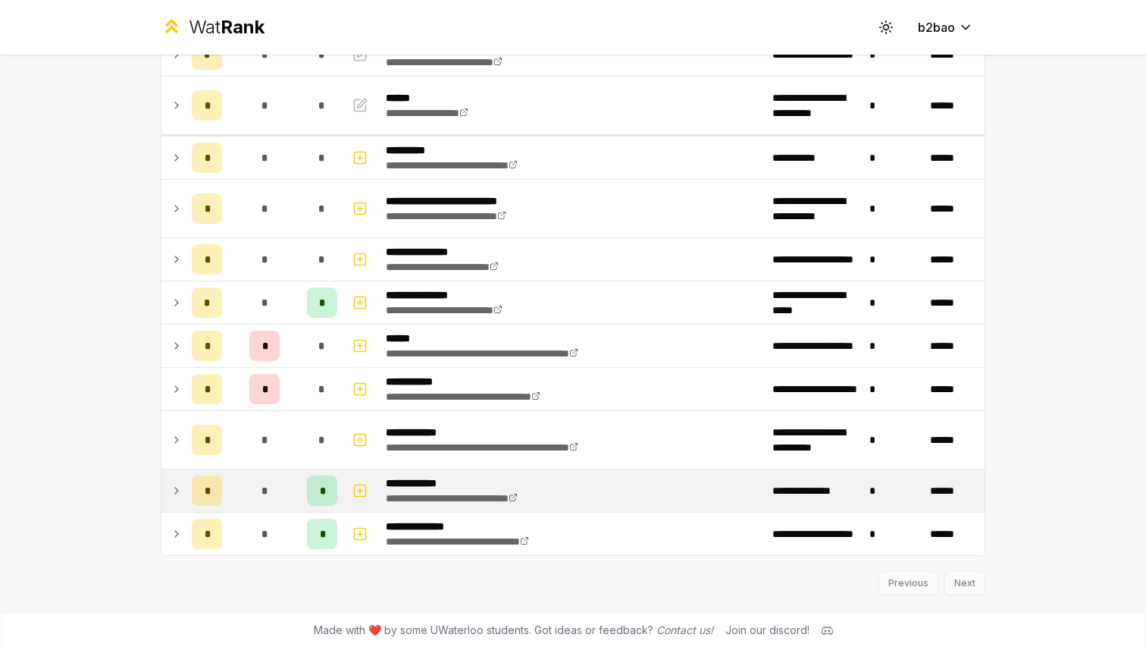
click at [259, 491] on div "*" at bounding box center [264, 490] width 30 height 30
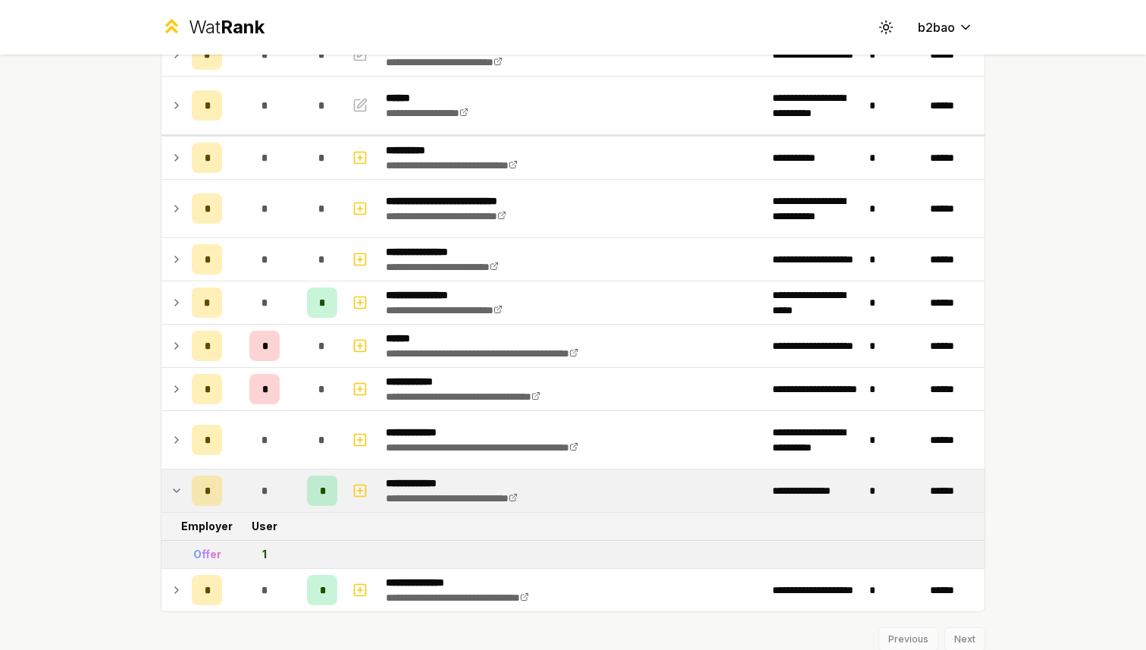
click at [182, 491] on icon at bounding box center [177, 490] width 12 height 18
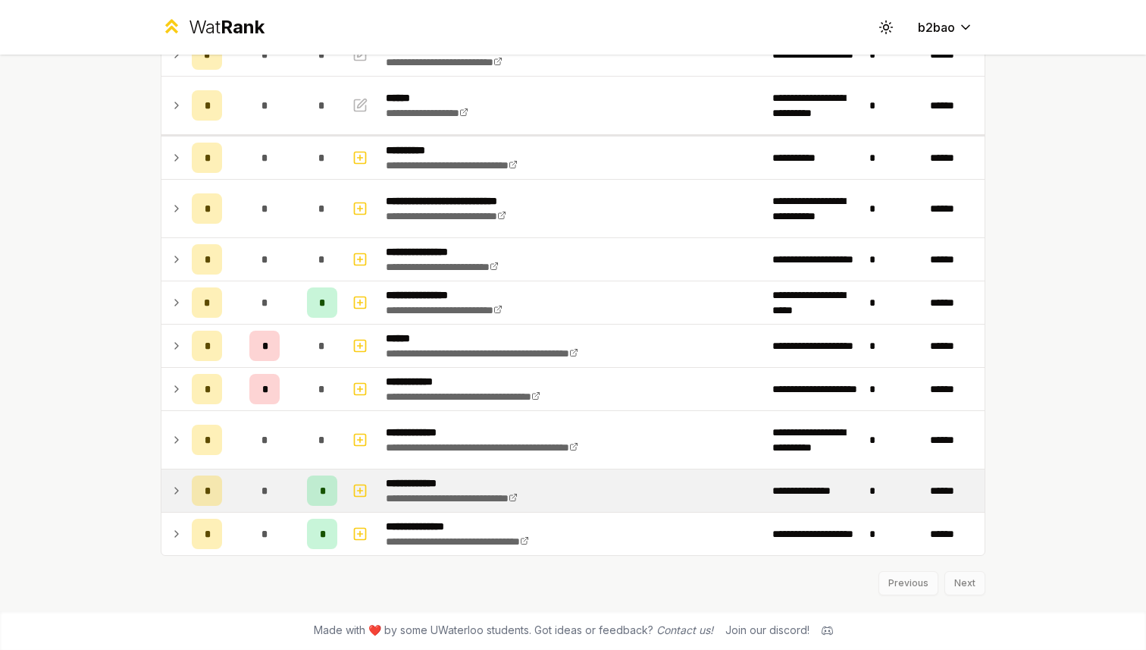
click at [314, 497] on div "*" at bounding box center [322, 490] width 30 height 30
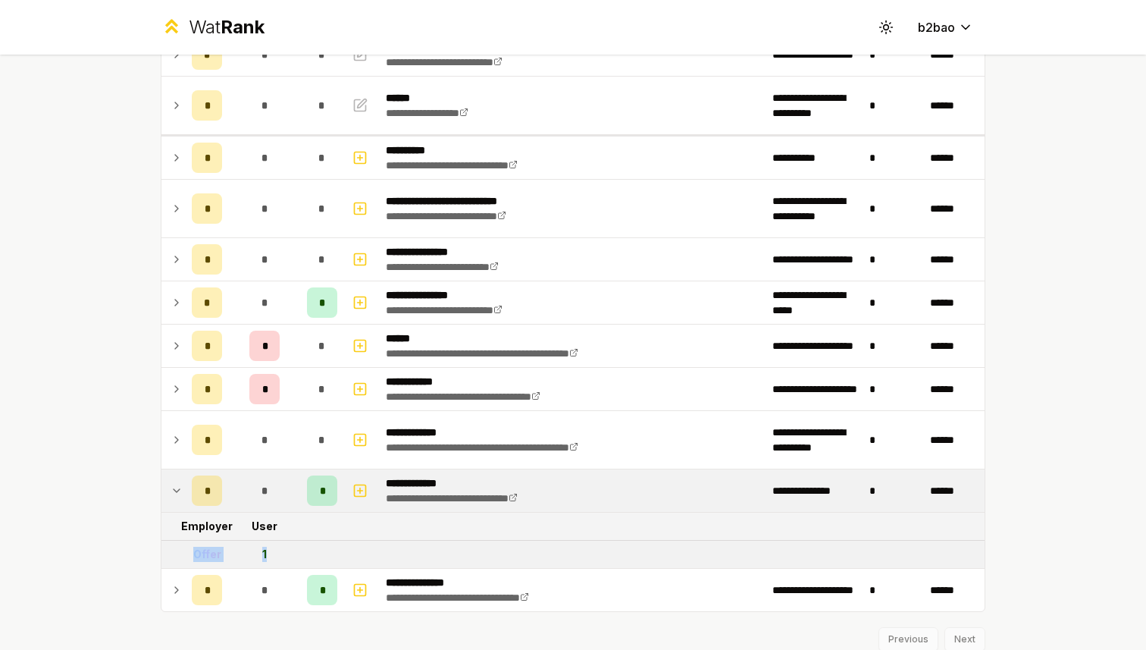
drag, startPoint x: 195, startPoint y: 550, endPoint x: 292, endPoint y: 550, distance: 97.1
click at [292, 550] on tr "Offer 1" at bounding box center [572, 555] width 823 height 28
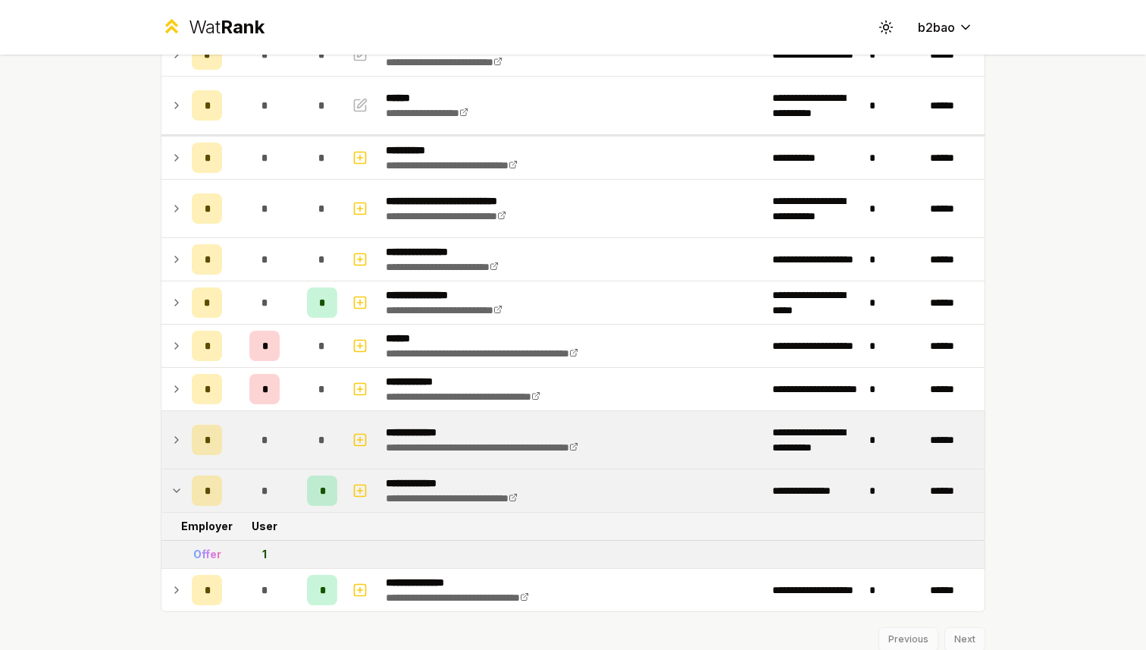
click at [303, 427] on td "*" at bounding box center [322, 440] width 42 height 58
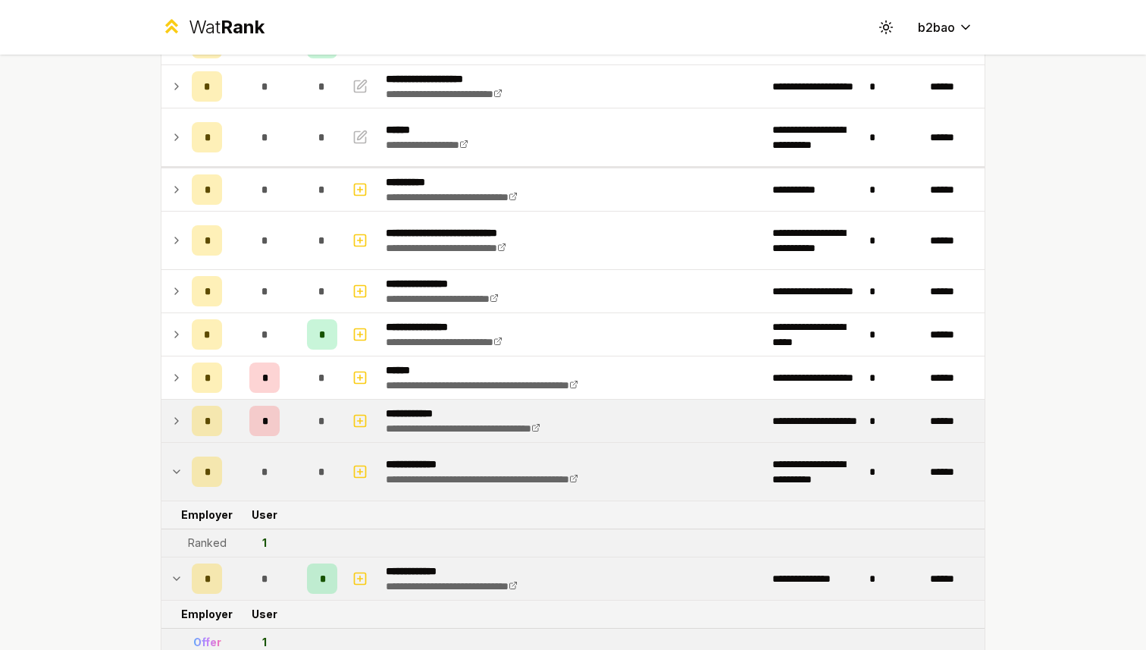
scroll to position [230, 0]
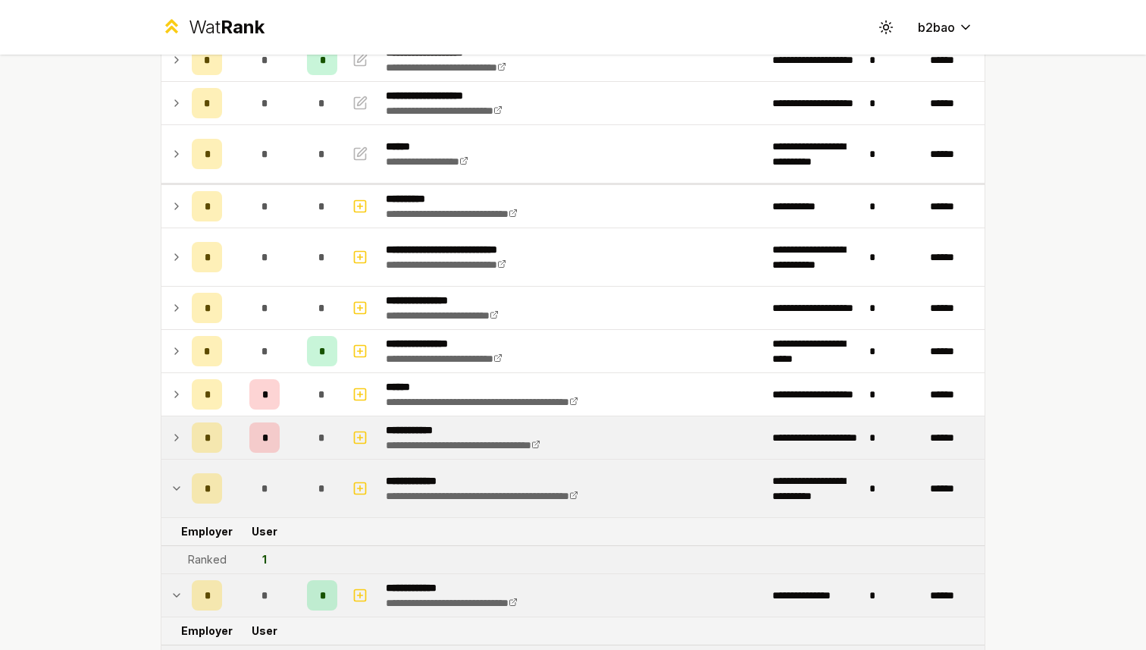
click at [303, 437] on td "*" at bounding box center [322, 437] width 42 height 42
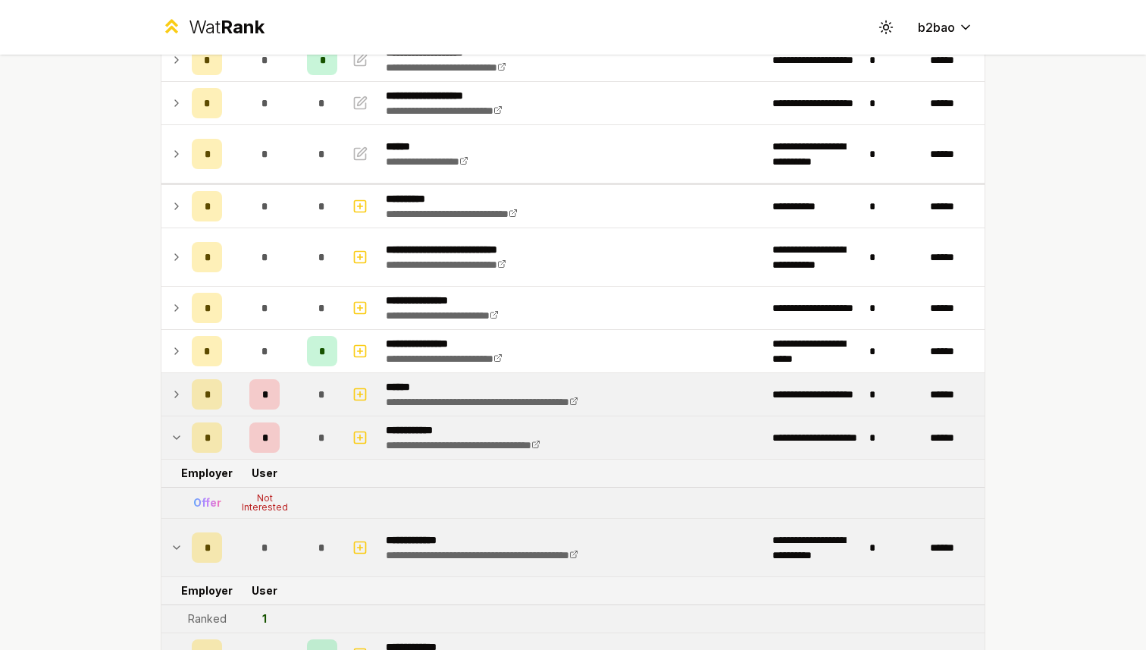
click at [299, 394] on td "*" at bounding box center [264, 394] width 73 height 42
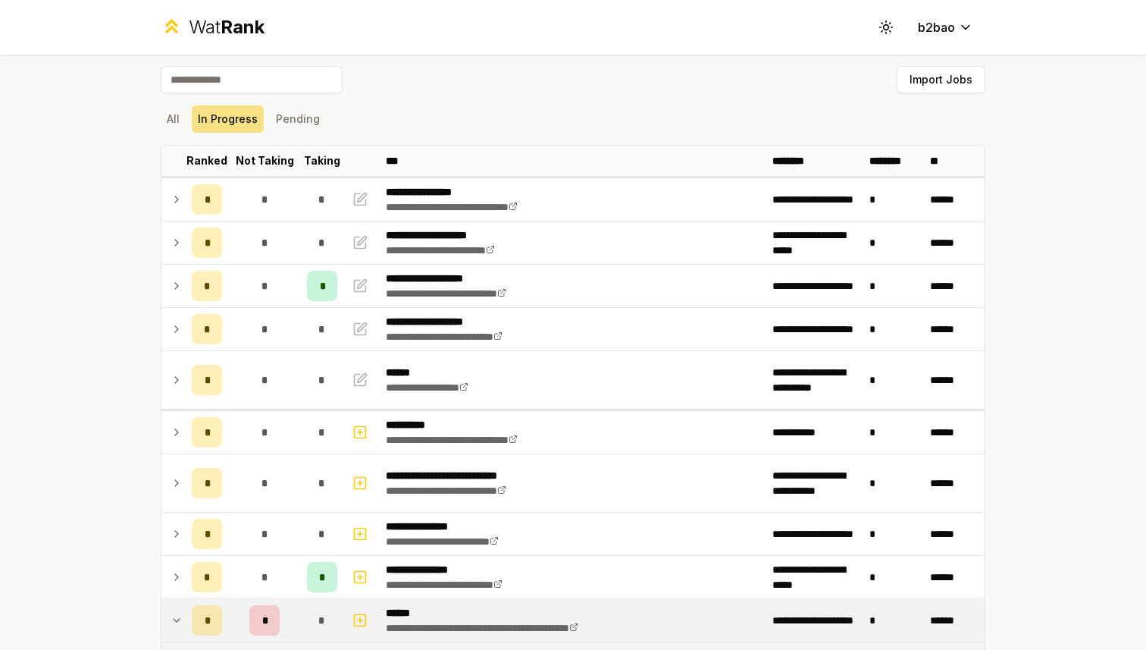
scroll to position [0, 0]
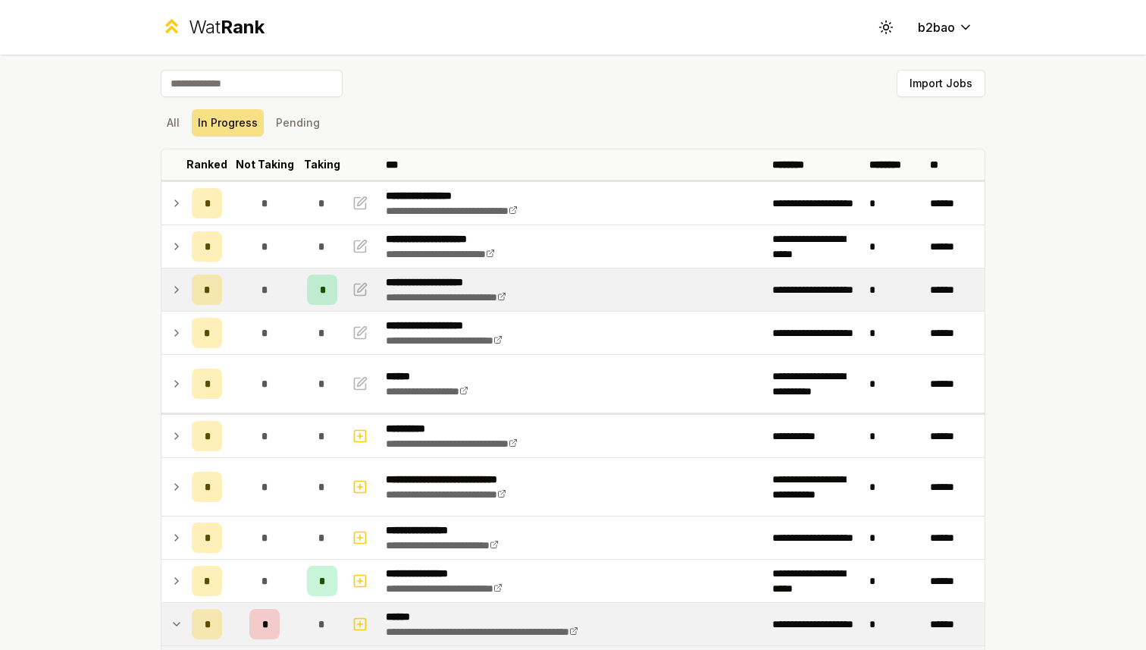
click at [313, 297] on div "*" at bounding box center [322, 289] width 30 height 30
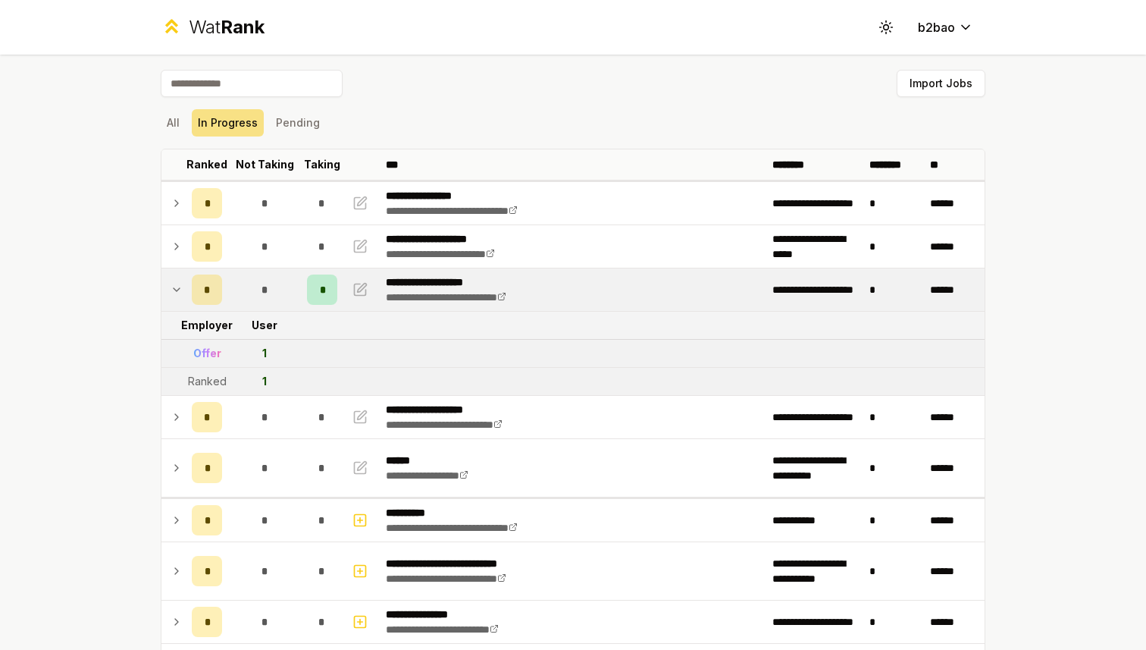
click at [195, 19] on div "Wat Rank" at bounding box center [227, 27] width 76 height 24
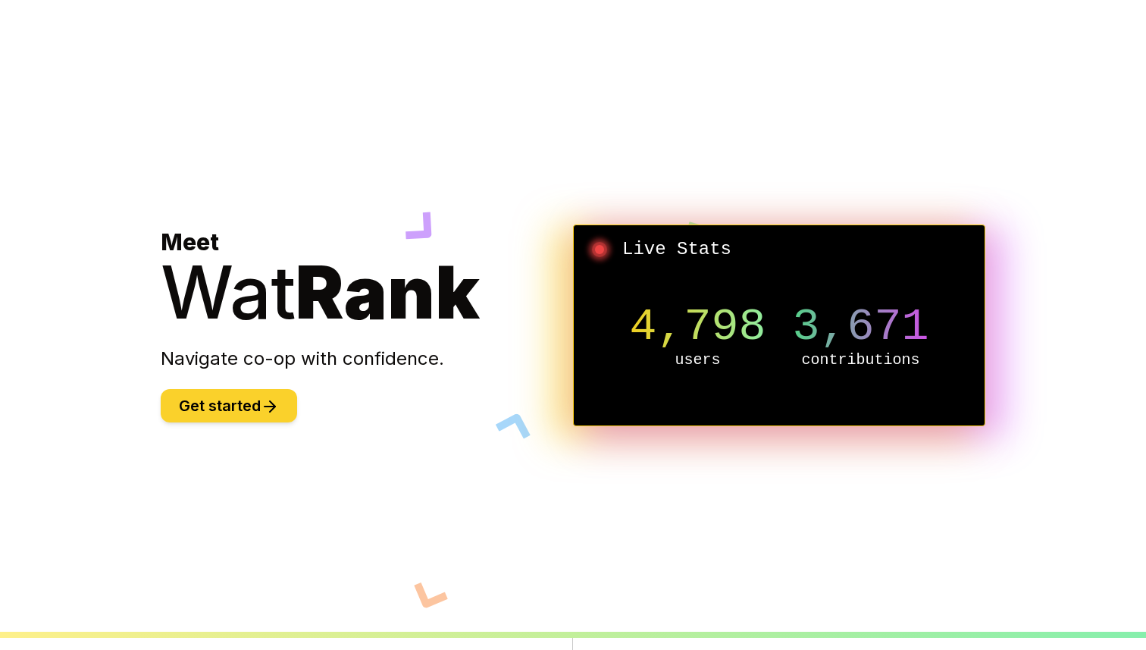
click at [215, 399] on button "Get started" at bounding box center [229, 405] width 136 height 33
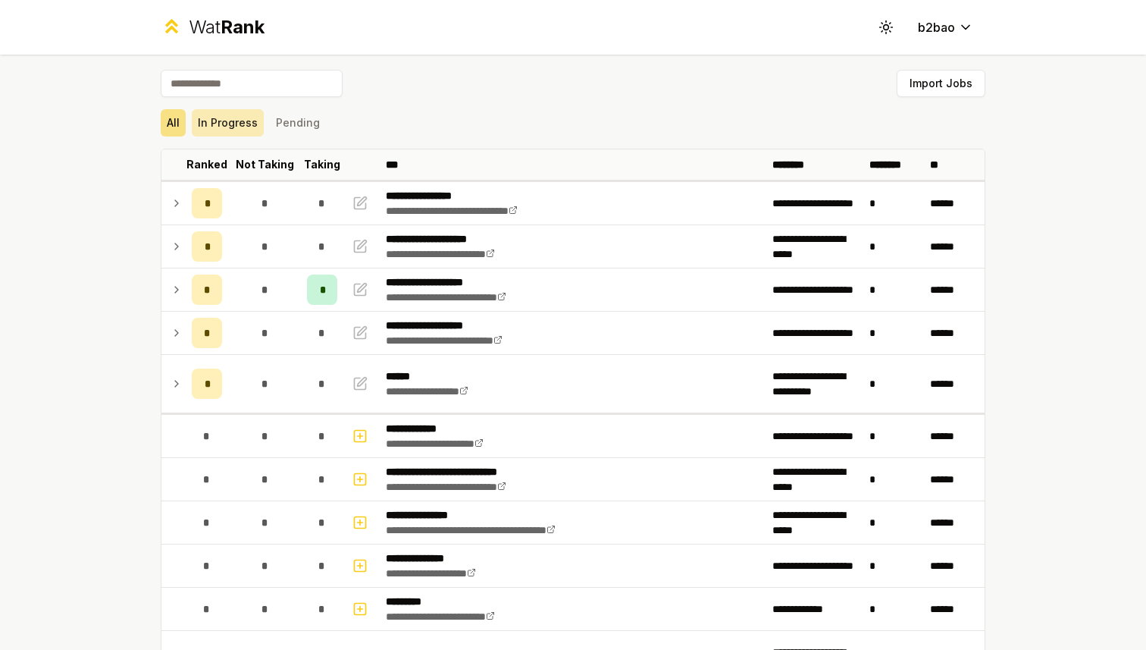
click at [234, 119] on button "In Progress" at bounding box center [228, 122] width 72 height 27
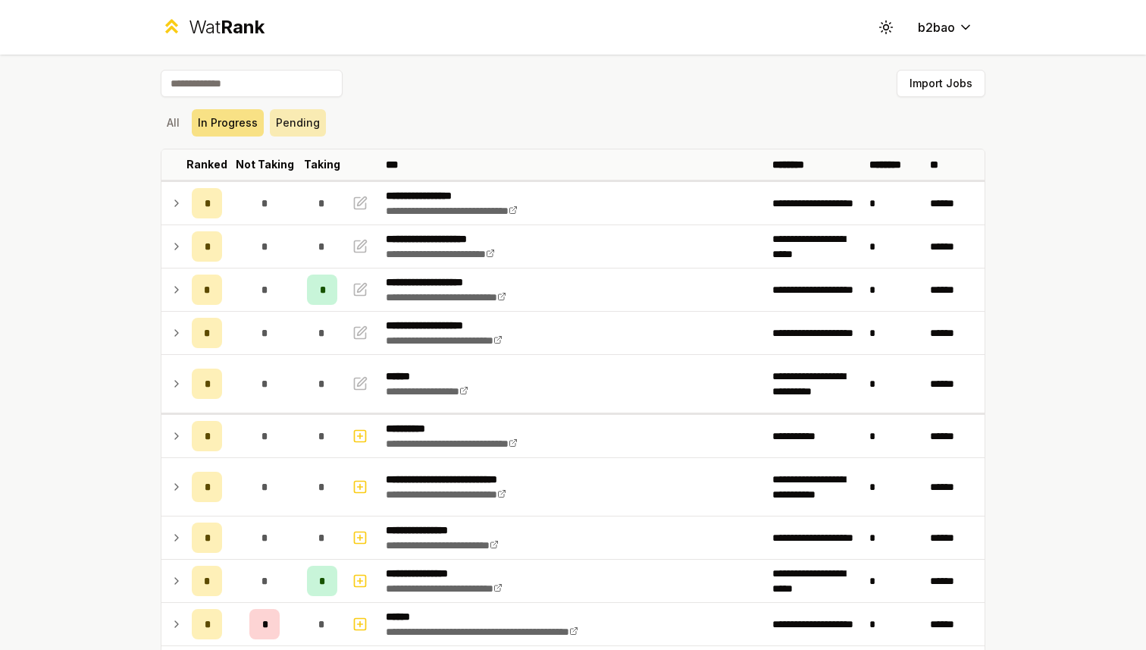
click at [282, 126] on button "Pending" at bounding box center [298, 122] width 56 height 27
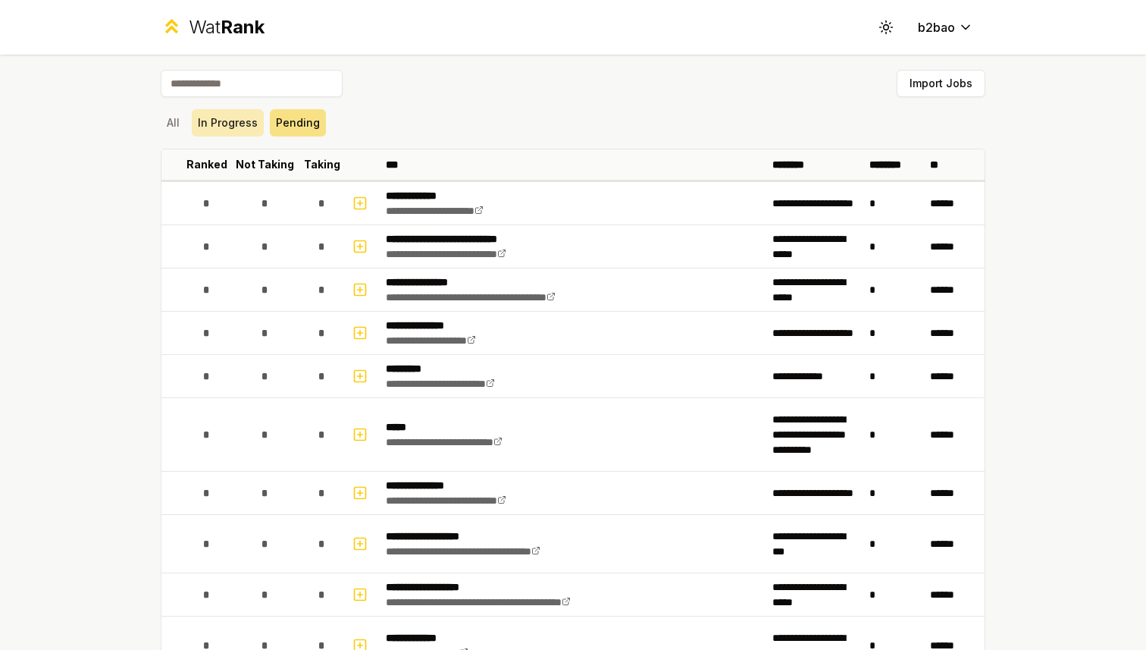
click at [223, 123] on button "In Progress" at bounding box center [228, 122] width 72 height 27
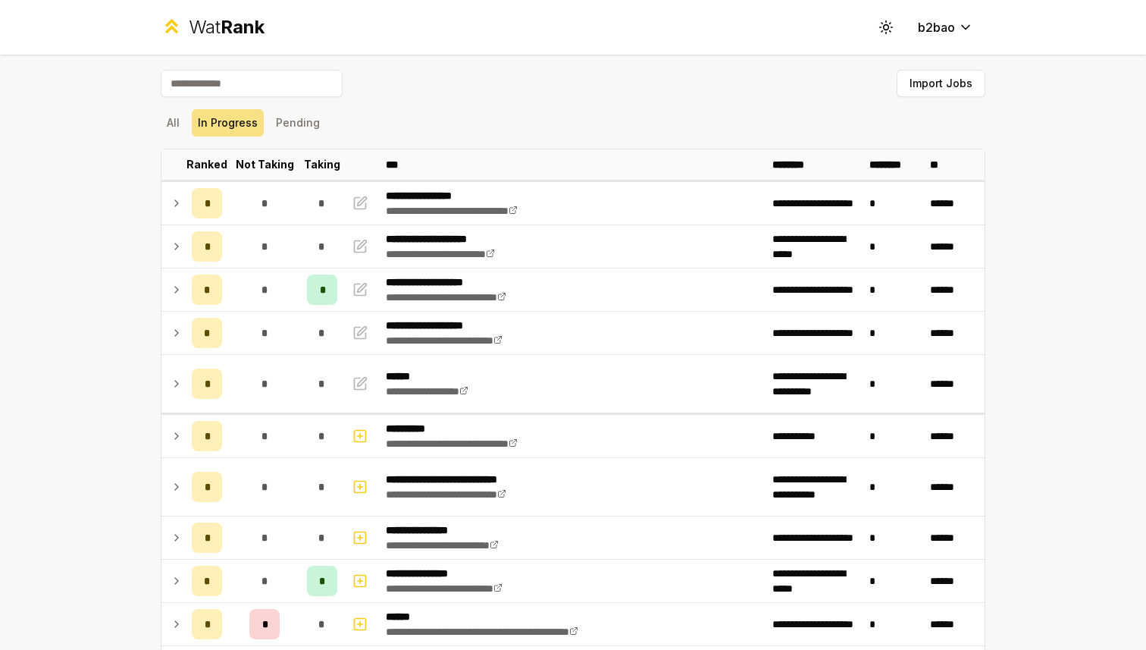
click at [214, 17] on div "Wat Rank" at bounding box center [227, 27] width 76 height 24
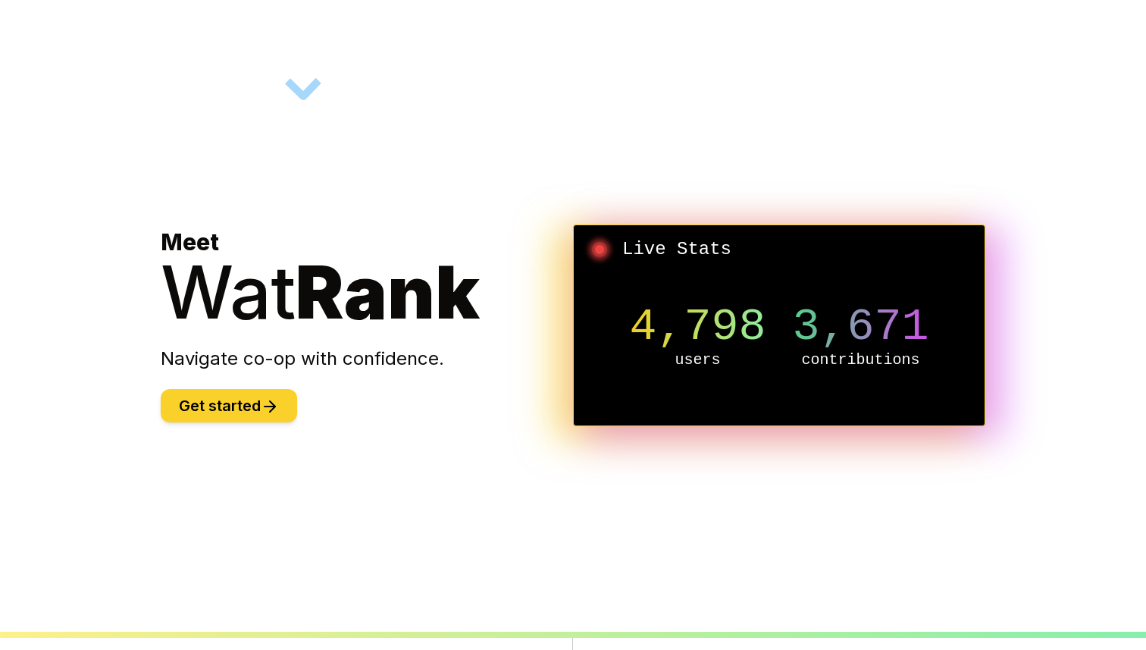
click at [181, 409] on button "Get started" at bounding box center [229, 405] width 136 height 33
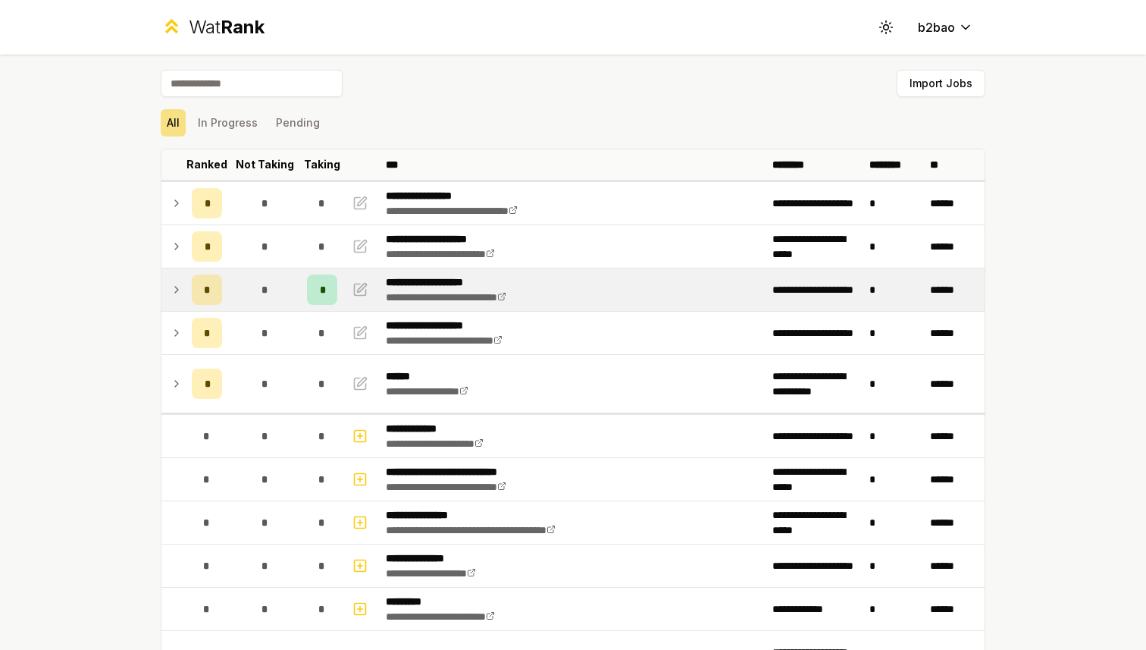
click at [178, 290] on icon at bounding box center [177, 290] width 12 height 18
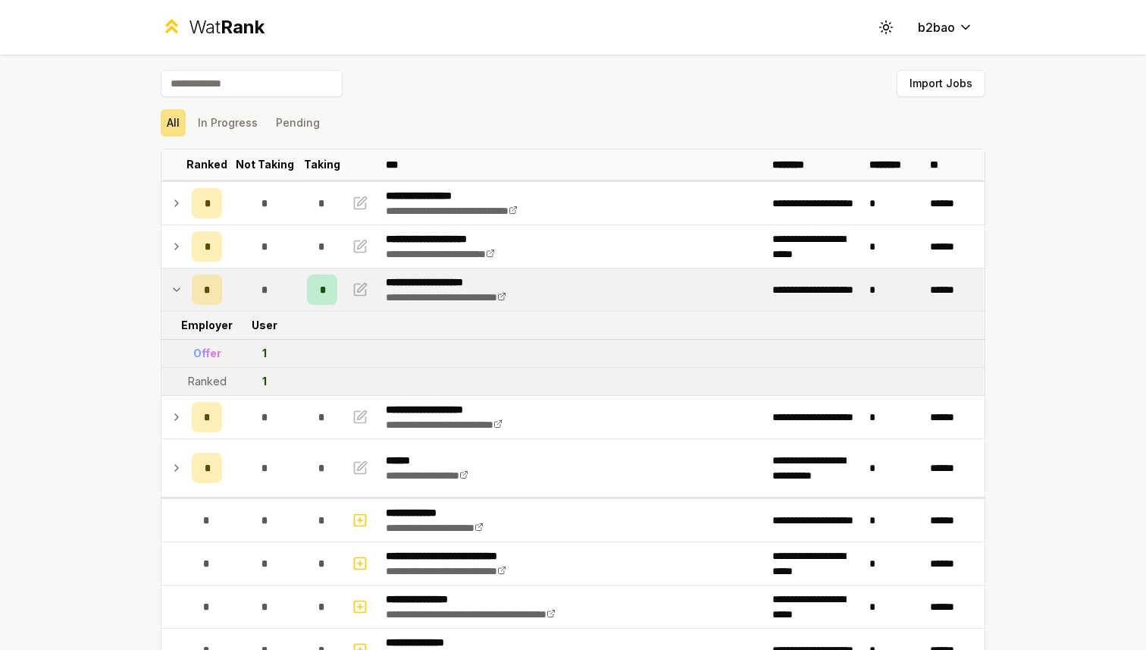
click at [179, 290] on icon at bounding box center [177, 290] width 12 height 18
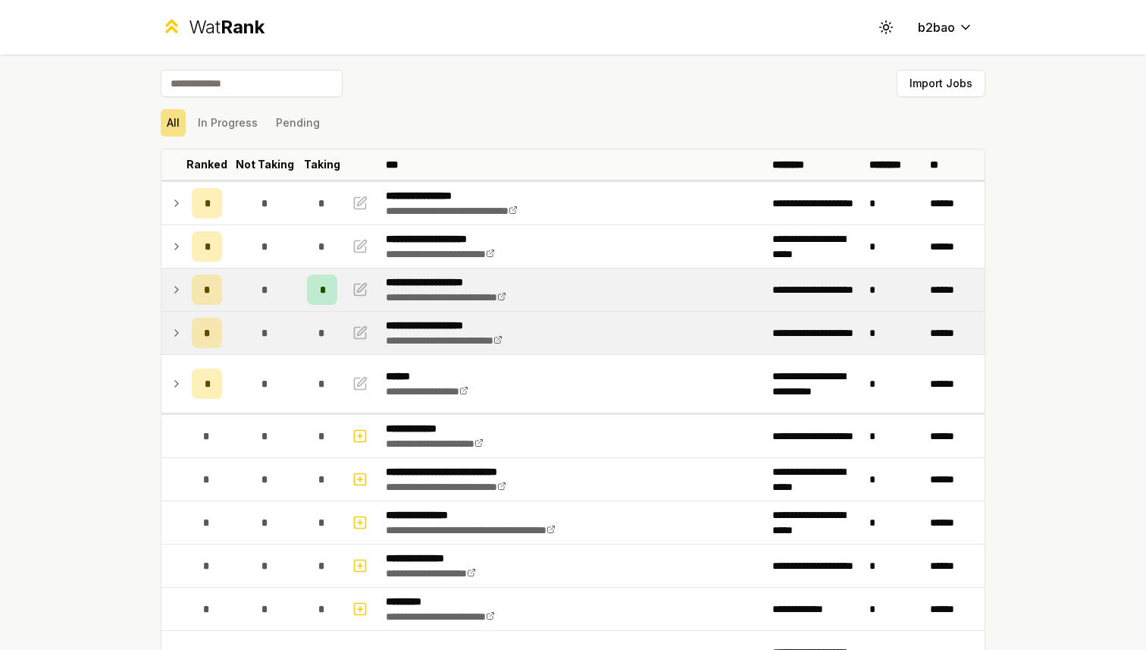
click at [178, 332] on icon at bounding box center [176, 333] width 3 height 6
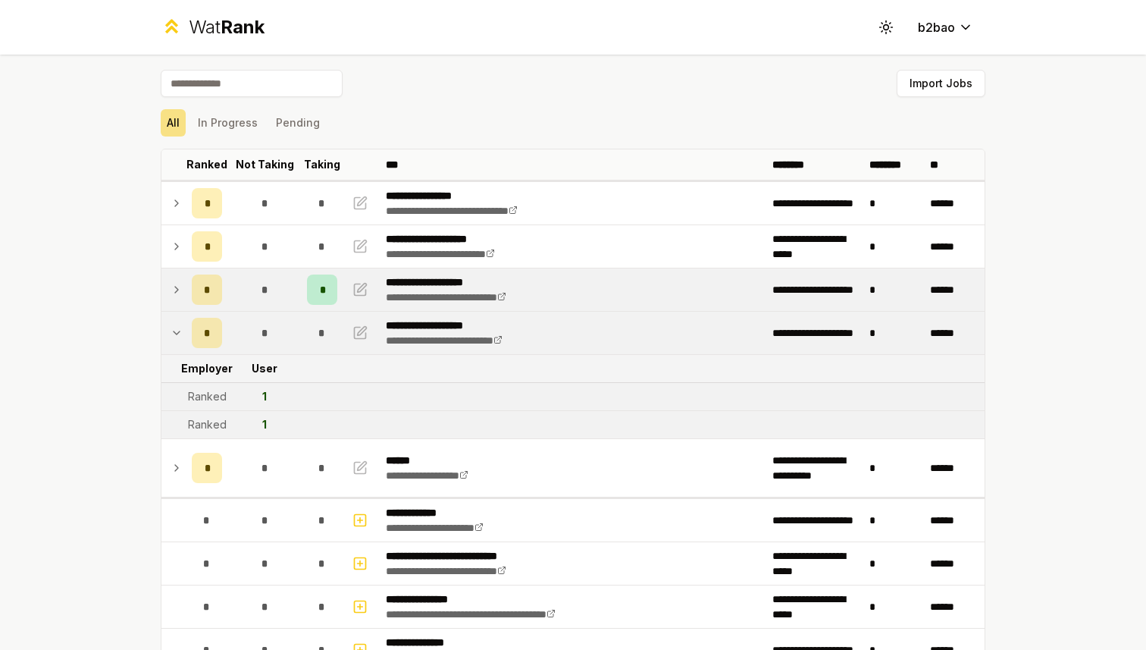
click at [178, 332] on icon at bounding box center [177, 332] width 6 height 3
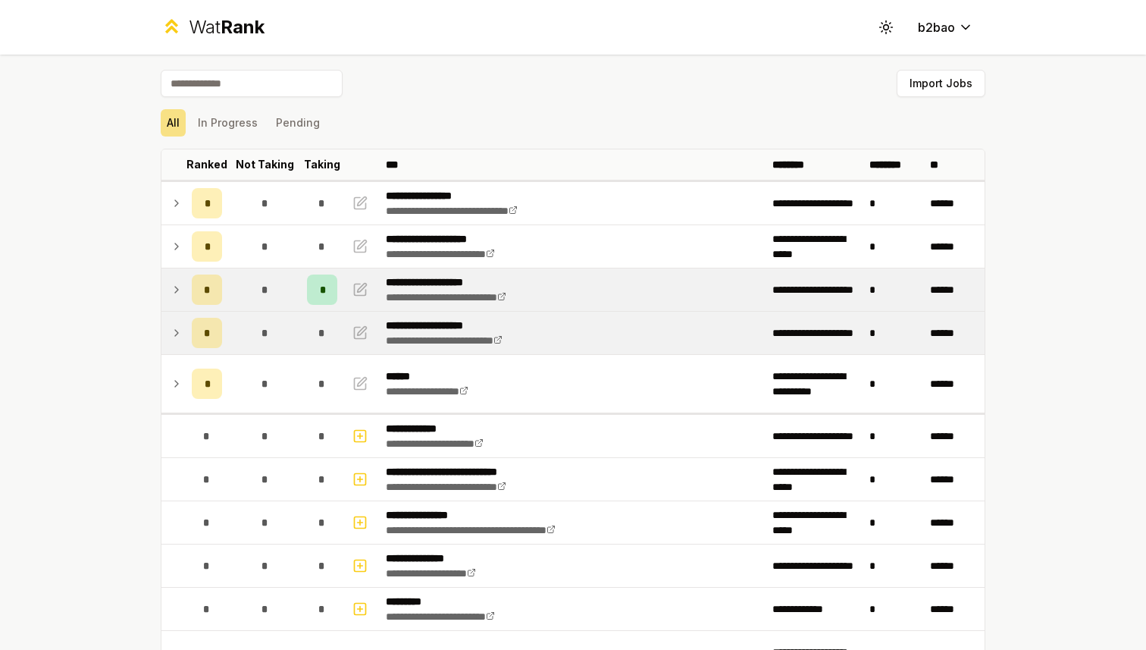
click at [192, 27] on div "Wat Rank" at bounding box center [227, 27] width 76 height 24
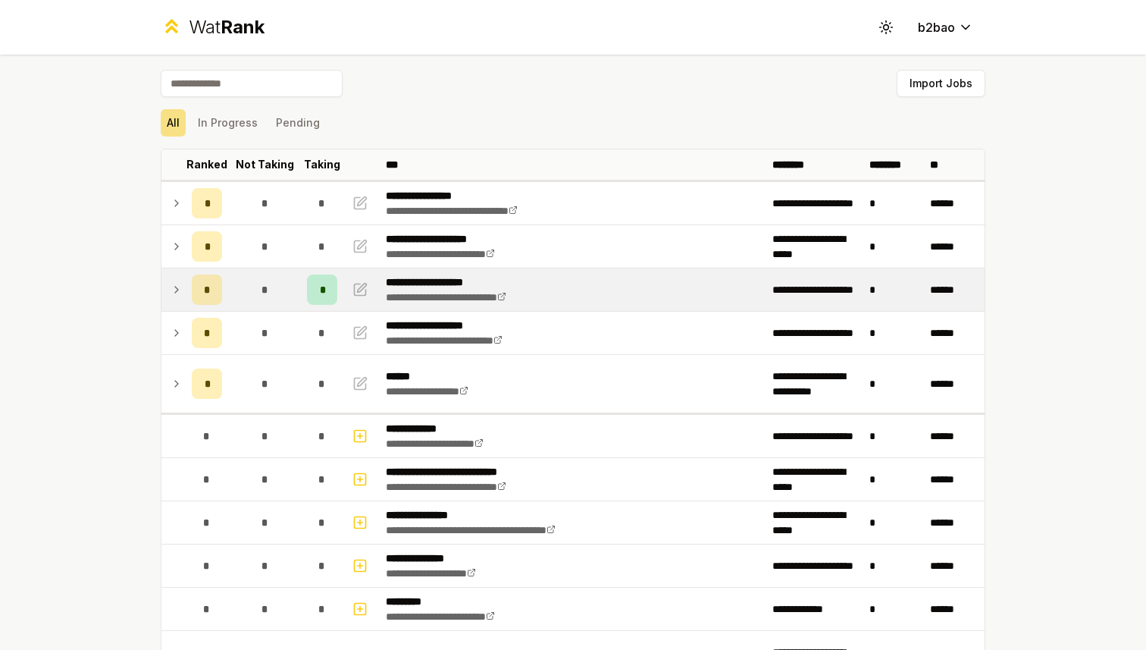
click at [244, 298] on td "*" at bounding box center [264, 289] width 73 height 42
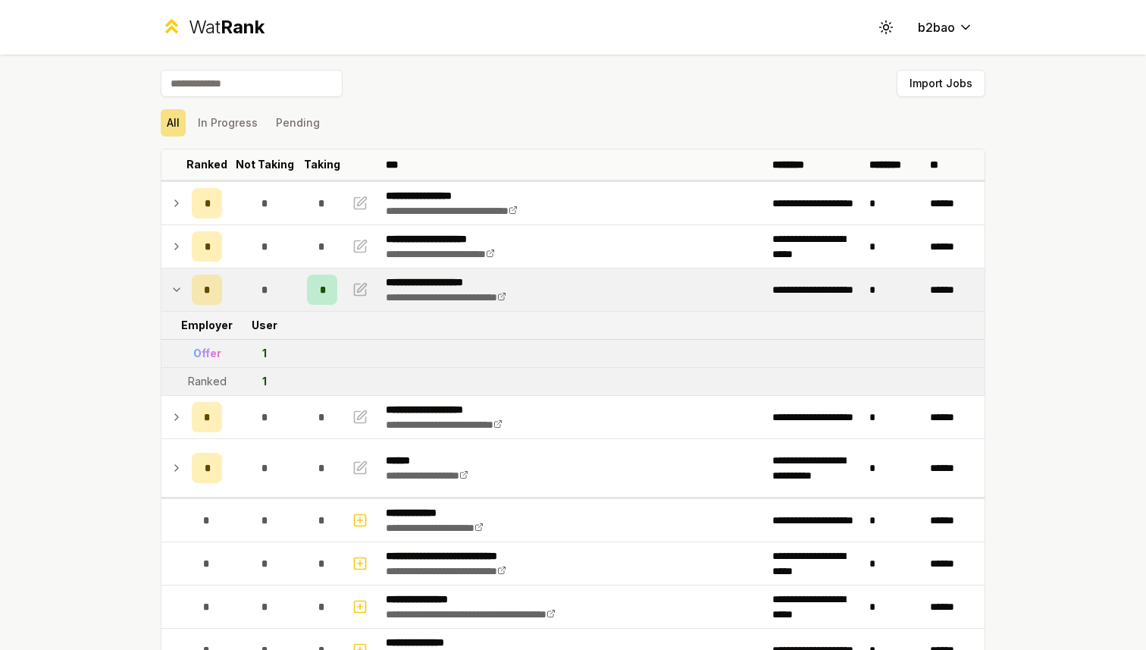
click at [244, 298] on td "*" at bounding box center [264, 289] width 73 height 42
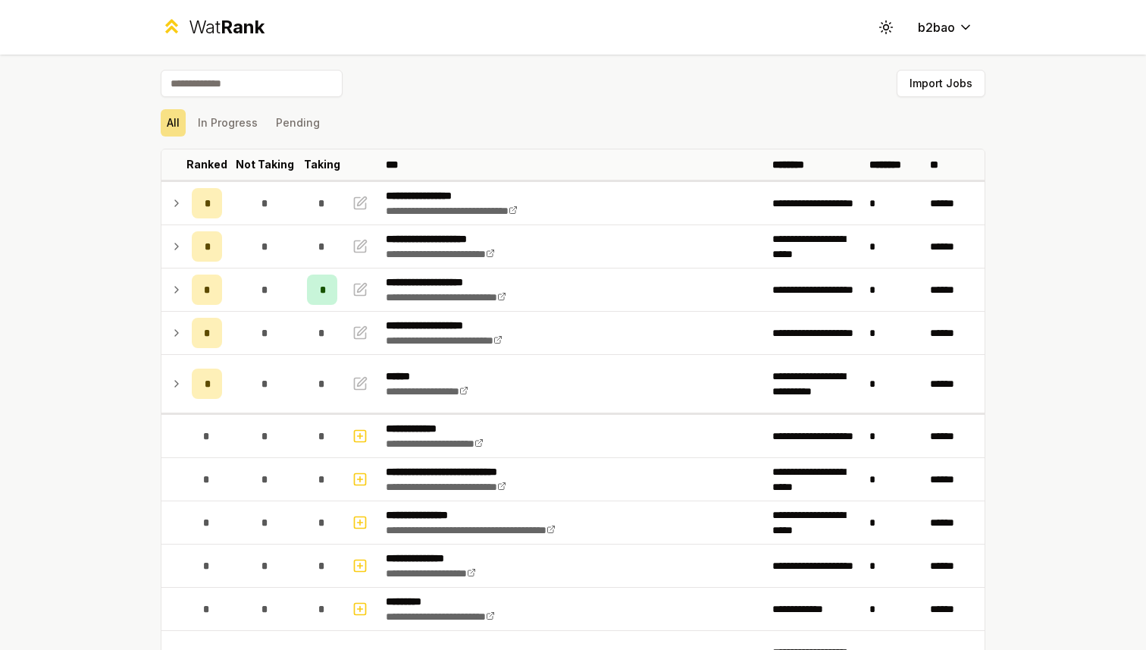
click at [196, 27] on div "Wat Rank" at bounding box center [227, 27] width 76 height 24
click at [240, 118] on button "In Progress" at bounding box center [228, 122] width 72 height 27
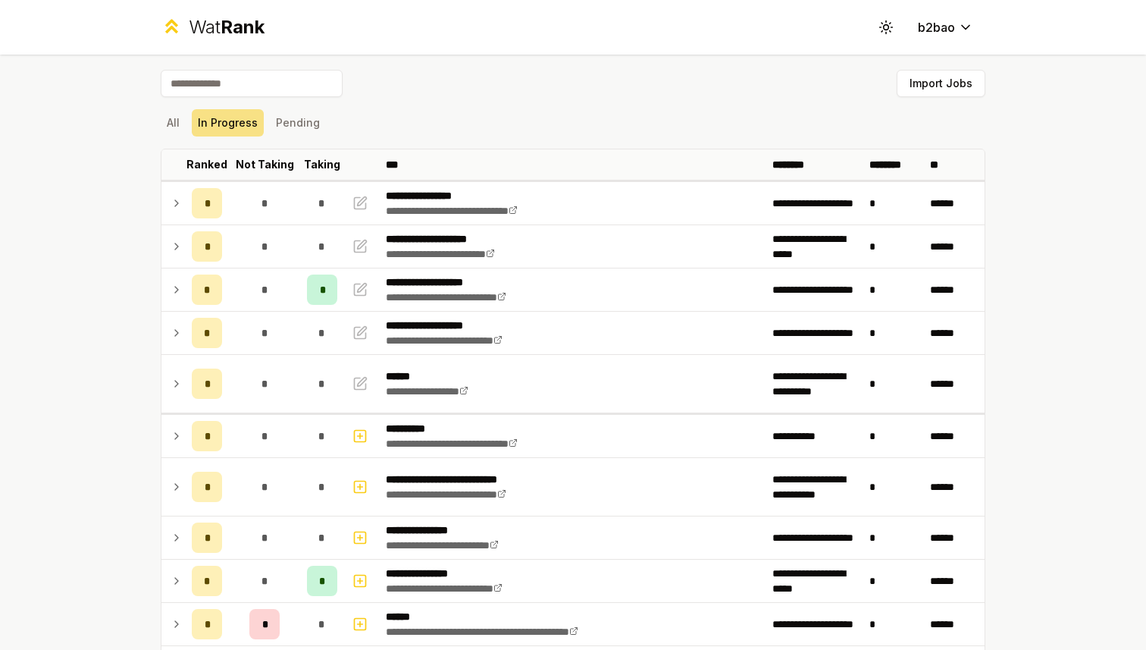
click at [213, 28] on div "Wat Rank" at bounding box center [227, 27] width 76 height 24
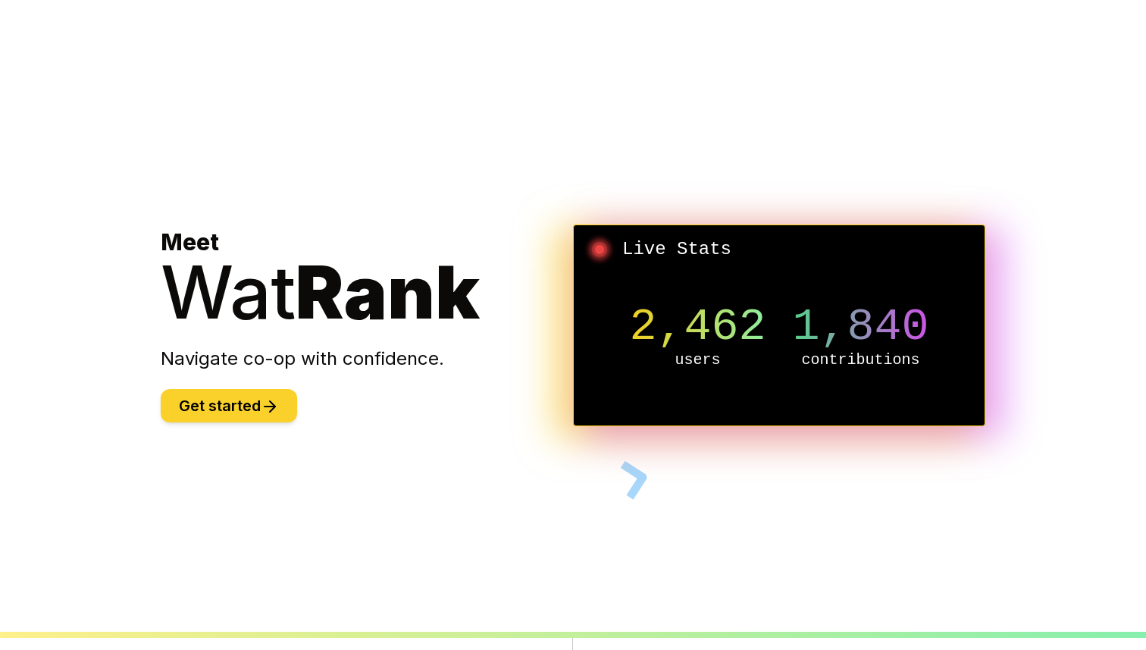
click at [230, 399] on button "Get started" at bounding box center [229, 405] width 136 height 33
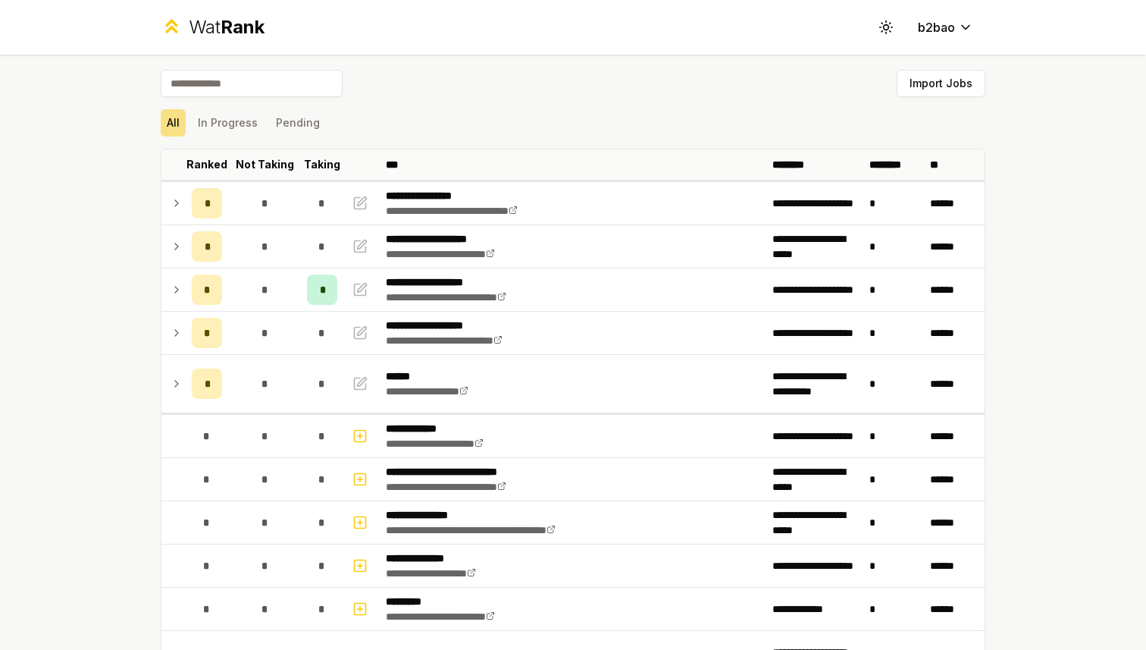
click at [242, 20] on span "Rank" at bounding box center [243, 27] width 44 height 22
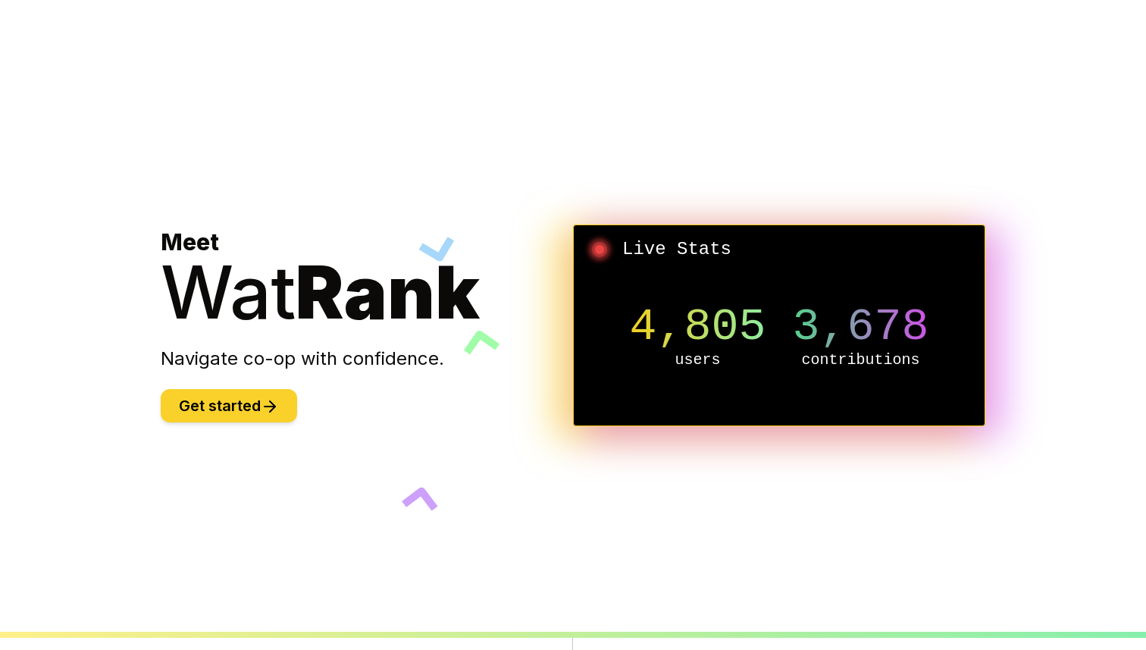
click at [204, 411] on button "Get started" at bounding box center [229, 405] width 136 height 33
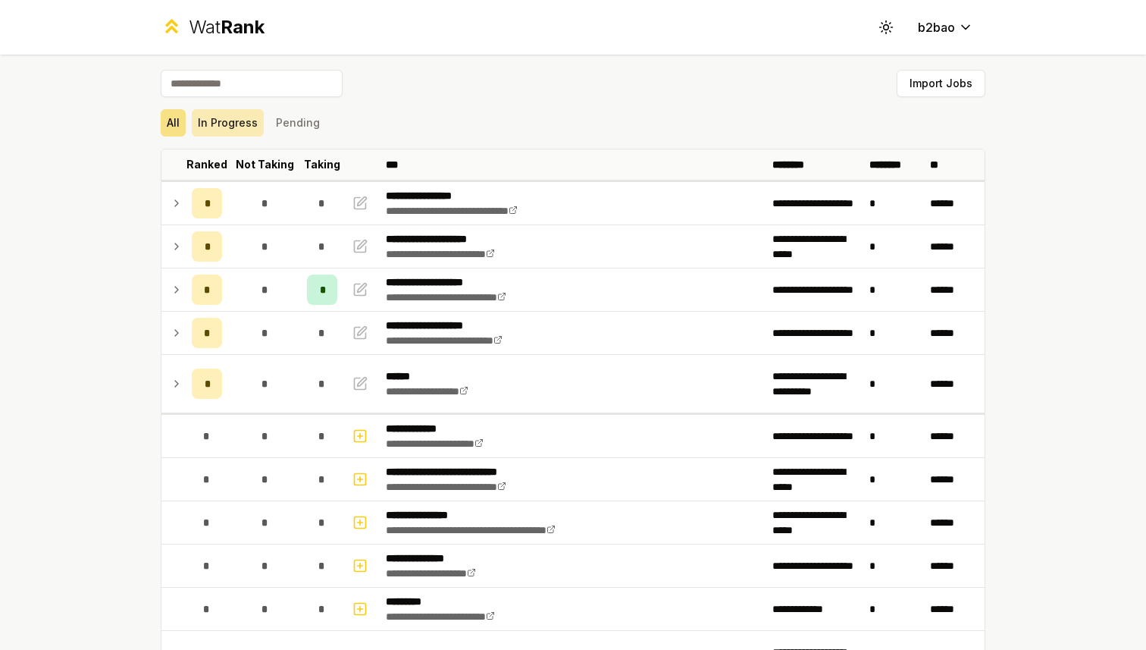
click at [234, 124] on button "In Progress" at bounding box center [228, 122] width 72 height 27
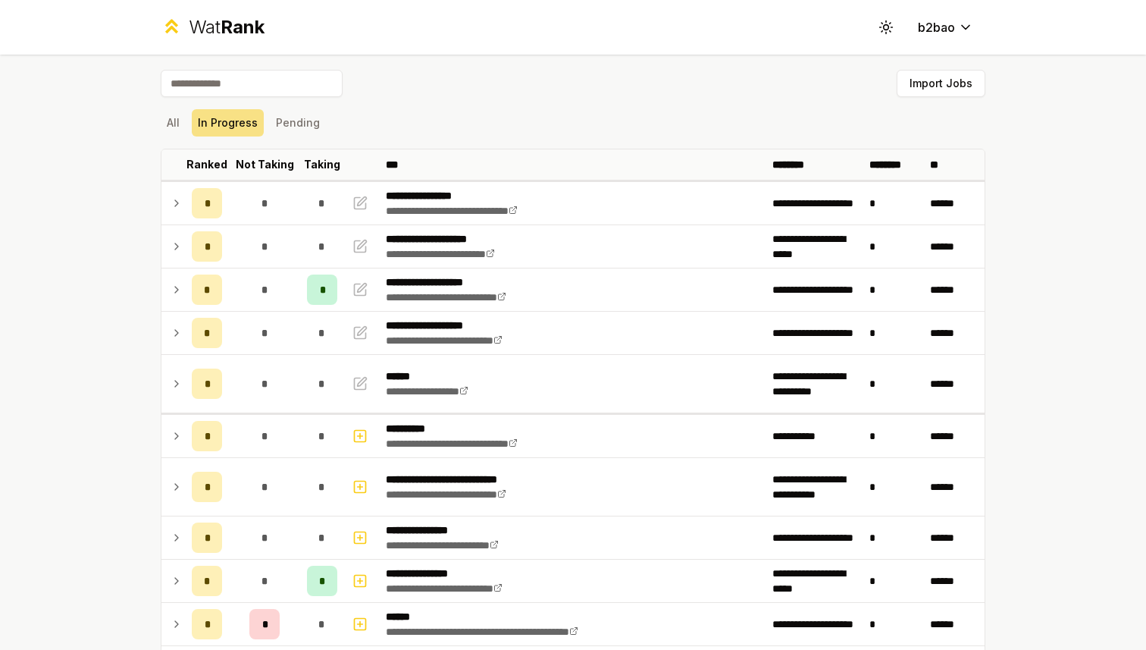
click at [228, 24] on span "Rank" at bounding box center [243, 27] width 44 height 22
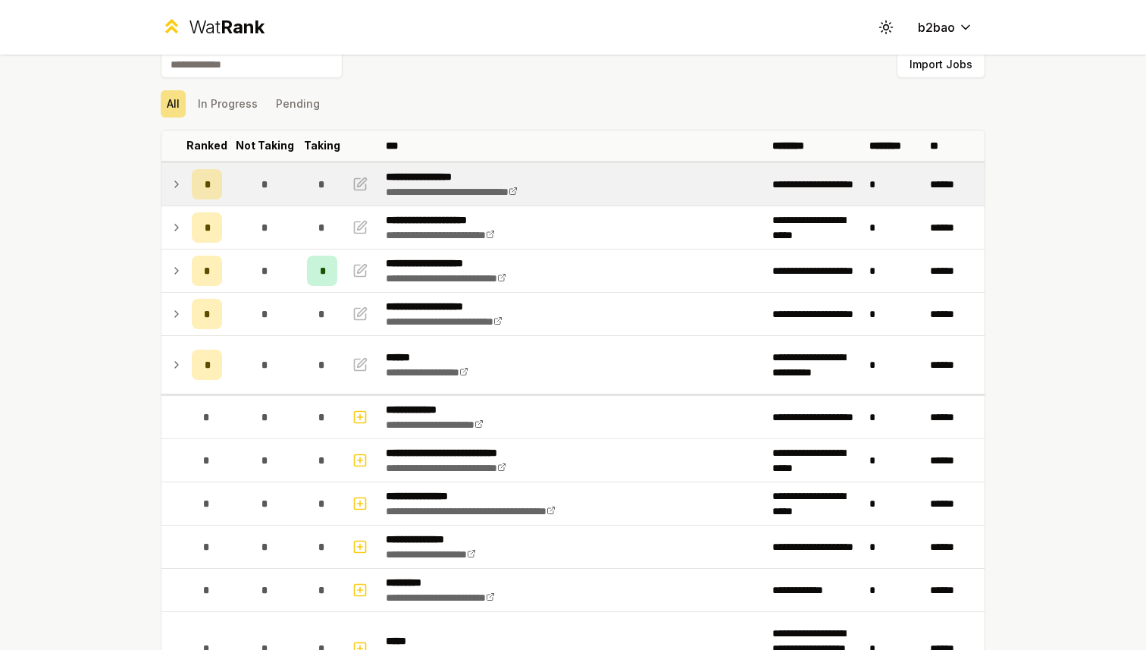
scroll to position [24, 0]
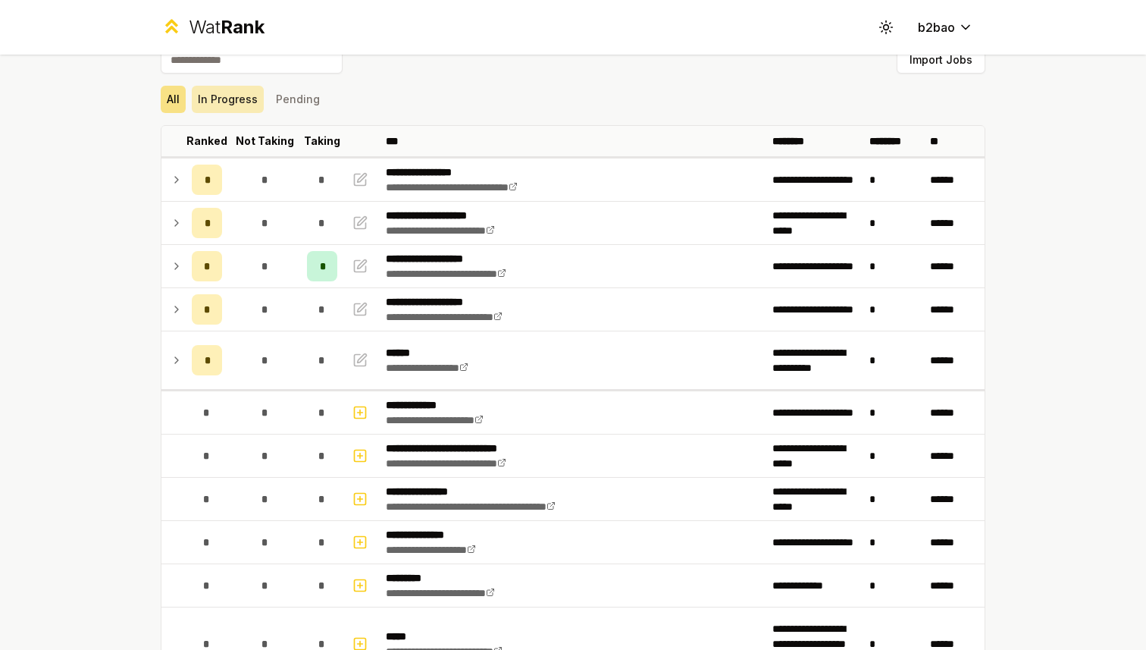
click at [240, 104] on button "In Progress" at bounding box center [228, 99] width 72 height 27
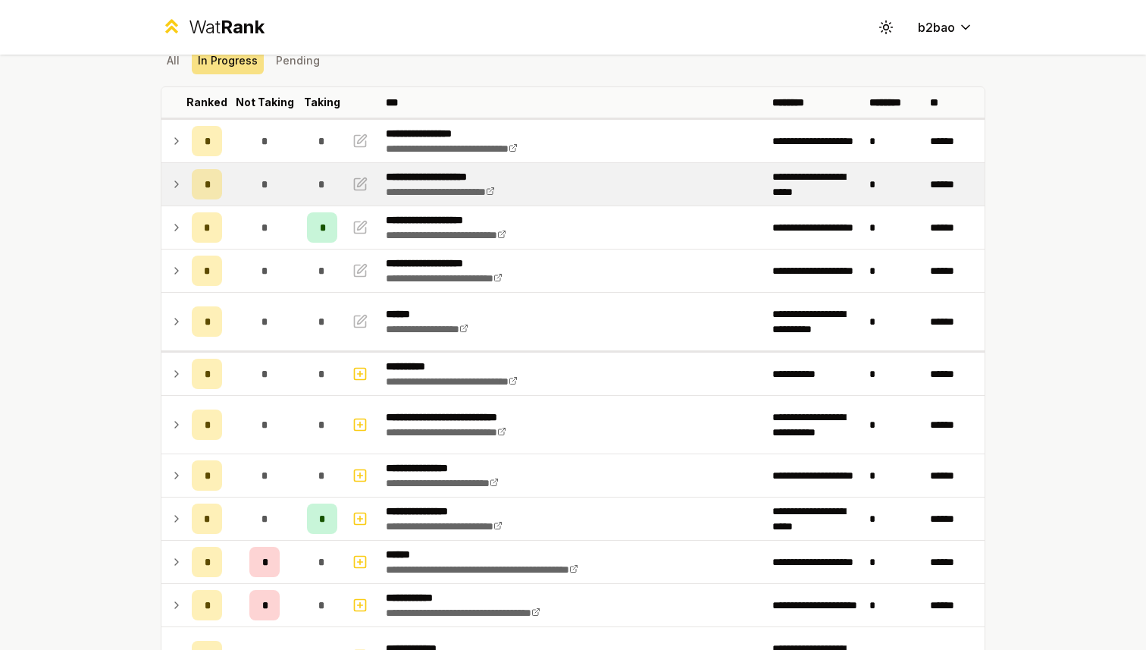
scroll to position [60, 0]
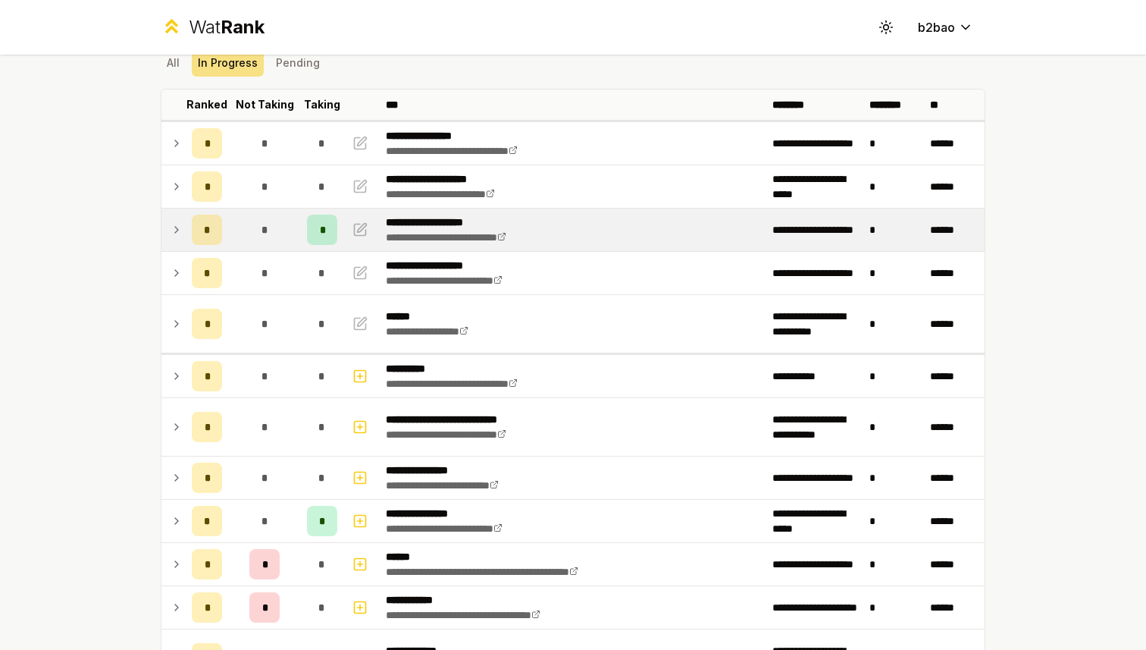
click at [174, 223] on icon at bounding box center [177, 230] width 12 height 18
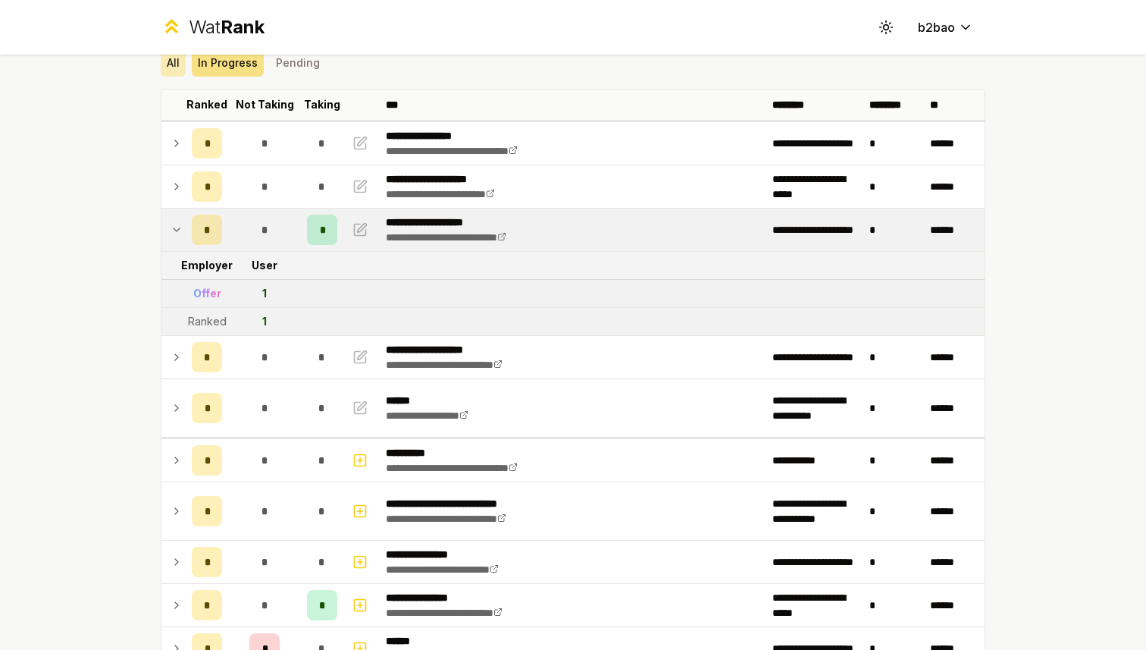
click at [177, 64] on button "All" at bounding box center [173, 62] width 25 height 27
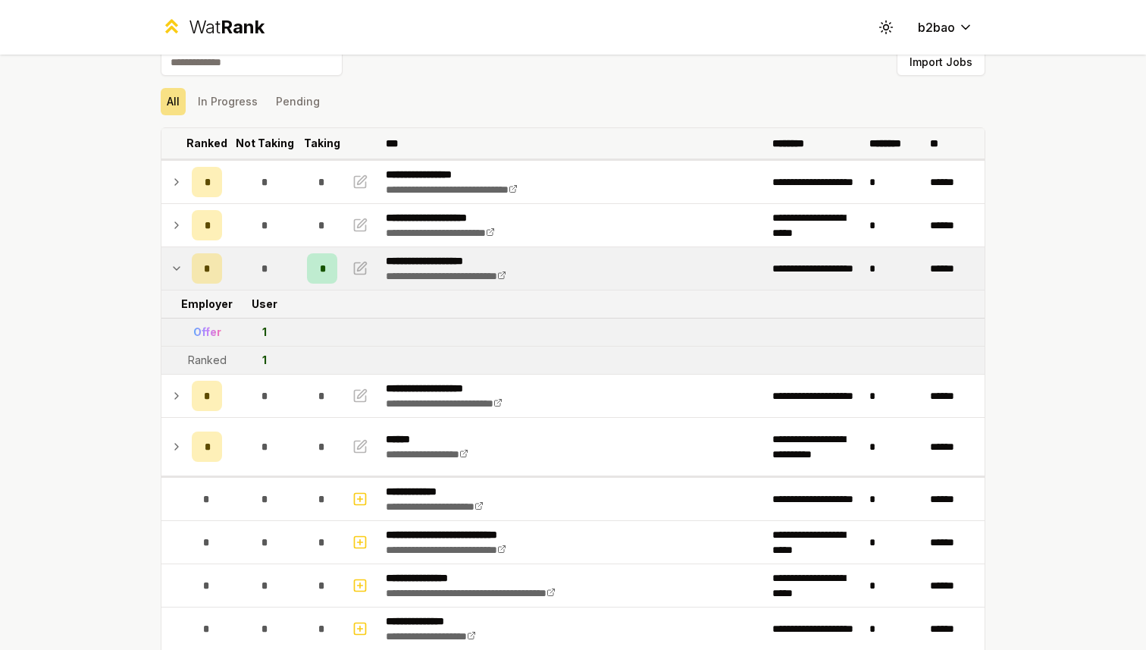
scroll to position [0, 0]
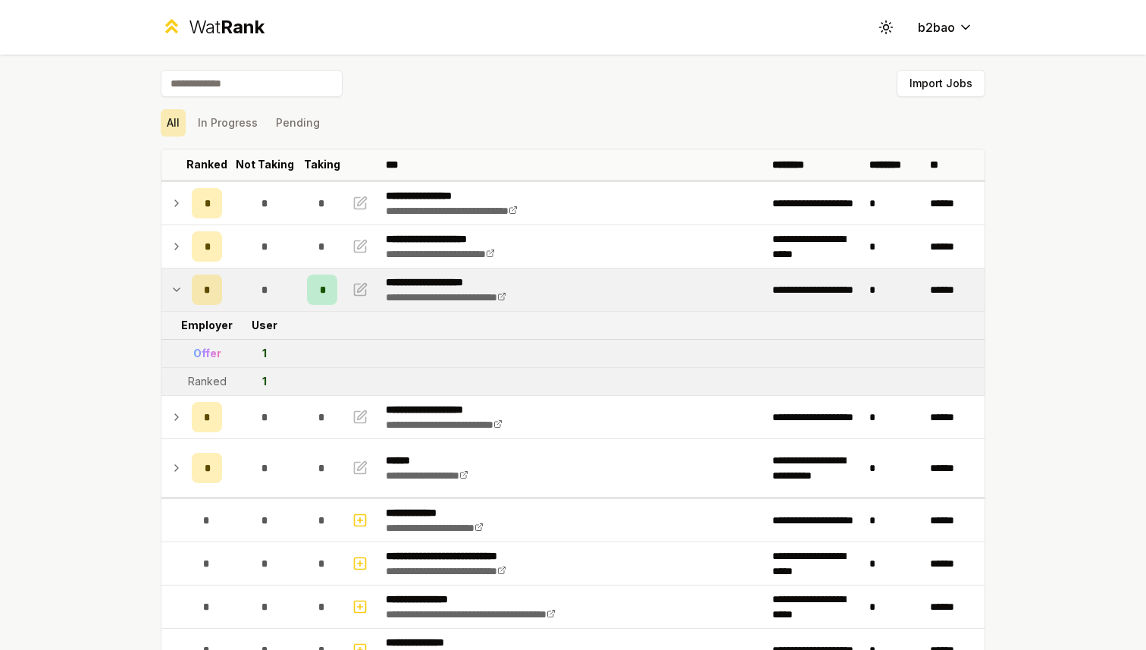
click at [174, 119] on button "All" at bounding box center [173, 122] width 25 height 27
click at [274, 129] on button "Pending" at bounding box center [298, 122] width 56 height 27
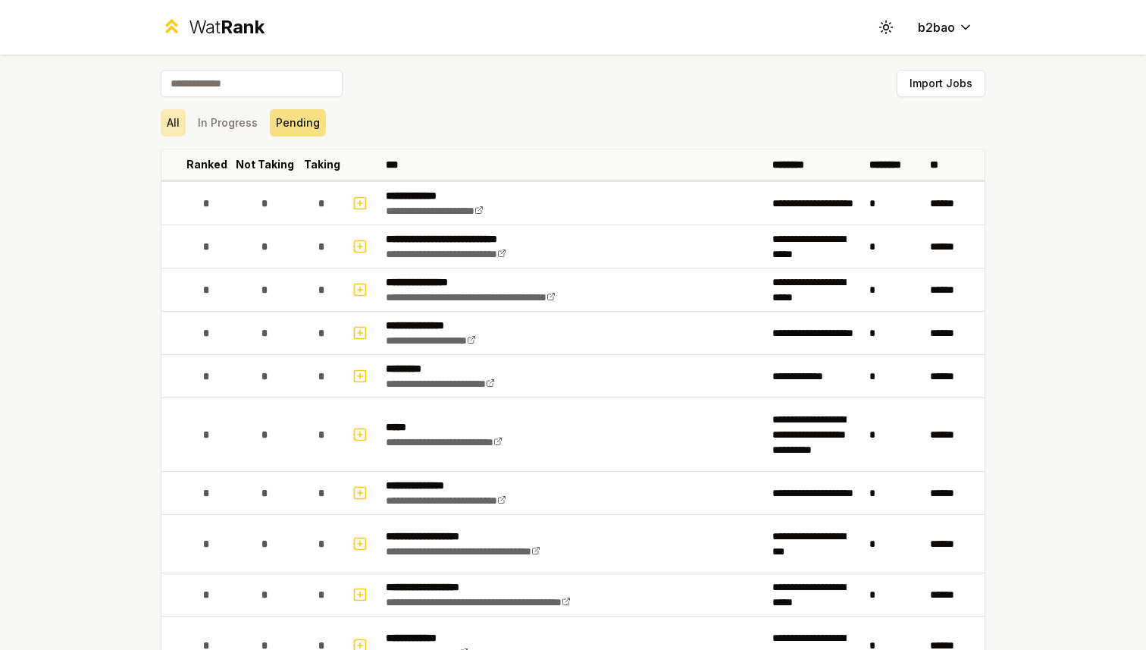
click at [177, 124] on button "All" at bounding box center [173, 122] width 25 height 27
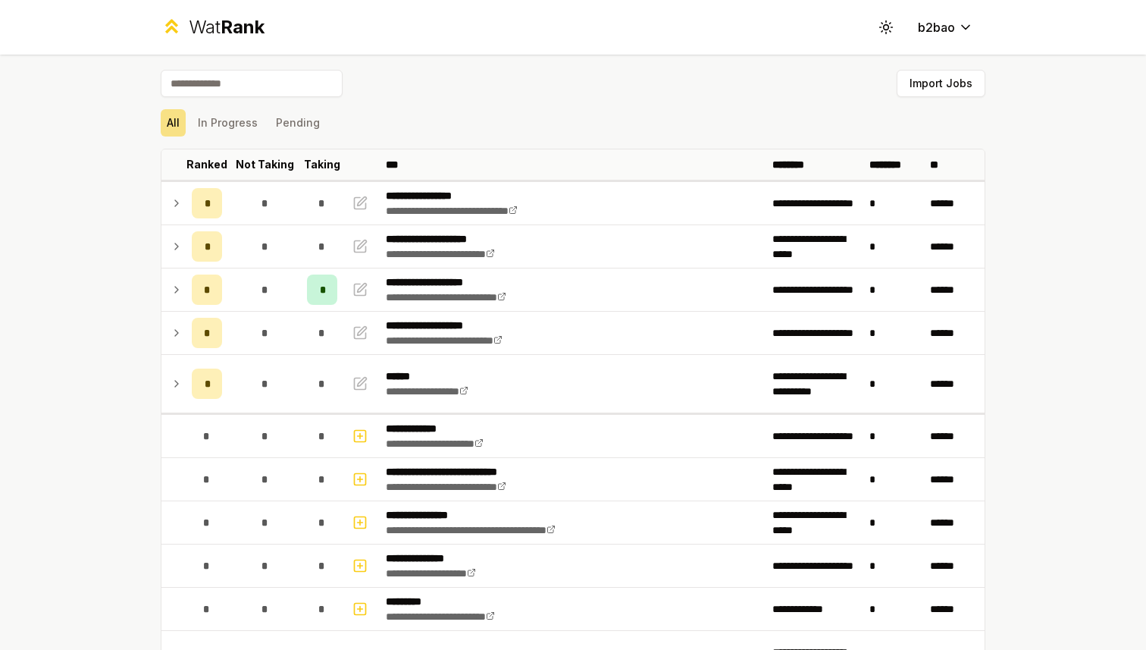
click at [194, 27] on div "Wat Rank" at bounding box center [227, 27] width 76 height 24
click at [215, 113] on button "In Progress" at bounding box center [228, 122] width 72 height 27
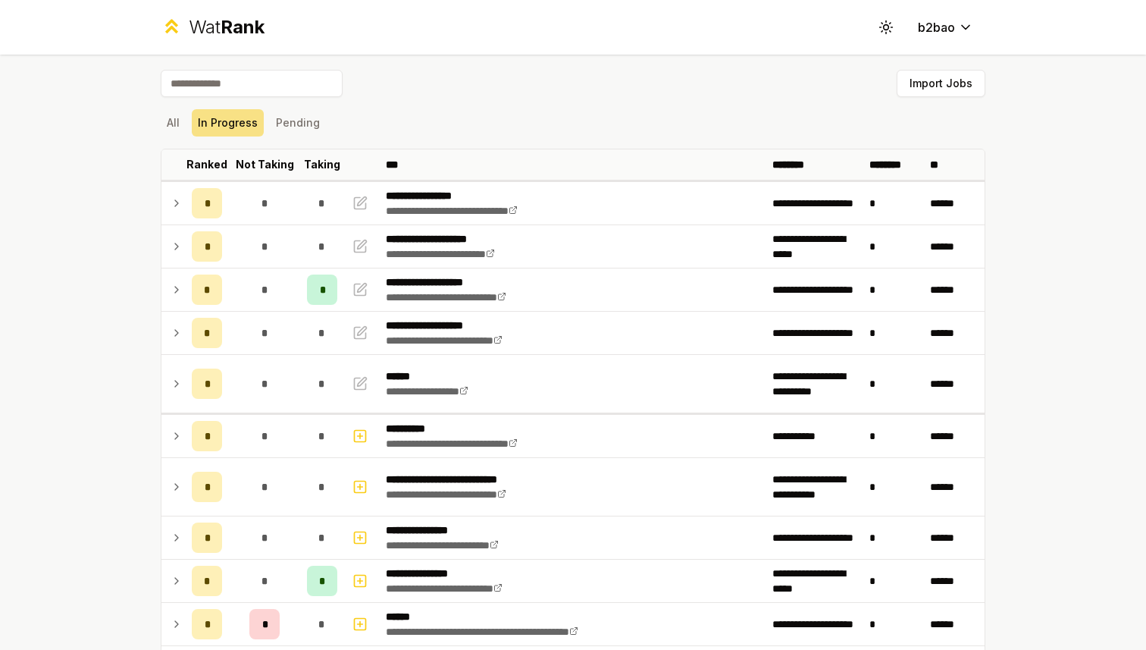
click at [210, 24] on div "Wat Rank" at bounding box center [227, 27] width 76 height 24
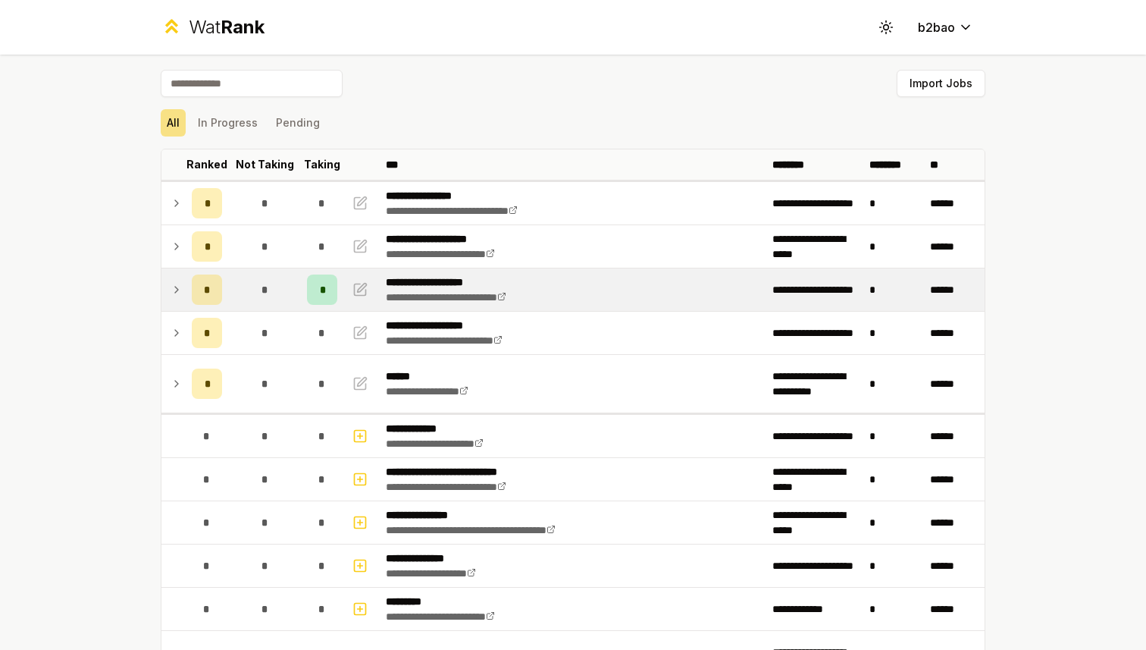
click at [175, 290] on icon at bounding box center [177, 290] width 12 height 18
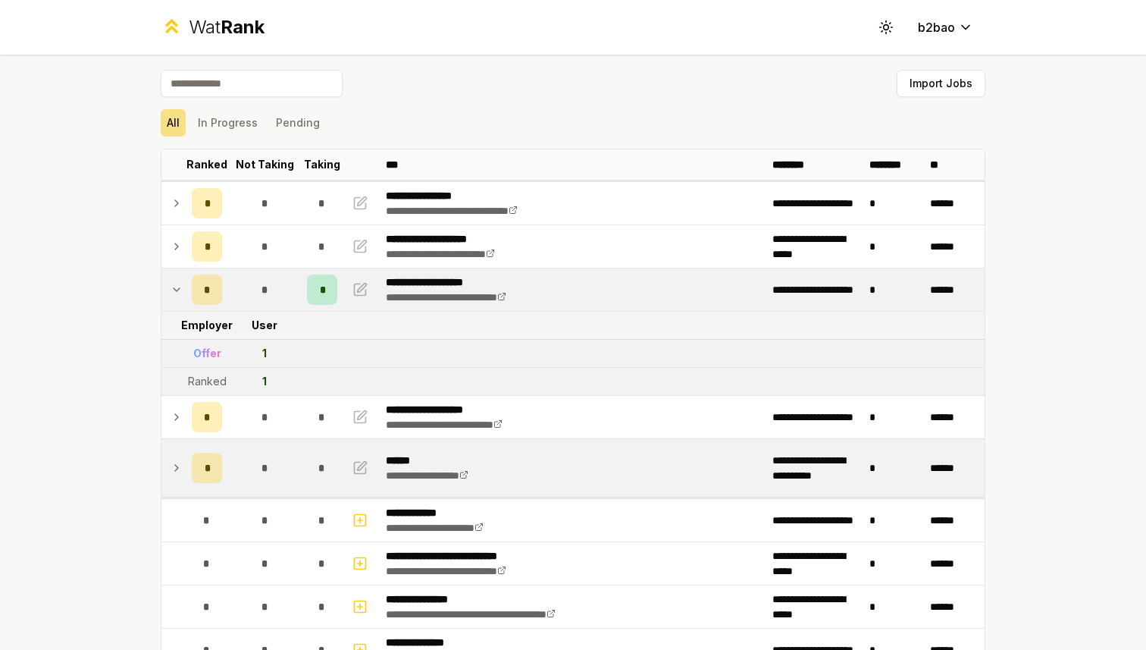
click at [179, 468] on icon at bounding box center [177, 468] width 12 height 18
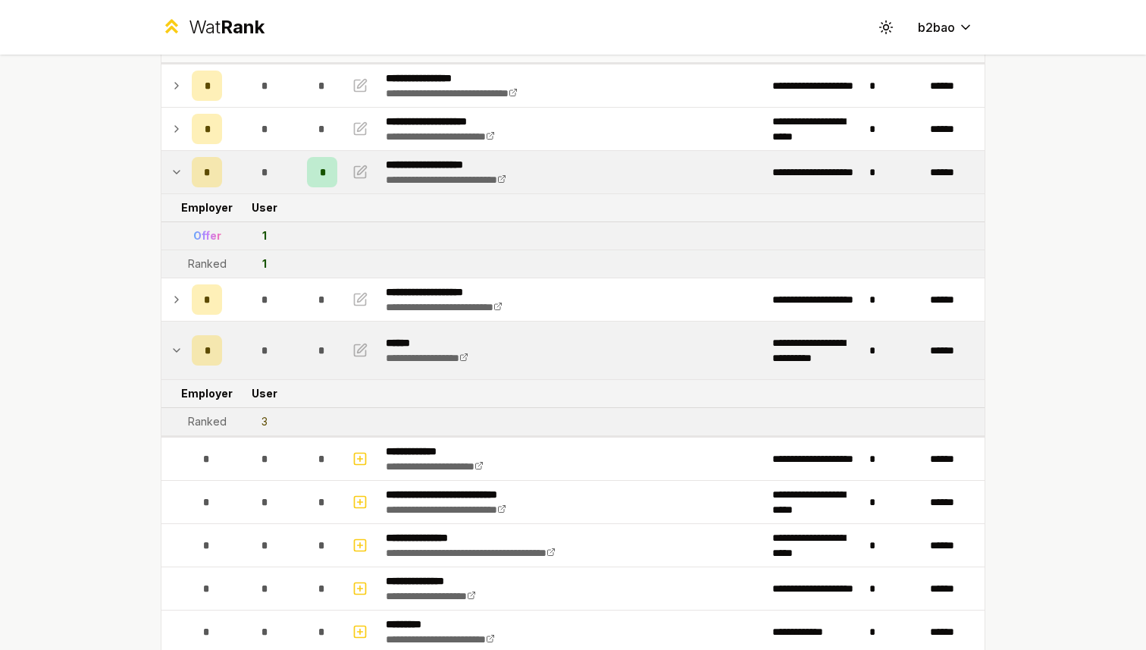
scroll to position [118, 0]
click at [177, 343] on icon at bounding box center [177, 349] width 12 height 18
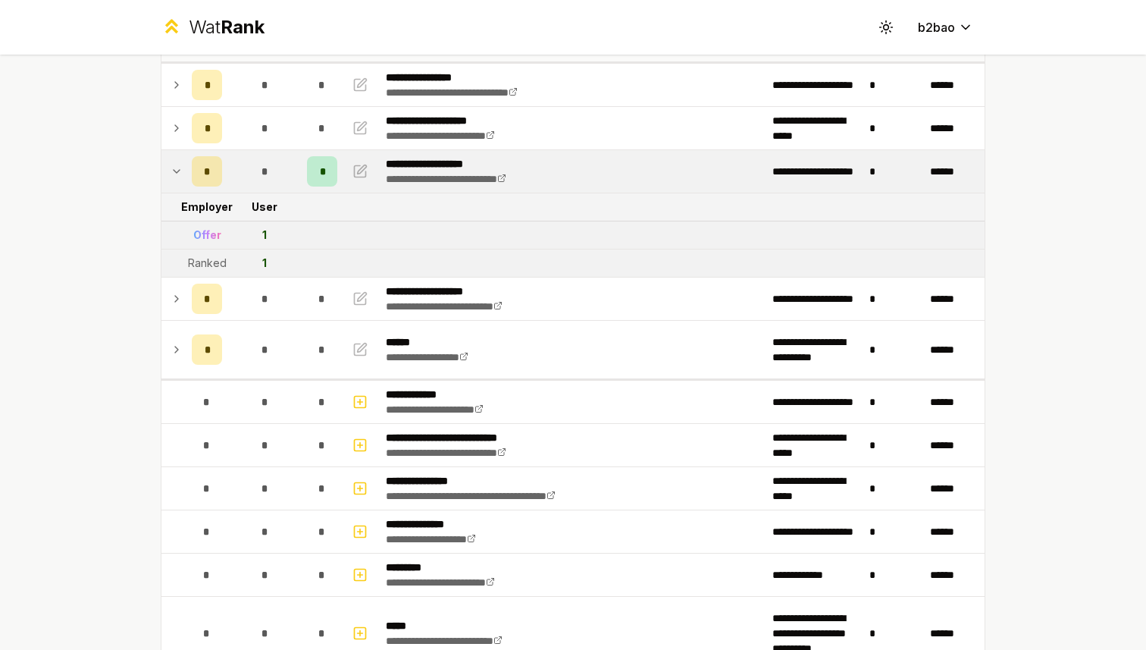
scroll to position [0, 0]
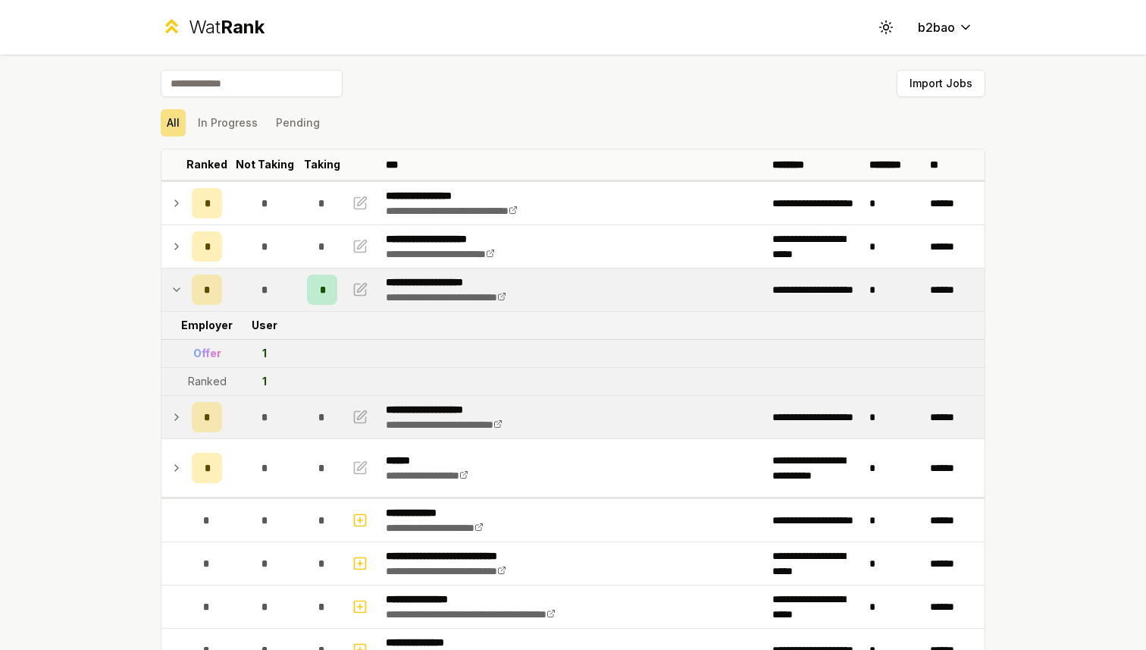
click at [177, 416] on icon at bounding box center [176, 417] width 3 height 6
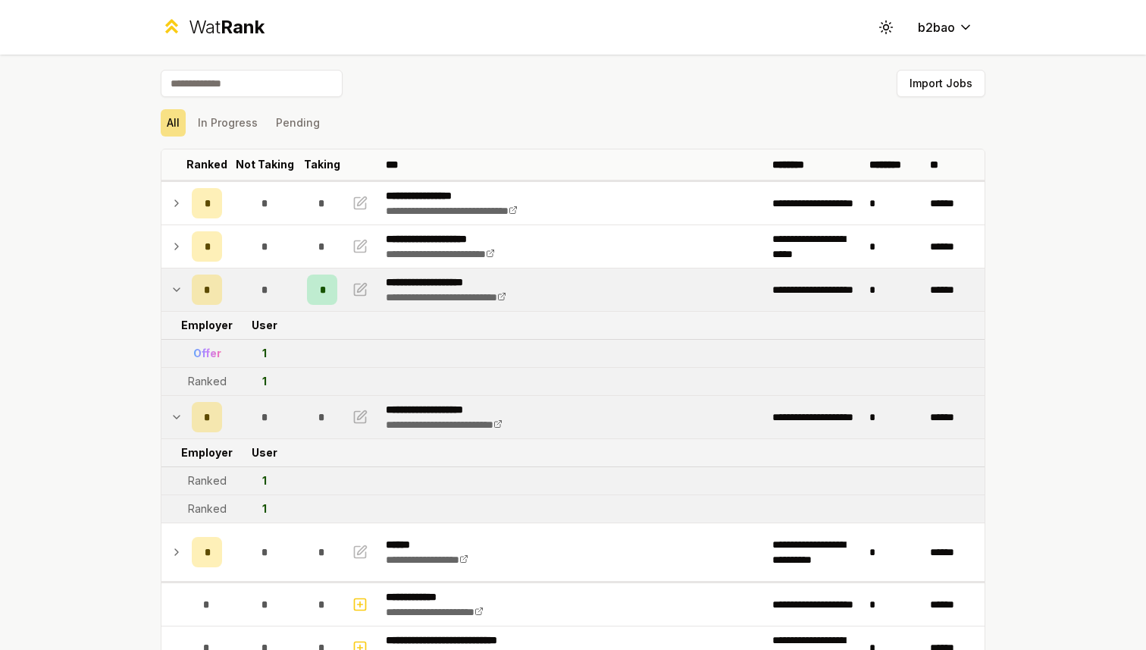
click at [192, 26] on div "Wat Rank" at bounding box center [227, 27] width 76 height 24
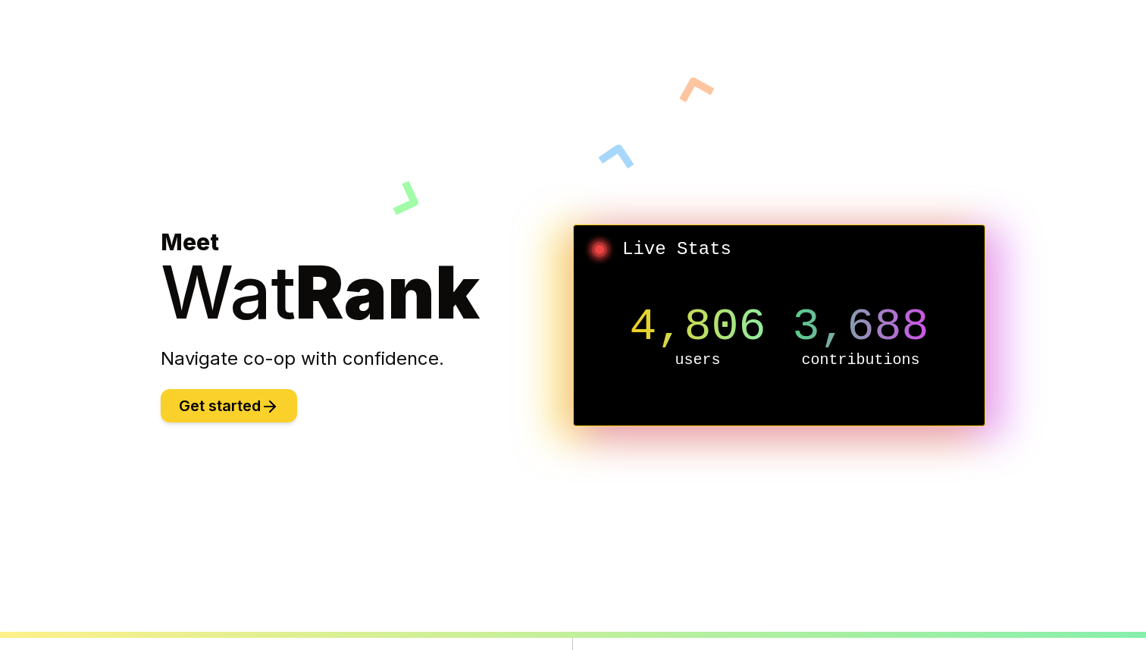
click at [234, 410] on button "Get started" at bounding box center [229, 405] width 136 height 33
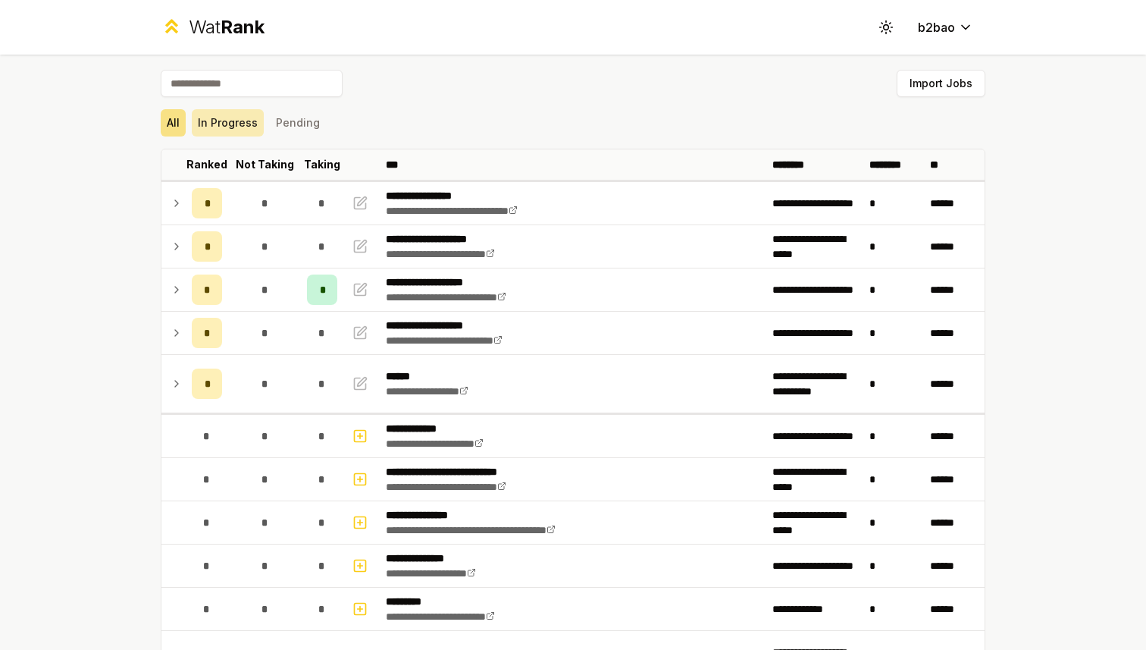
click at [236, 125] on button "In Progress" at bounding box center [228, 122] width 72 height 27
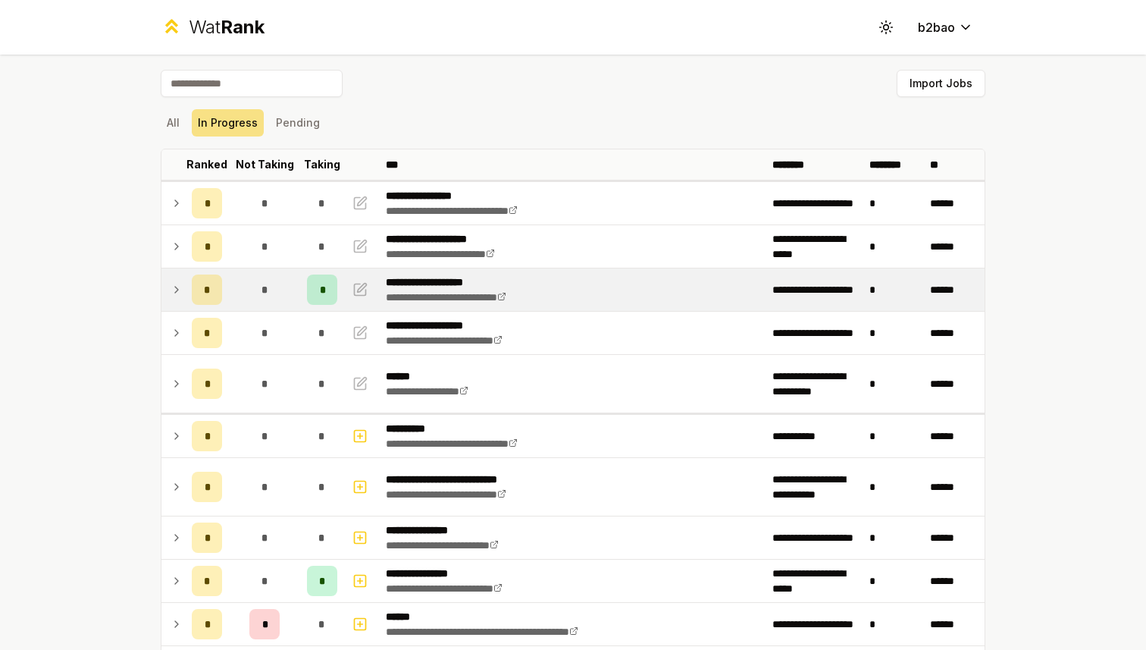
click at [184, 289] on td at bounding box center [173, 289] width 24 height 42
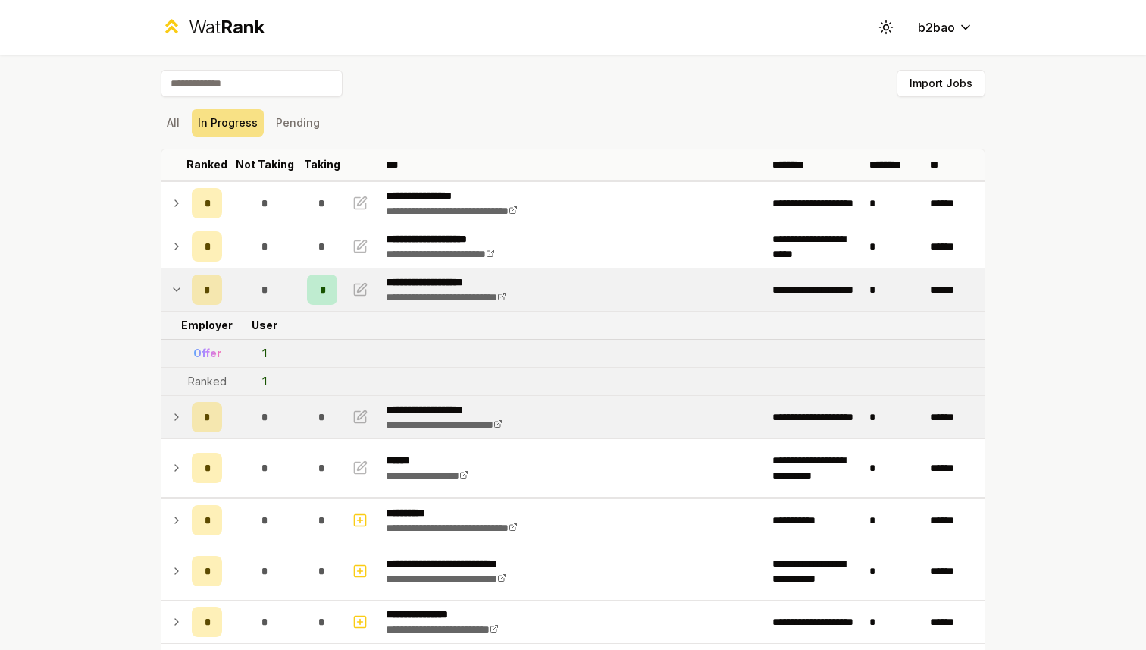
click at [212, 417] on div "*" at bounding box center [207, 417] width 30 height 30
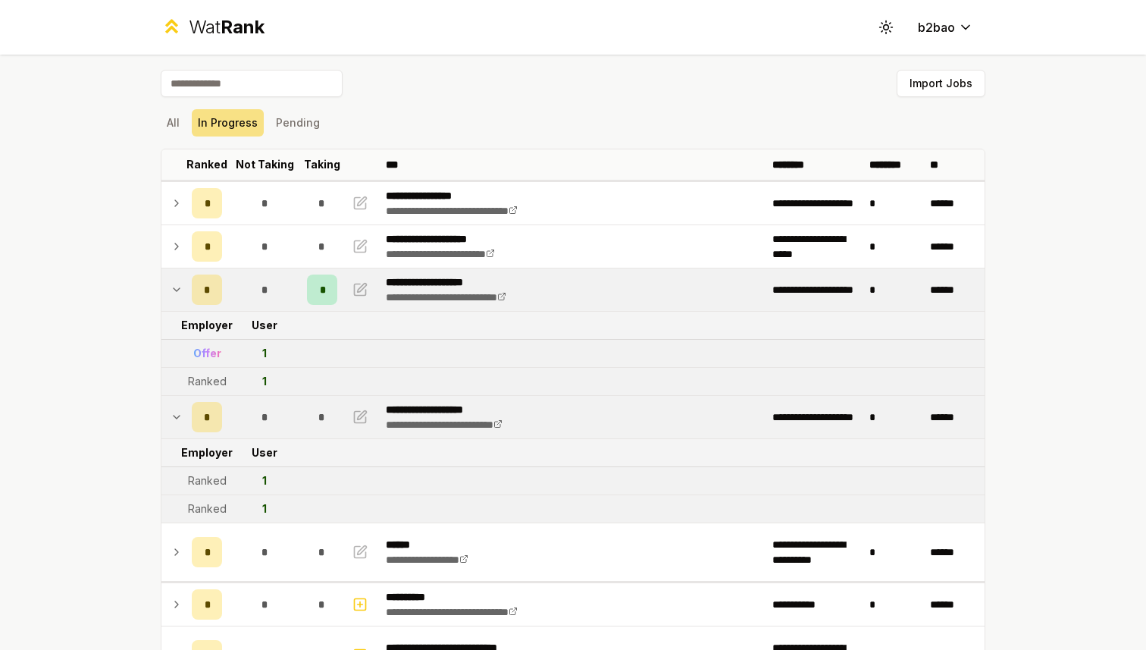
click at [203, 32] on div "Wat Rank" at bounding box center [227, 27] width 76 height 24
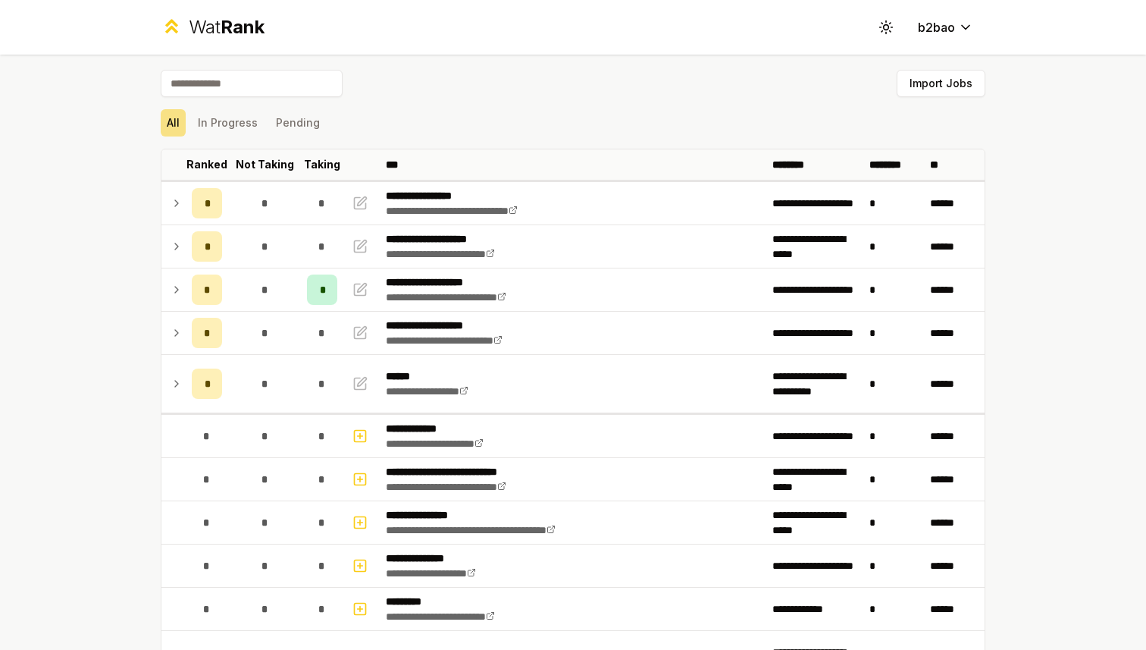
click at [191, 28] on div "Wat Rank" at bounding box center [227, 27] width 76 height 24
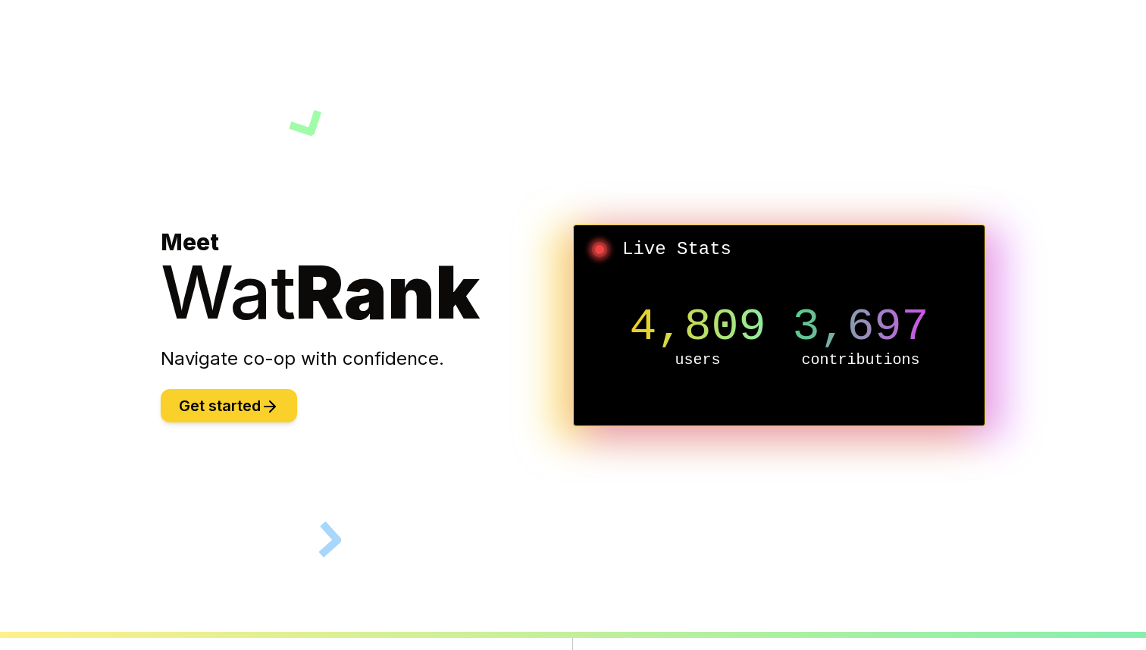
click at [255, 415] on button "Get started" at bounding box center [229, 405] width 136 height 33
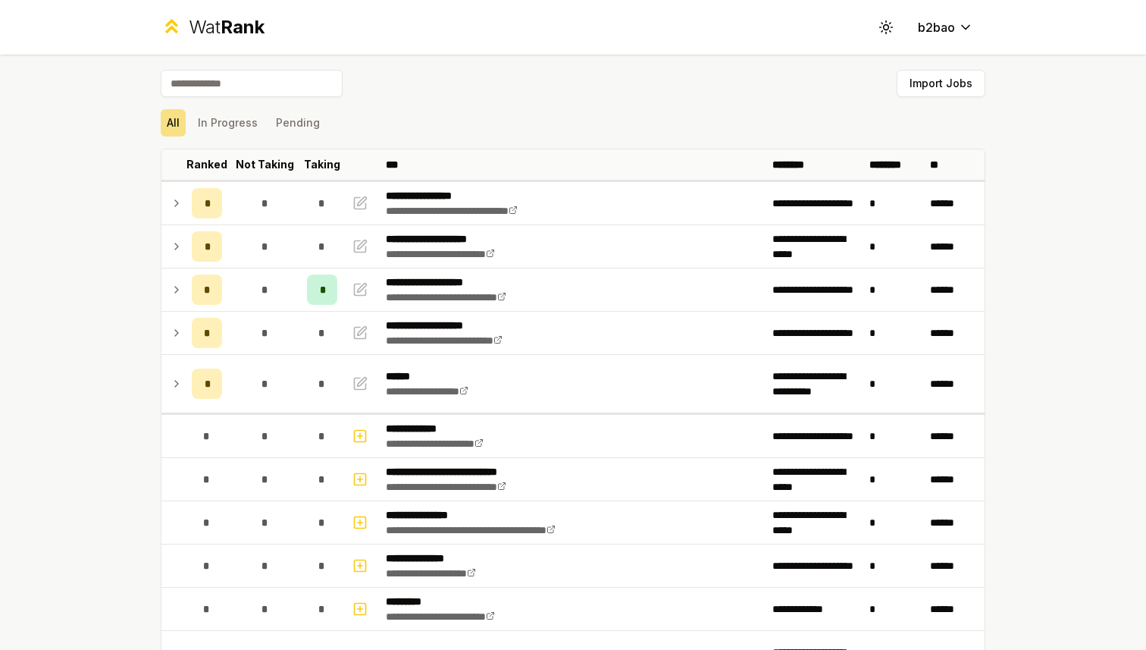
click at [234, 30] on span "Rank" at bounding box center [243, 27] width 44 height 22
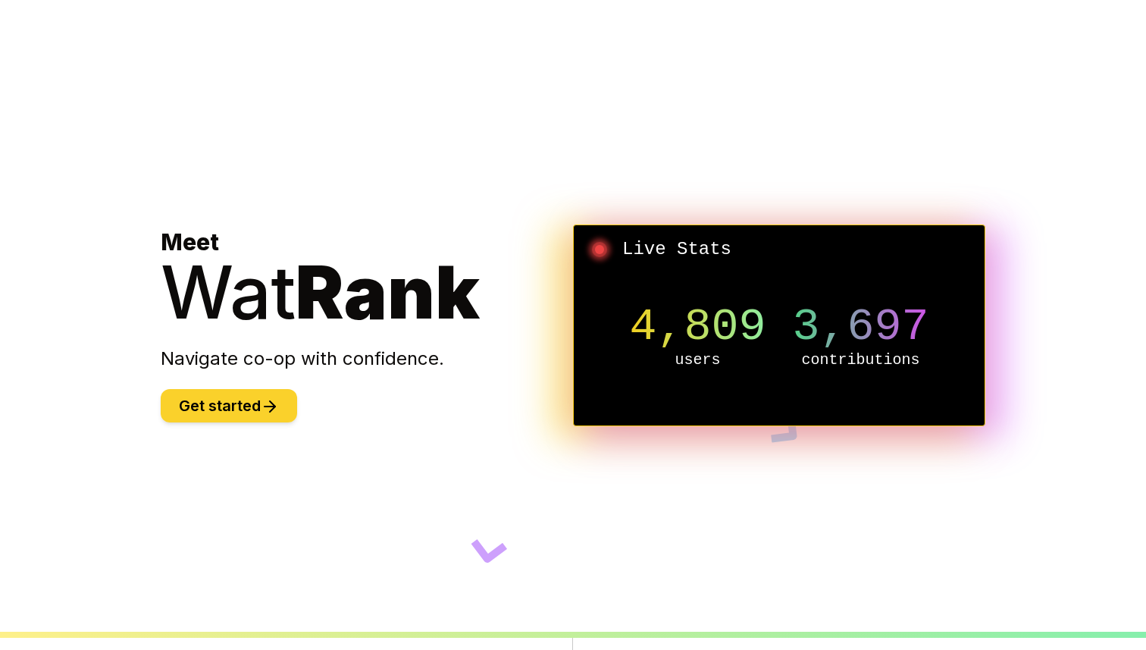
click at [226, 409] on button "Get started" at bounding box center [229, 405] width 136 height 33
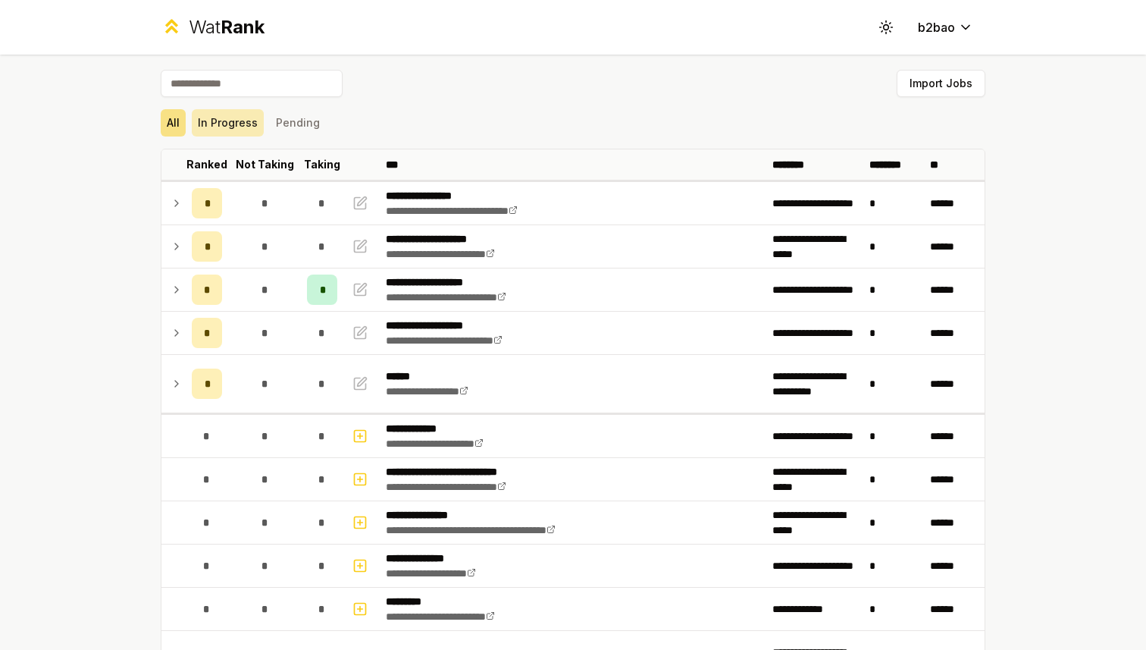
click at [234, 126] on button "In Progress" at bounding box center [228, 122] width 72 height 27
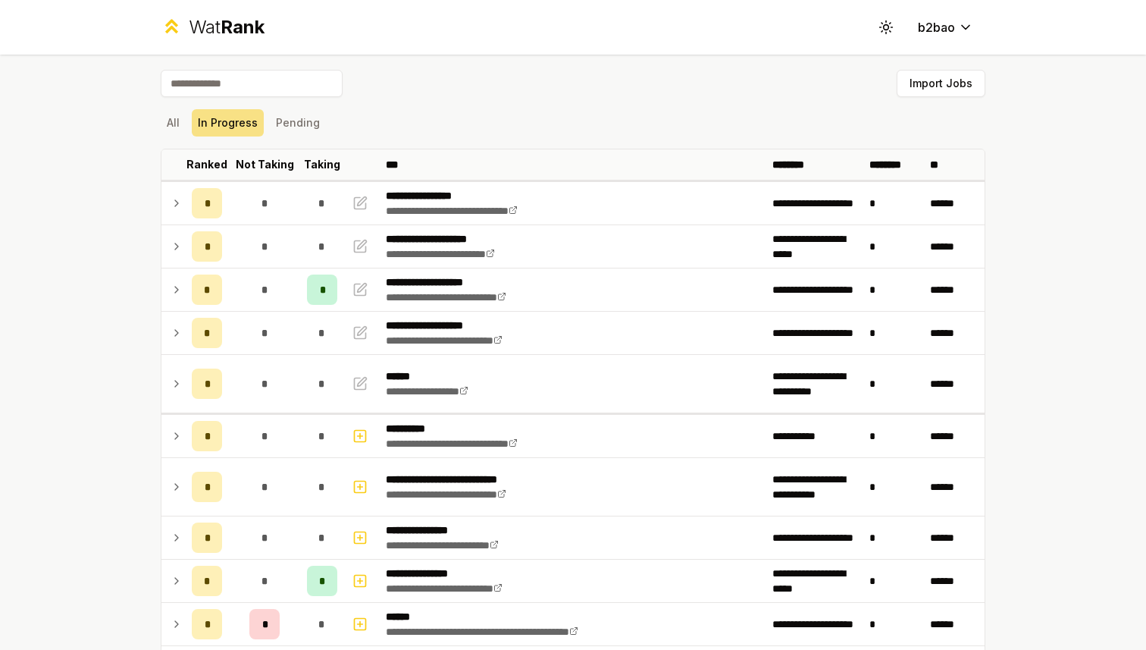
click at [242, 28] on span "Rank" at bounding box center [243, 27] width 44 height 22
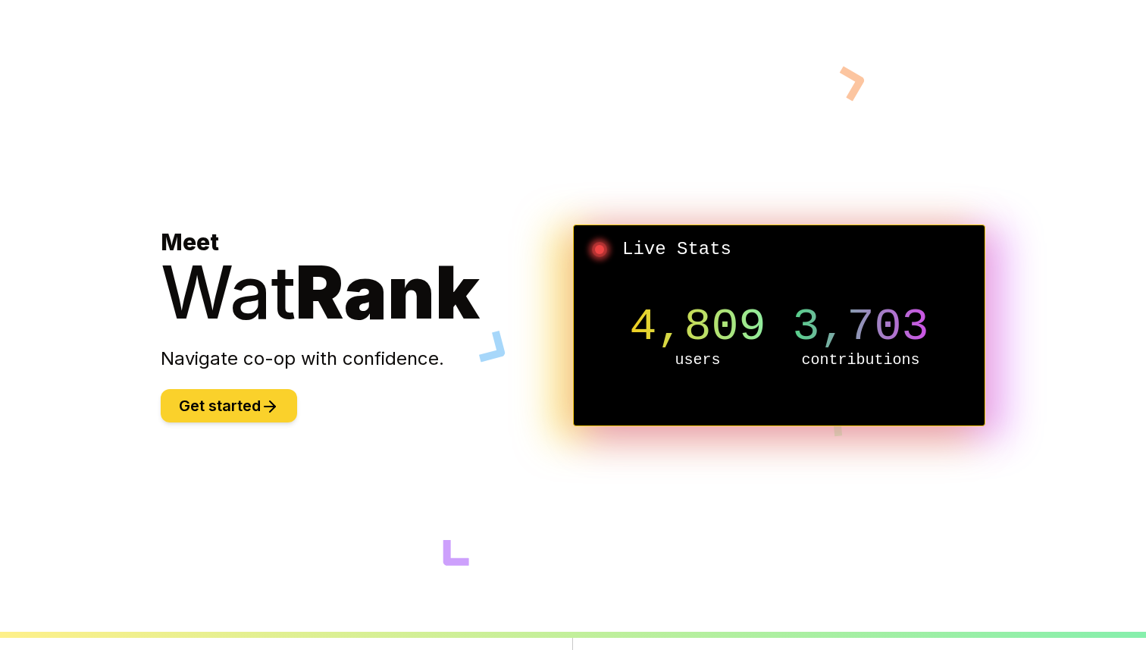
click at [243, 416] on button "Get started" at bounding box center [229, 405] width 136 height 33
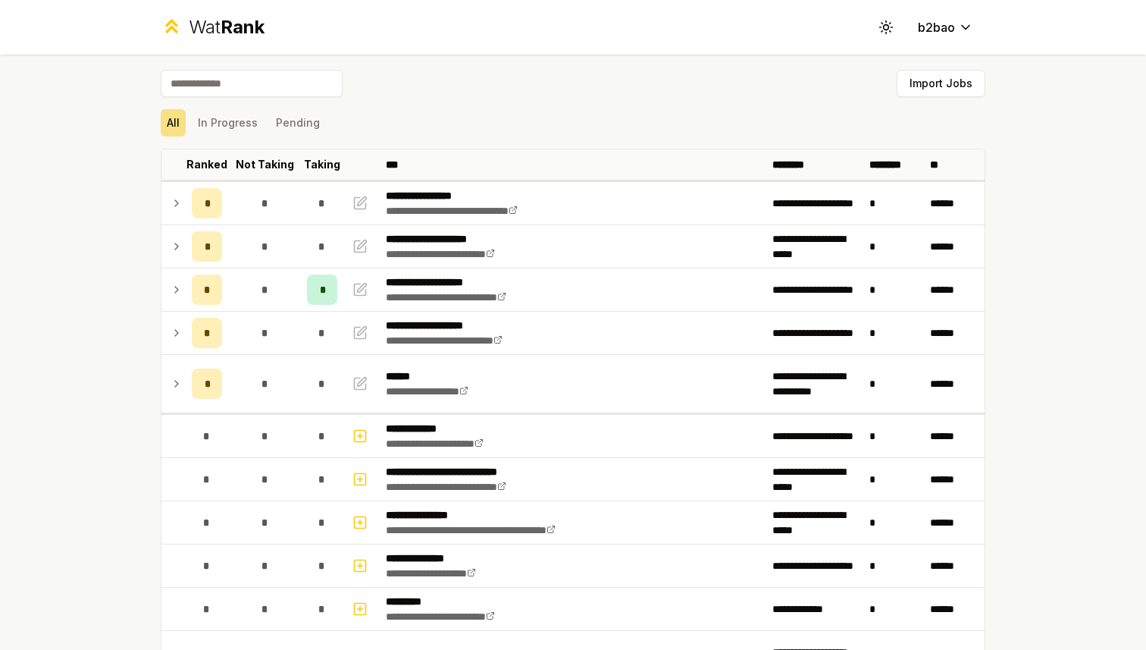
click at [196, 41] on div "Wat Rank Toggle theme b2bao" at bounding box center [572, 27] width 873 height 55
click at [192, 24] on div "Wat Rank" at bounding box center [227, 27] width 76 height 24
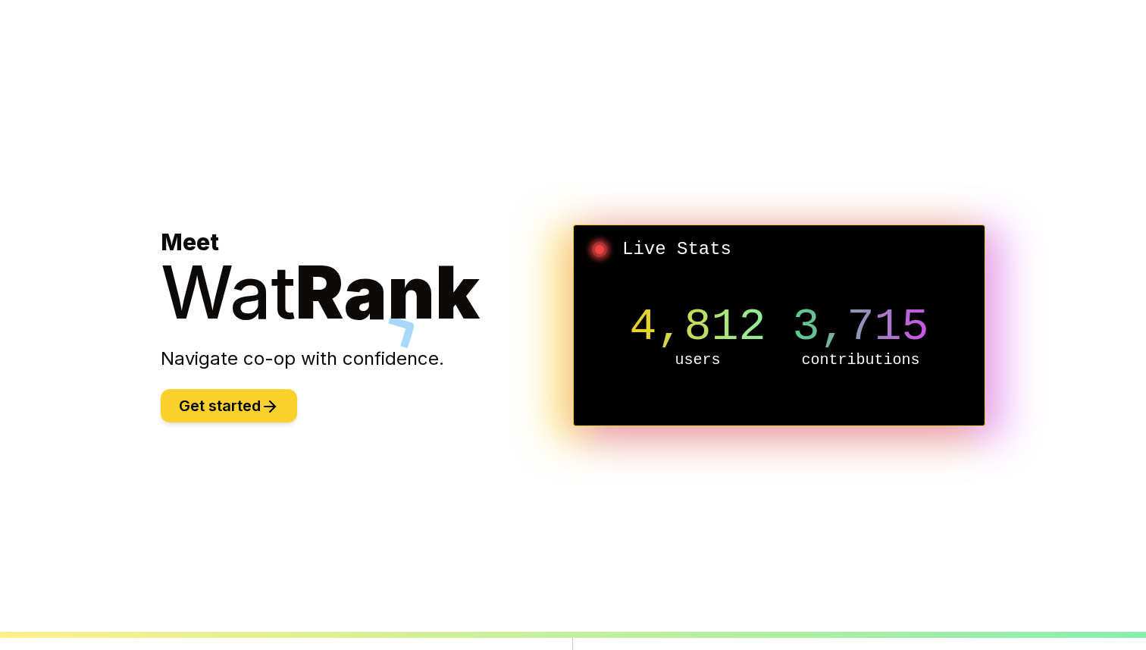
click at [213, 400] on button "Get started" at bounding box center [229, 405] width 136 height 33
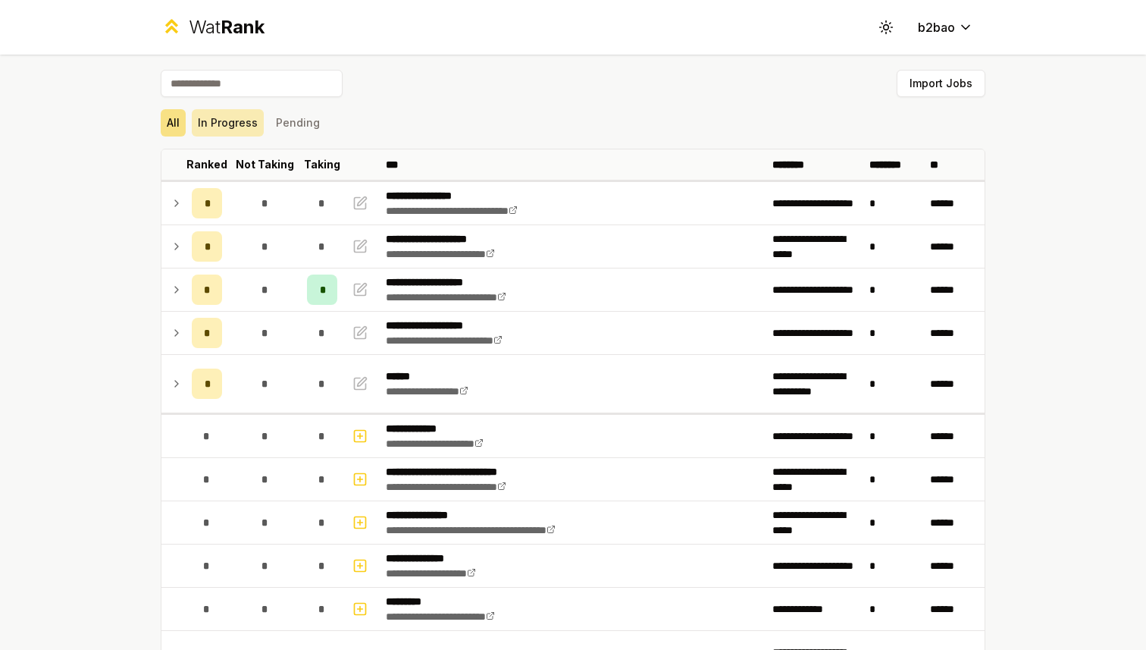
click at [229, 133] on button "In Progress" at bounding box center [228, 122] width 72 height 27
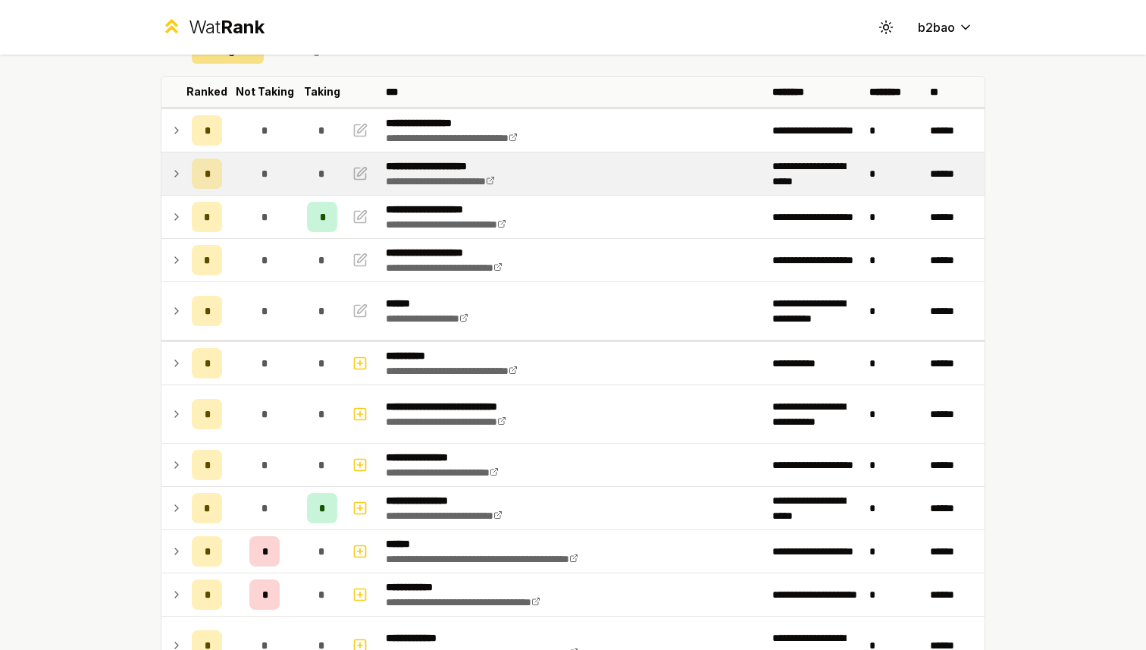
scroll to position [64, 0]
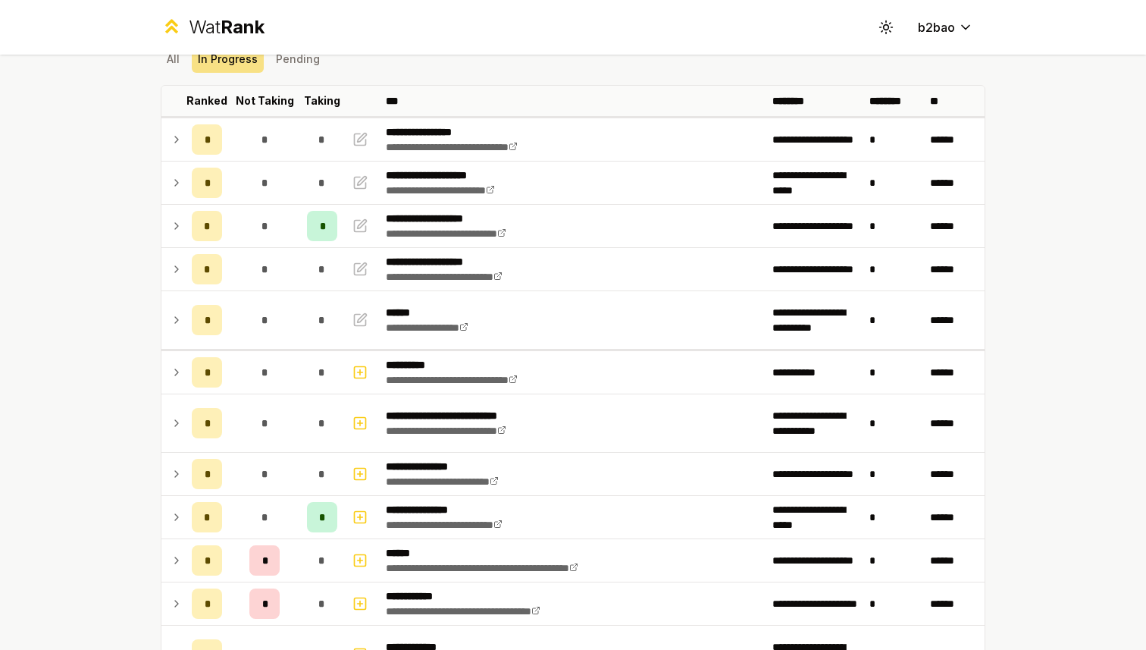
click at [218, 27] on div "Wat Rank" at bounding box center [227, 27] width 76 height 24
